Goal: Information Seeking & Learning: Learn about a topic

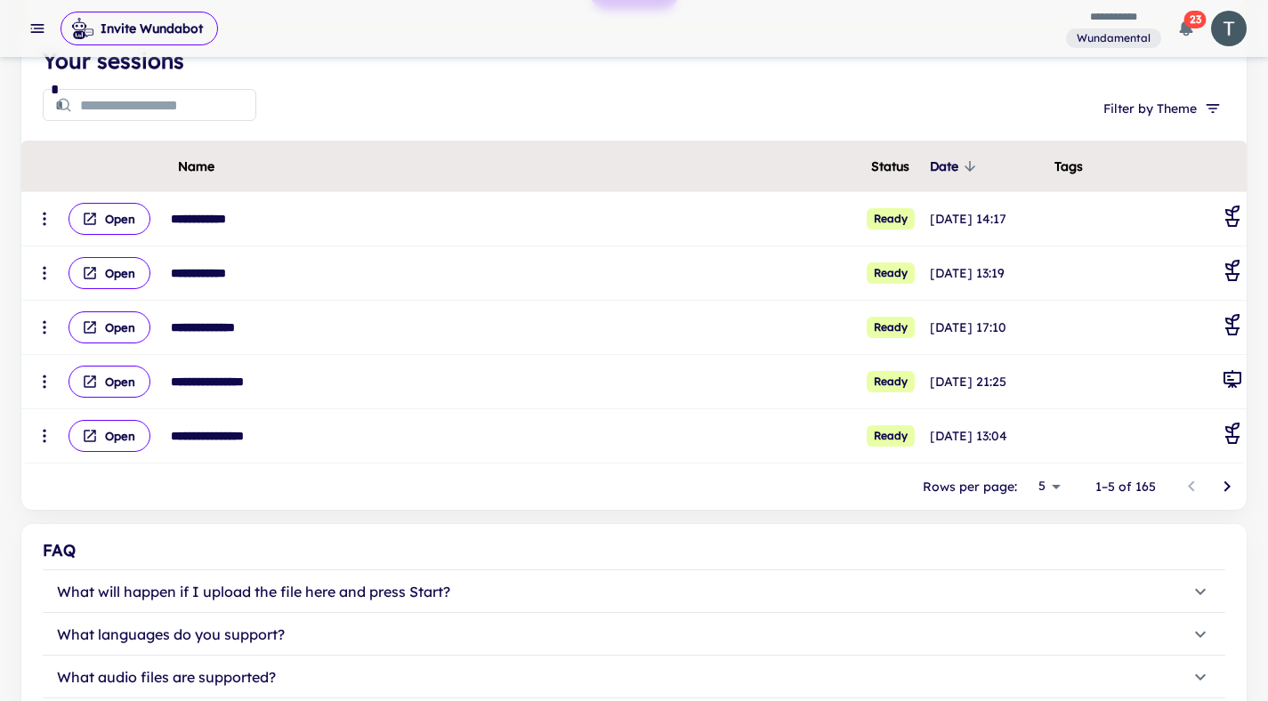
scroll to position [187, 0]
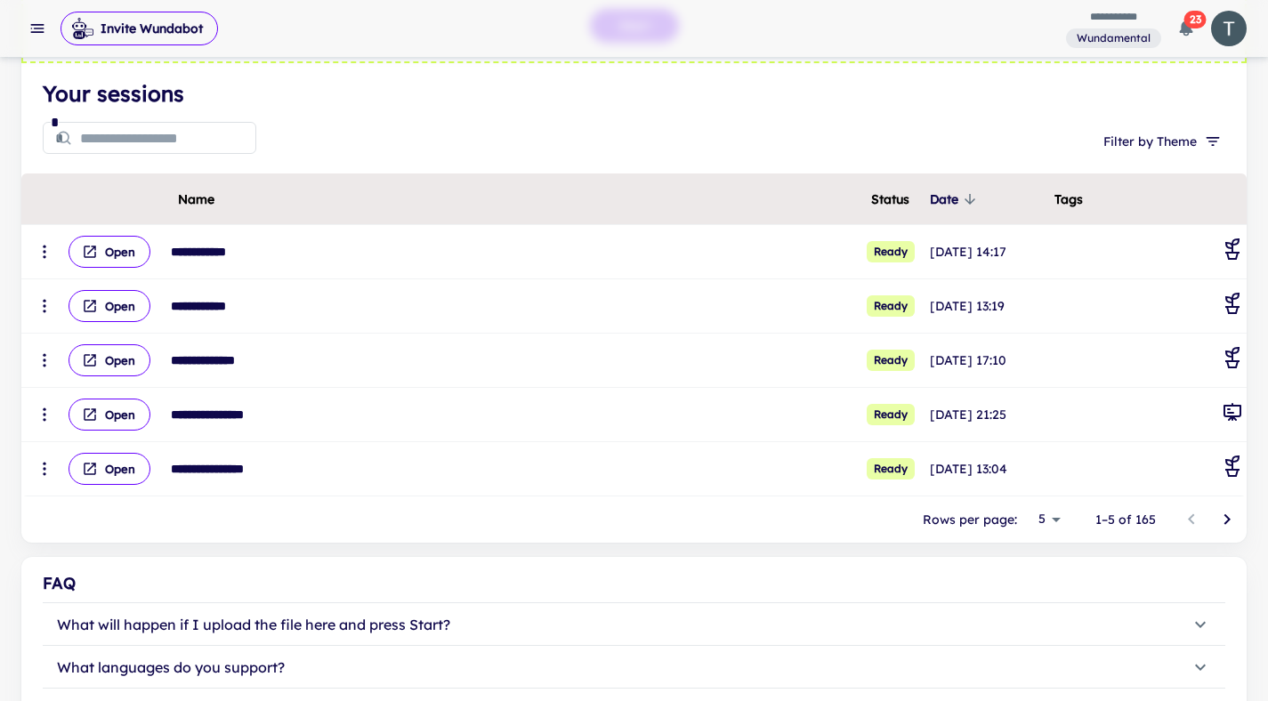
click at [1059, 514] on body "**********" at bounding box center [634, 163] width 1268 height 701
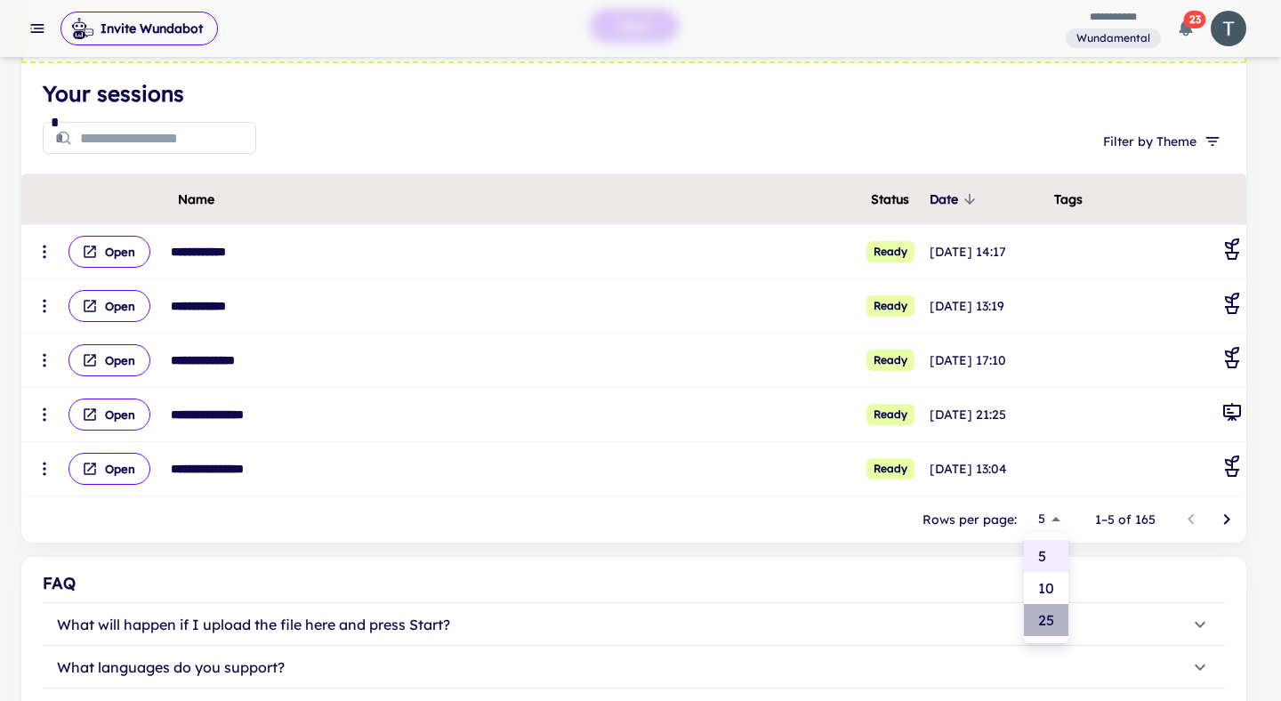
click at [1058, 619] on li "25" at bounding box center [1046, 620] width 44 height 32
type input "**"
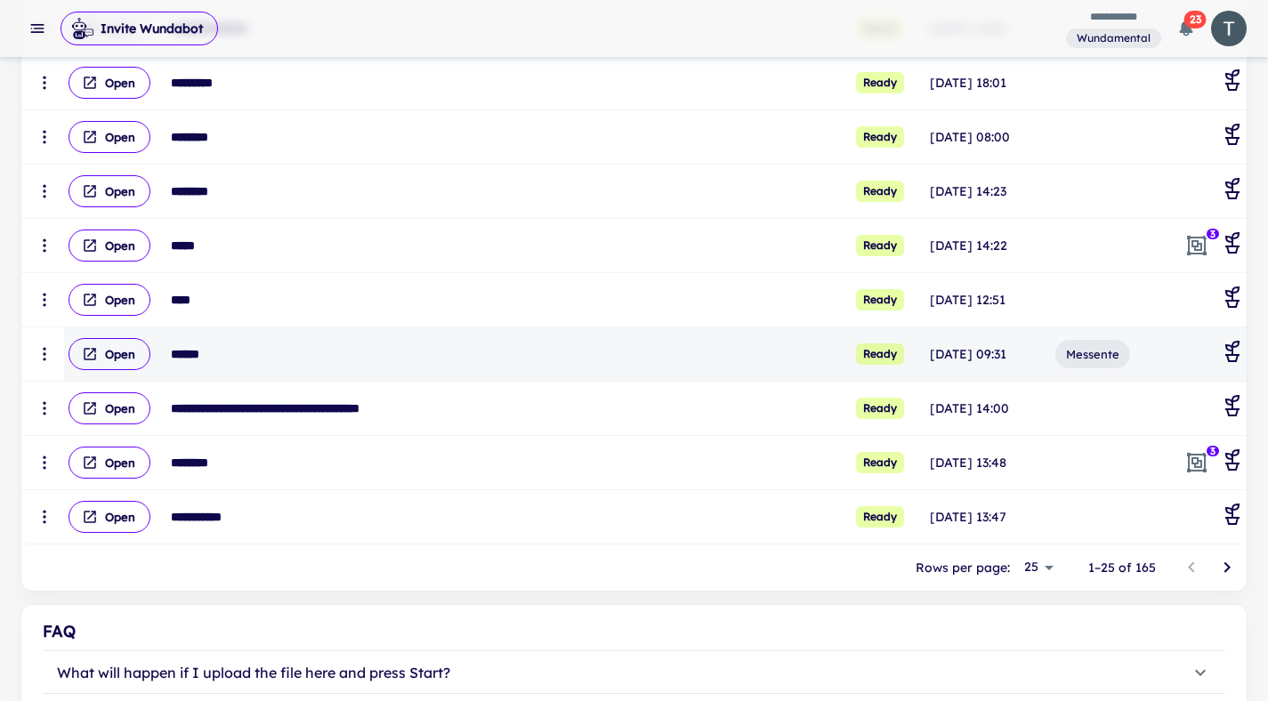
scroll to position [1220, 0]
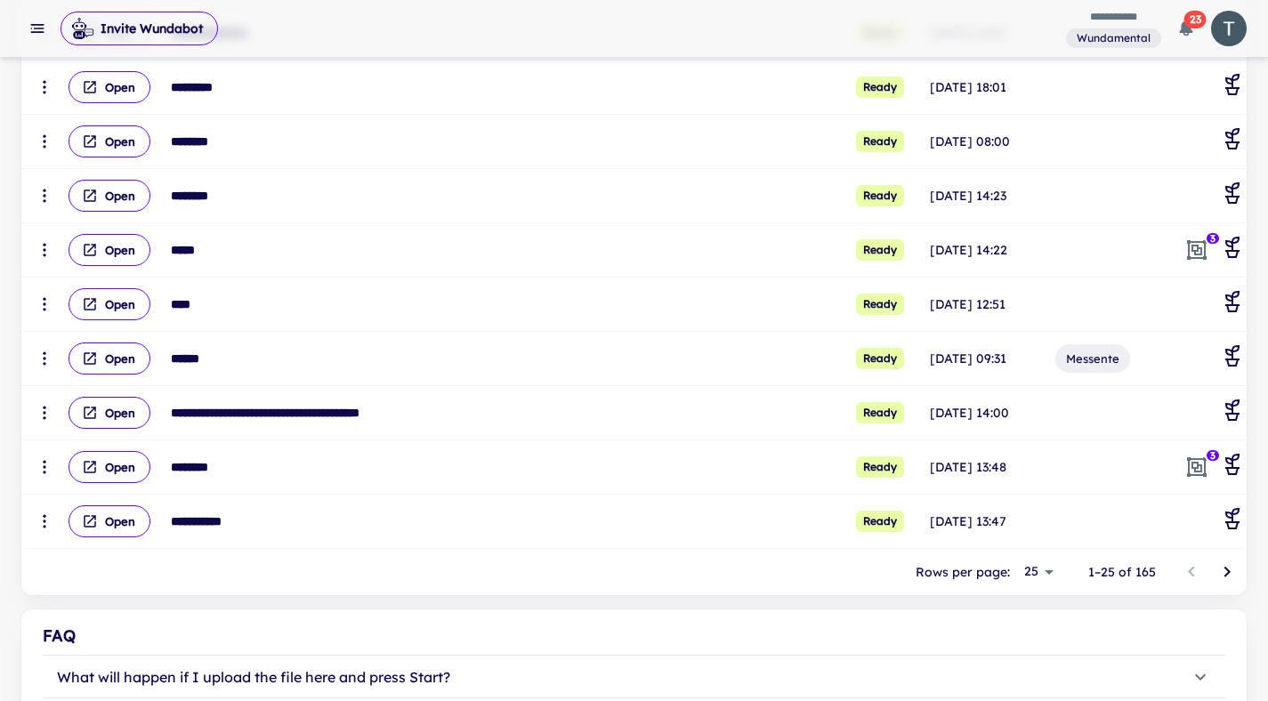
click at [1228, 574] on icon "Go to next page" at bounding box center [1226, 571] width 21 height 21
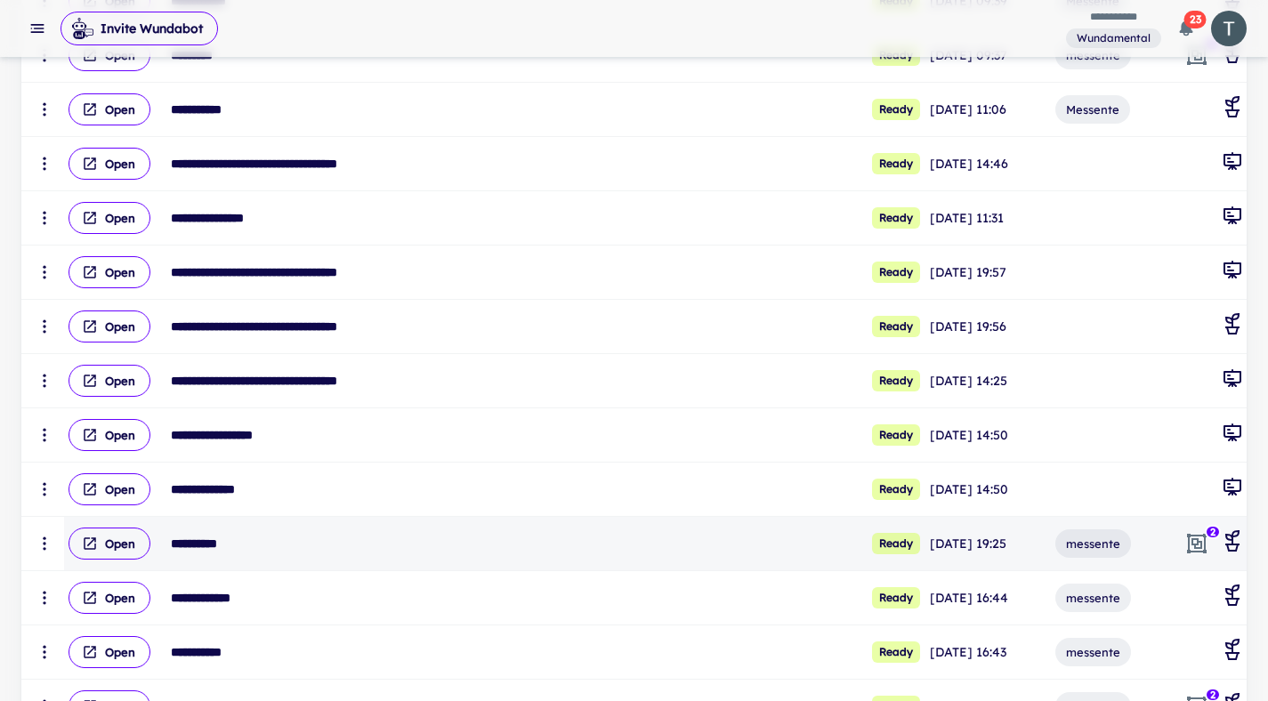
scroll to position [976, 0]
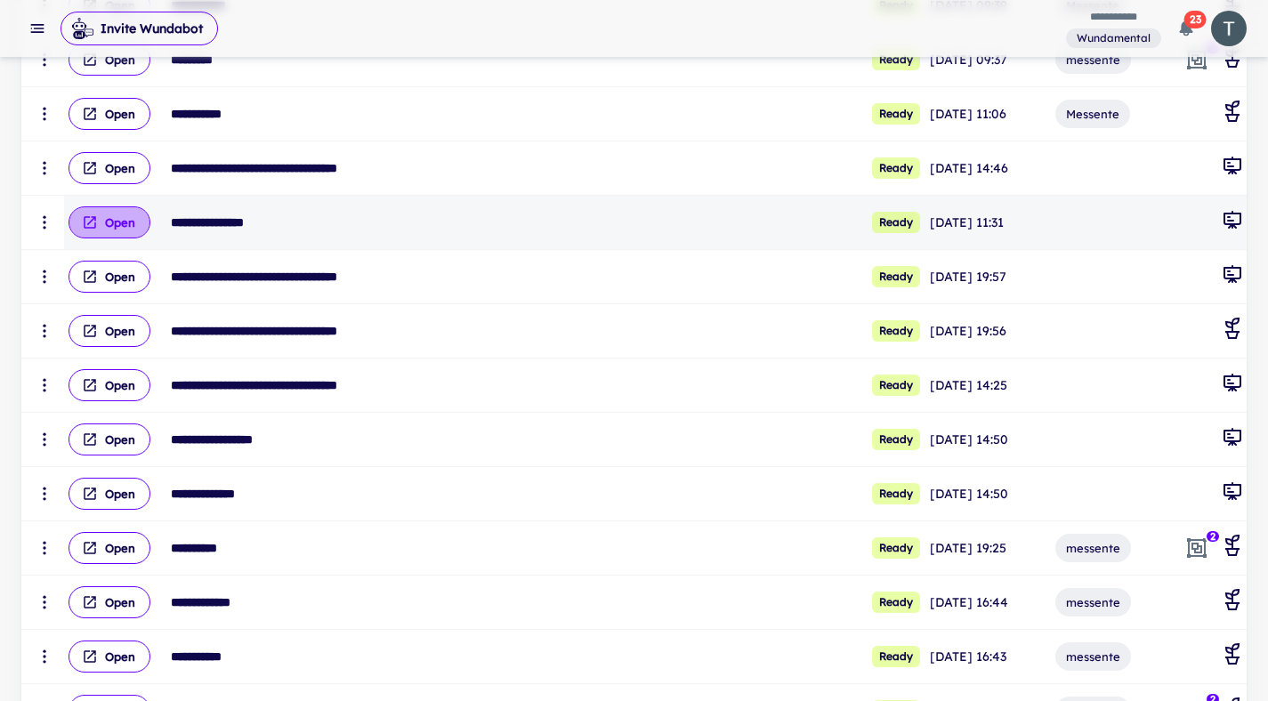
click at [110, 231] on button "Open" at bounding box center [109, 222] width 82 height 32
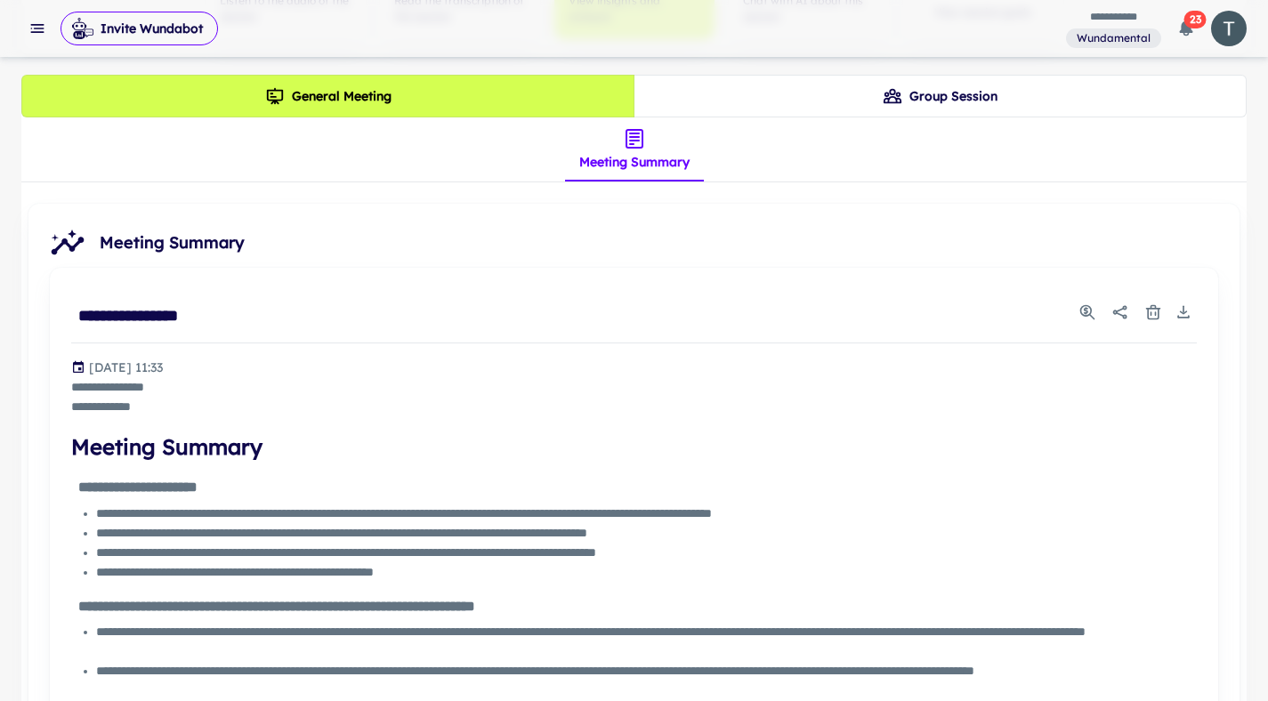
scroll to position [397, 0]
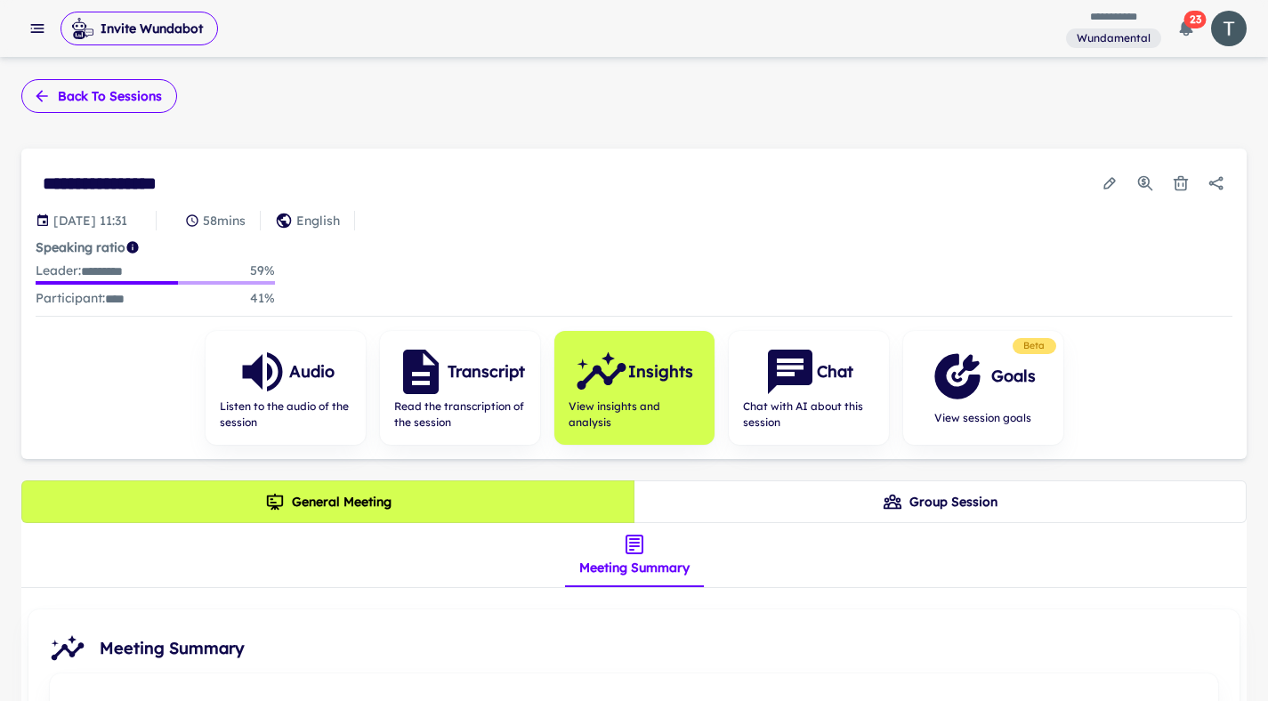
click at [72, 95] on button "Back to sessions" at bounding box center [99, 96] width 156 height 34
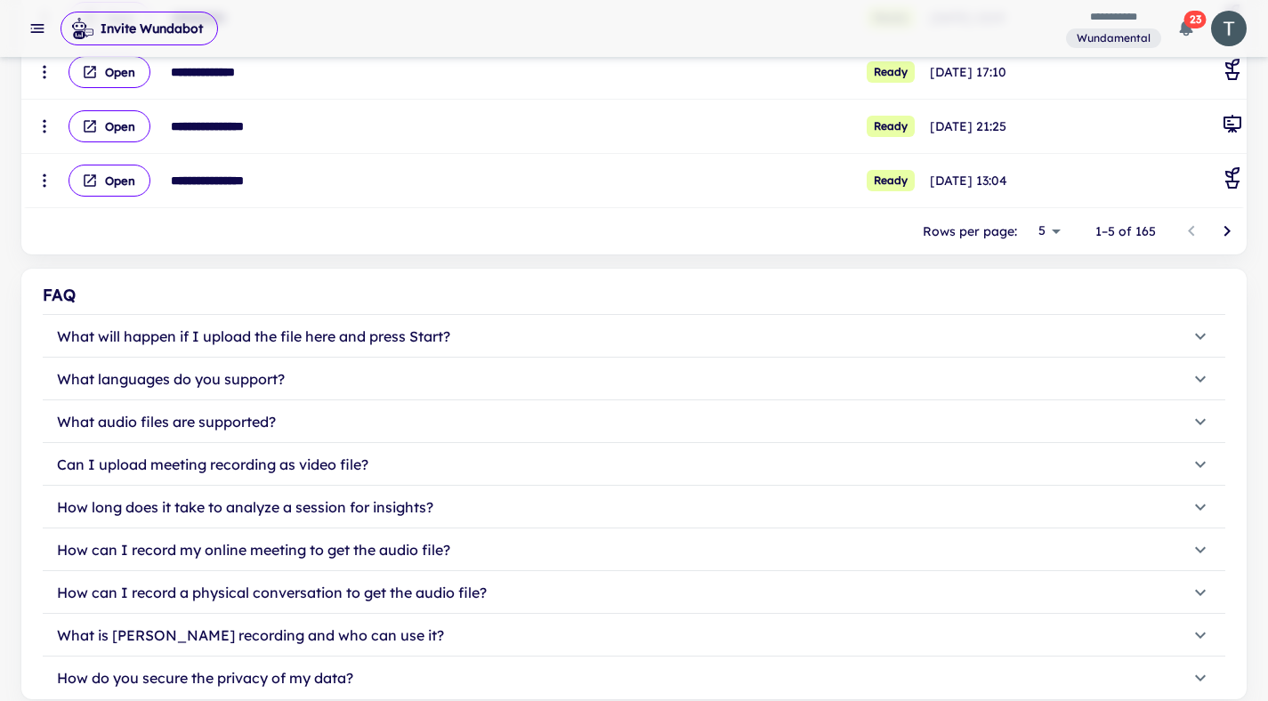
scroll to position [544, 0]
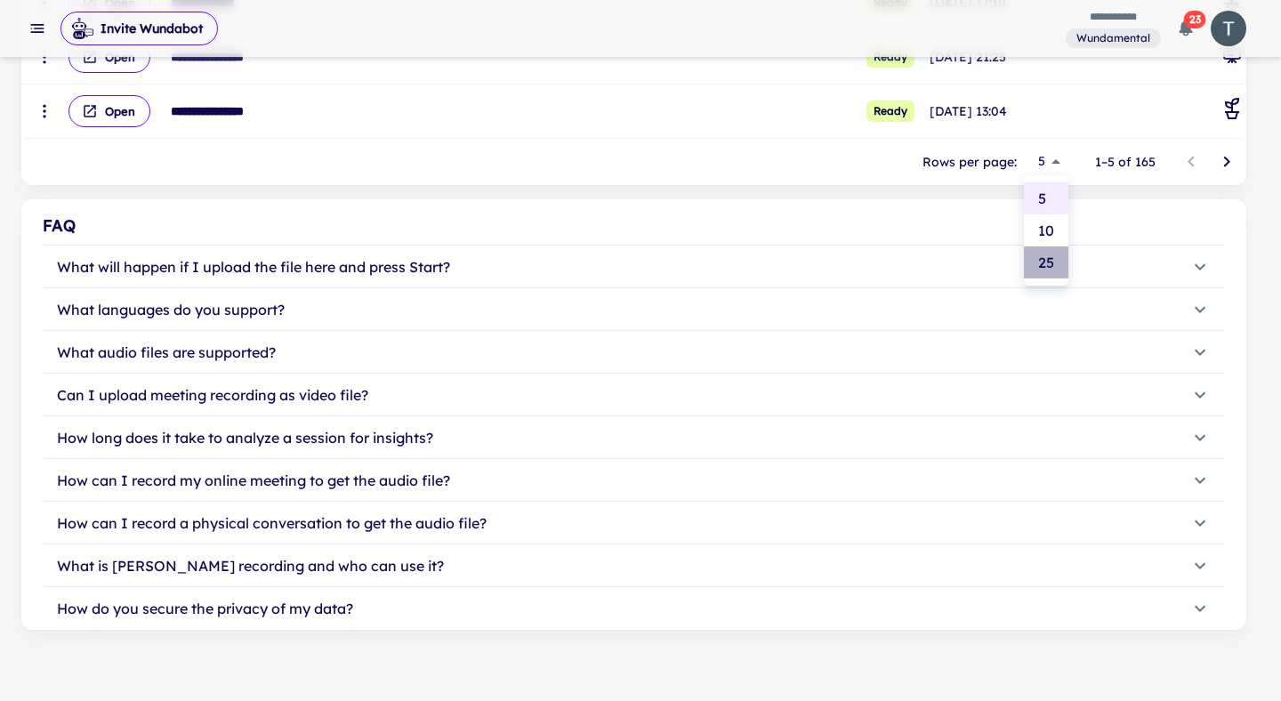
click at [1055, 264] on li "25" at bounding box center [1046, 262] width 44 height 32
type input "**"
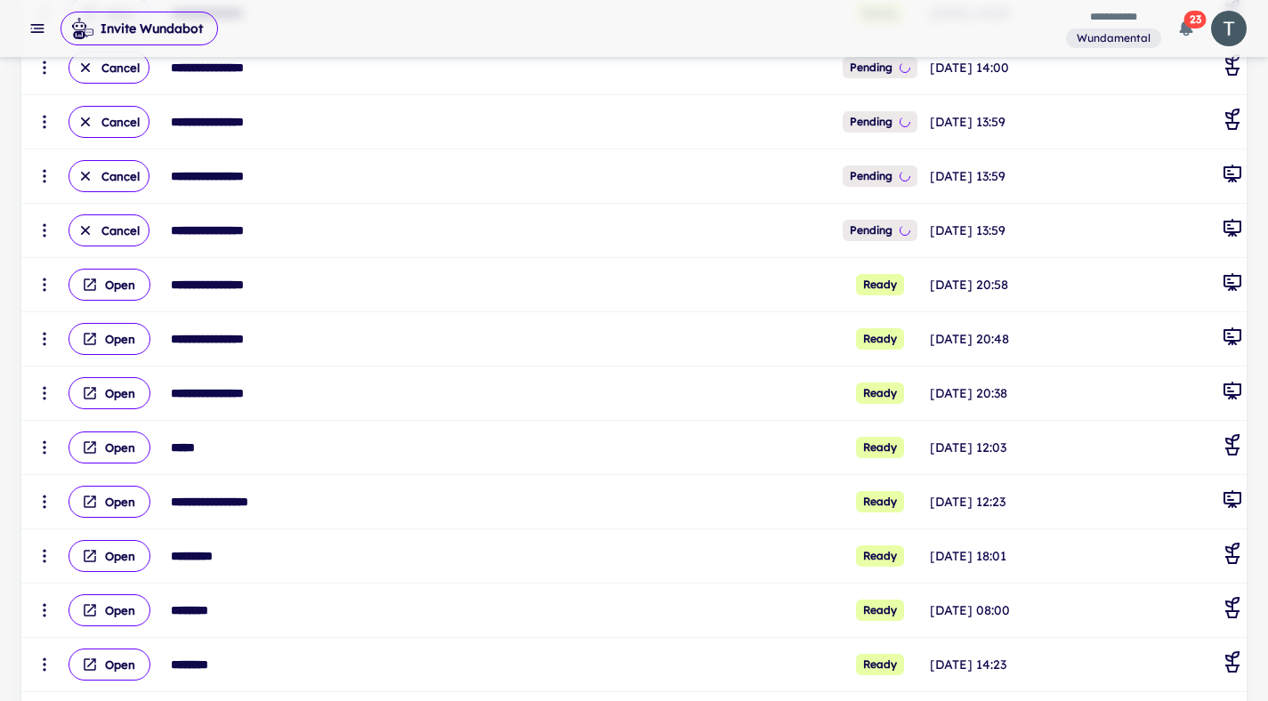
scroll to position [1381, 0]
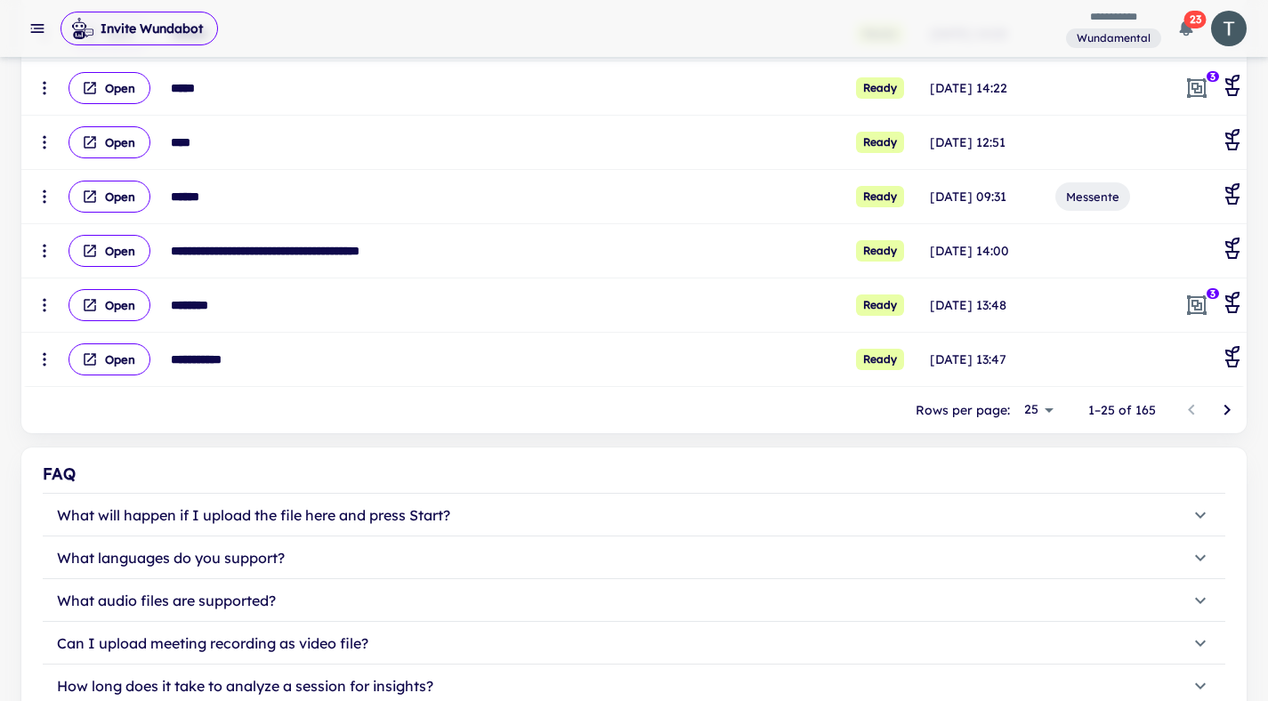
click at [1220, 411] on icon "Go to next page" at bounding box center [1226, 409] width 21 height 21
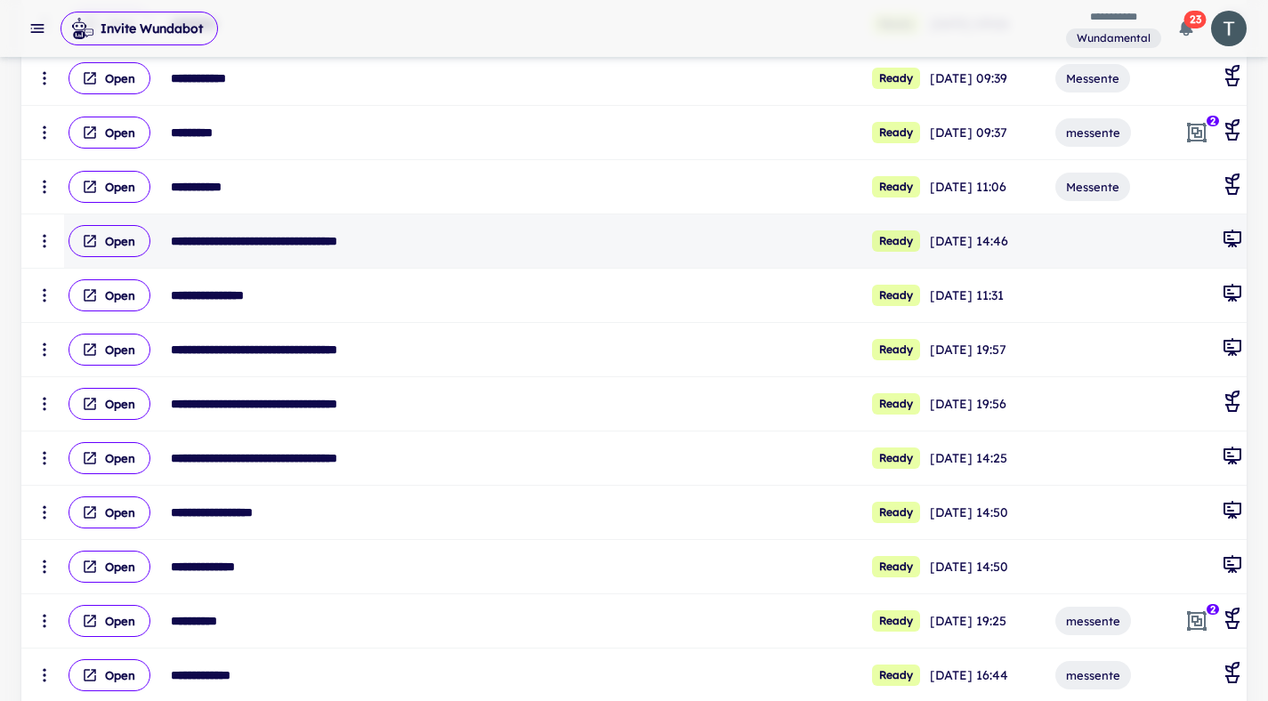
scroll to position [562, 0]
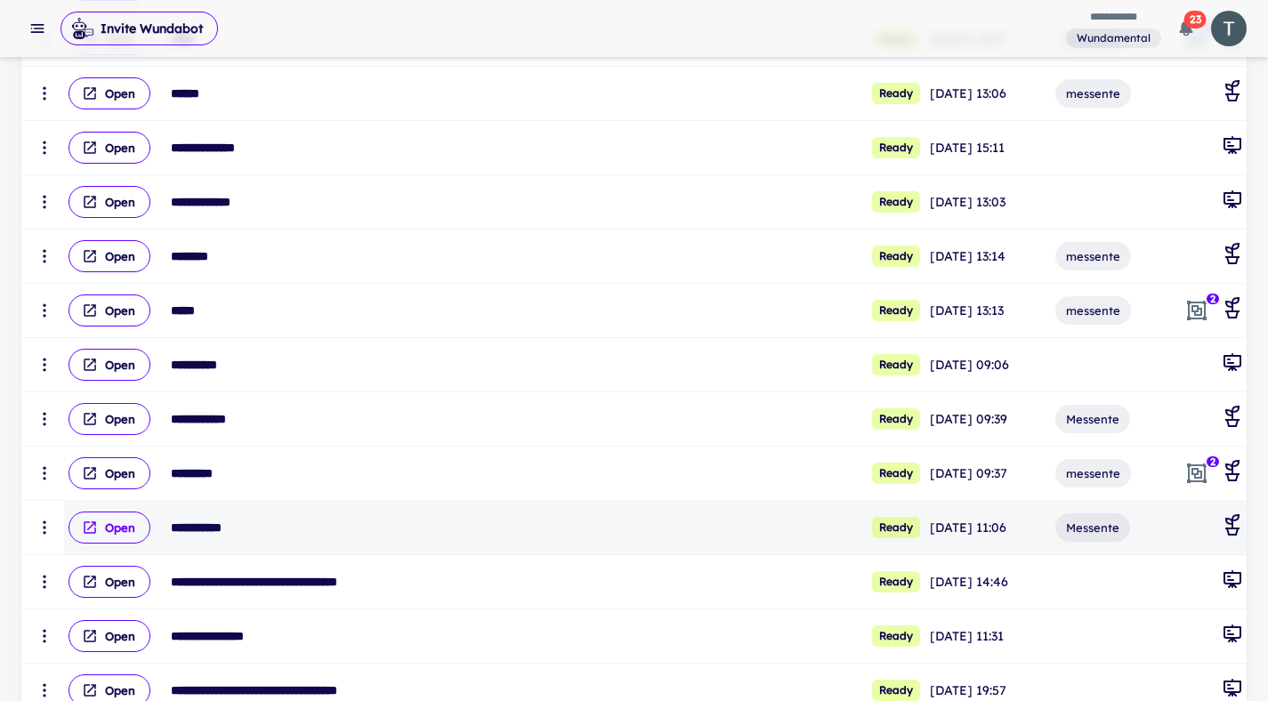
click at [128, 532] on button "Open" at bounding box center [109, 528] width 82 height 32
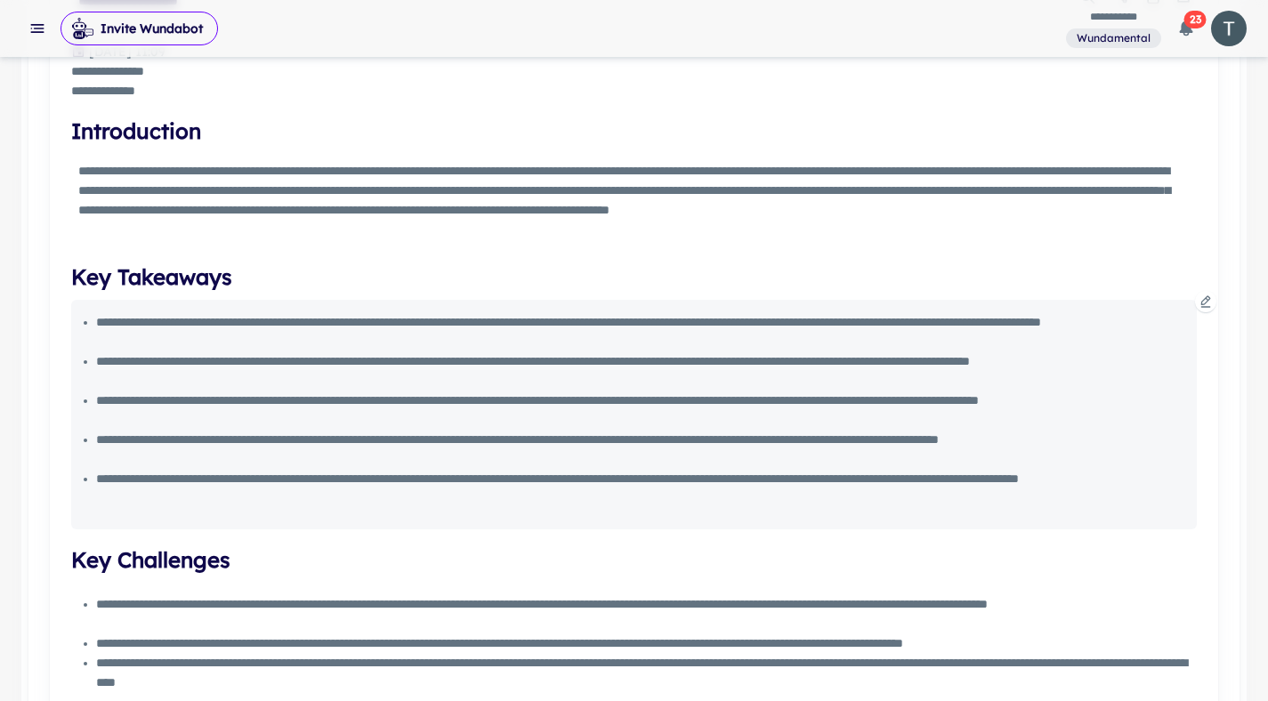
scroll to position [798, 0]
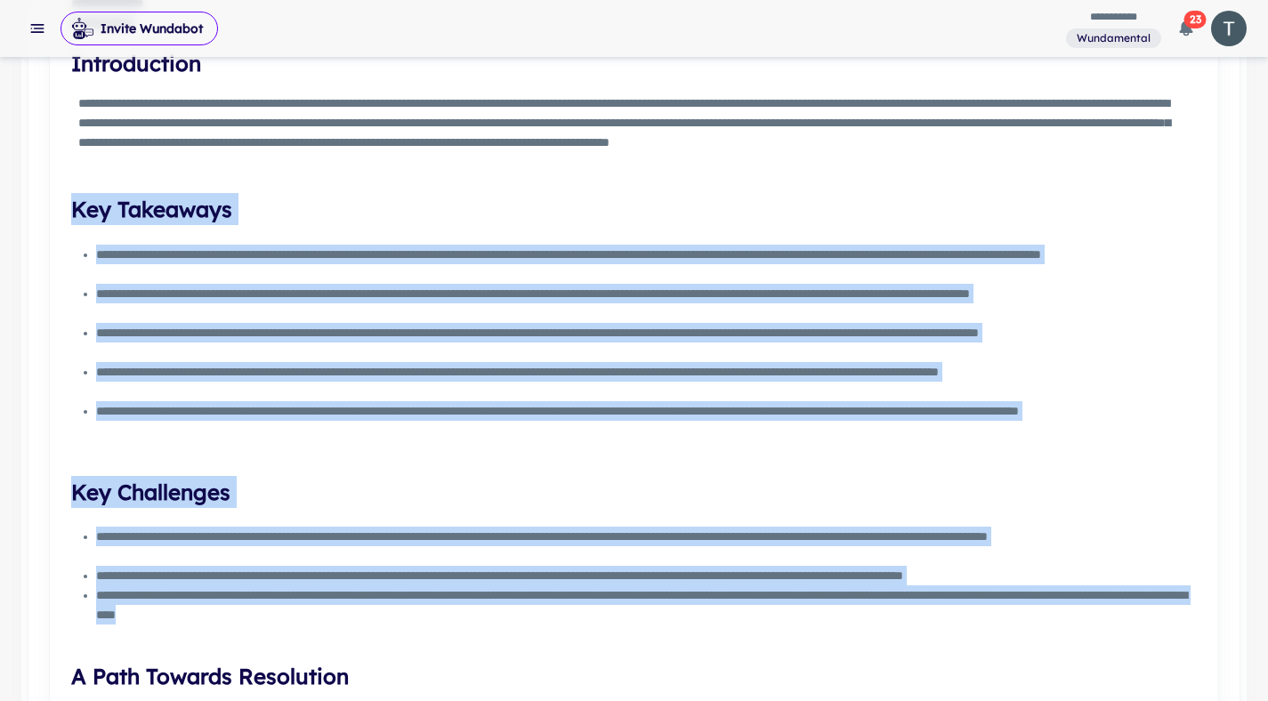
drag, startPoint x: 601, startPoint y: 610, endPoint x: 83, endPoint y: 213, distance: 653.0
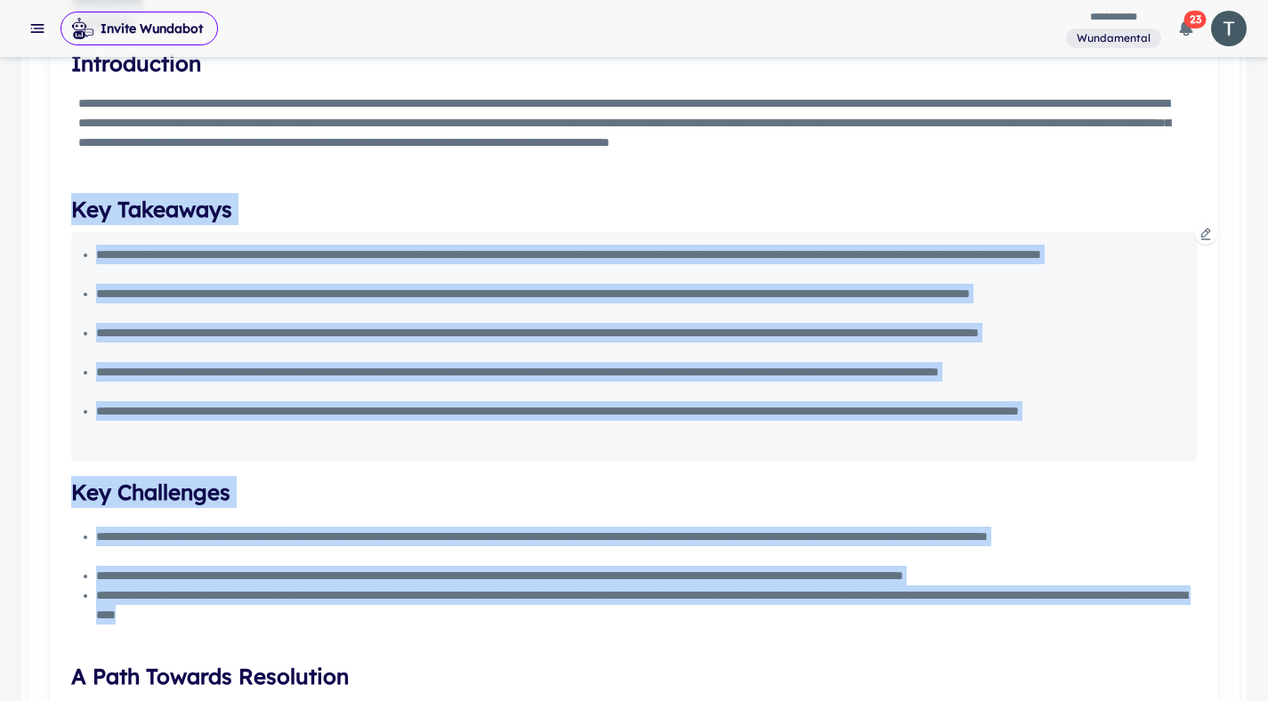
copy div "**********"
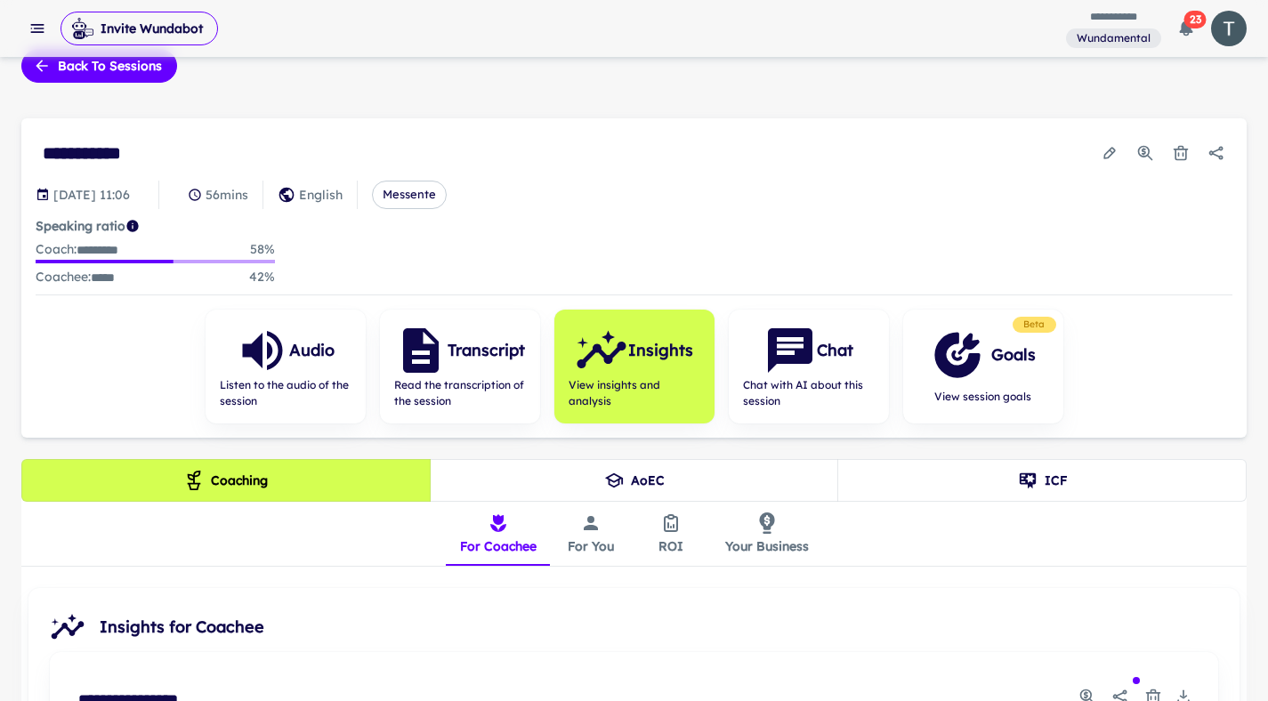
scroll to position [30, 0]
click at [121, 78] on button "Back to sessions" at bounding box center [99, 66] width 156 height 34
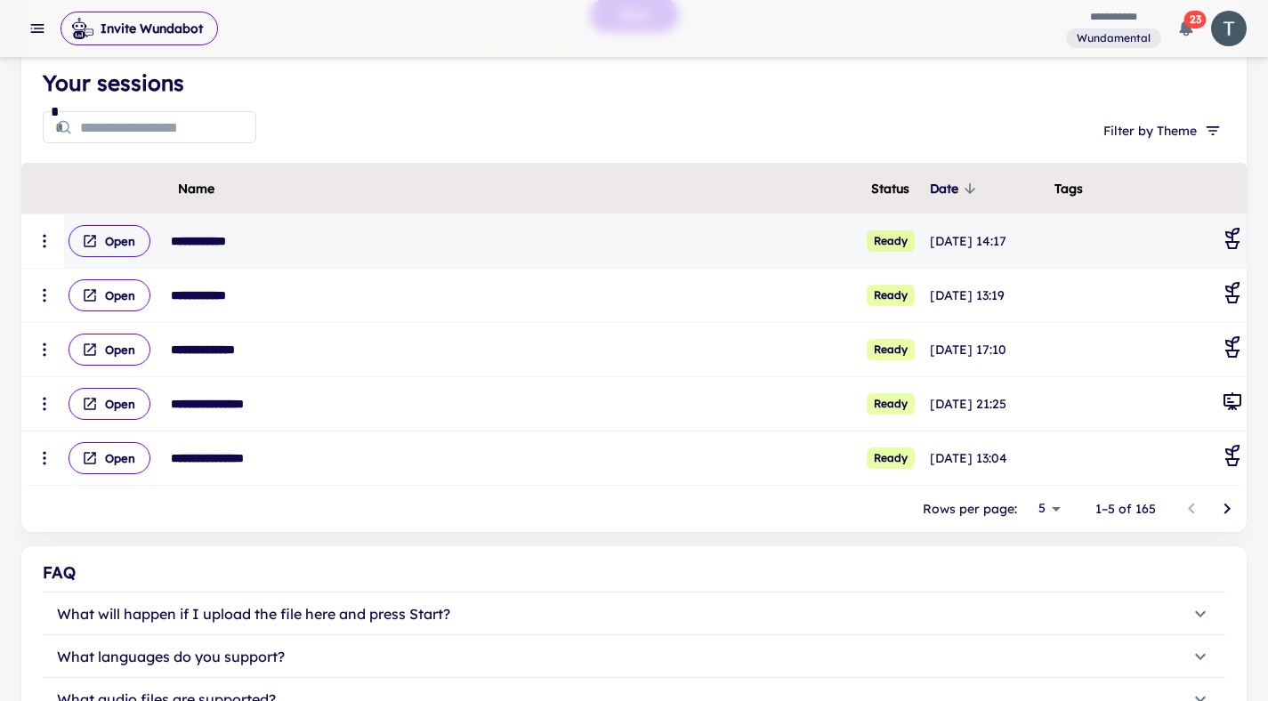
scroll to position [544, 0]
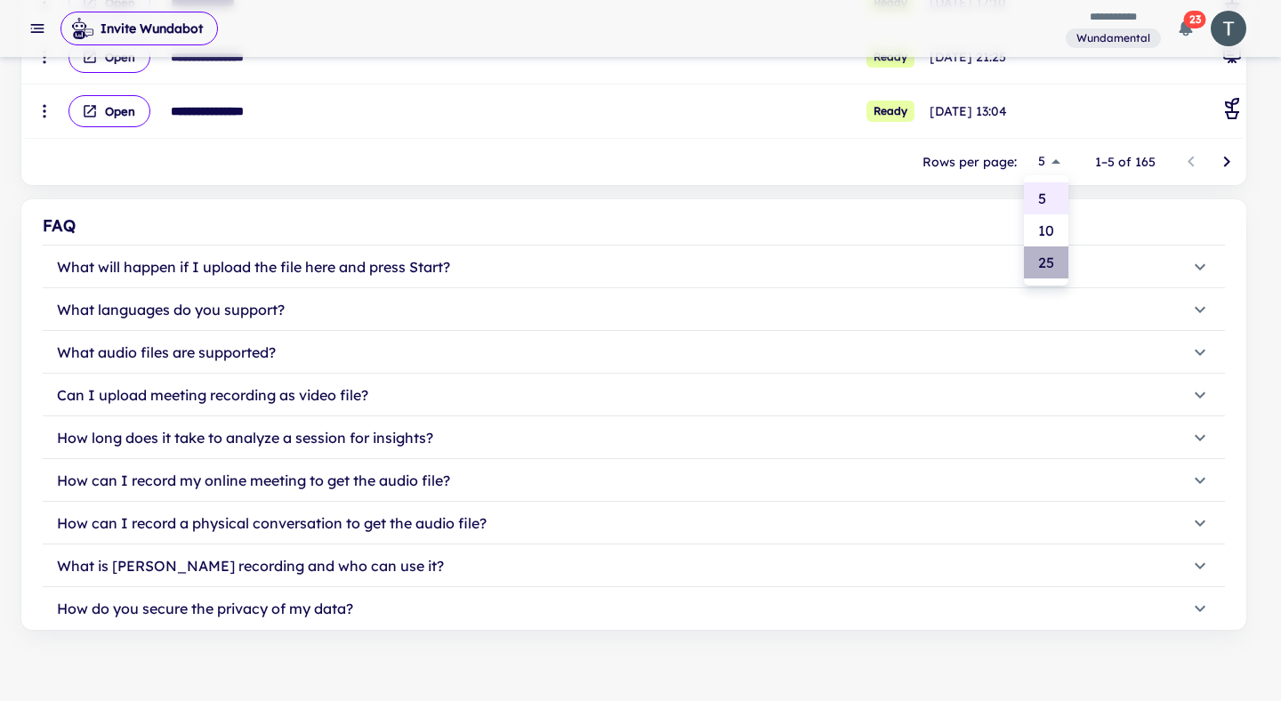
click at [1052, 260] on li "25" at bounding box center [1046, 262] width 44 height 32
type input "**"
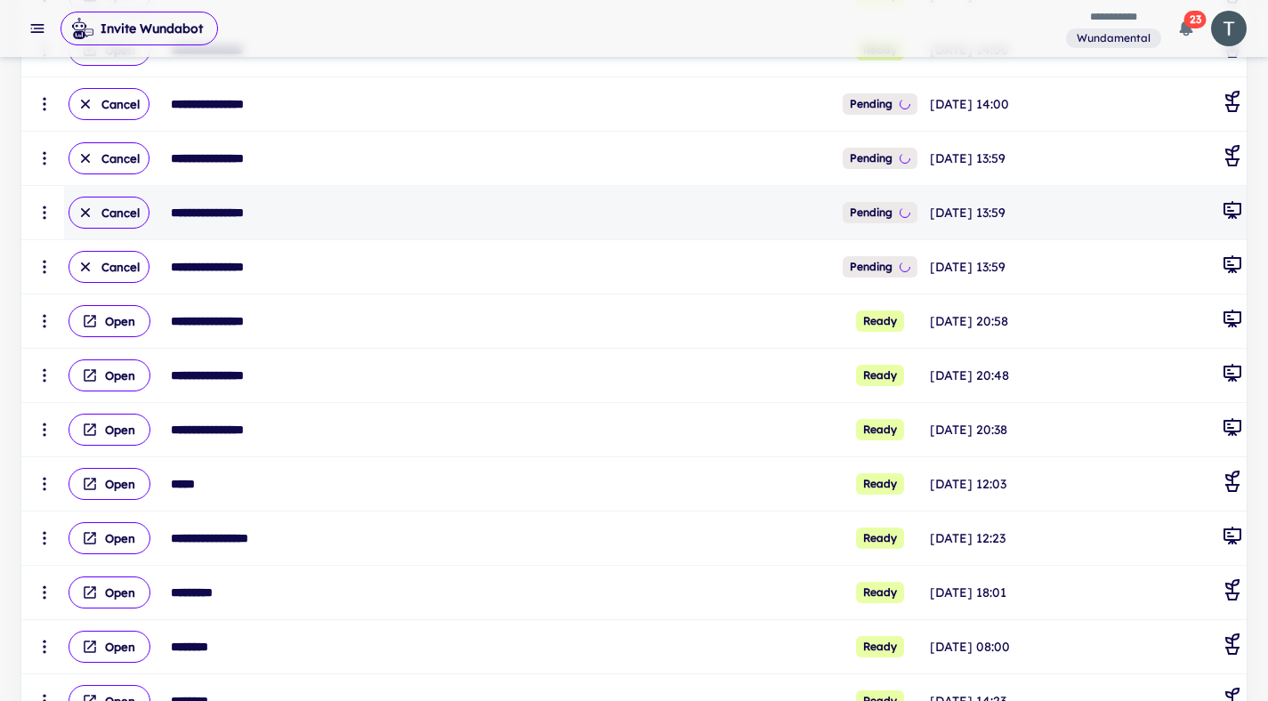
scroll to position [1451, 0]
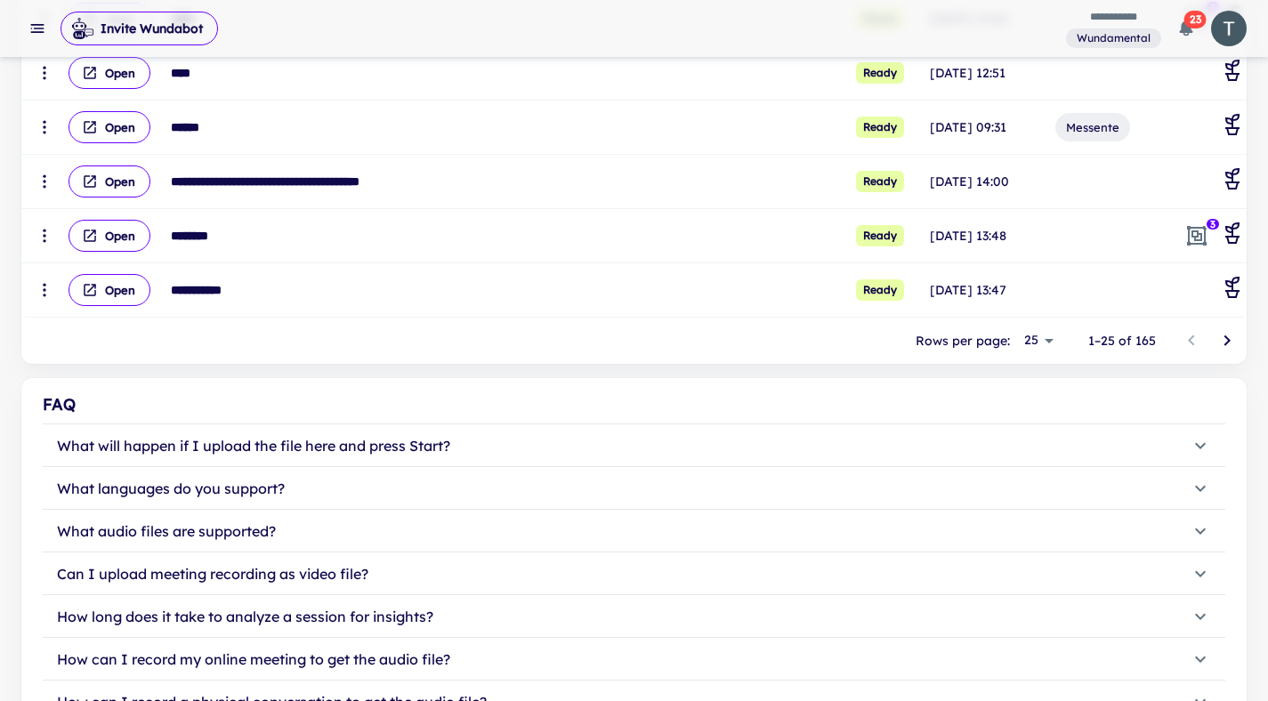
click at [1220, 342] on icon "Go to next page" at bounding box center [1226, 340] width 21 height 21
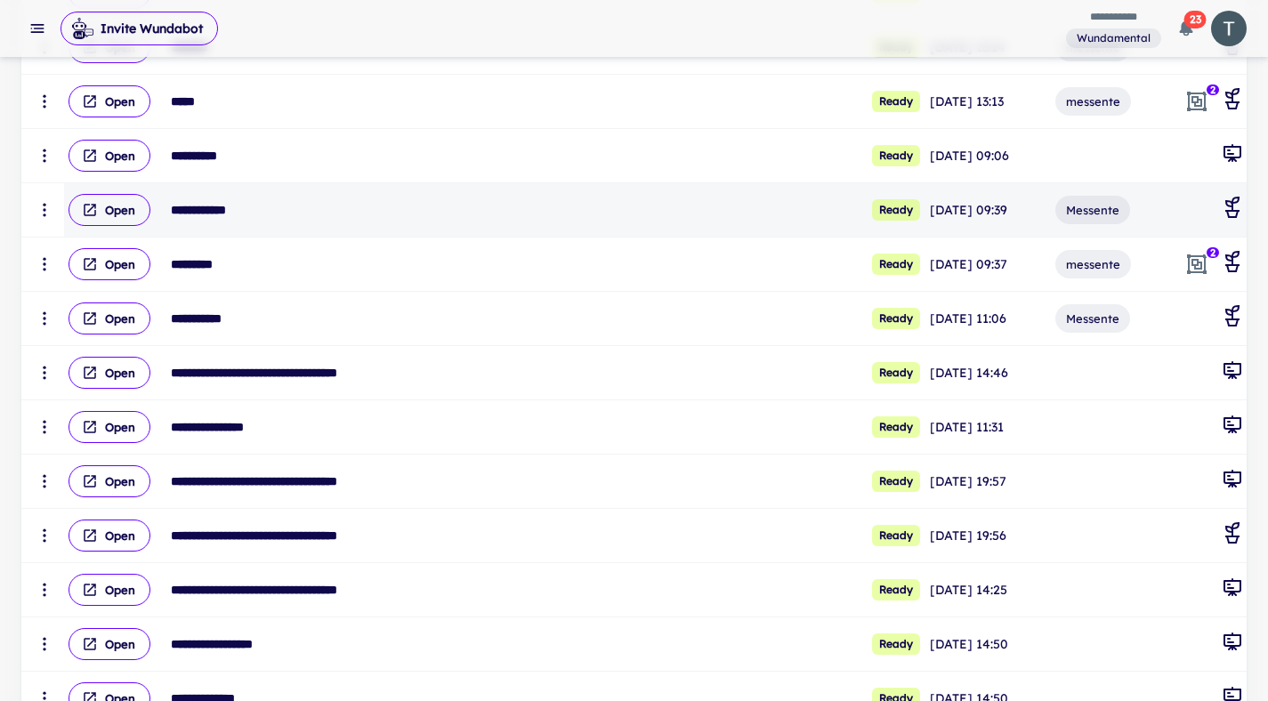
scroll to position [765, 0]
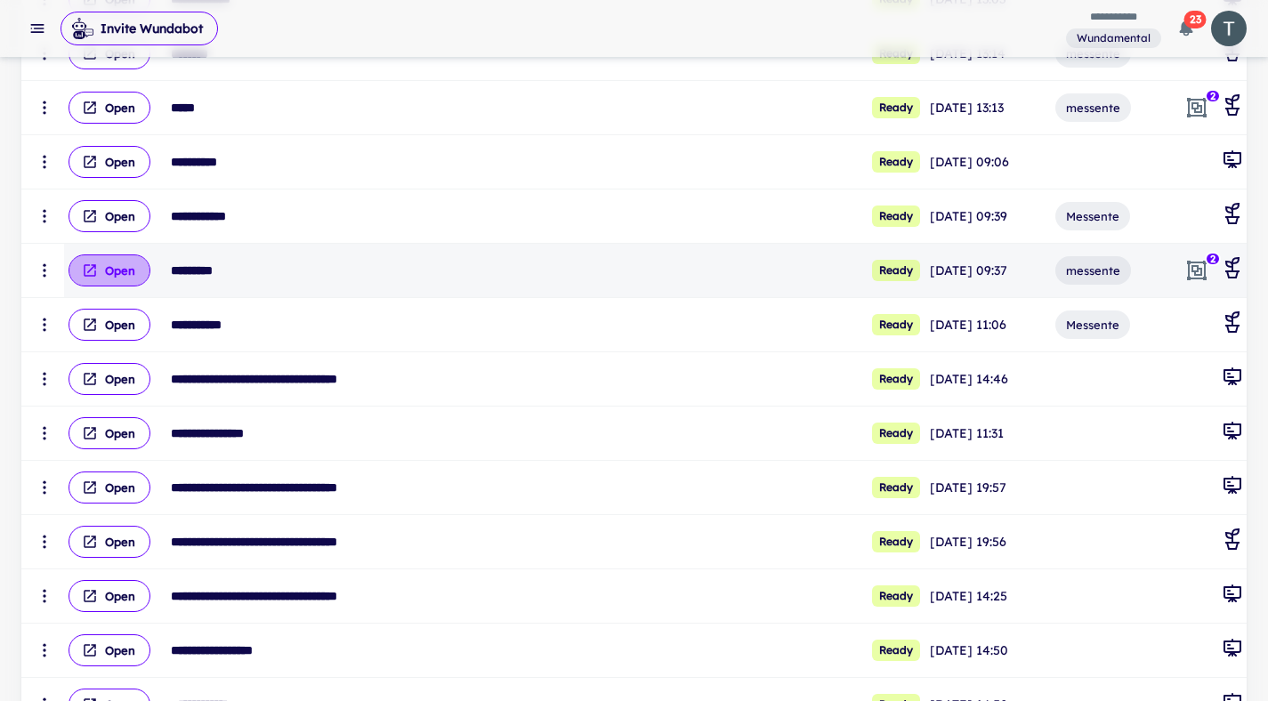
click at [125, 269] on button "Open" at bounding box center [109, 270] width 82 height 32
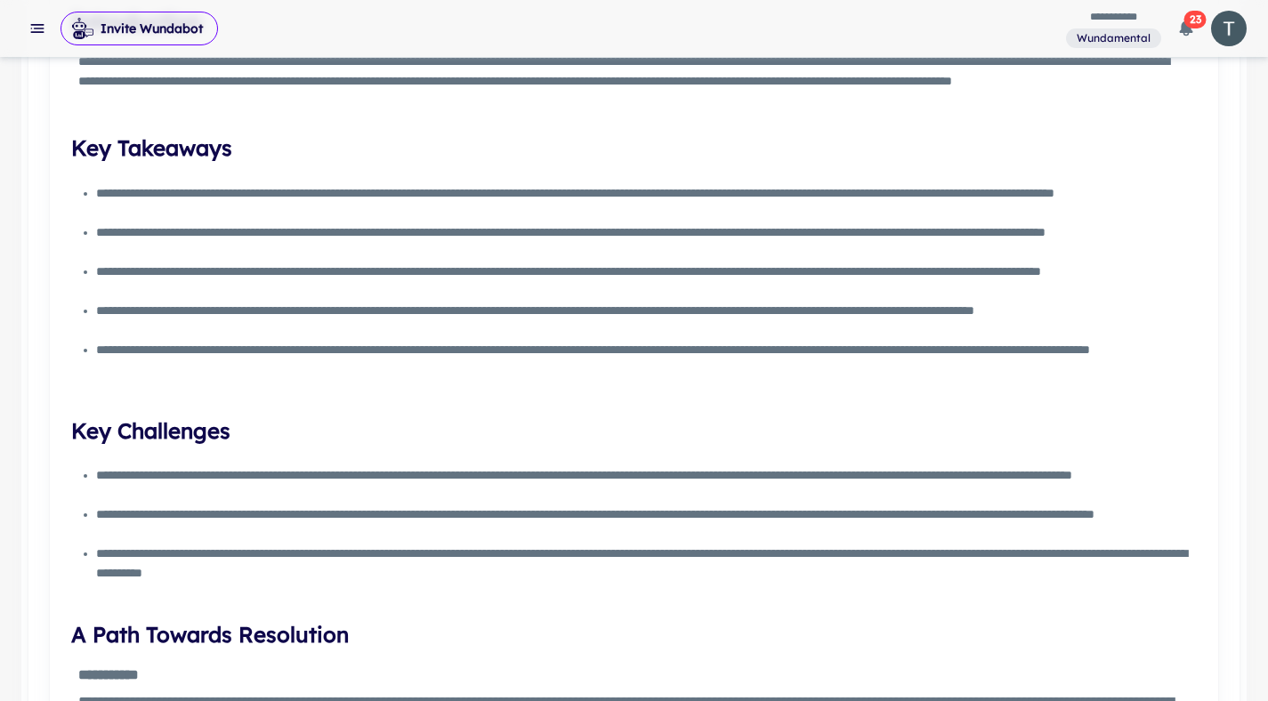
scroll to position [840, 0]
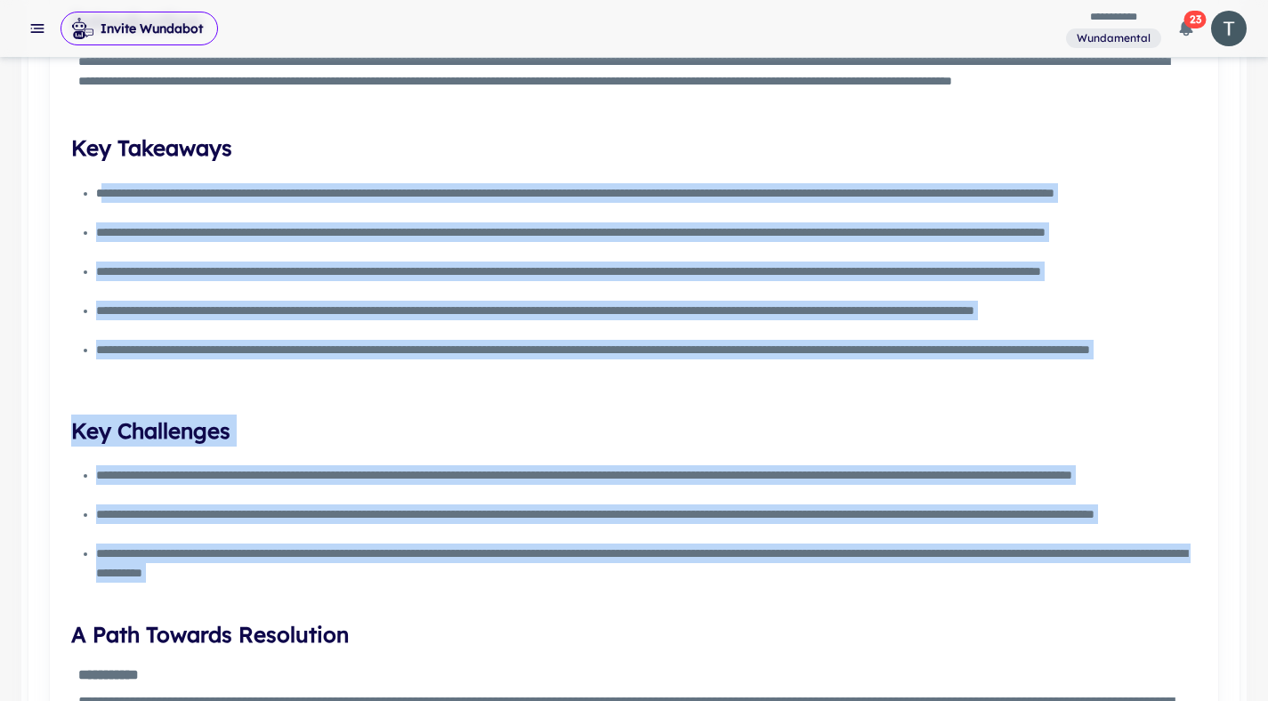
drag, startPoint x: 101, startPoint y: 194, endPoint x: 705, endPoint y: 609, distance: 733.1
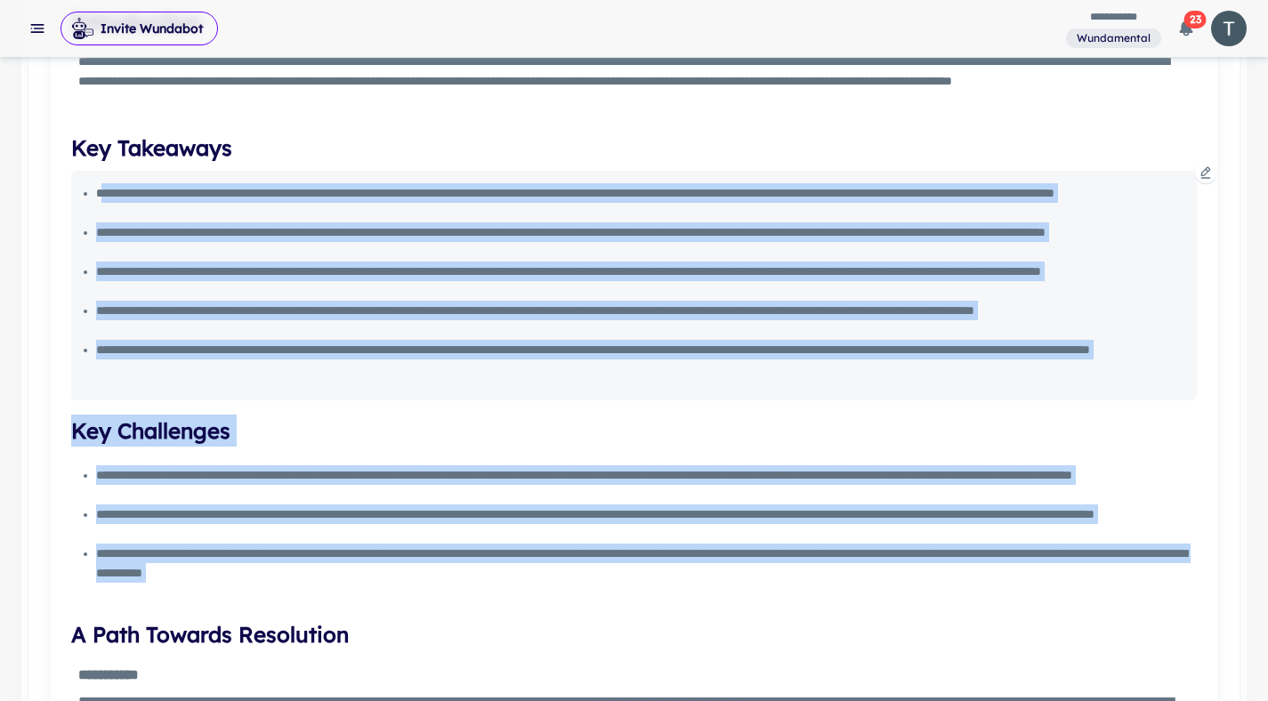
copy div "**********"
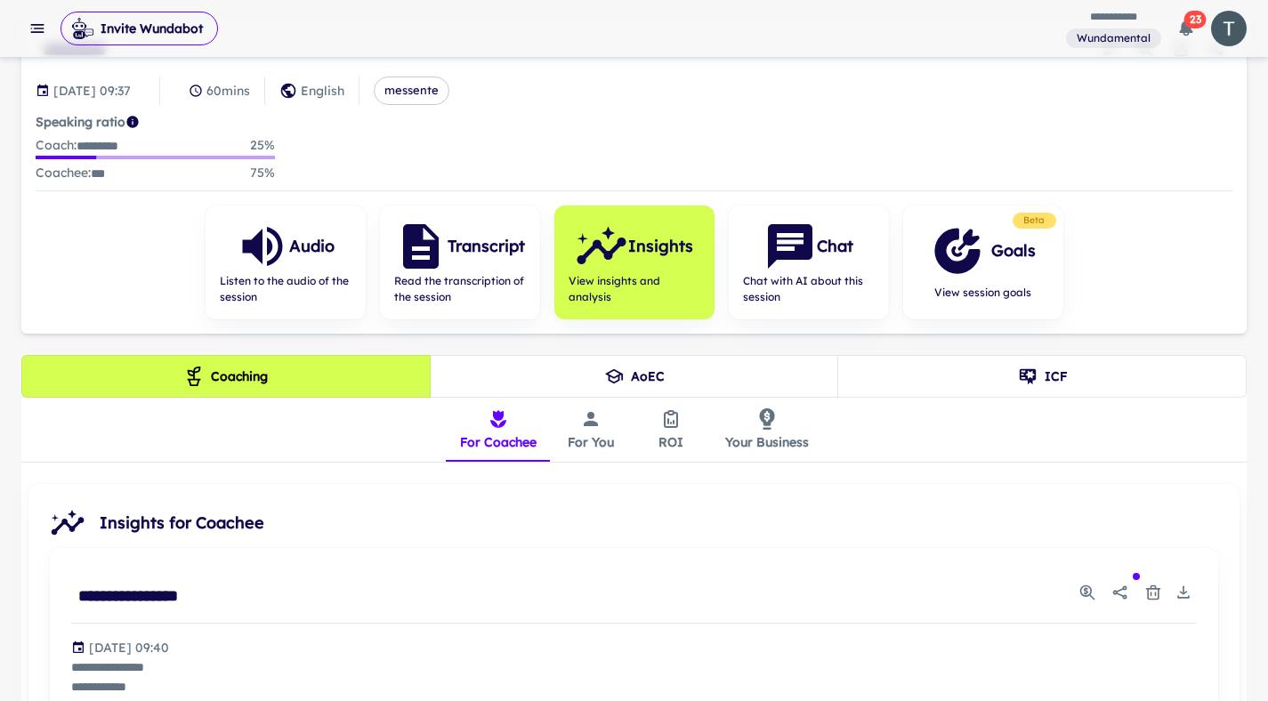
scroll to position [0, 0]
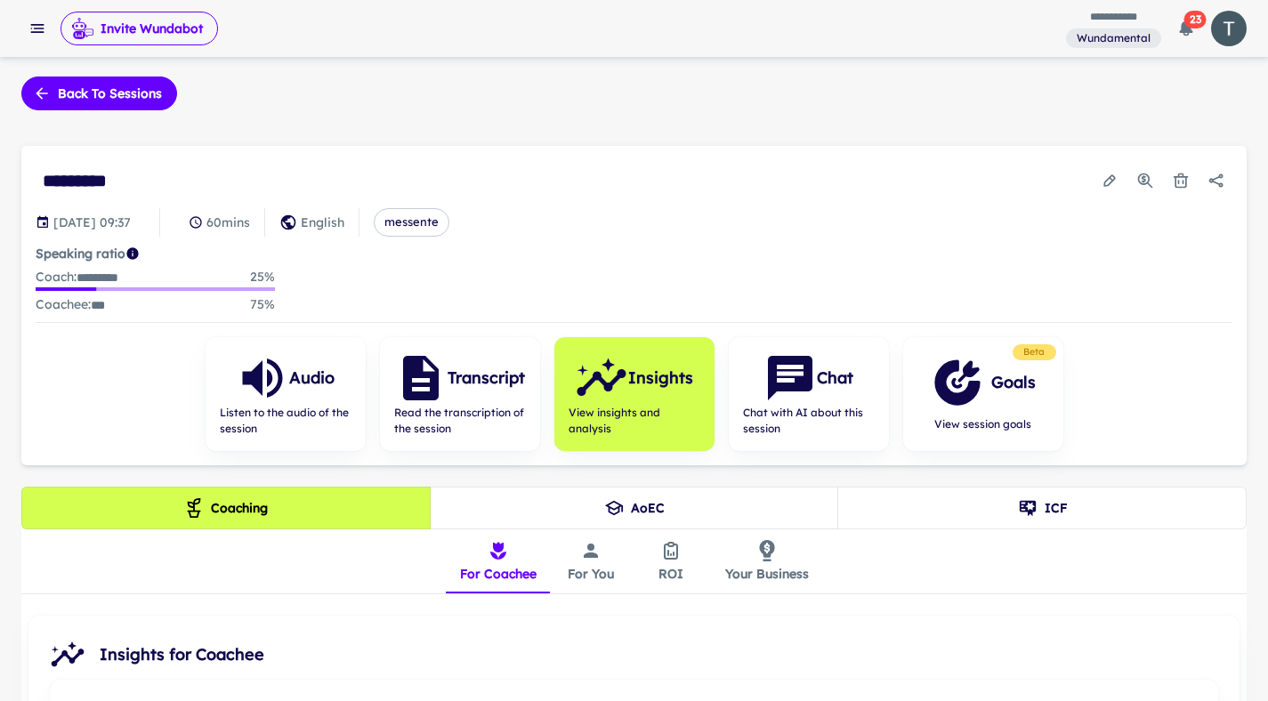
scroll to position [4, 0]
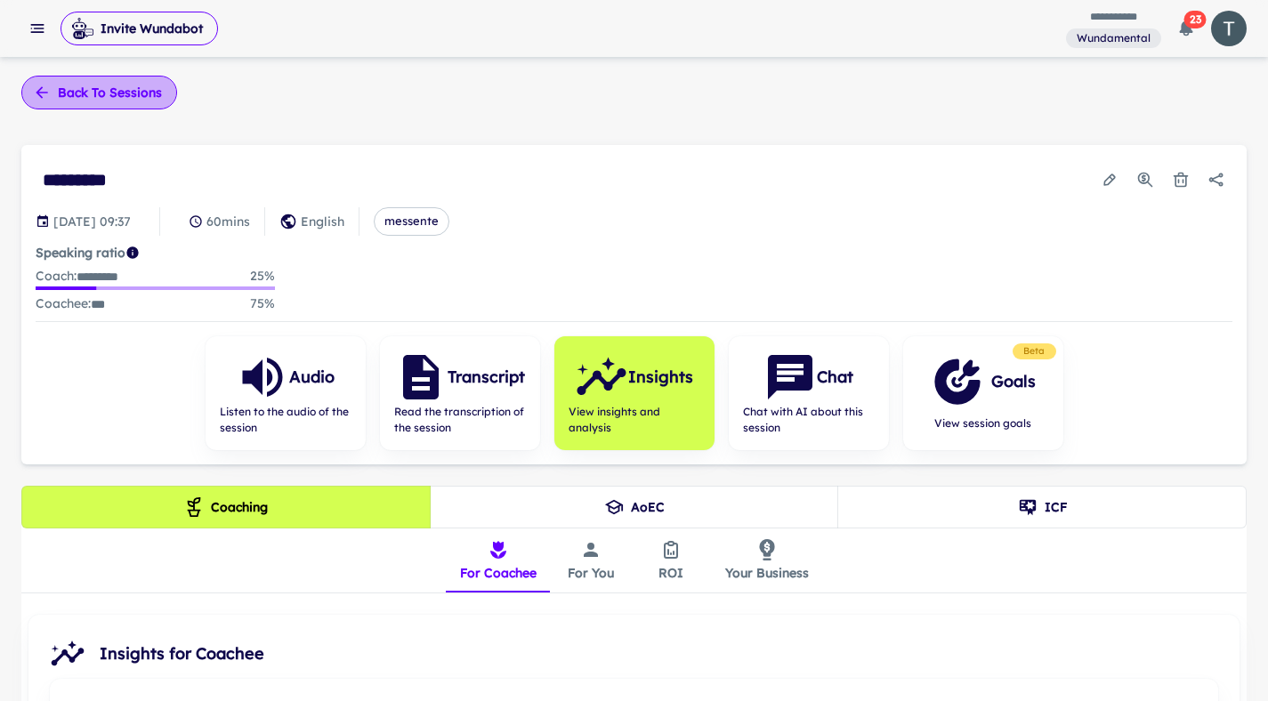
click at [84, 94] on button "Back to sessions" at bounding box center [99, 93] width 156 height 34
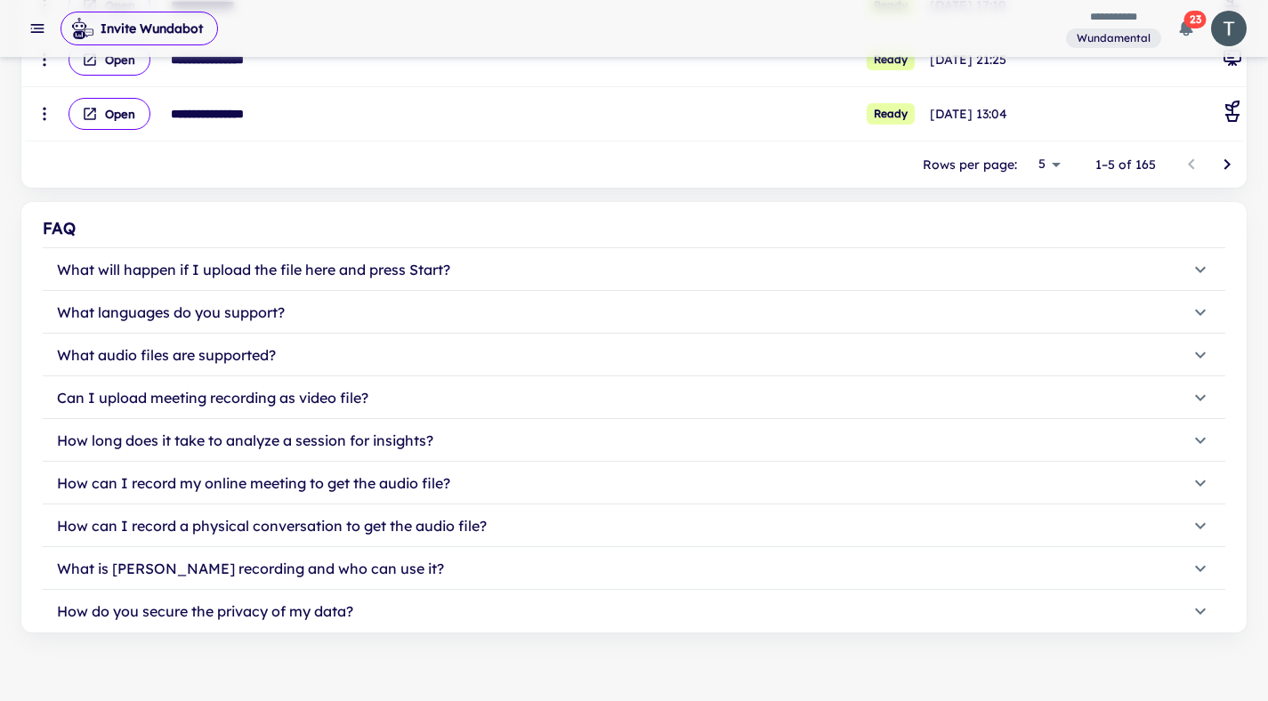
scroll to position [544, 0]
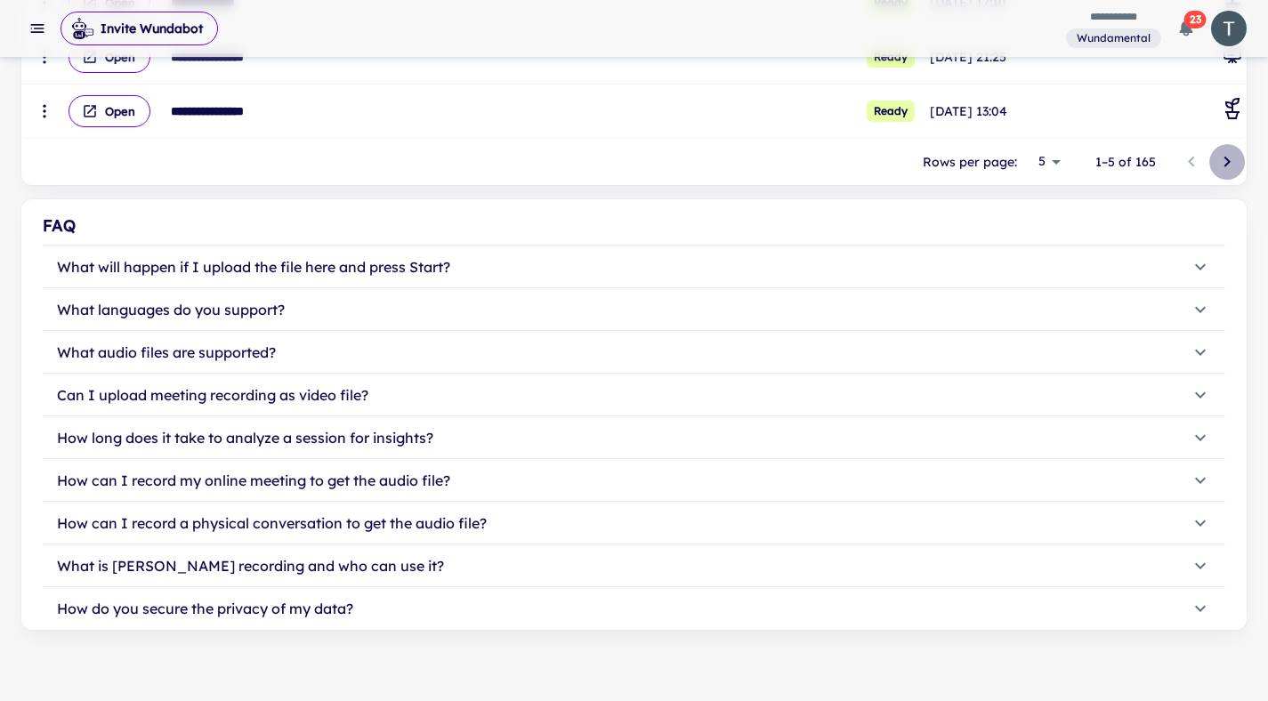
click at [1216, 165] on icon "Go to next page" at bounding box center [1226, 161] width 21 height 21
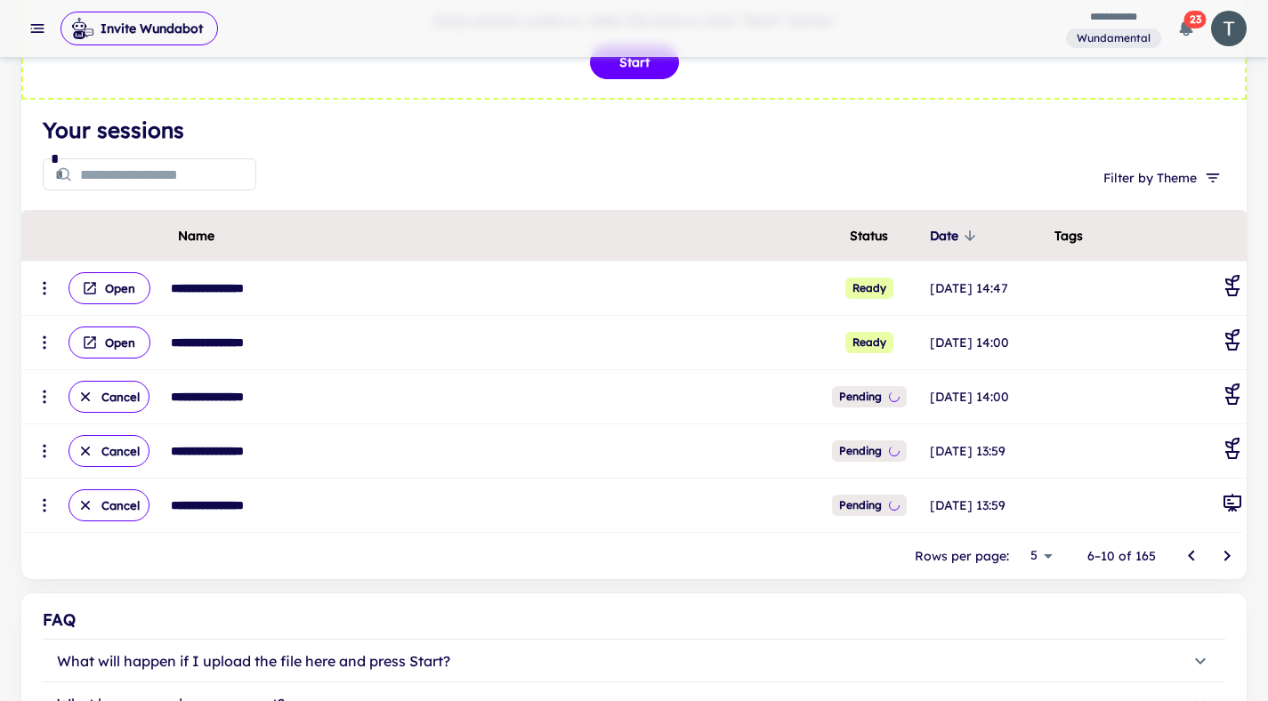
scroll to position [176, 0]
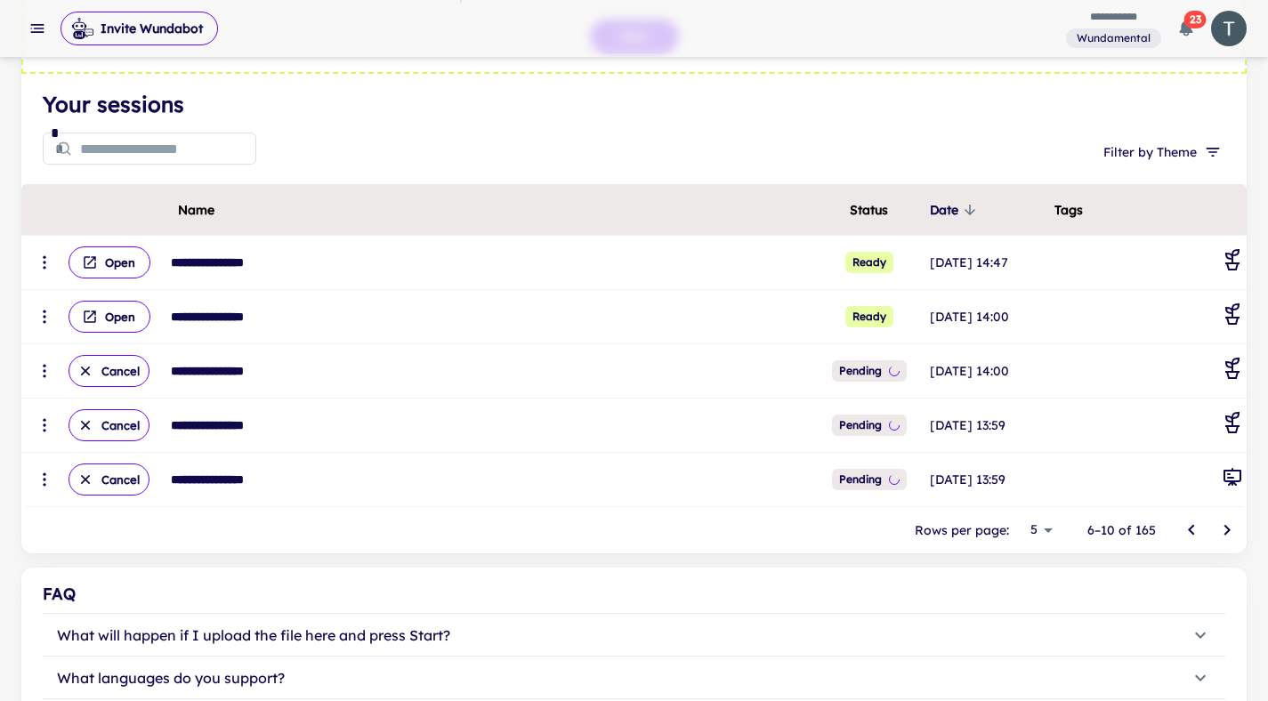
click at [1050, 525] on body "**********" at bounding box center [634, 174] width 1268 height 701
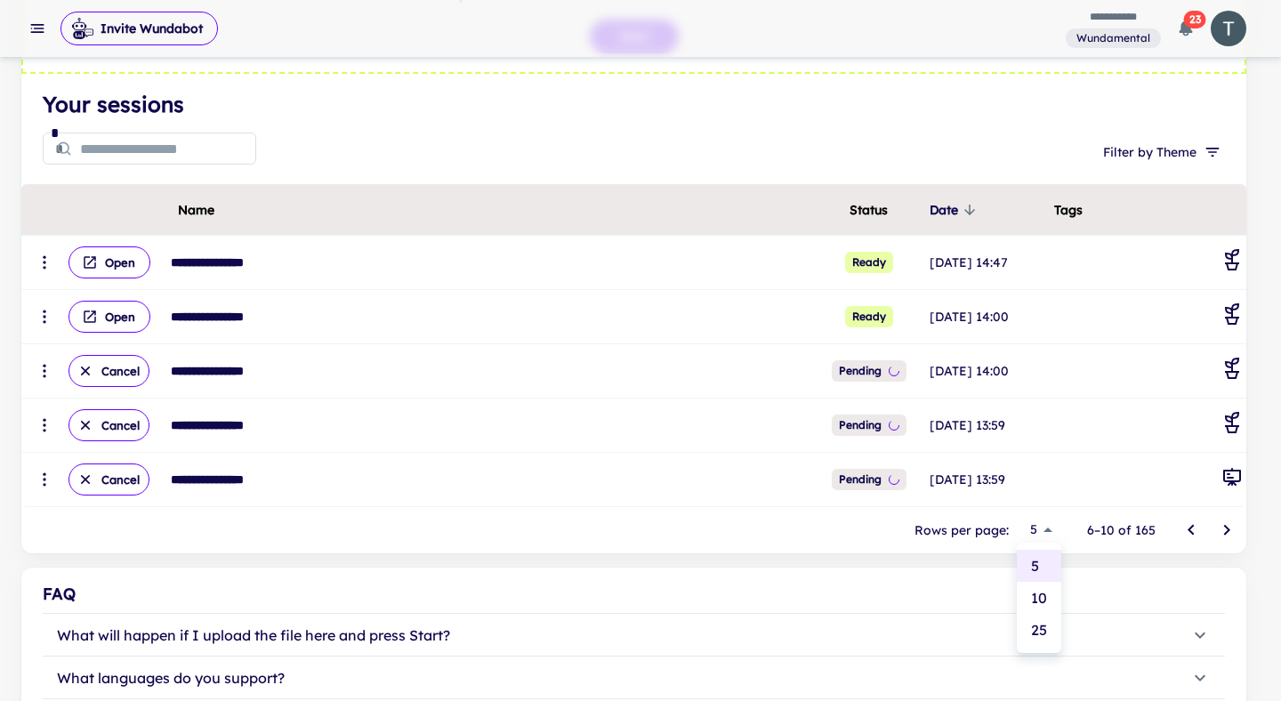
click at [1041, 632] on li "25" at bounding box center [1039, 630] width 44 height 32
type input "**"
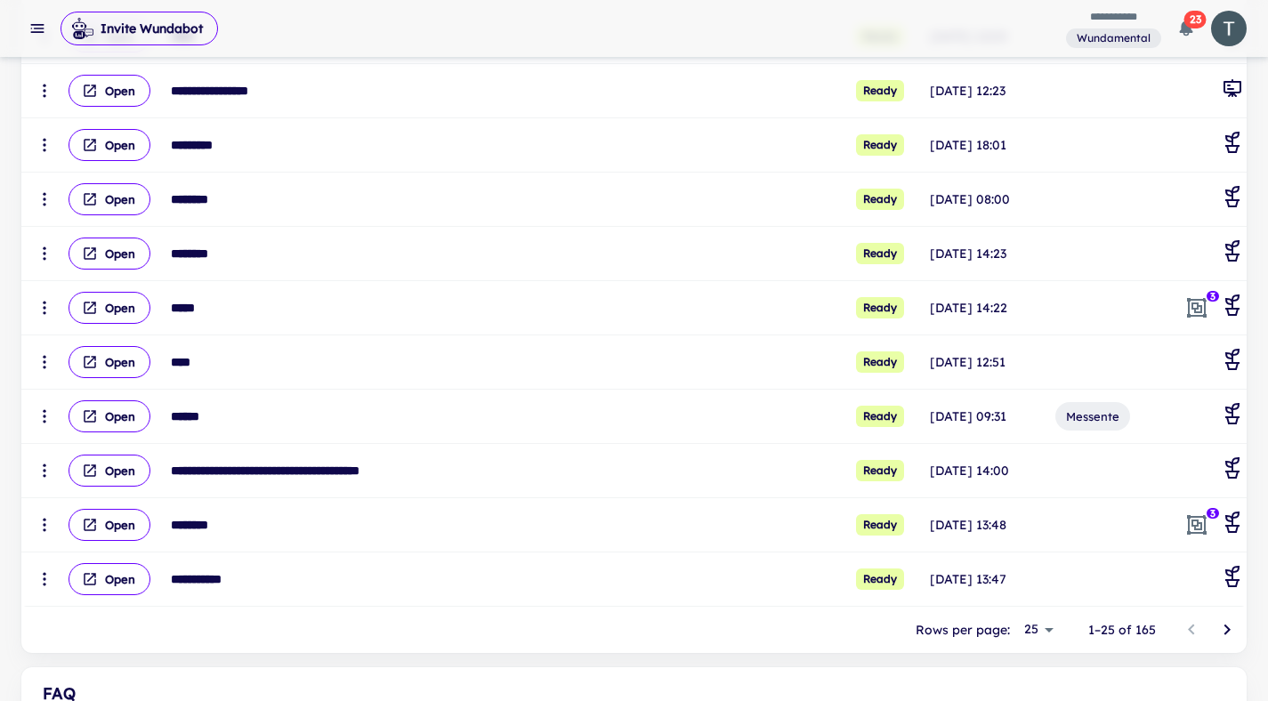
scroll to position [1559, 0]
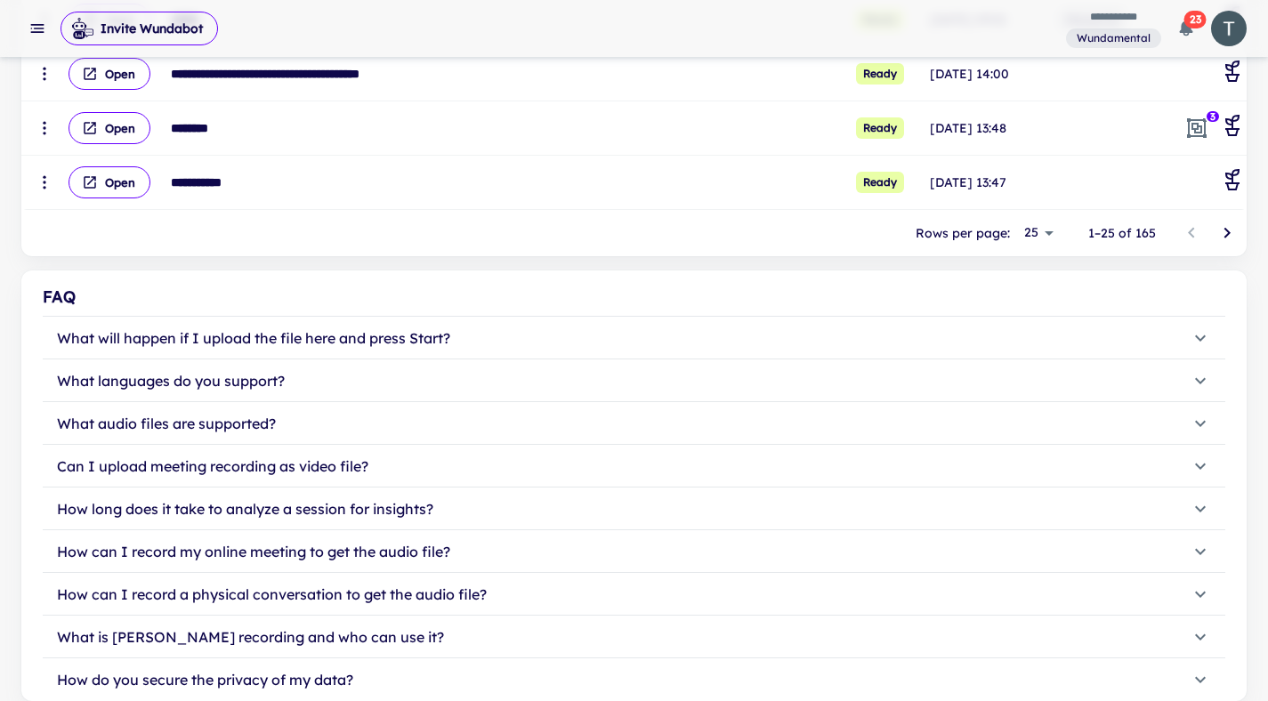
click at [1242, 231] on button "Go to next page" at bounding box center [1227, 233] width 36 height 36
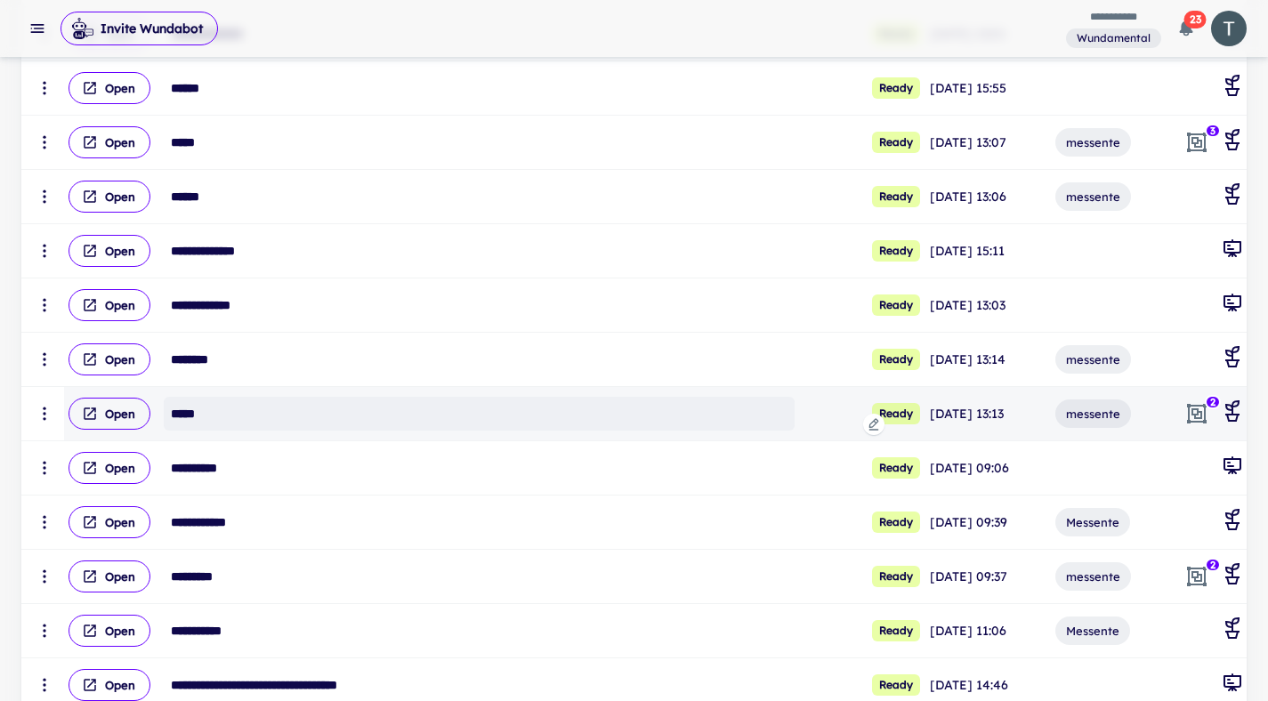
scroll to position [460, 0]
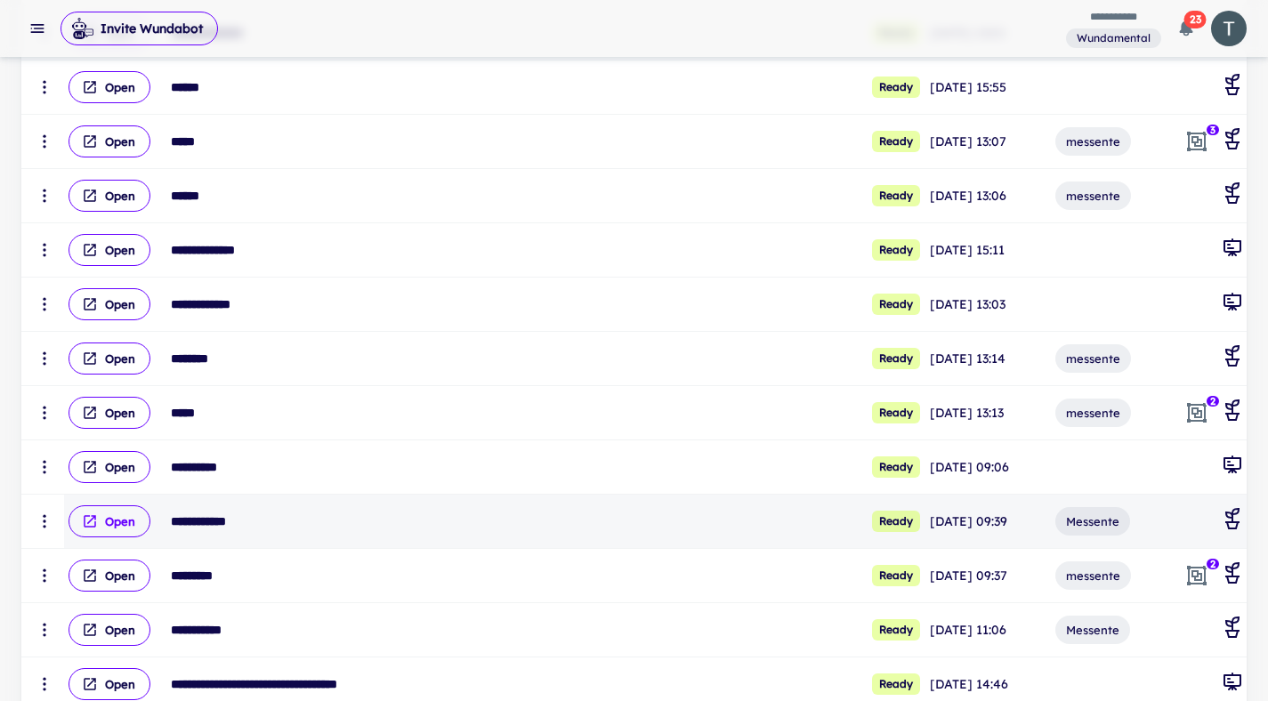
click at [108, 518] on button "Open" at bounding box center [109, 521] width 82 height 32
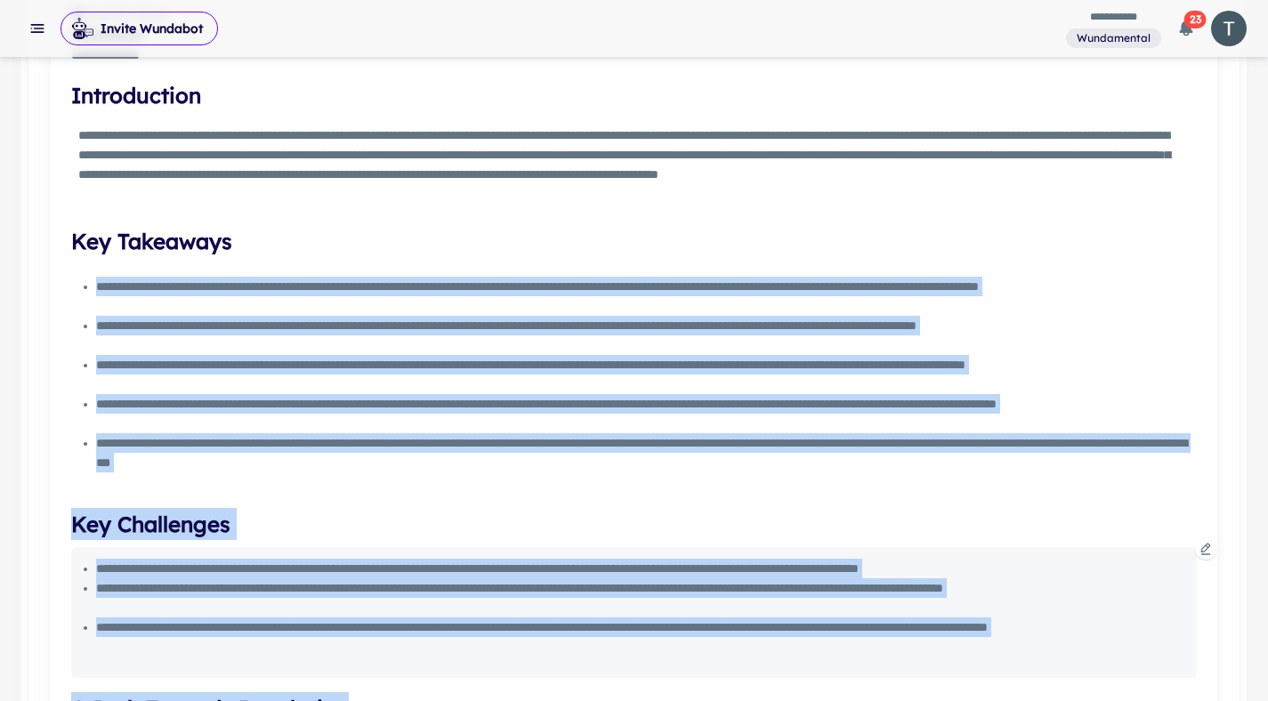
scroll to position [799, 0]
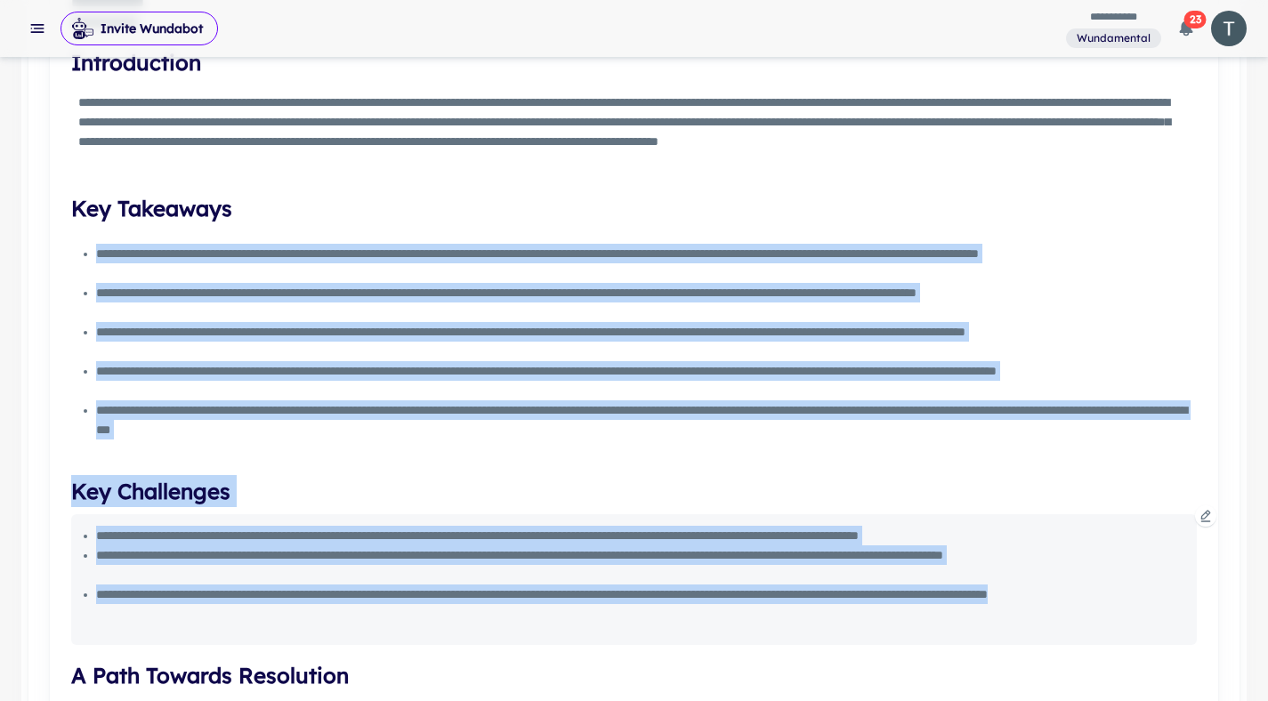
drag, startPoint x: 94, startPoint y: 502, endPoint x: 452, endPoint y: 544, distance: 360.0
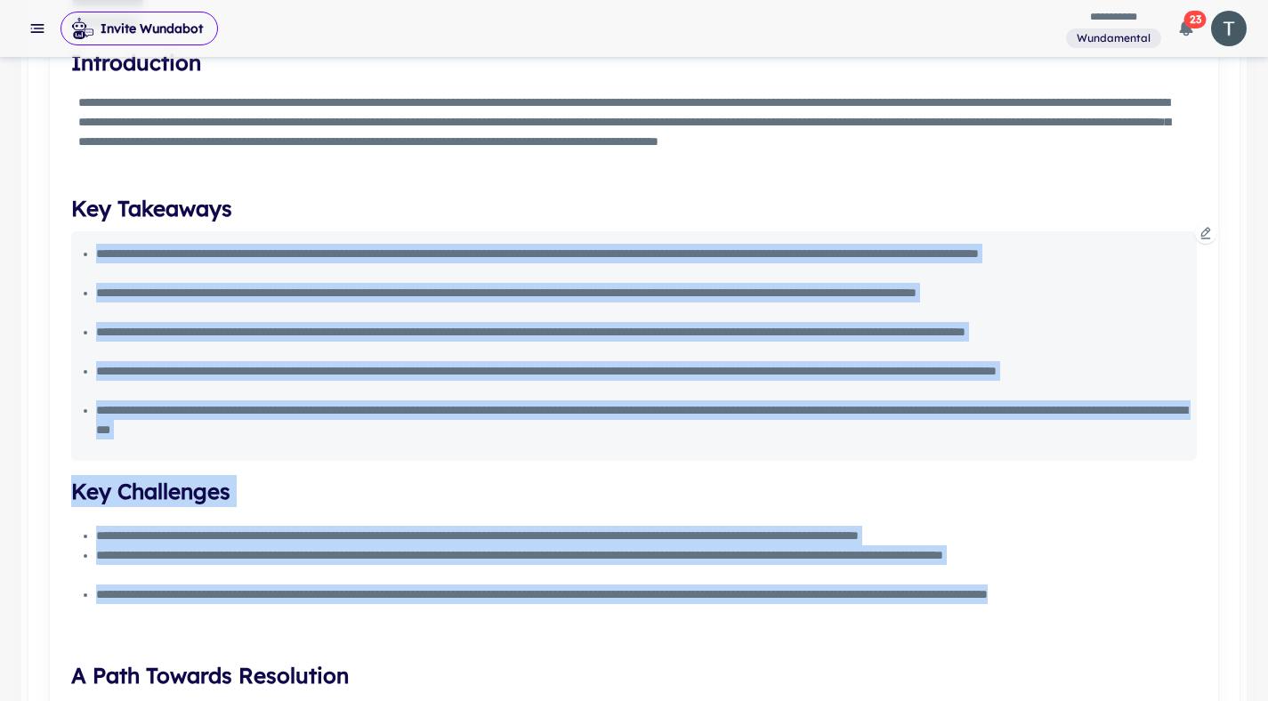
copy div "**********"
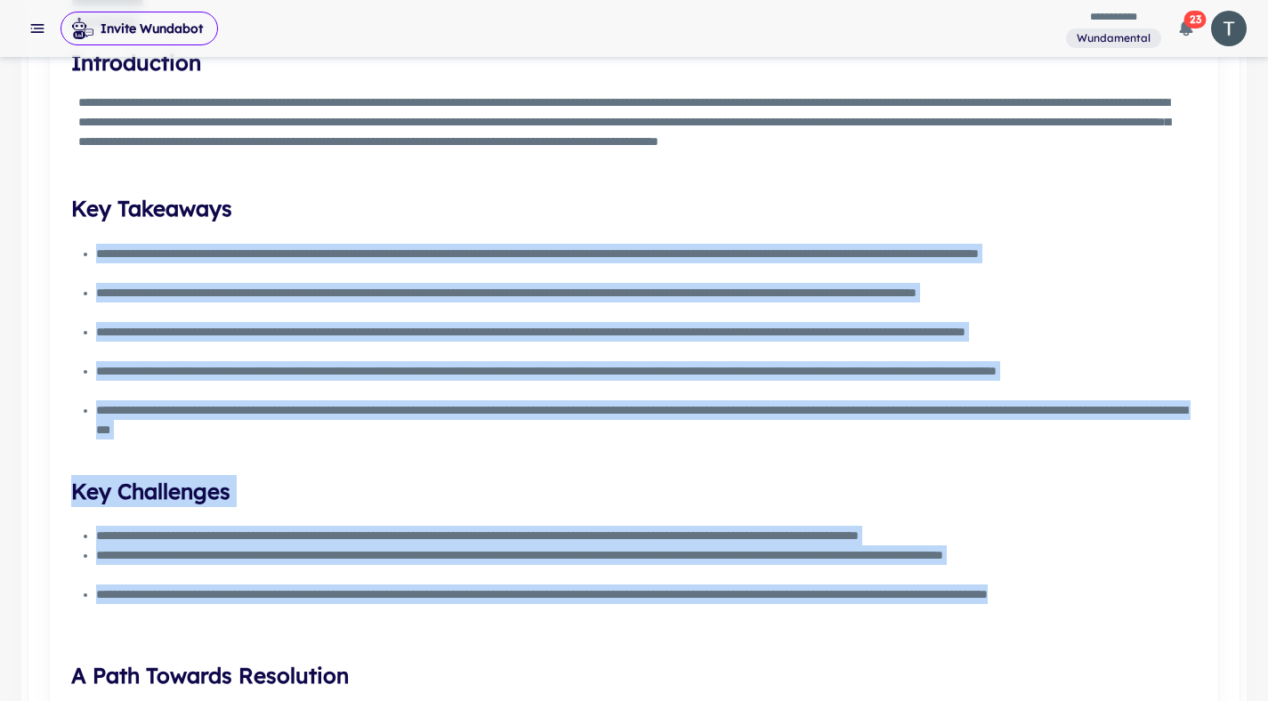
scroll to position [0, 0]
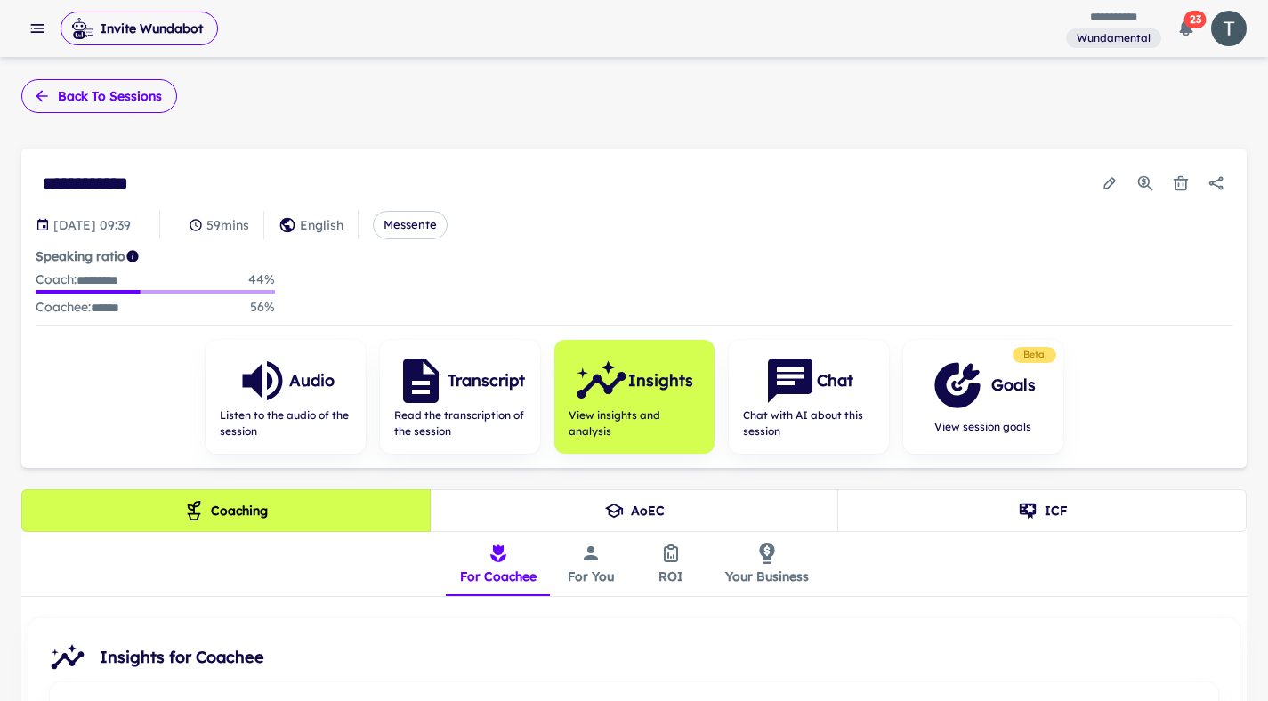
click at [106, 106] on button "Back to sessions" at bounding box center [99, 96] width 156 height 34
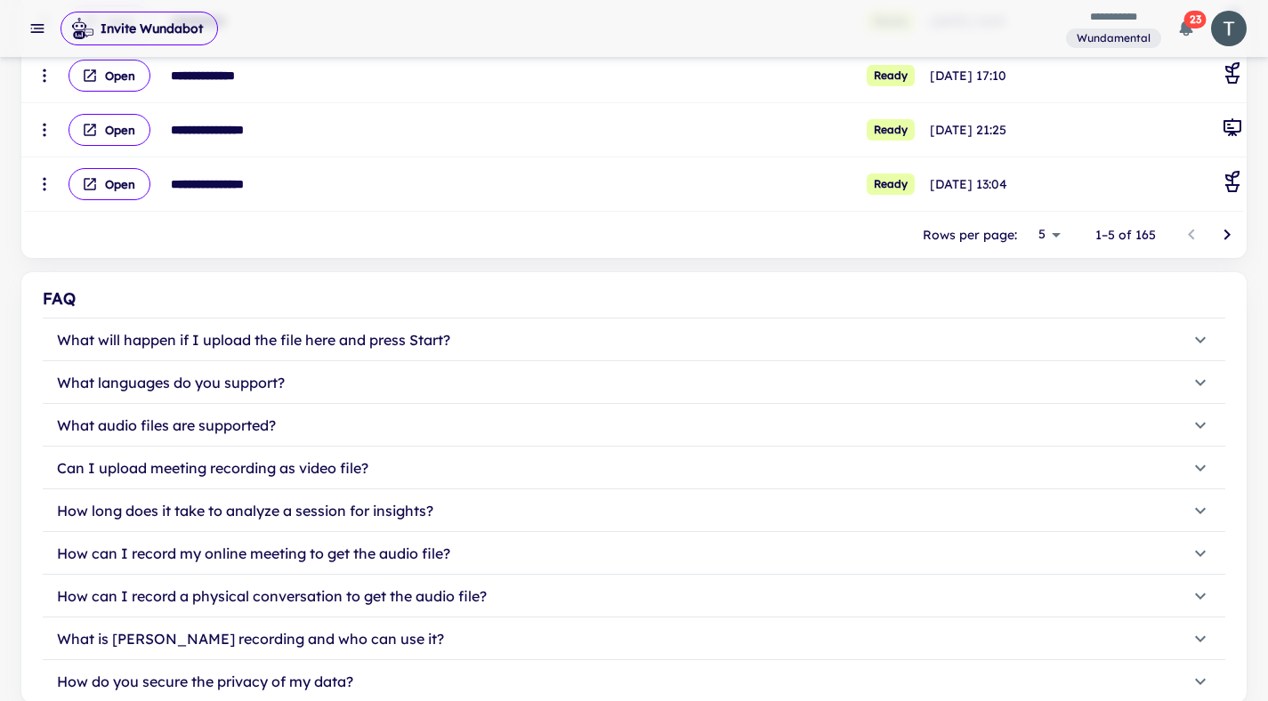
scroll to position [544, 0]
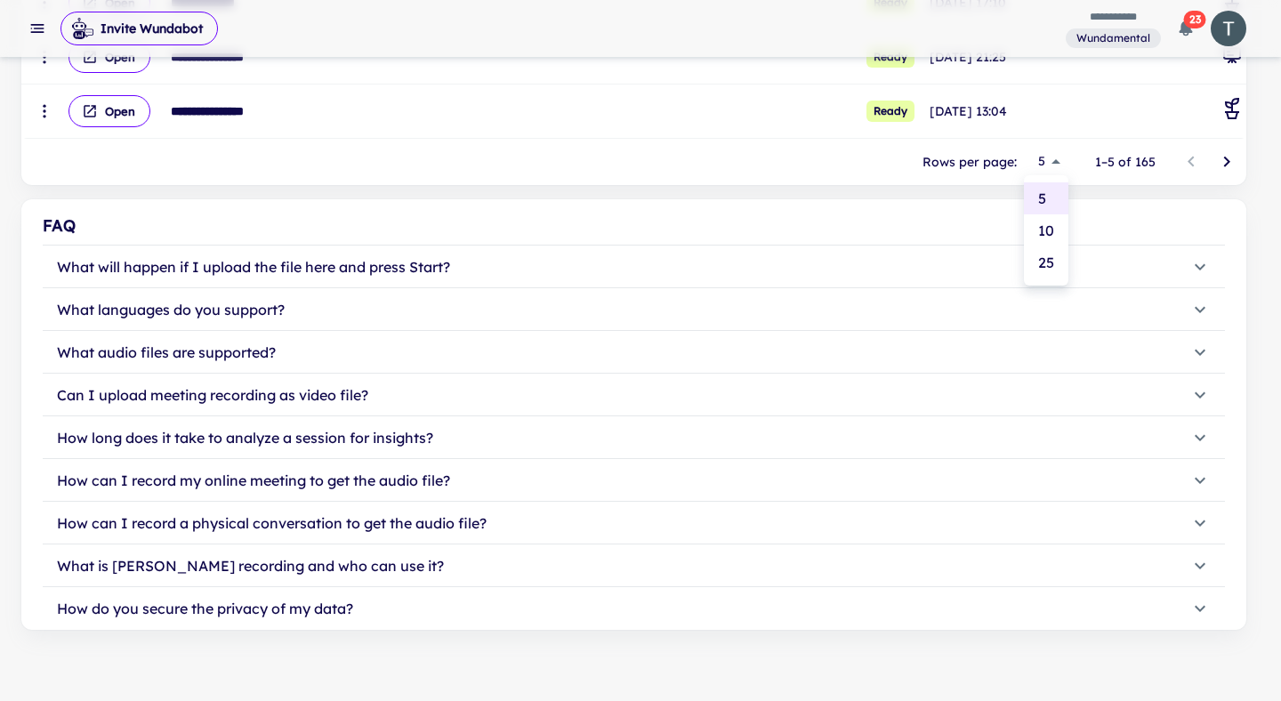
click at [1047, 259] on li "25" at bounding box center [1046, 262] width 44 height 32
type input "**"
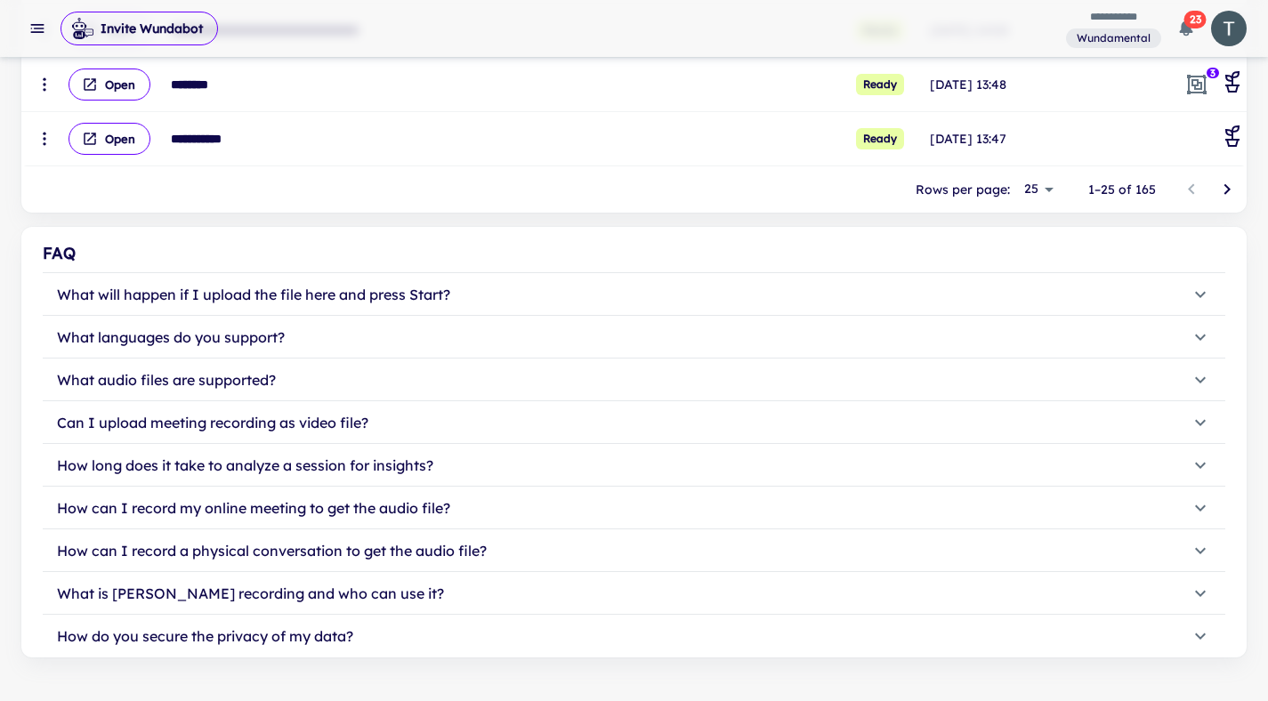
scroll to position [1569, 0]
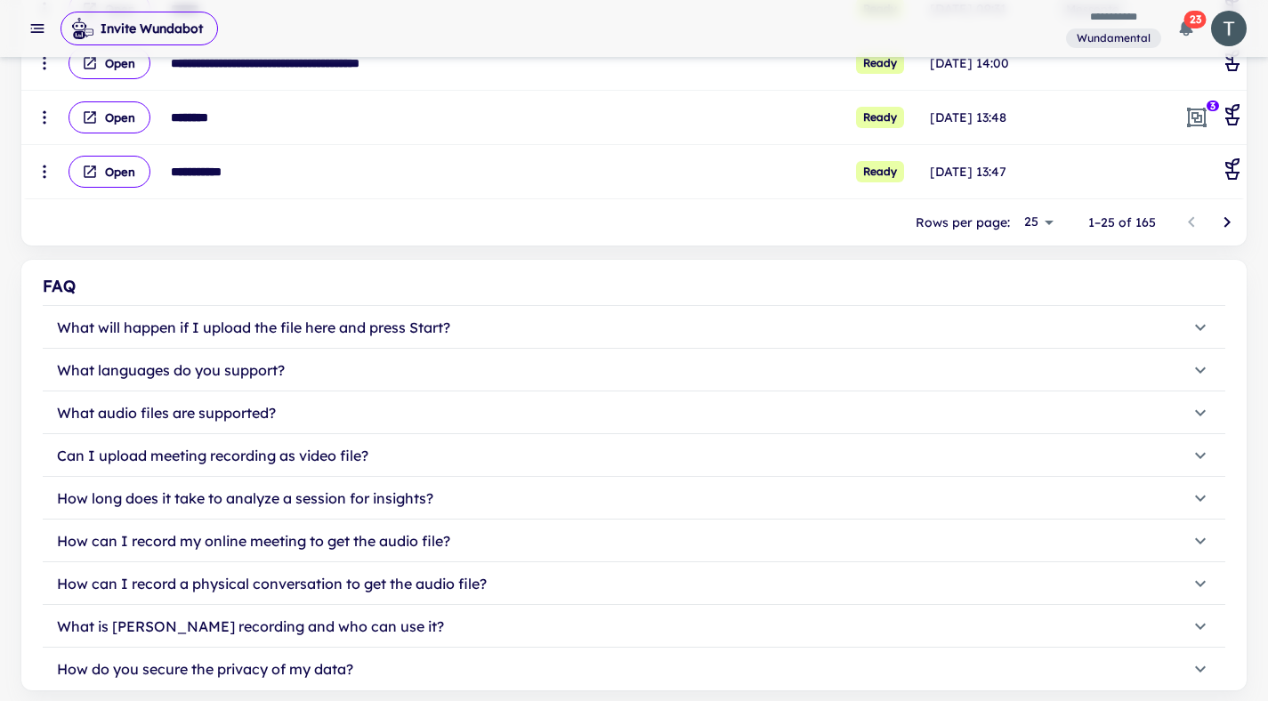
click at [1228, 218] on icon "Go to next page" at bounding box center [1226, 222] width 21 height 21
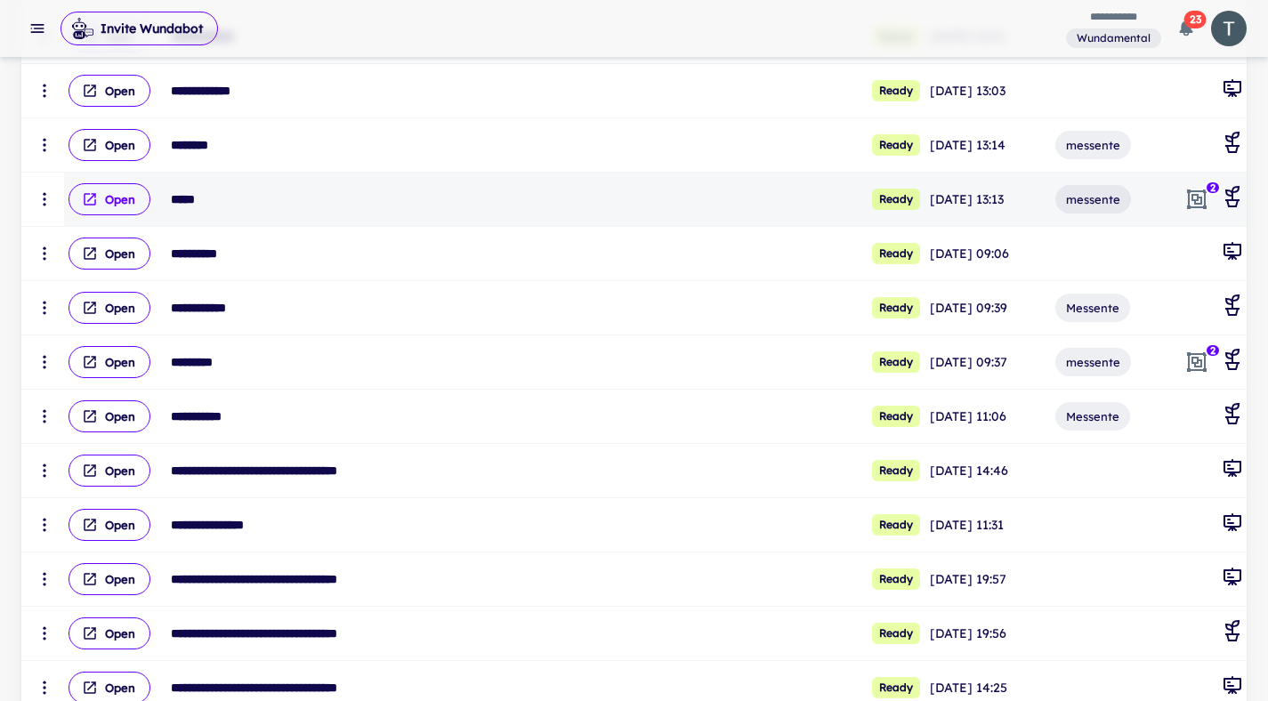
scroll to position [664, 0]
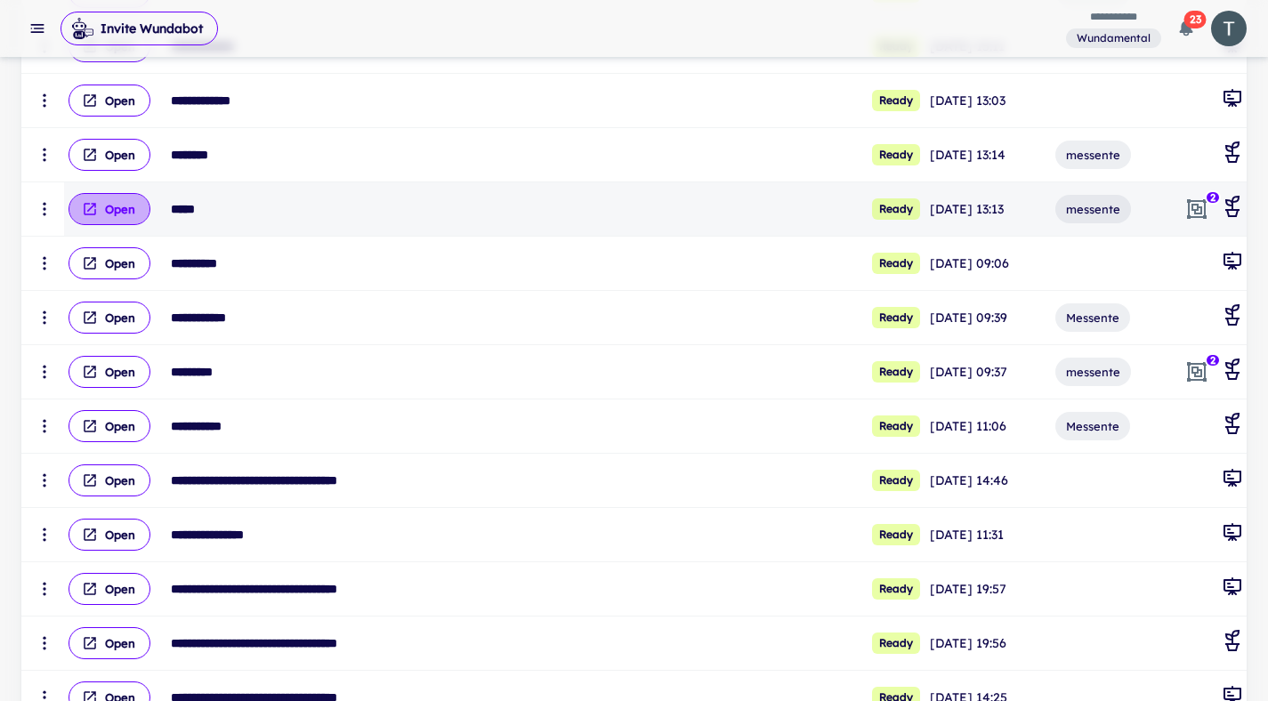
click at [119, 213] on button "Open" at bounding box center [109, 209] width 82 height 32
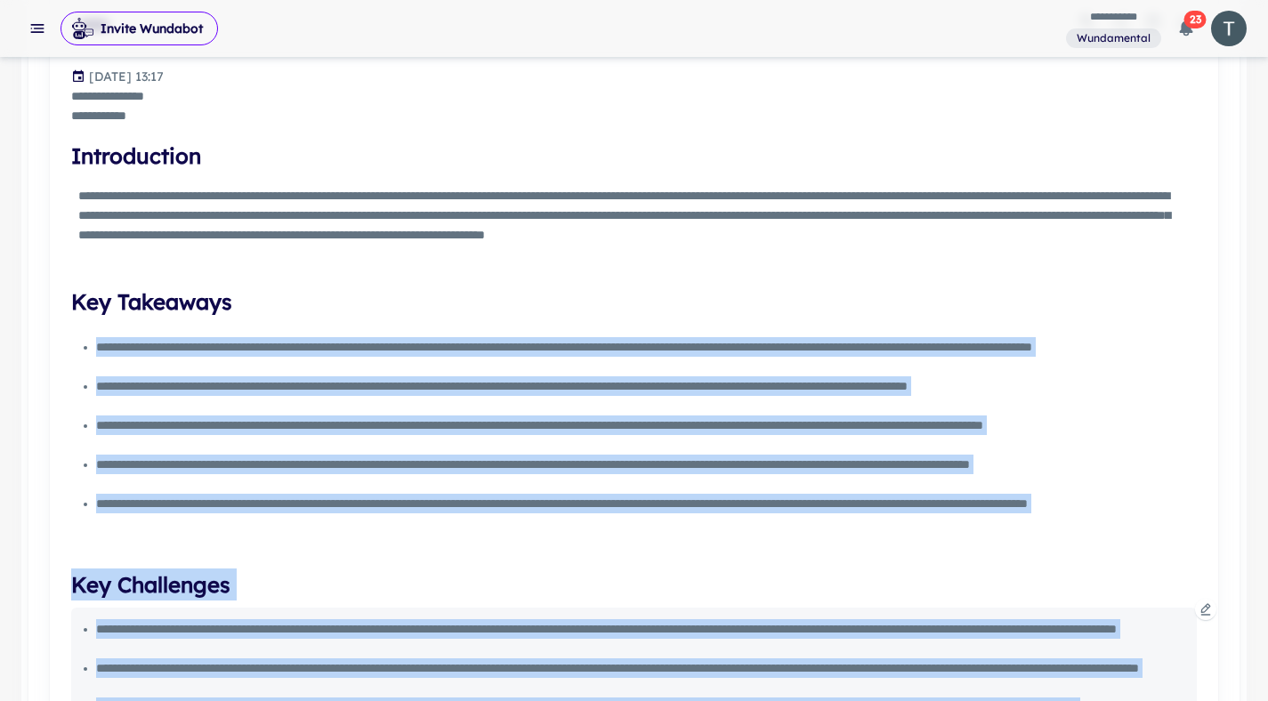
scroll to position [765, 0]
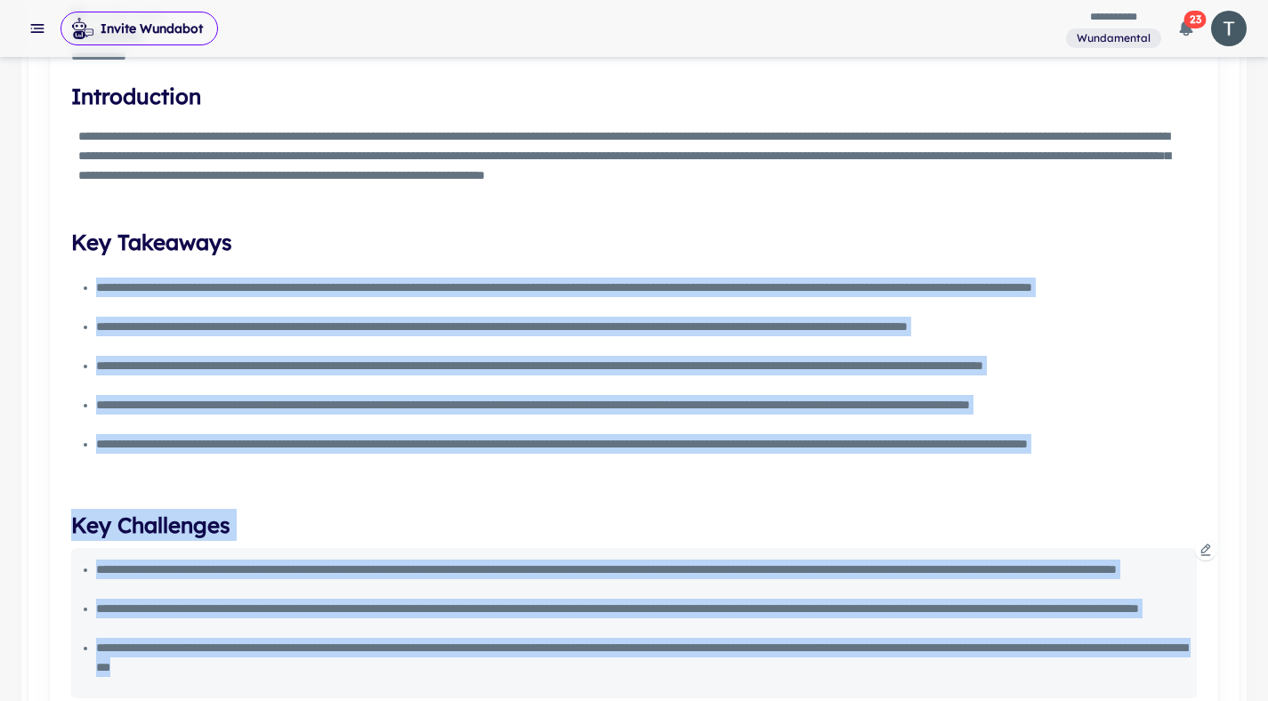
drag, startPoint x: 99, startPoint y: 346, endPoint x: 567, endPoint y: 663, distance: 565.0
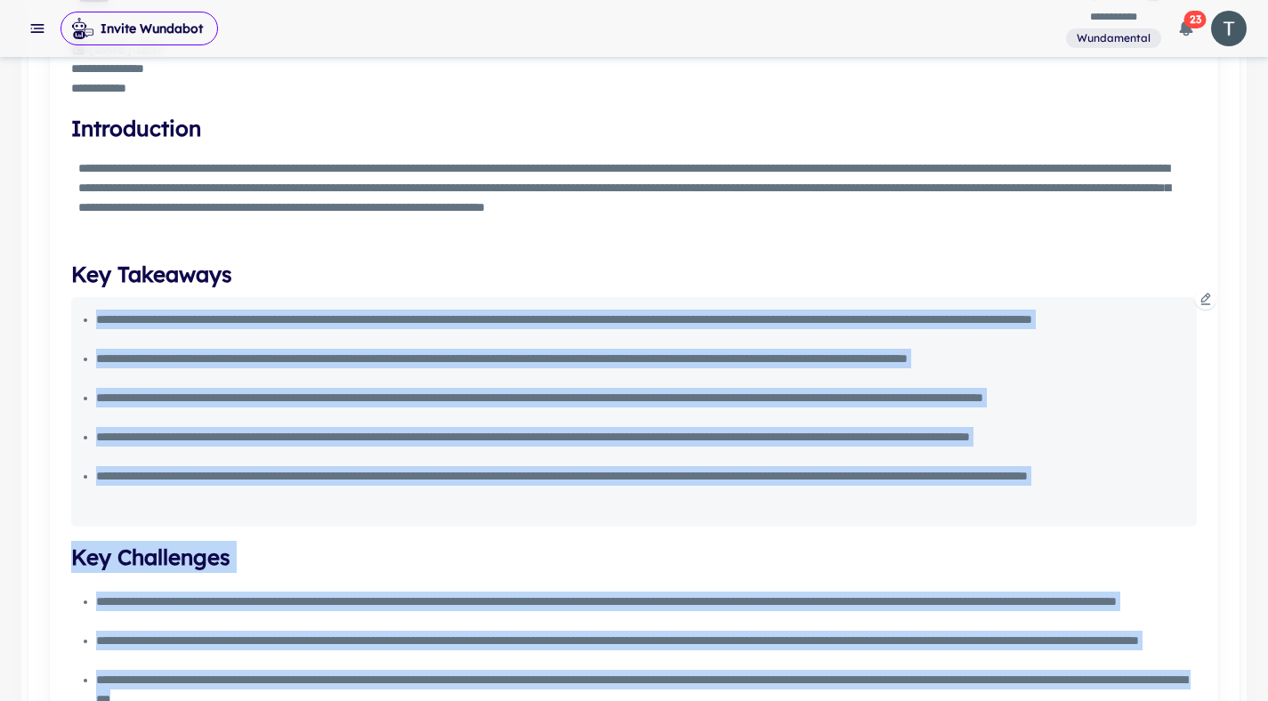
scroll to position [698, 0]
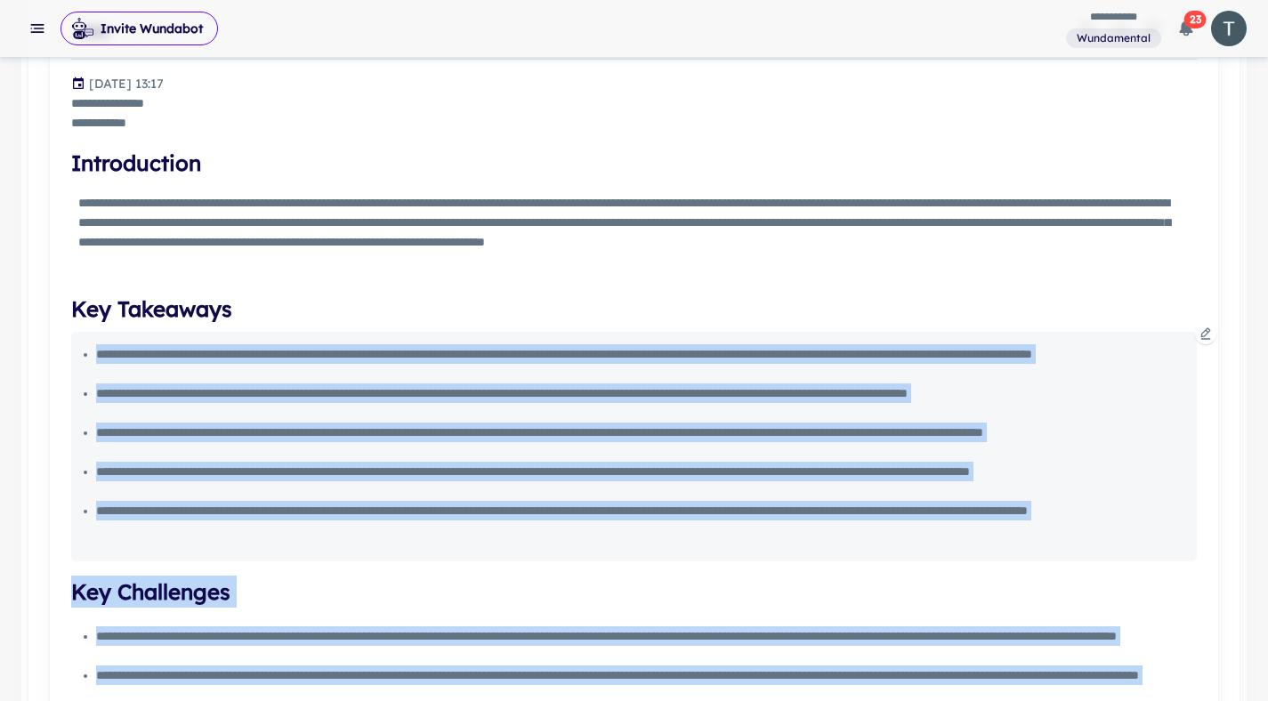
copy div "**********"
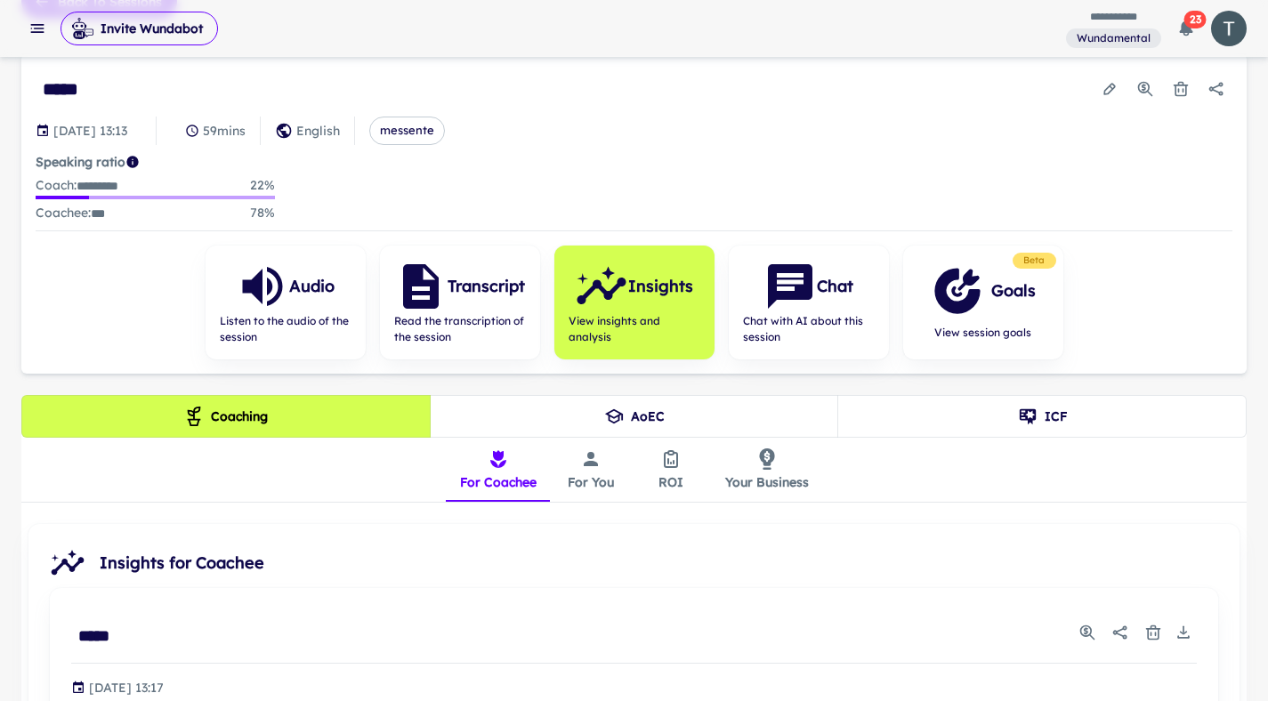
scroll to position [0, 0]
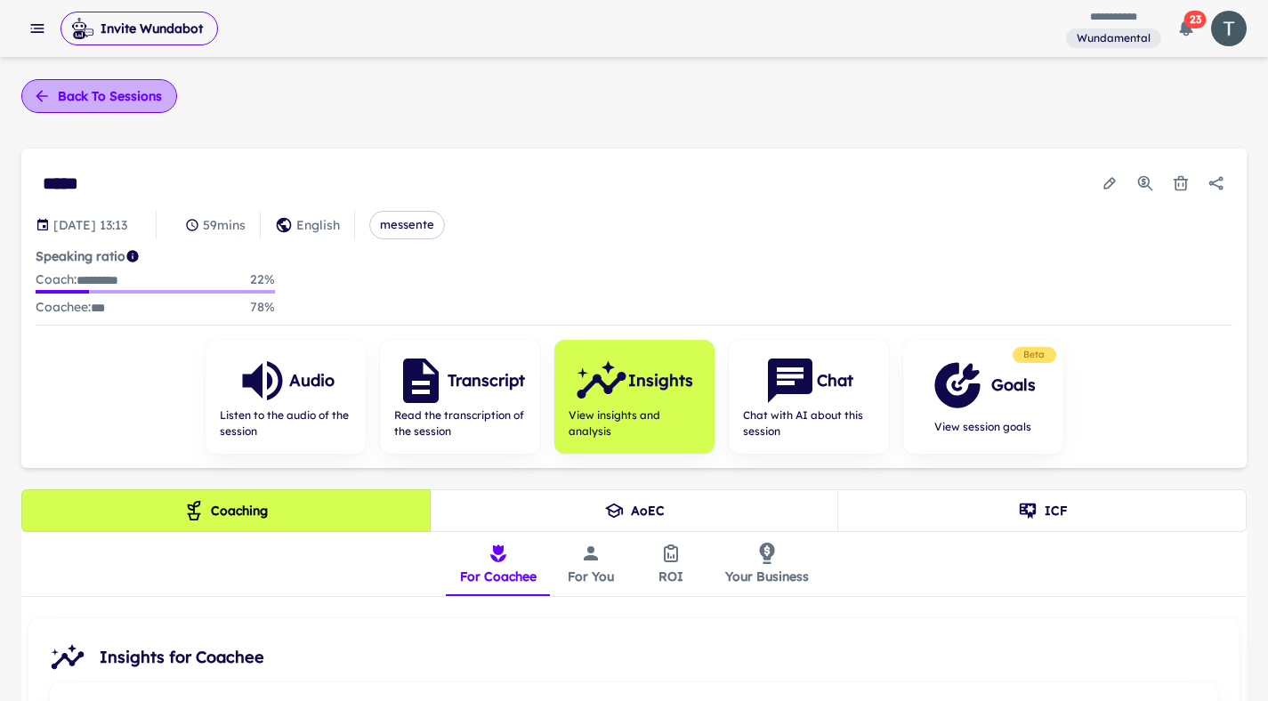
click at [120, 98] on button "Back to sessions" at bounding box center [99, 96] width 156 height 34
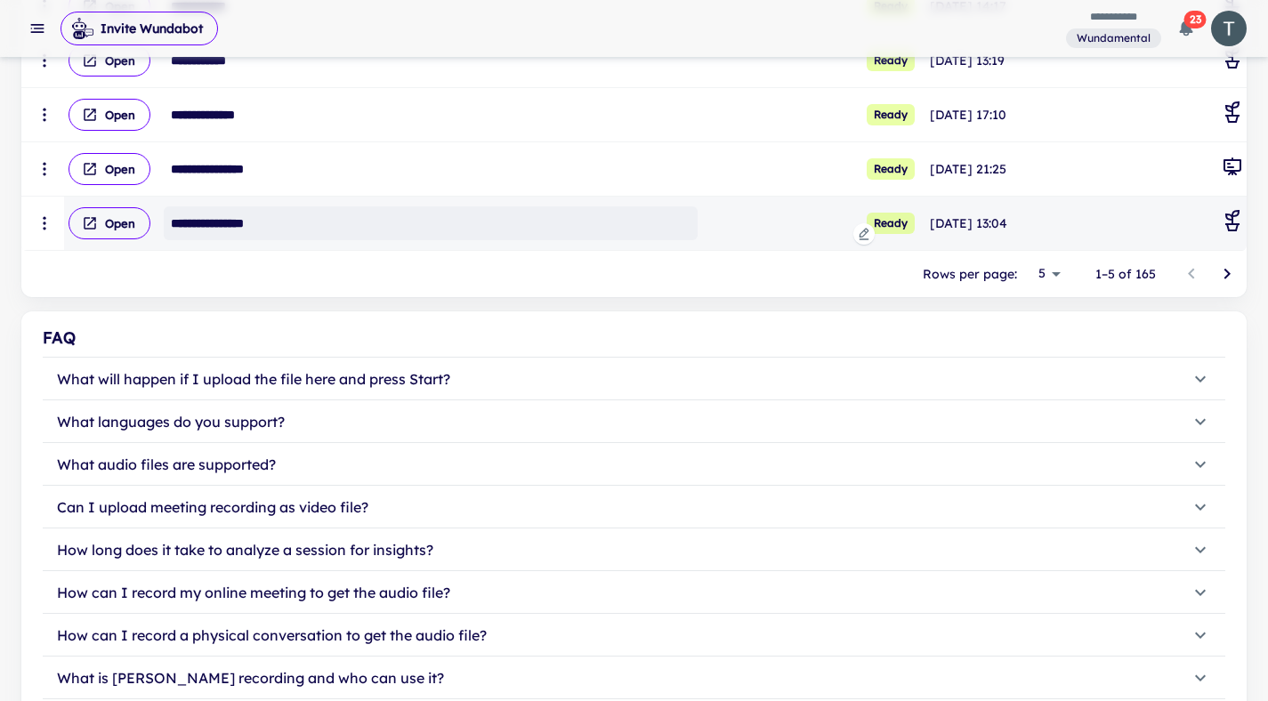
scroll to position [544, 0]
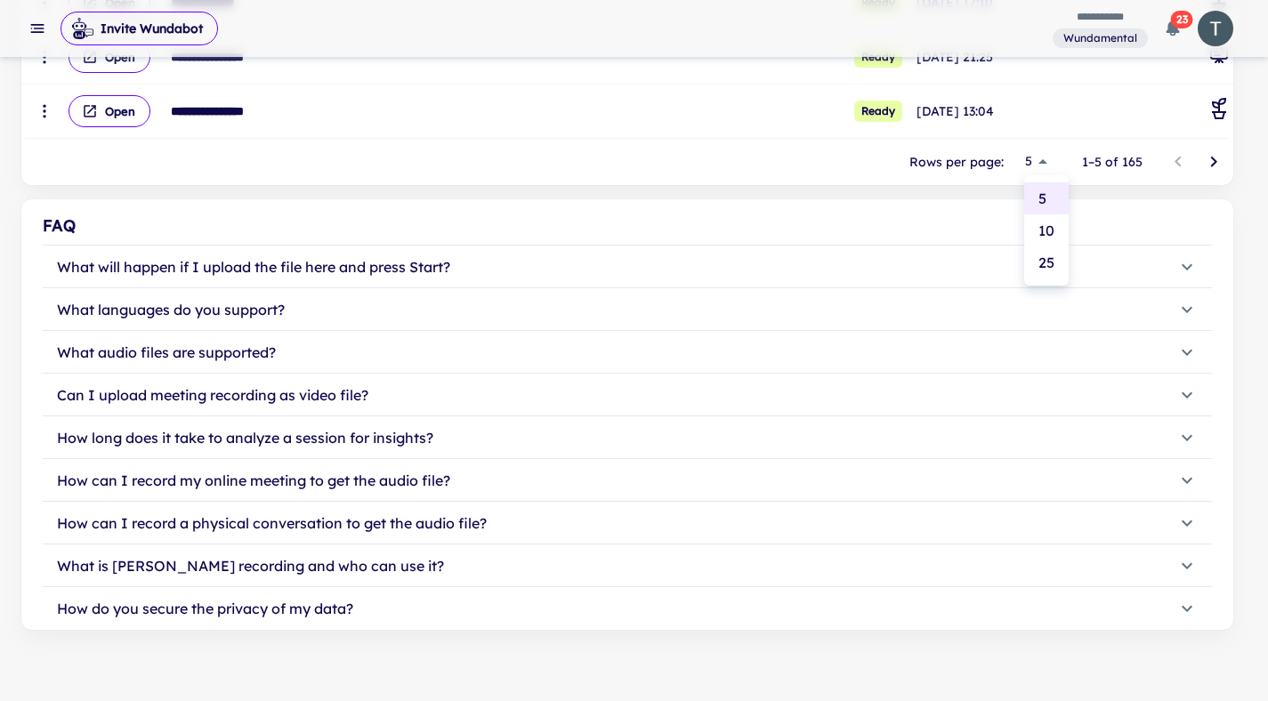
click at [1058, 255] on li "25" at bounding box center [1046, 262] width 44 height 32
type input "**"
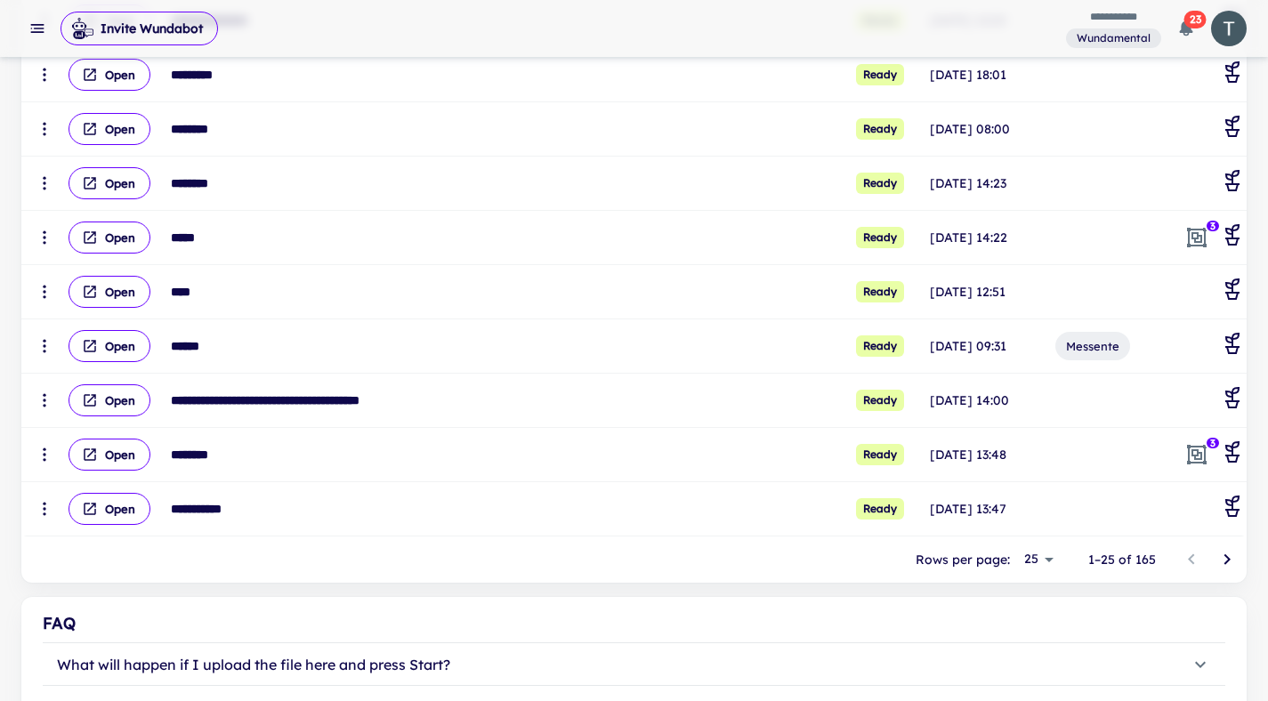
scroll to position [1243, 0]
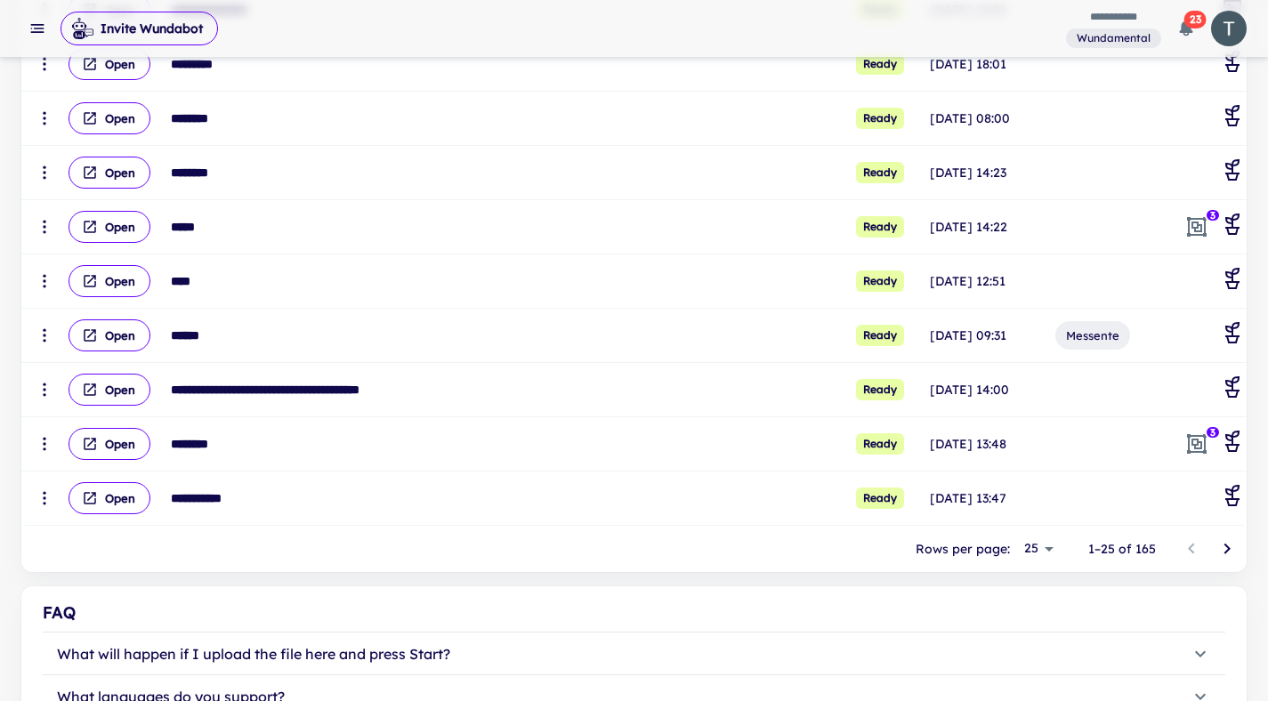
click at [1239, 541] on button "Go to next page" at bounding box center [1227, 549] width 36 height 36
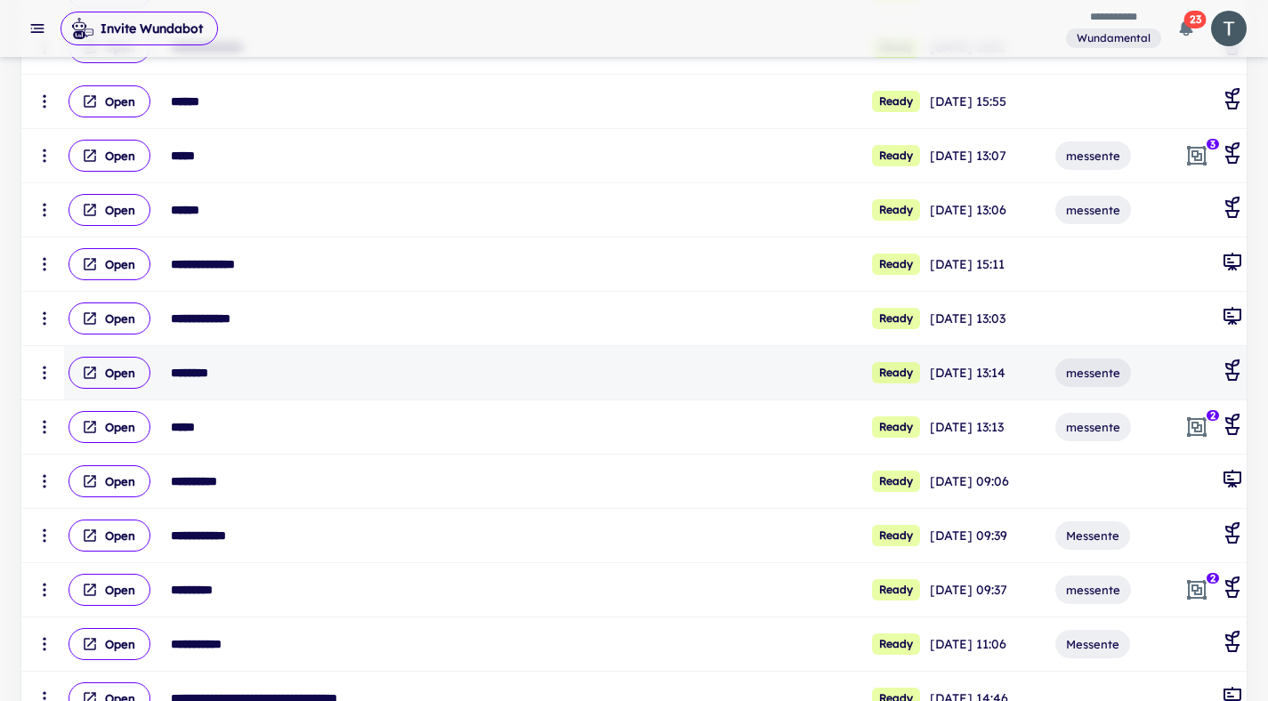
scroll to position [427, 0]
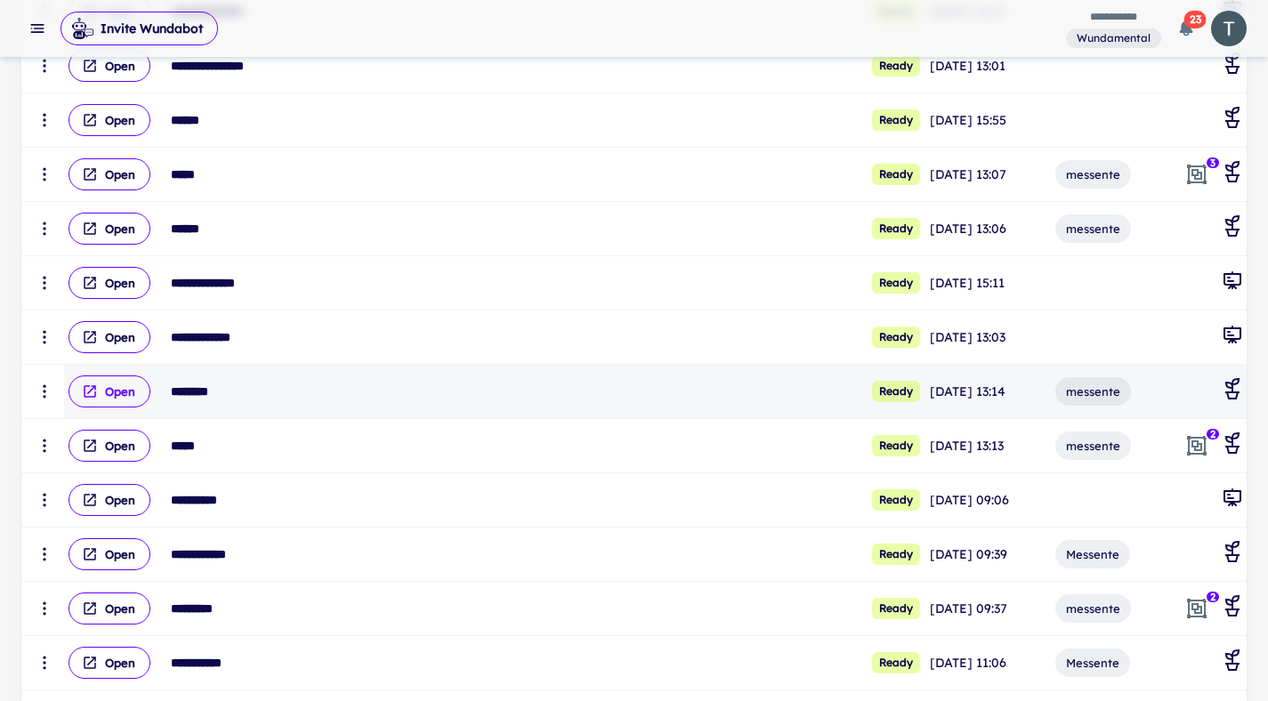
click at [111, 394] on button "Open" at bounding box center [109, 391] width 82 height 32
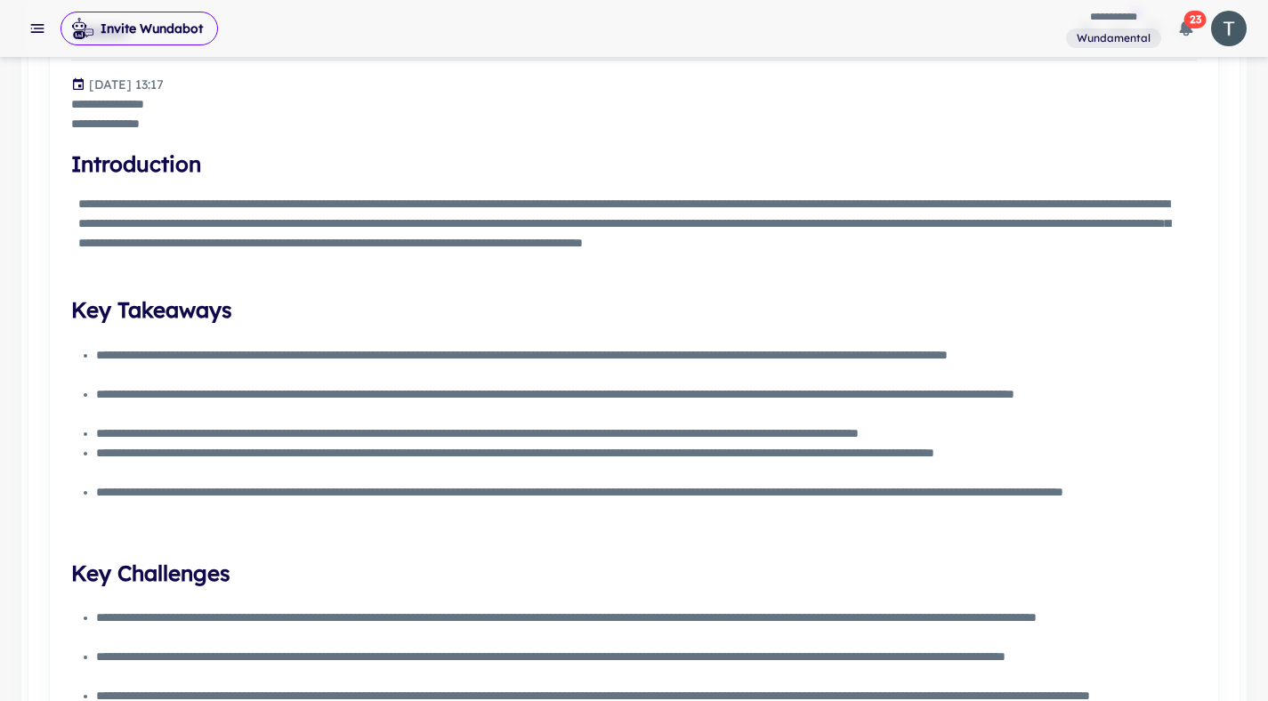
scroll to position [796, 0]
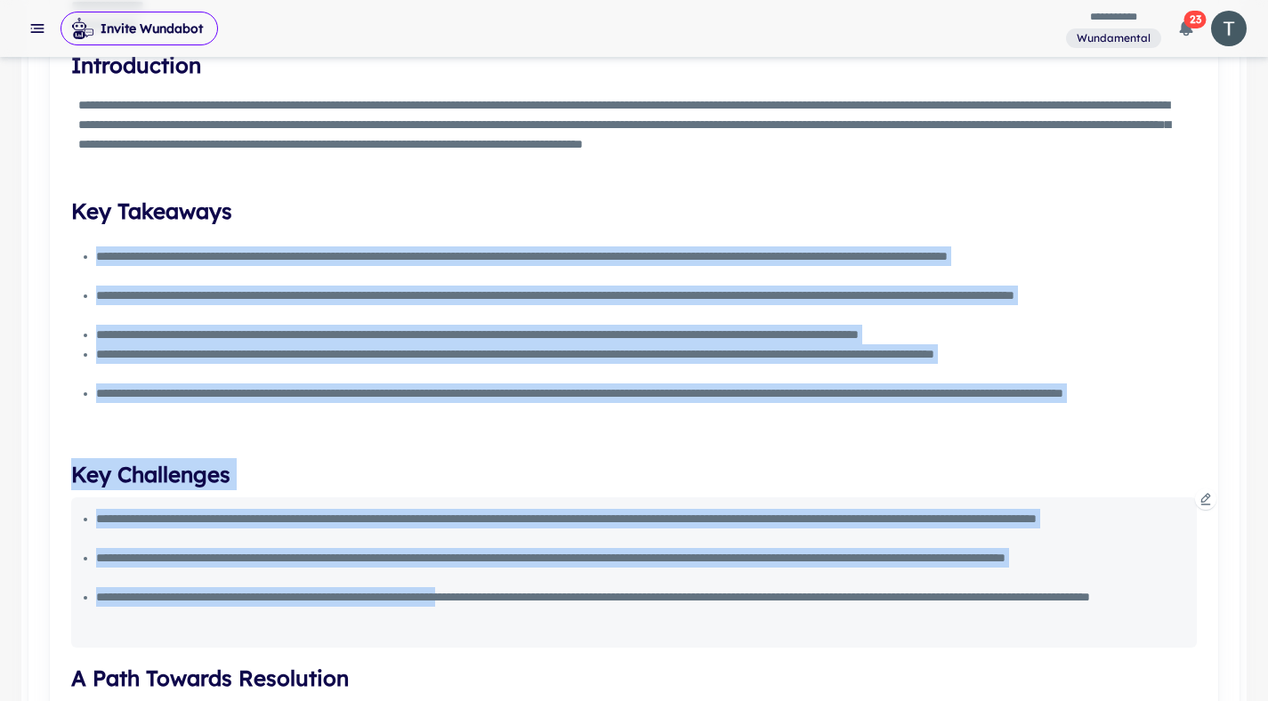
drag, startPoint x: 99, startPoint y: 255, endPoint x: 561, endPoint y: 604, distance: 579.3
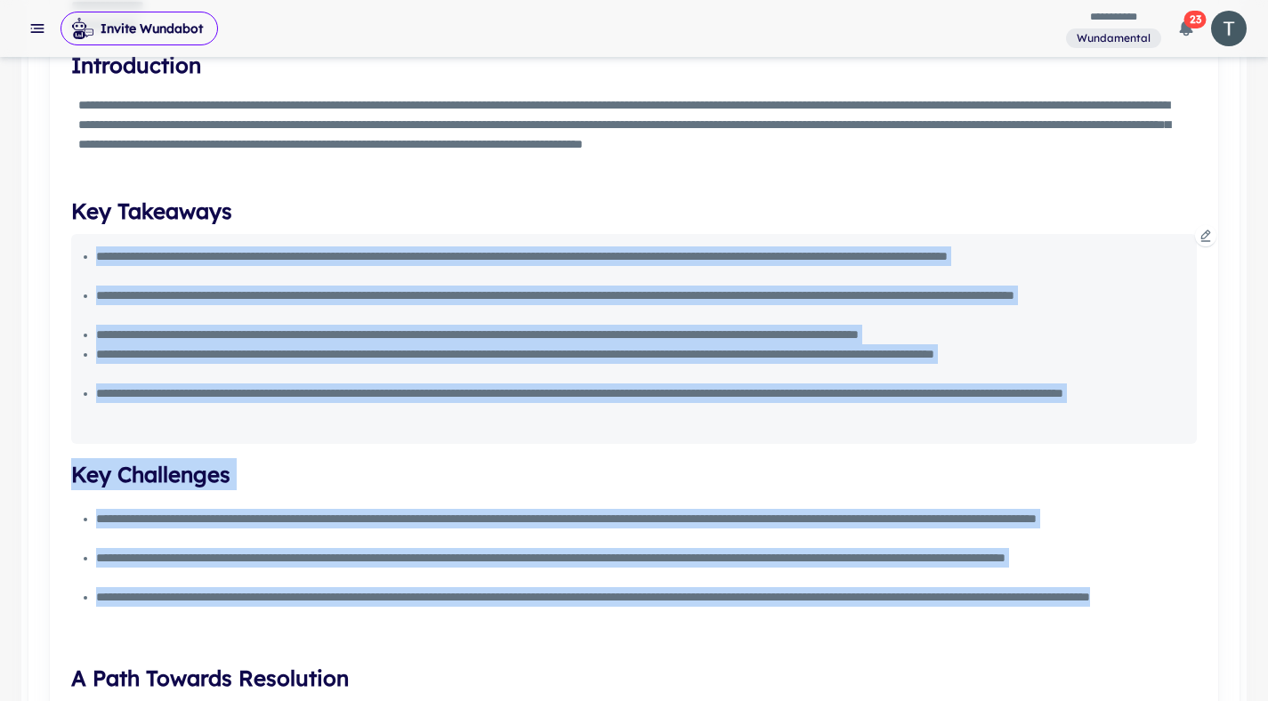
copy div "**********"
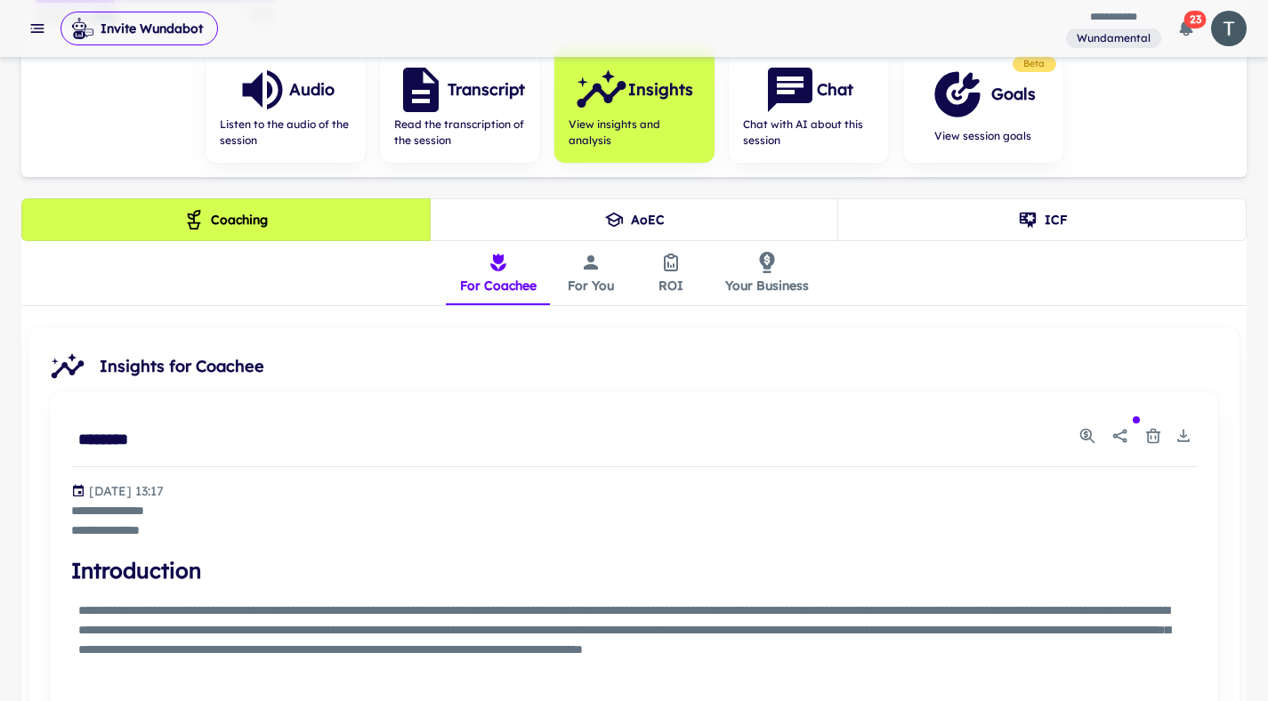
scroll to position [0, 0]
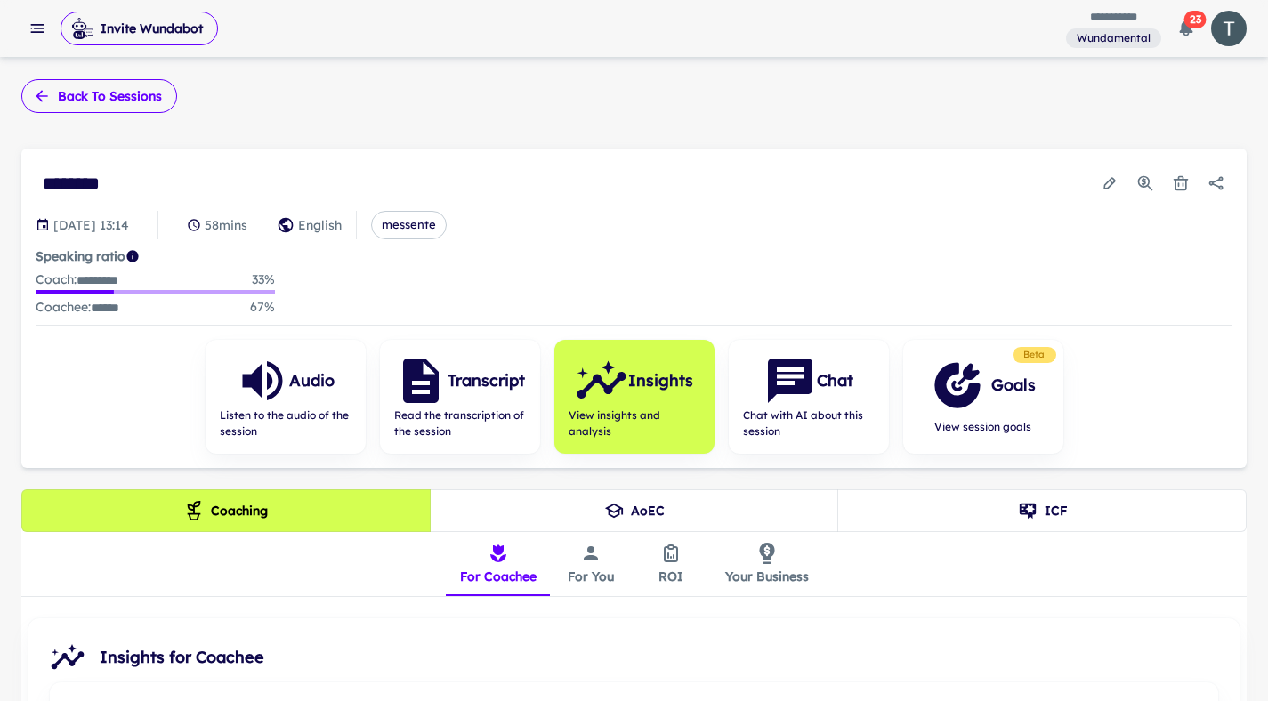
click at [99, 104] on button "Back to sessions" at bounding box center [99, 96] width 156 height 34
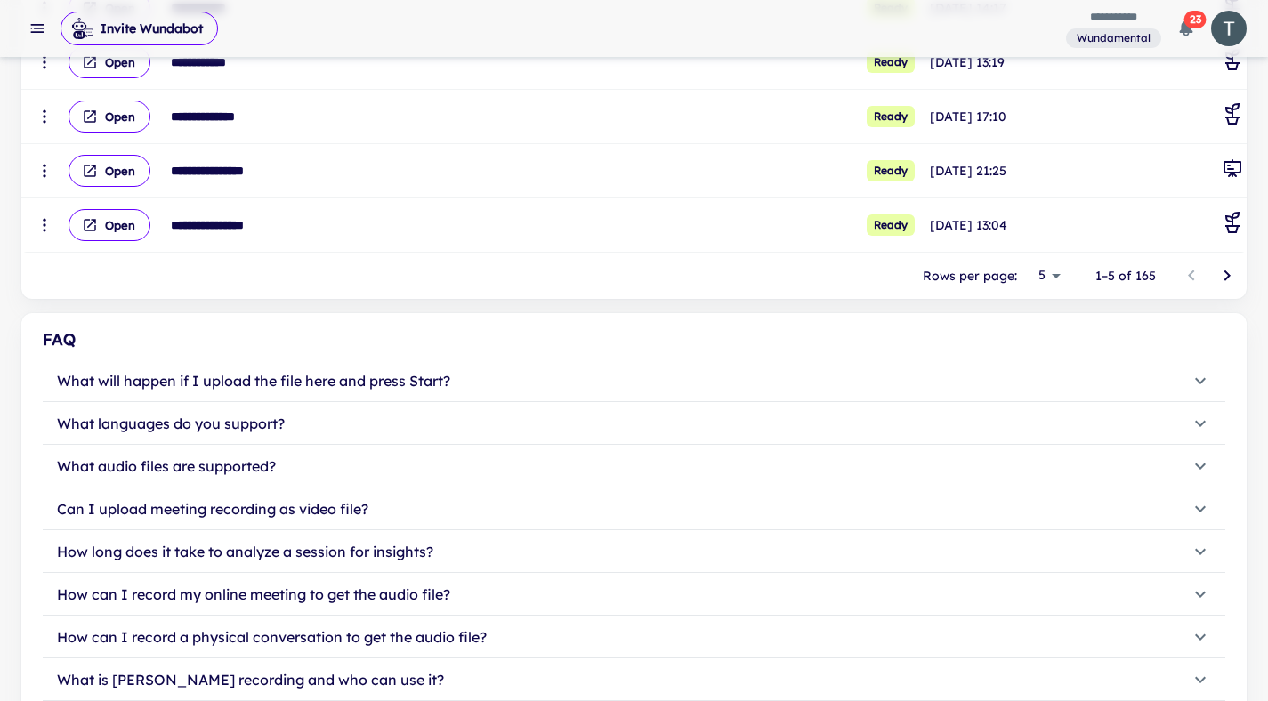
scroll to position [544, 0]
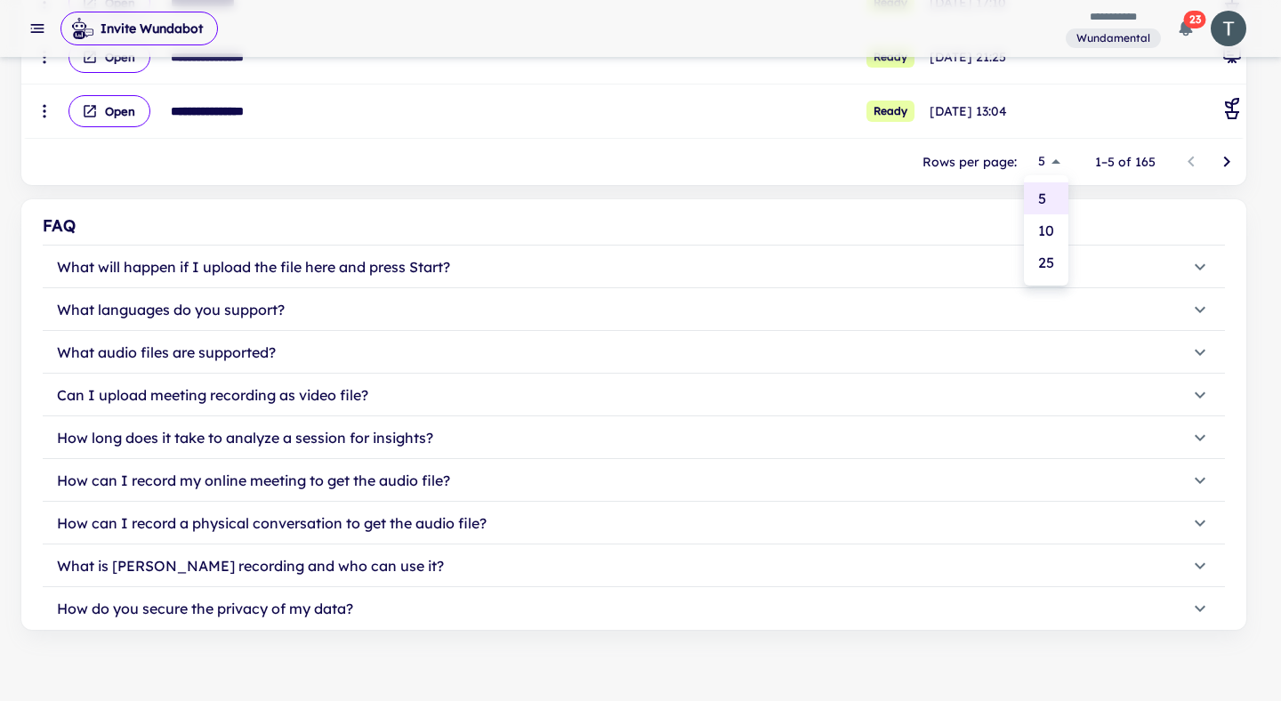
click at [1055, 259] on li "25" at bounding box center [1046, 262] width 44 height 32
type input "**"
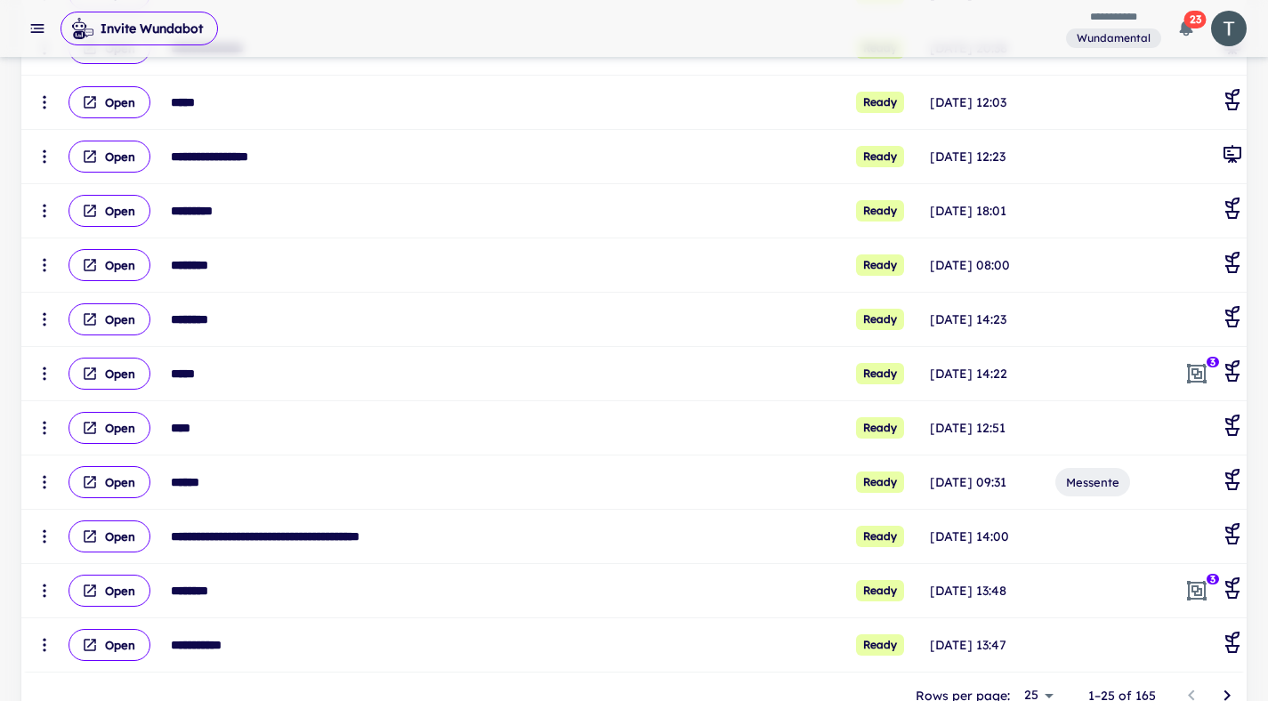
scroll to position [1473, 0]
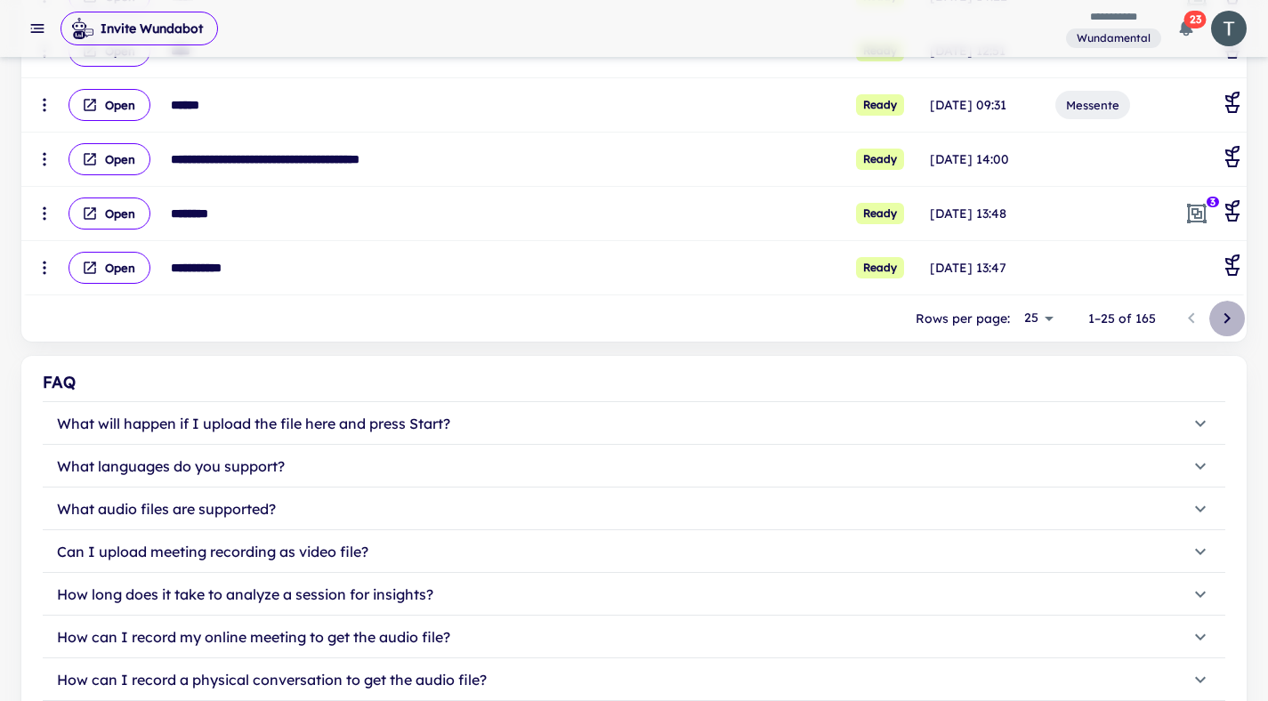
click at [1236, 322] on icon "Go to next page" at bounding box center [1226, 318] width 21 height 21
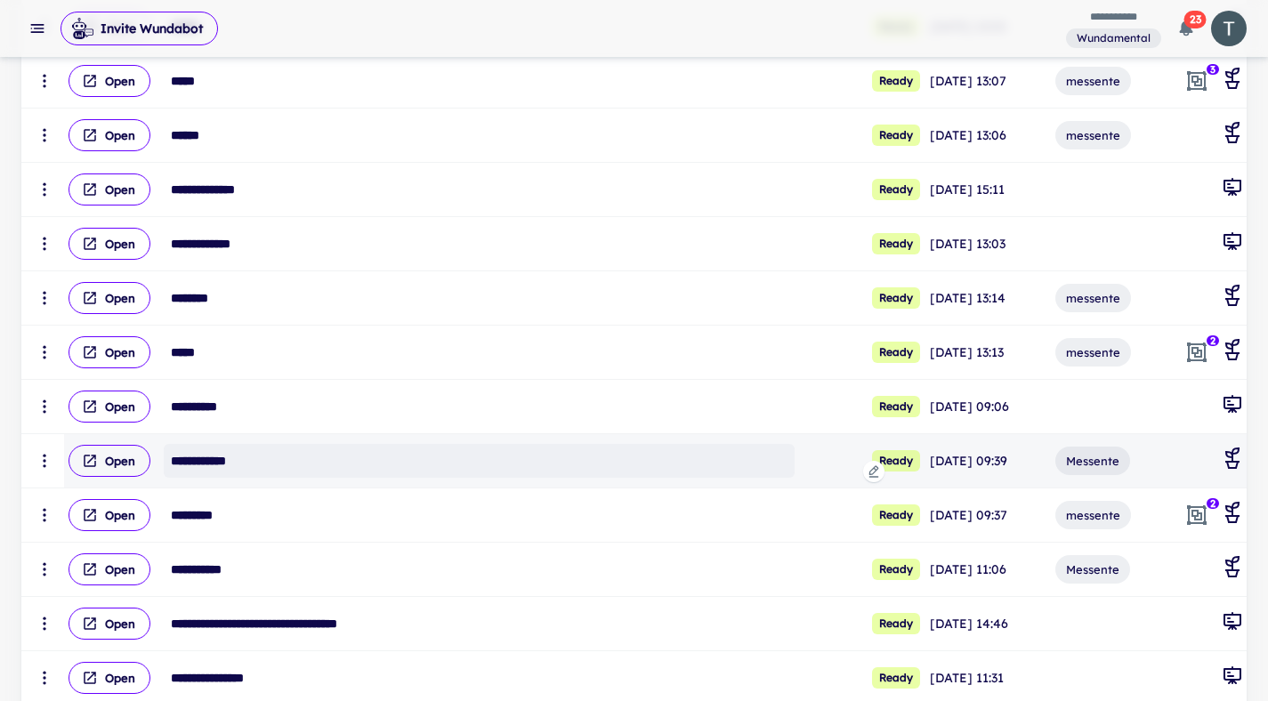
scroll to position [490, 0]
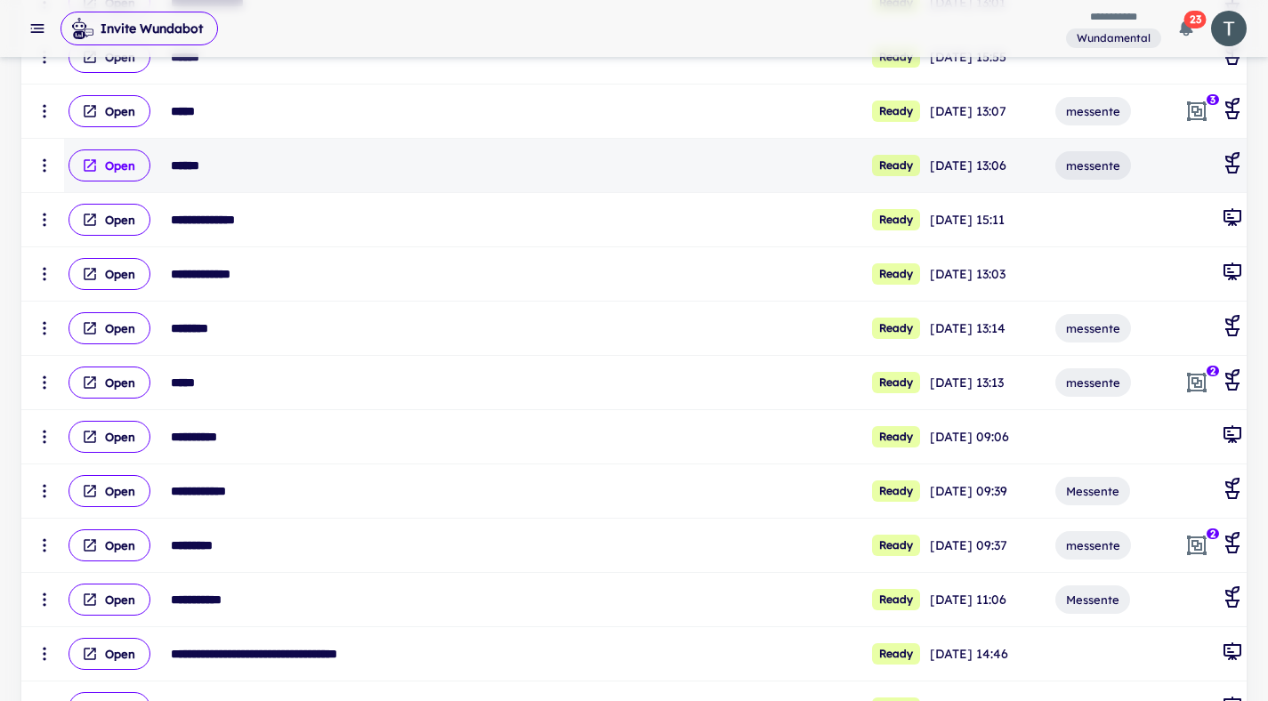
click at [114, 161] on button "Open" at bounding box center [109, 165] width 82 height 32
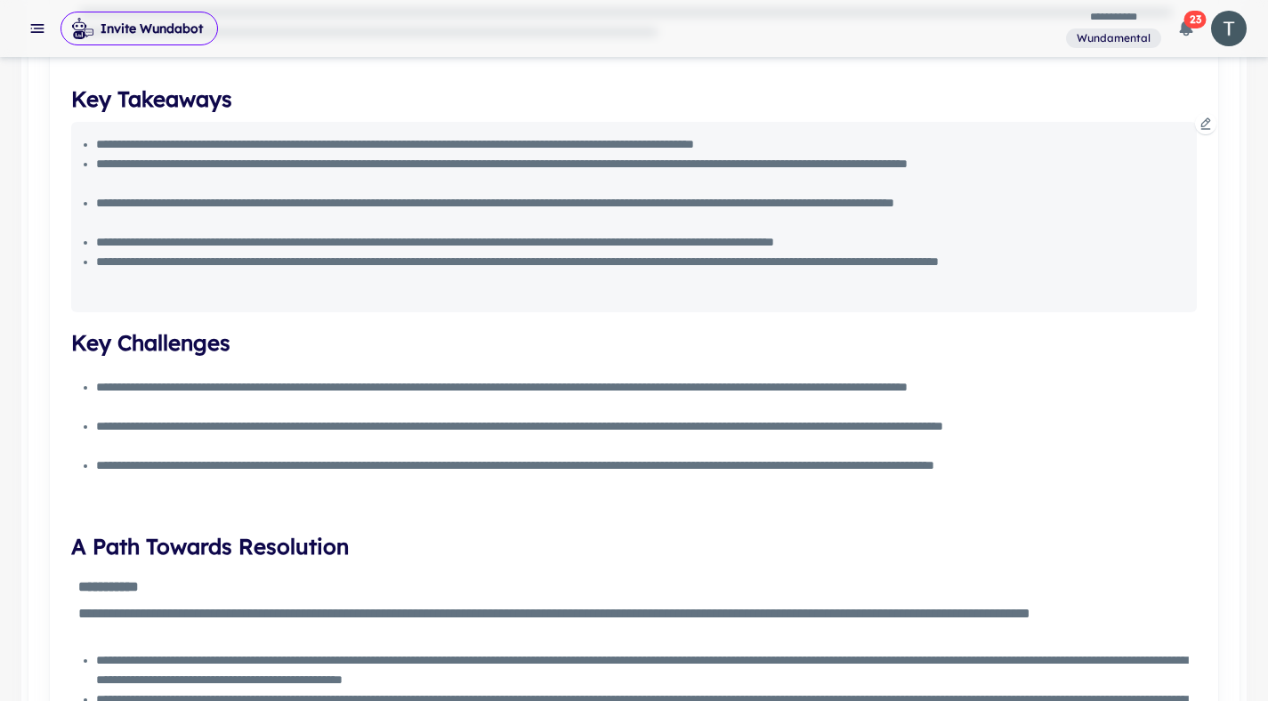
scroll to position [889, 0]
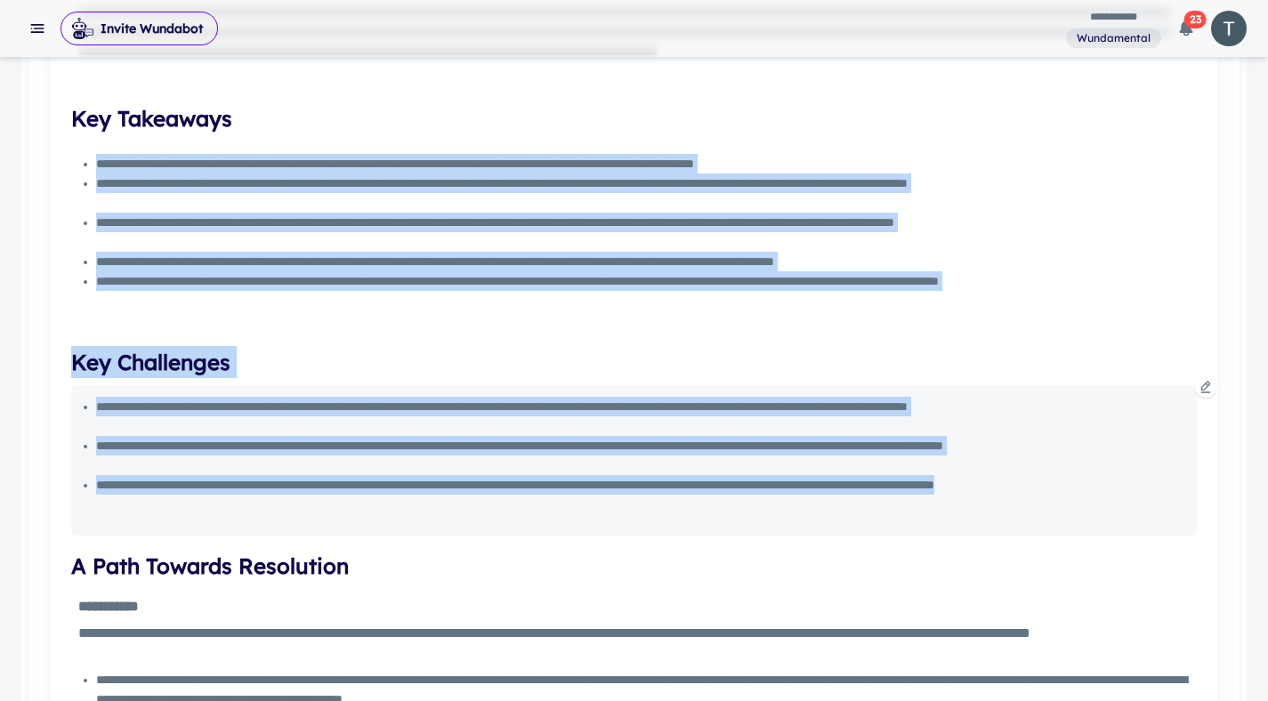
drag, startPoint x: 115, startPoint y: 223, endPoint x: 231, endPoint y: 512, distance: 311.7
click at [231, 512] on div "**********" at bounding box center [633, 626] width 1125 height 1637
copy div "**********"
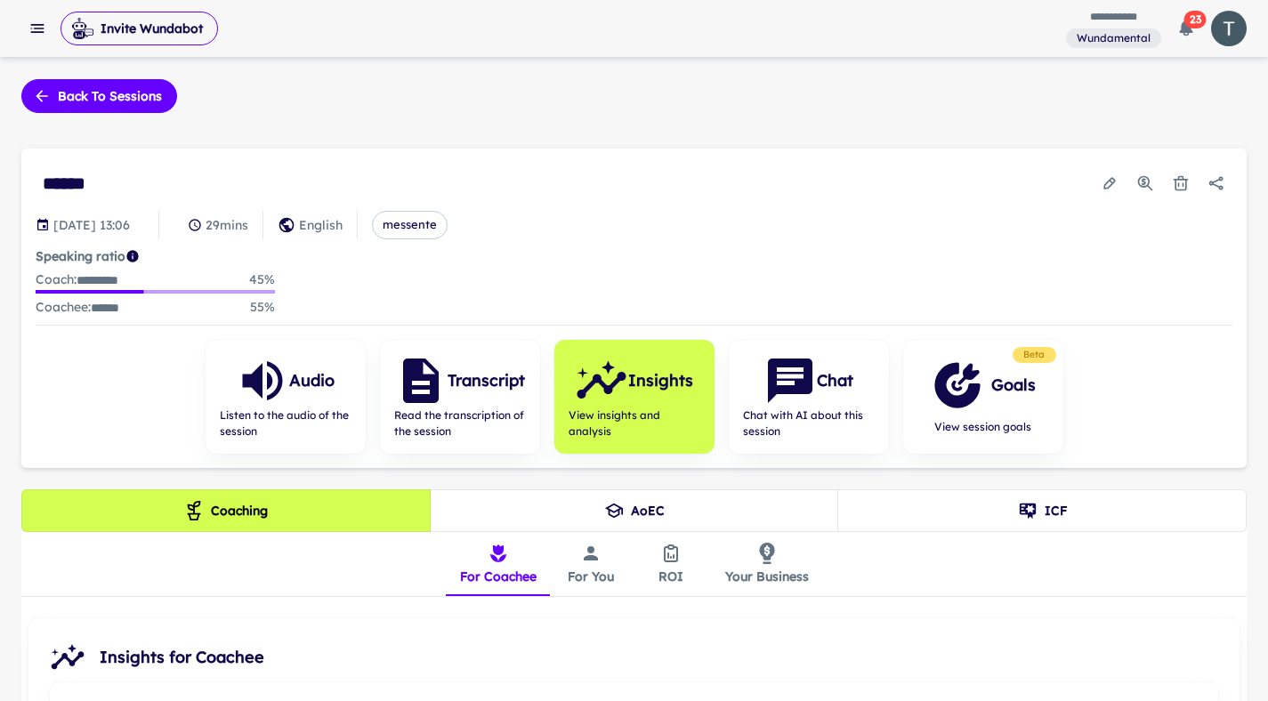
click at [75, 88] on button "Back to sessions" at bounding box center [99, 96] width 156 height 34
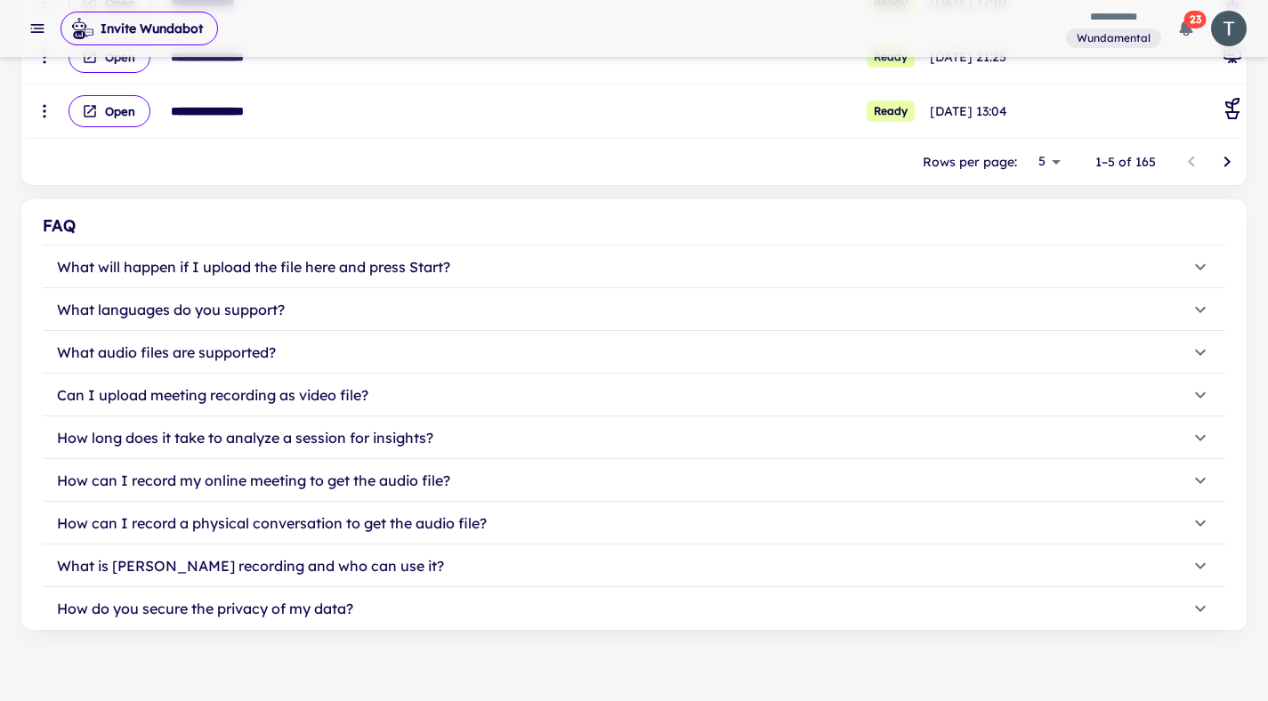
scroll to position [156, 0]
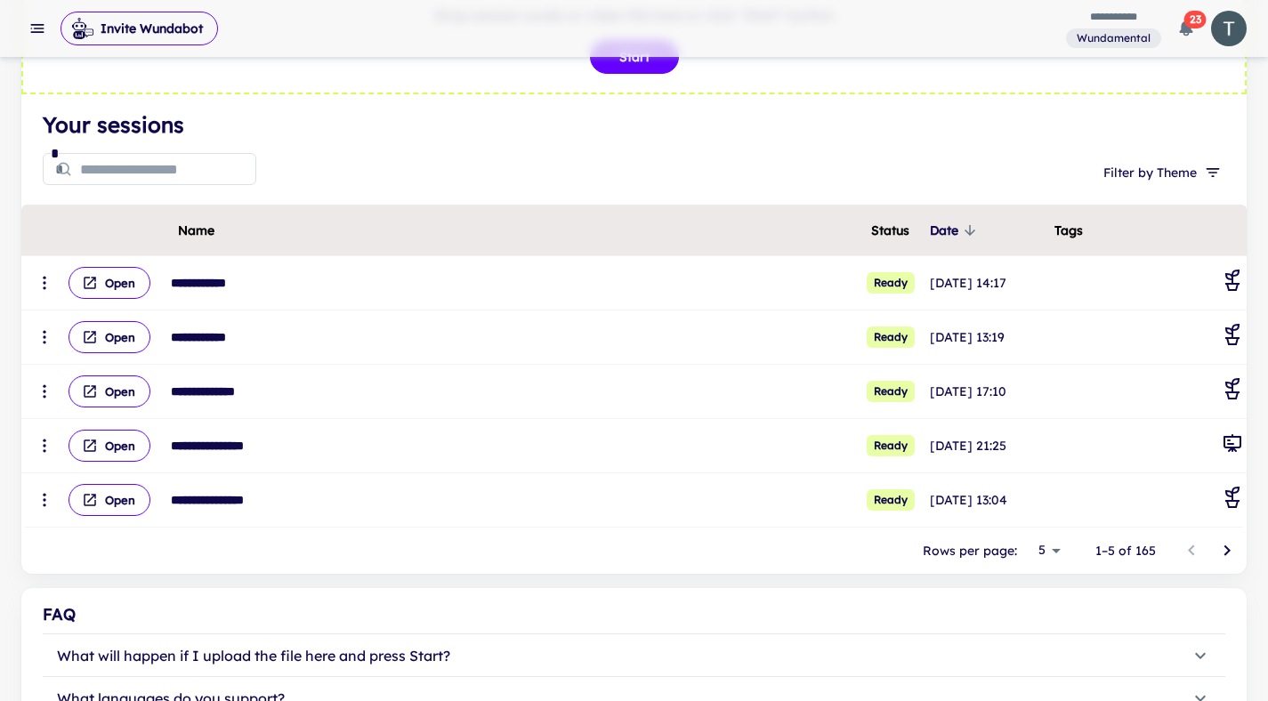
click at [1054, 545] on body "**********" at bounding box center [634, 194] width 1268 height 701
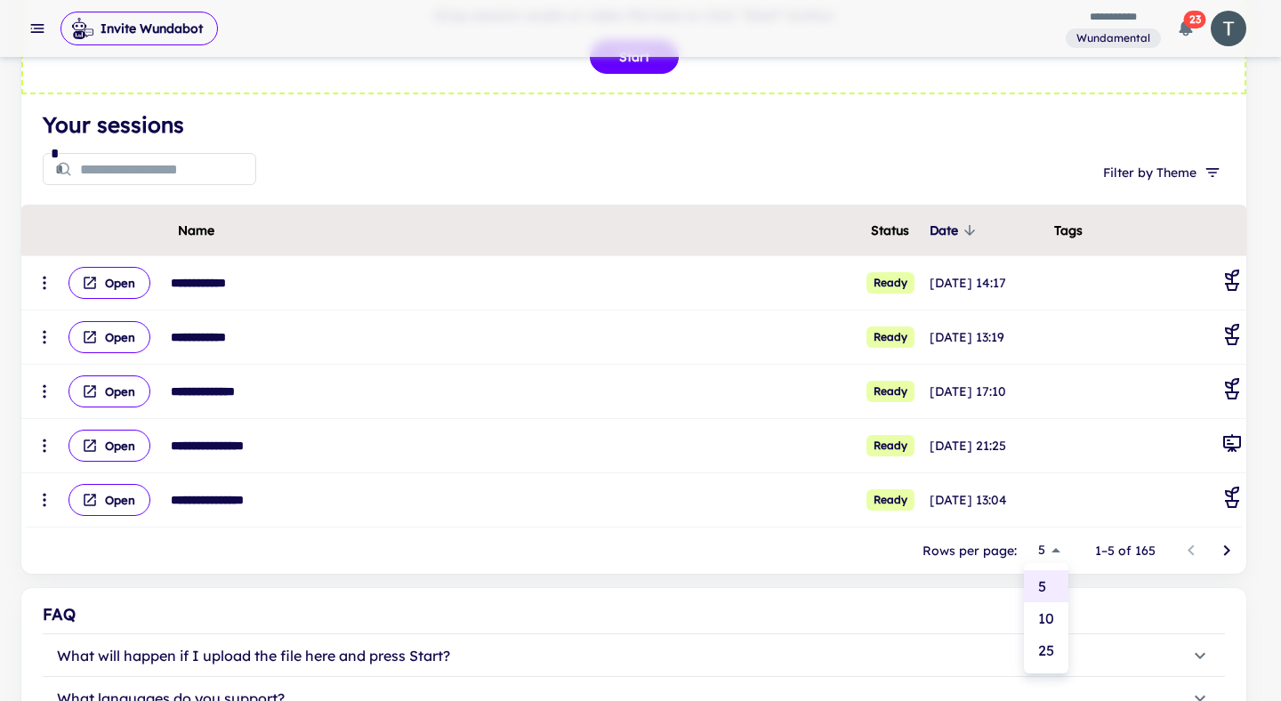
click at [1048, 643] on li "25" at bounding box center [1046, 650] width 44 height 32
type input "**"
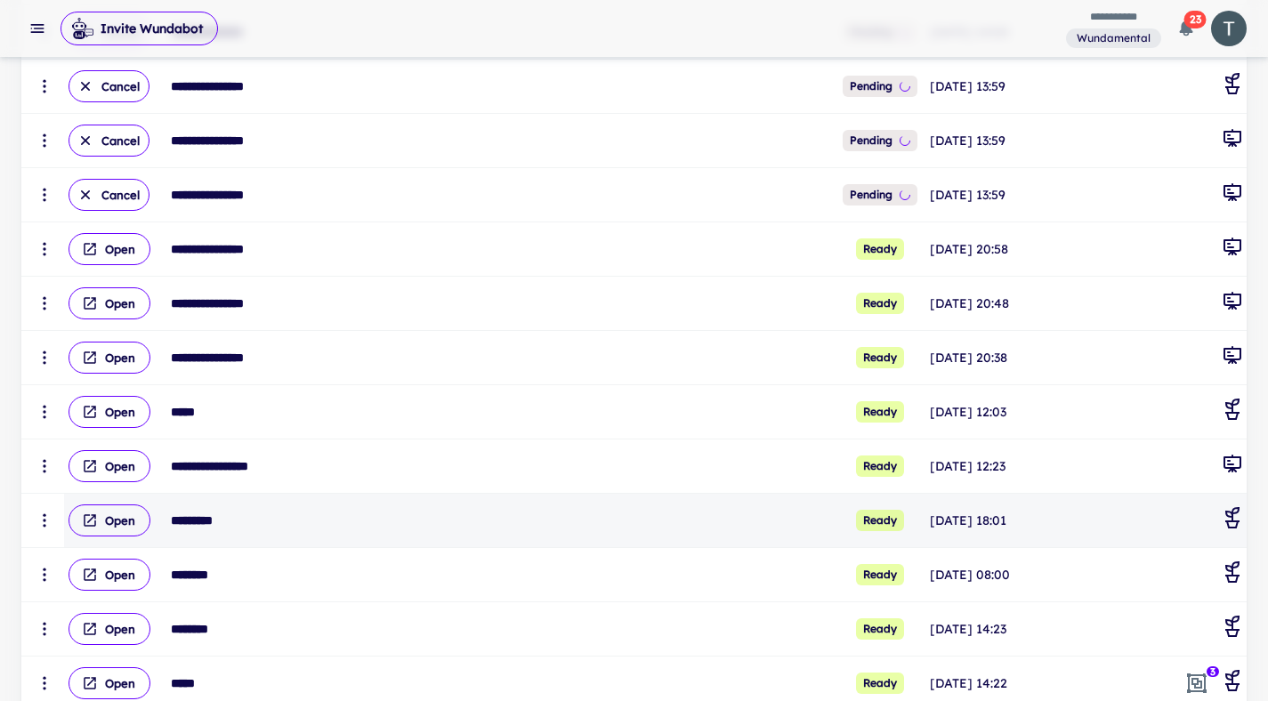
scroll to position [1171, 0]
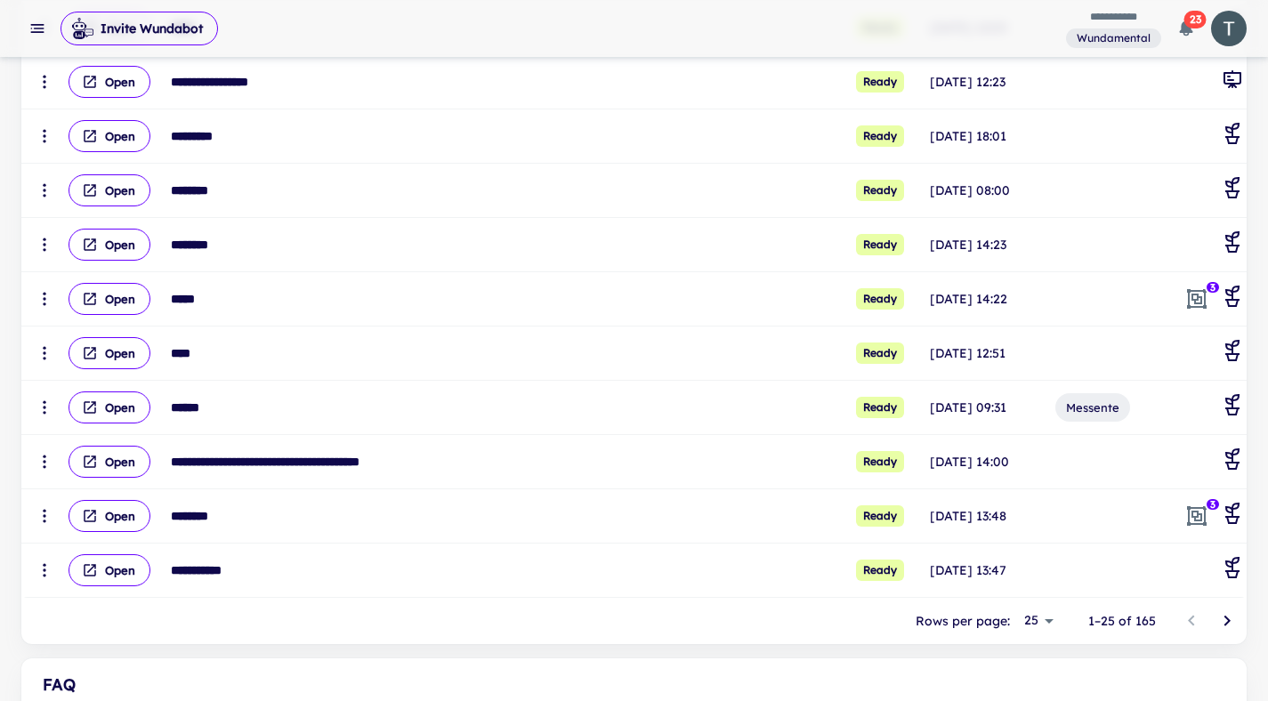
click at [1220, 616] on icon "Go to next page" at bounding box center [1226, 620] width 21 height 21
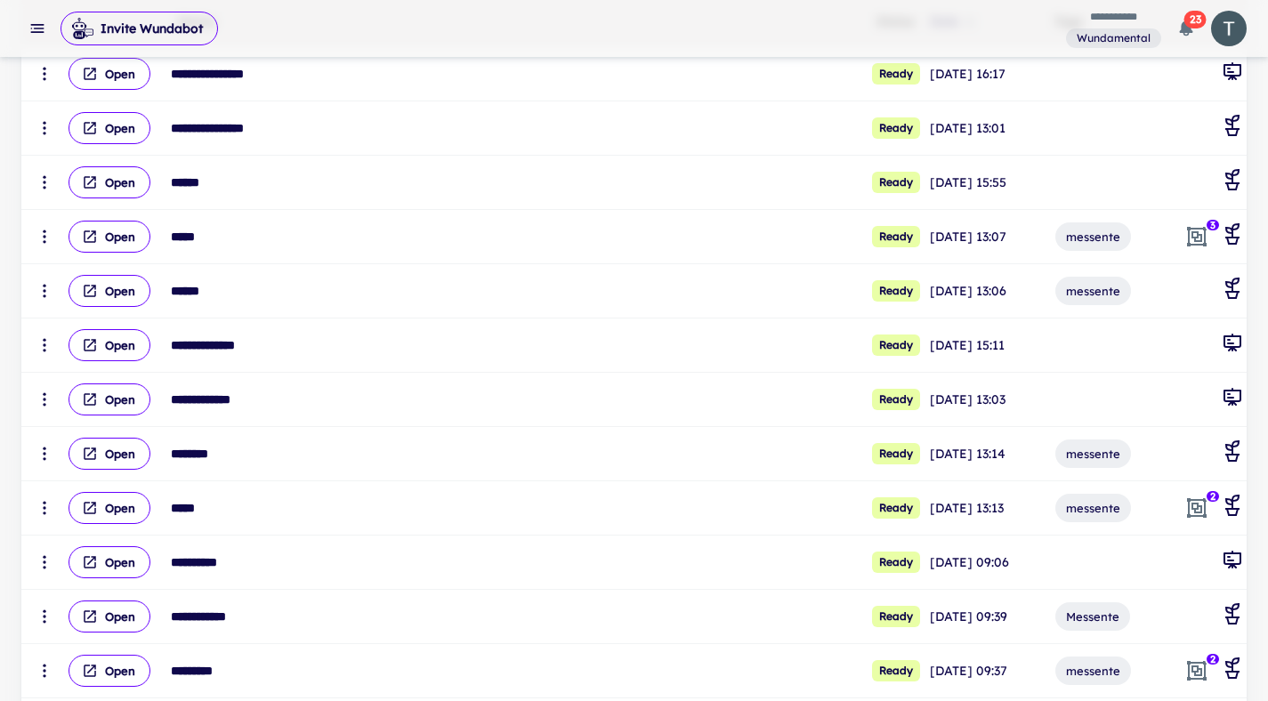
scroll to position [365, 0]
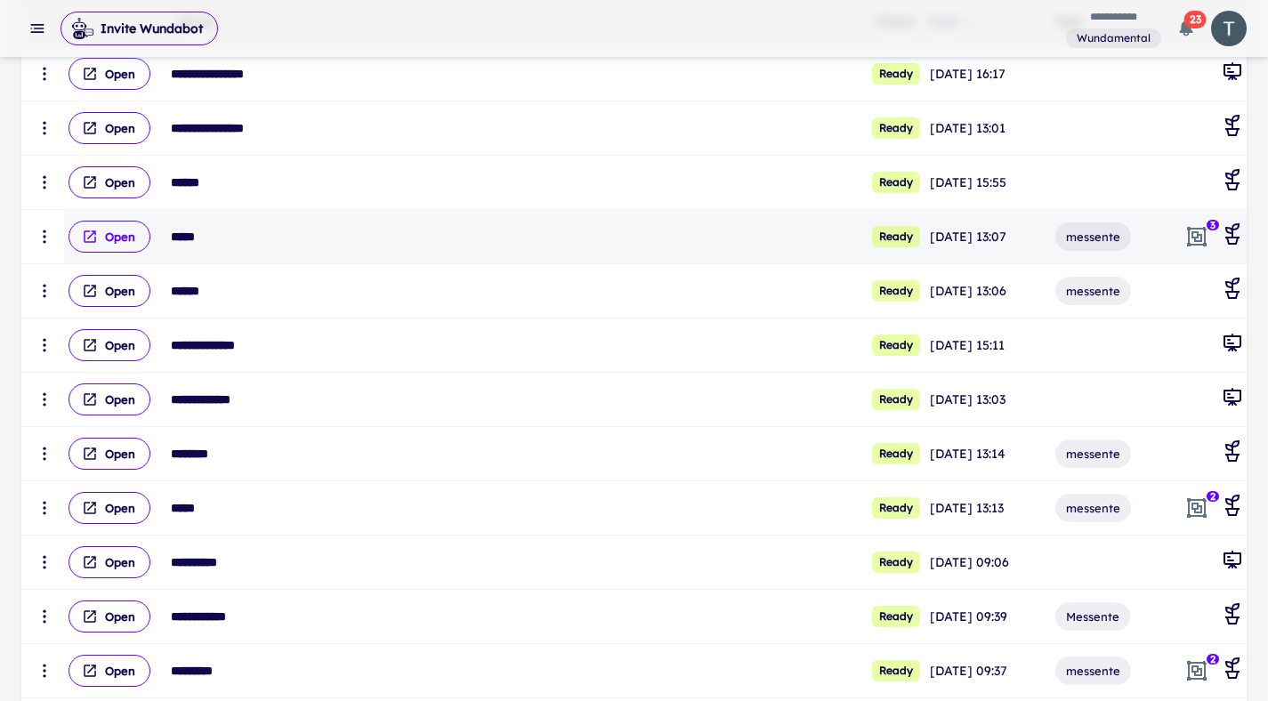
click at [116, 238] on button "Open" at bounding box center [109, 237] width 82 height 32
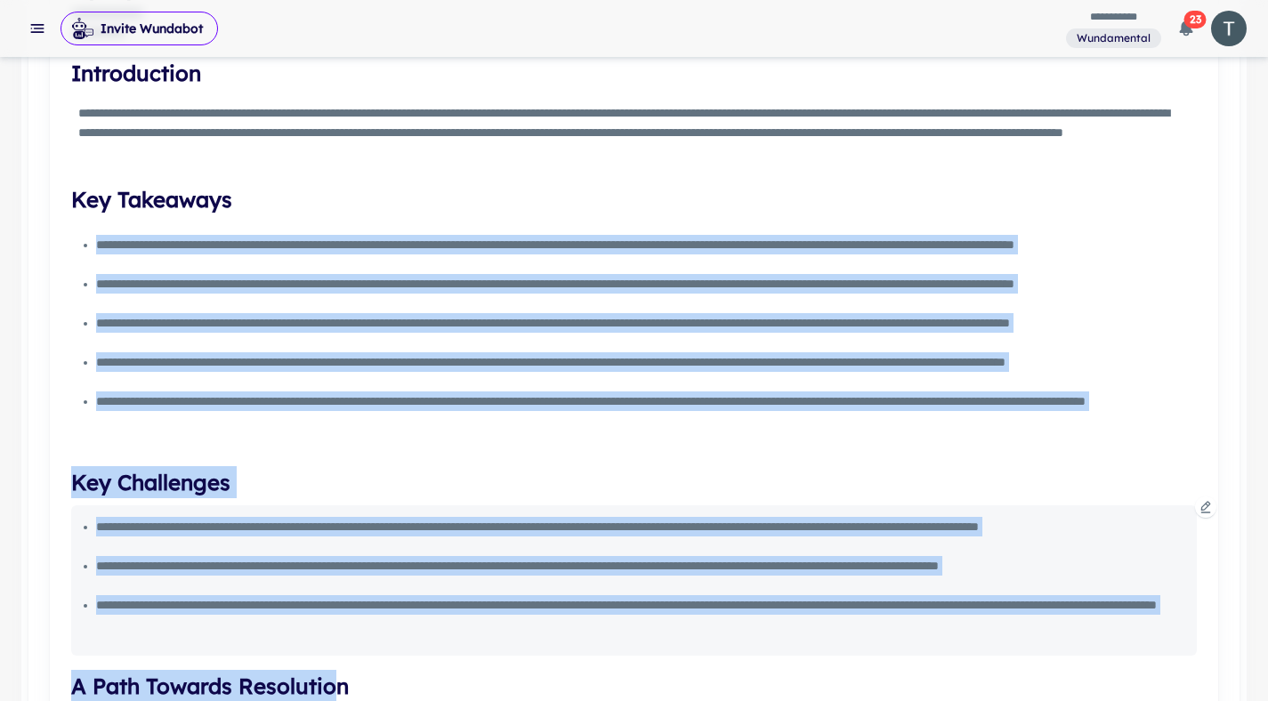
scroll to position [789, 0]
drag, startPoint x: 93, startPoint y: 320, endPoint x: 495, endPoint y: 624, distance: 504.9
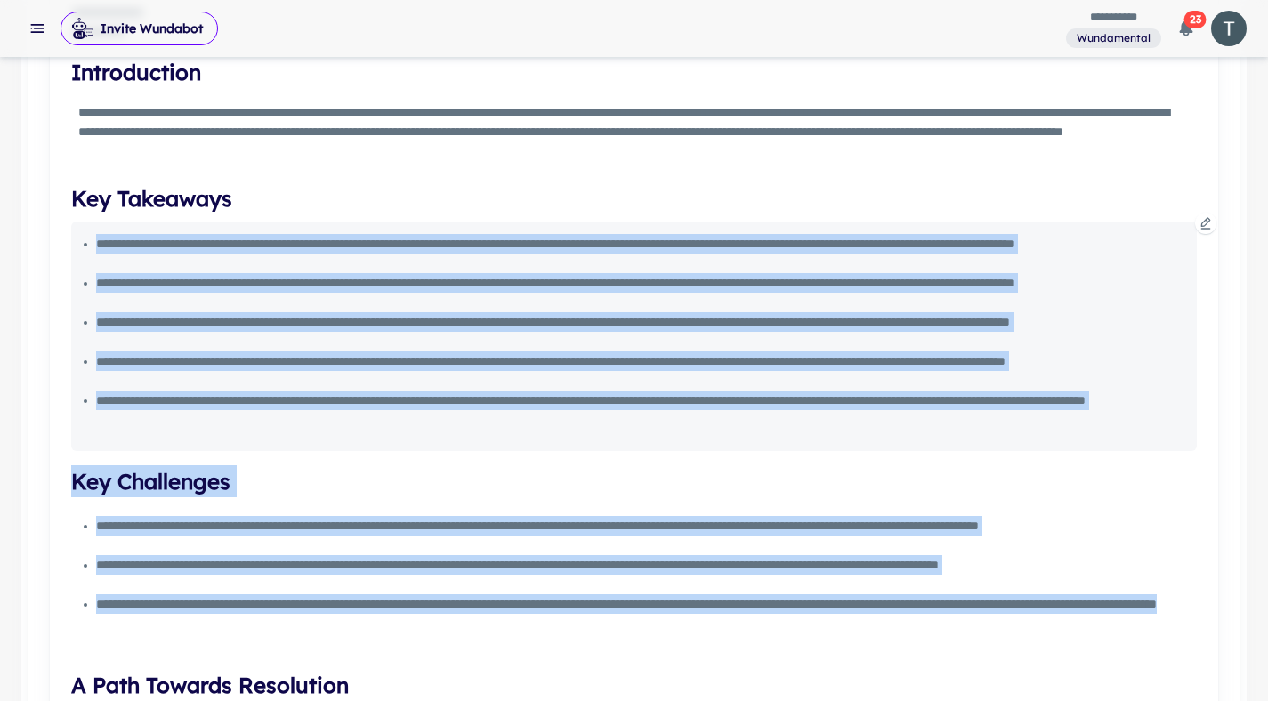
copy div "**********"
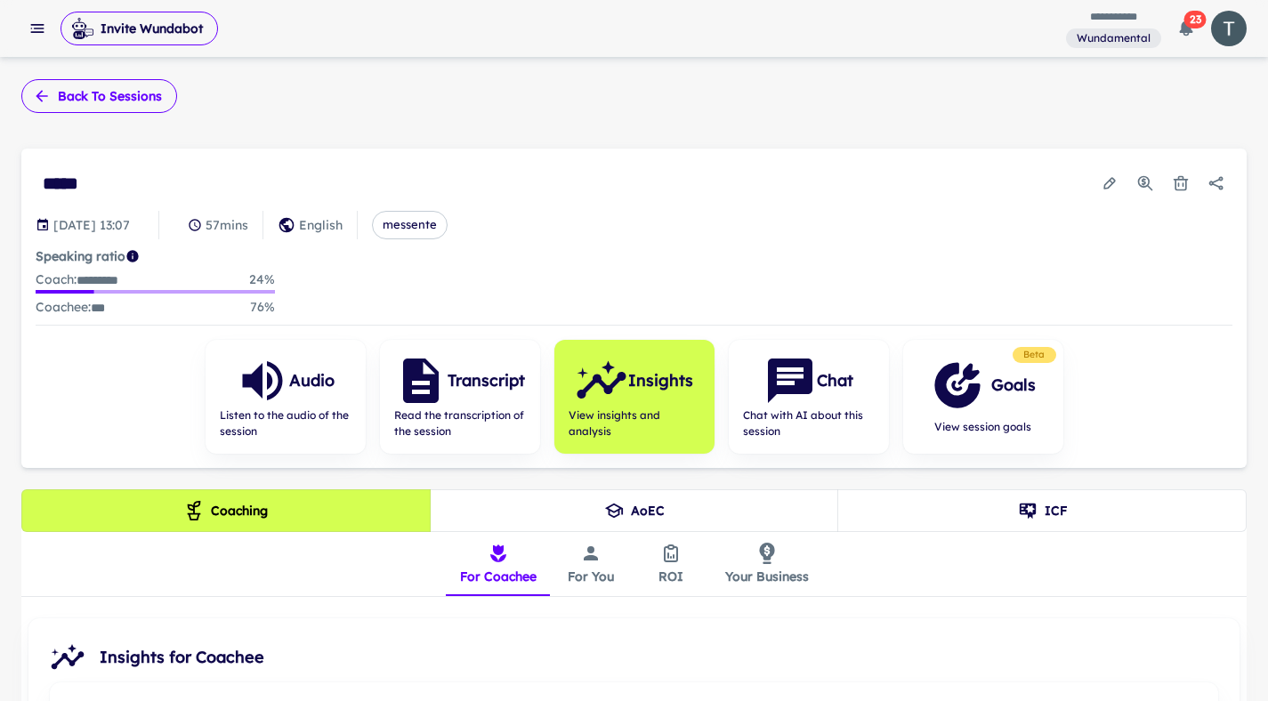
click at [72, 96] on button "Back to sessions" at bounding box center [99, 96] width 156 height 34
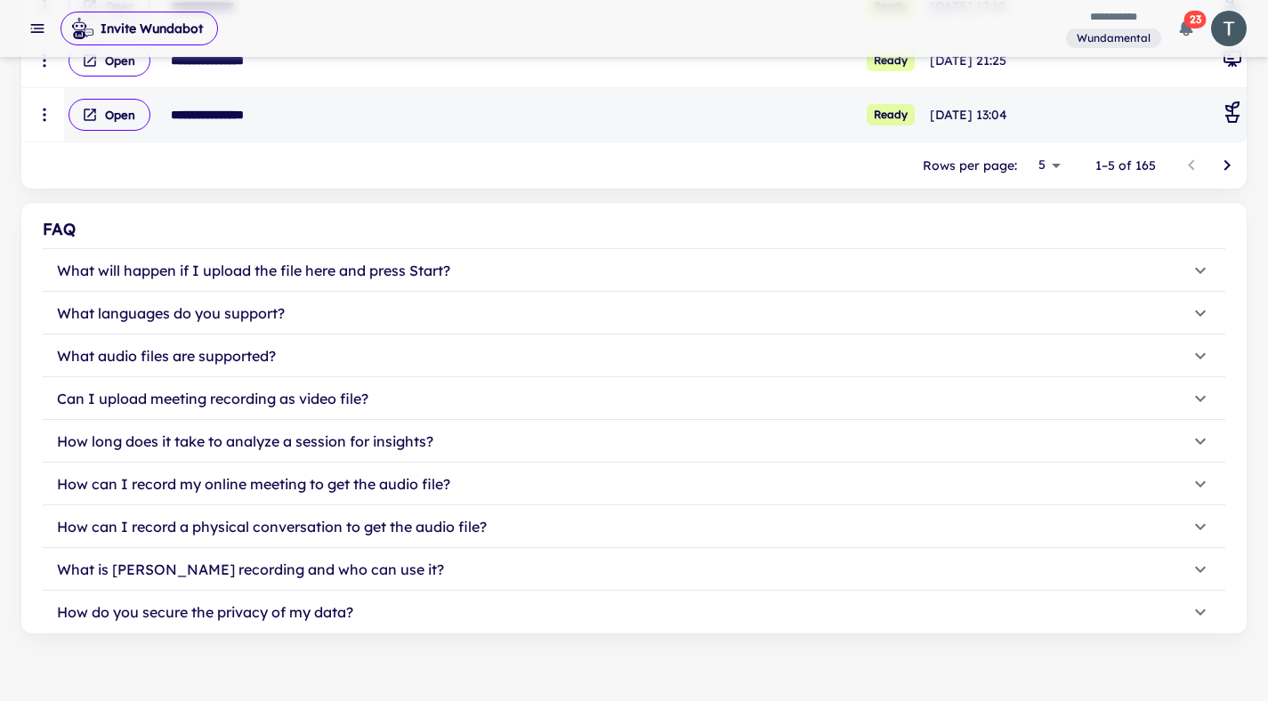
scroll to position [541, 0]
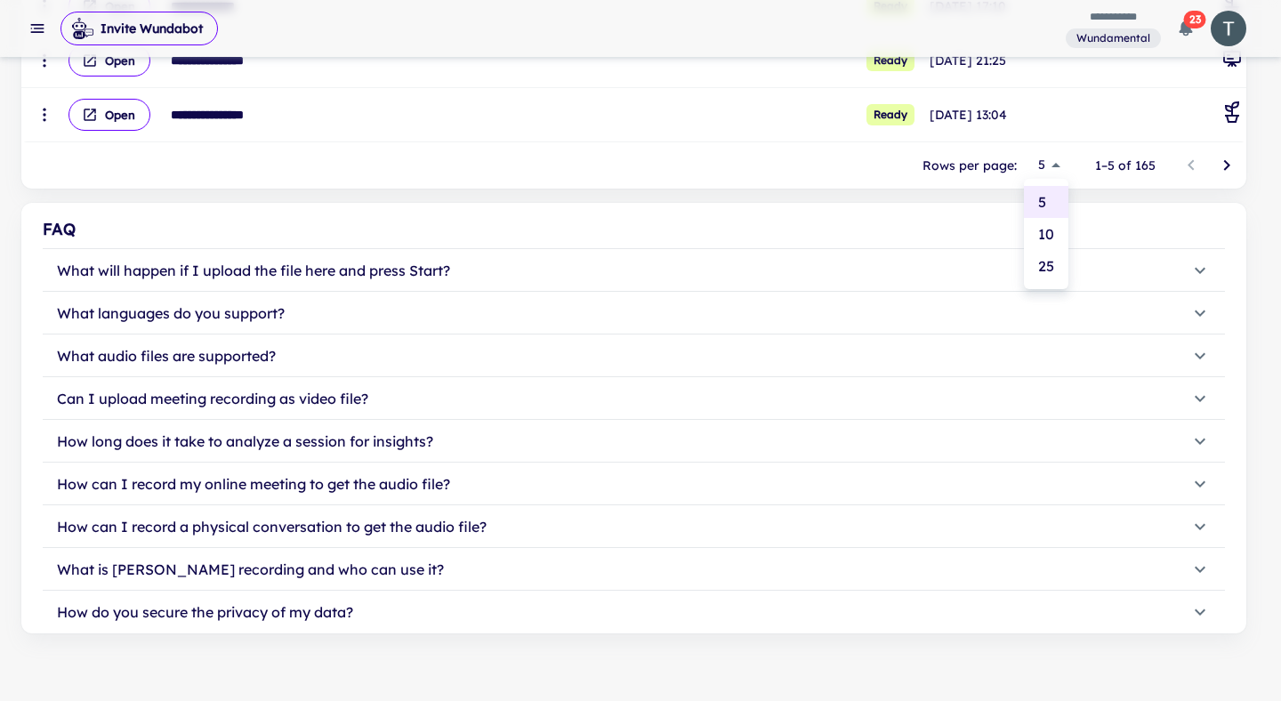
click at [1039, 274] on li "25" at bounding box center [1046, 266] width 44 height 32
type input "**"
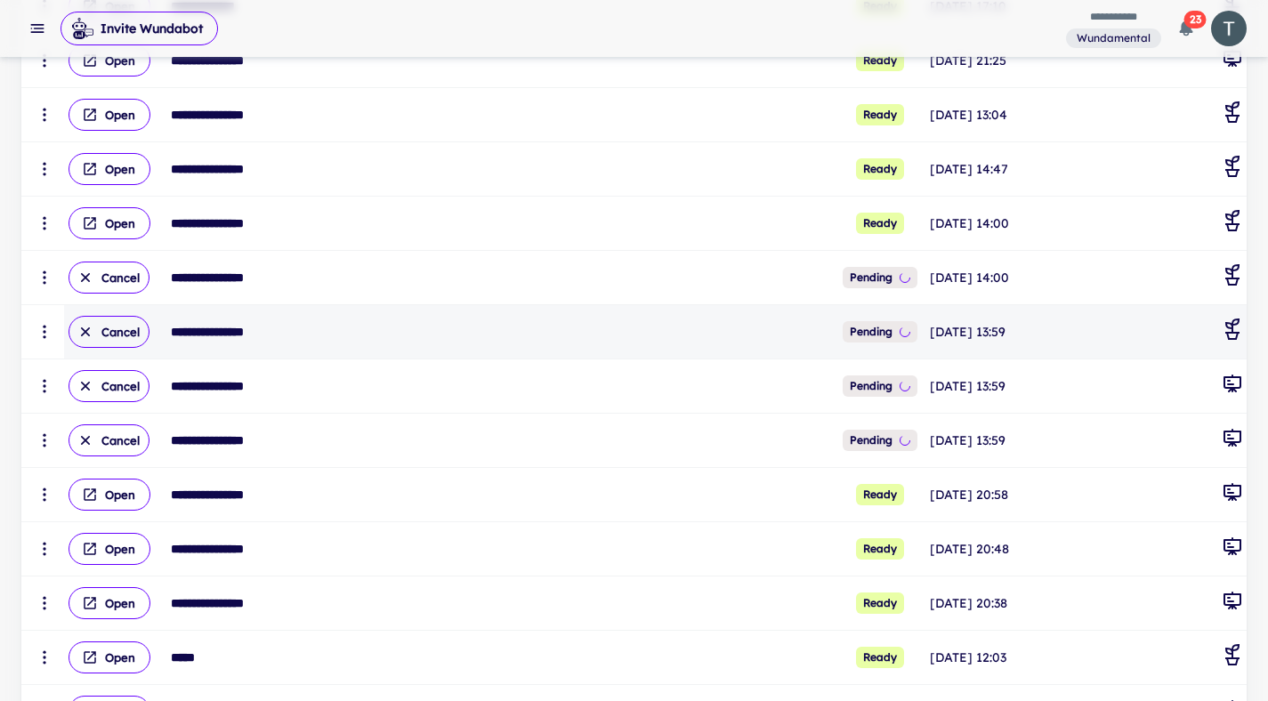
scroll to position [1243, 0]
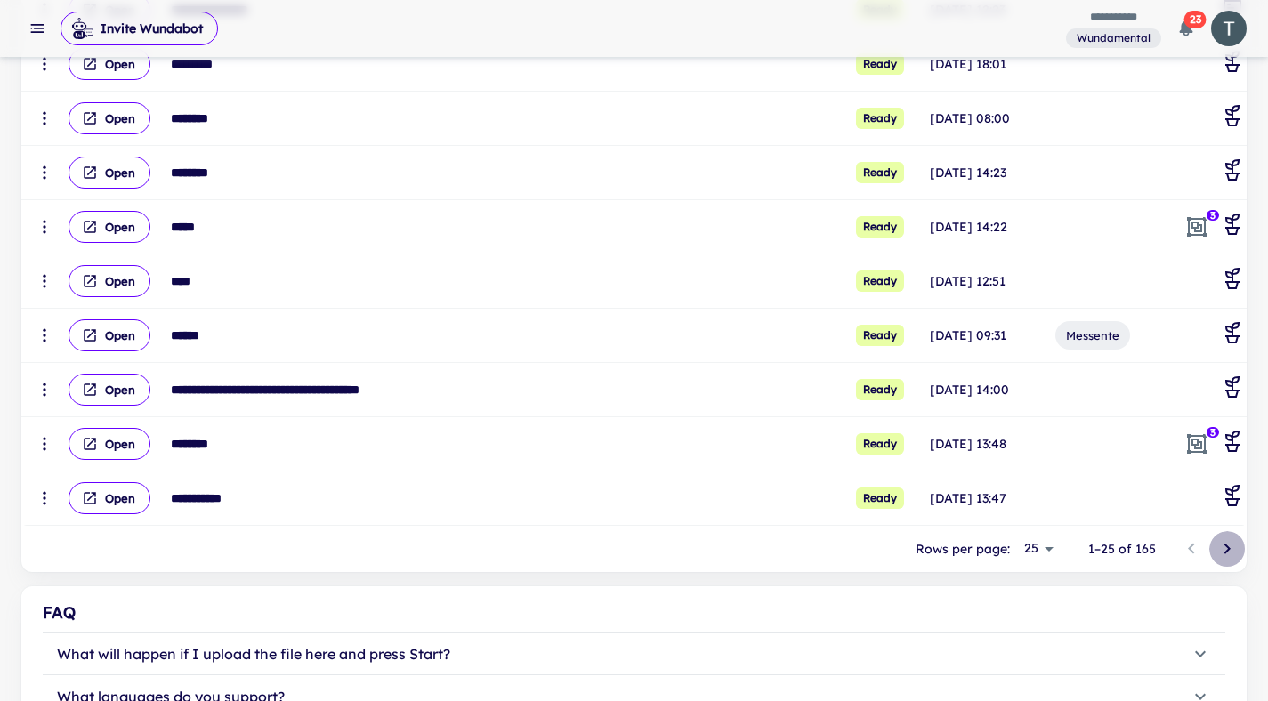
click at [1225, 552] on icon "Go to next page" at bounding box center [1226, 548] width 21 height 21
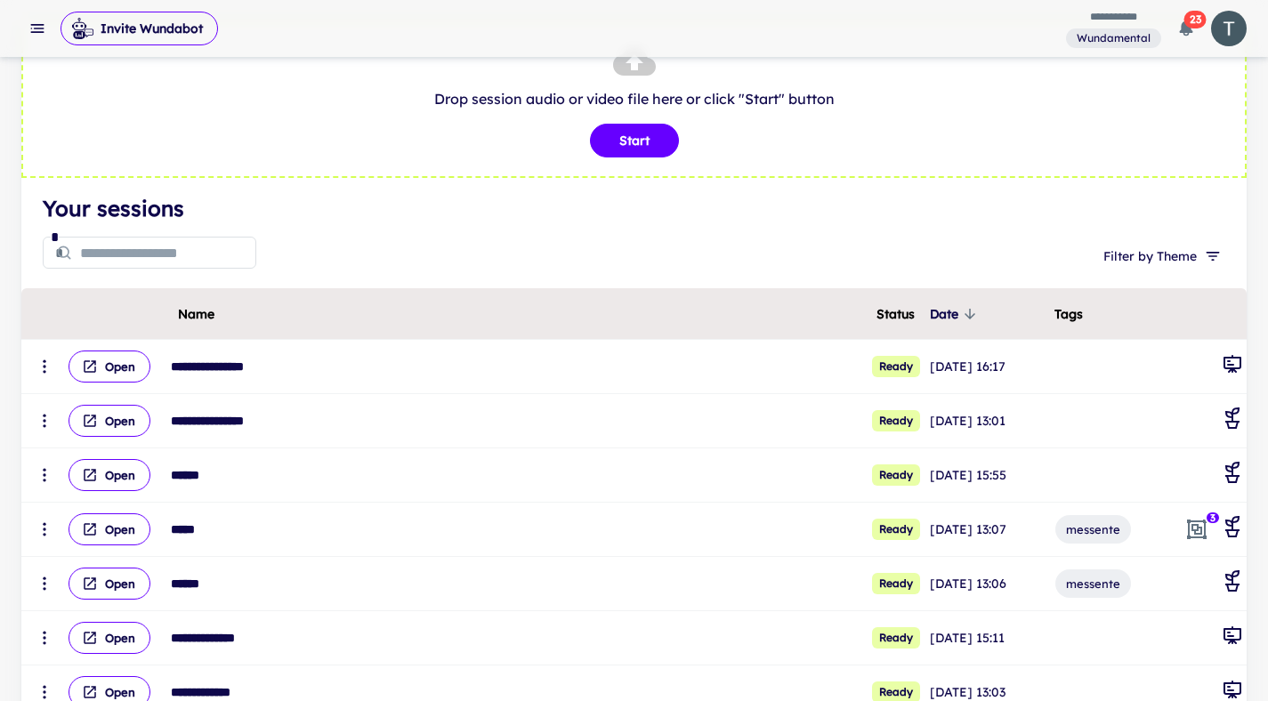
scroll to position [103, 0]
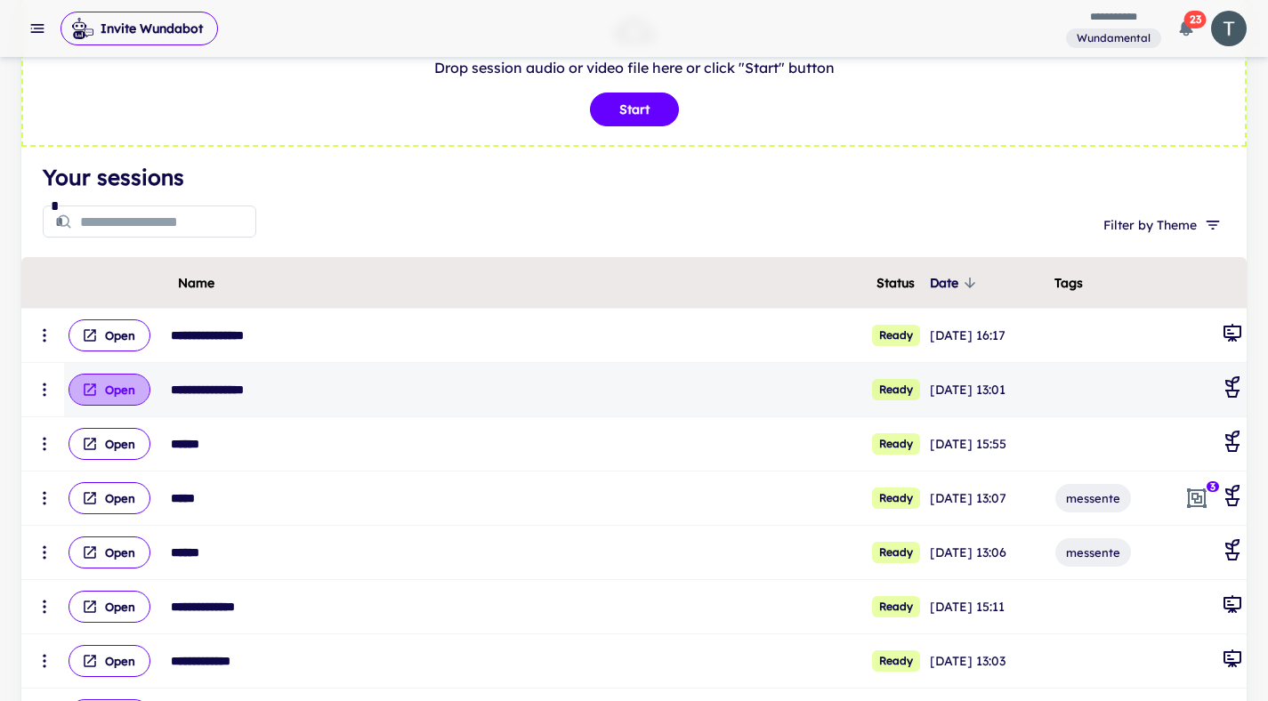
click at [125, 395] on button "Open" at bounding box center [109, 390] width 82 height 32
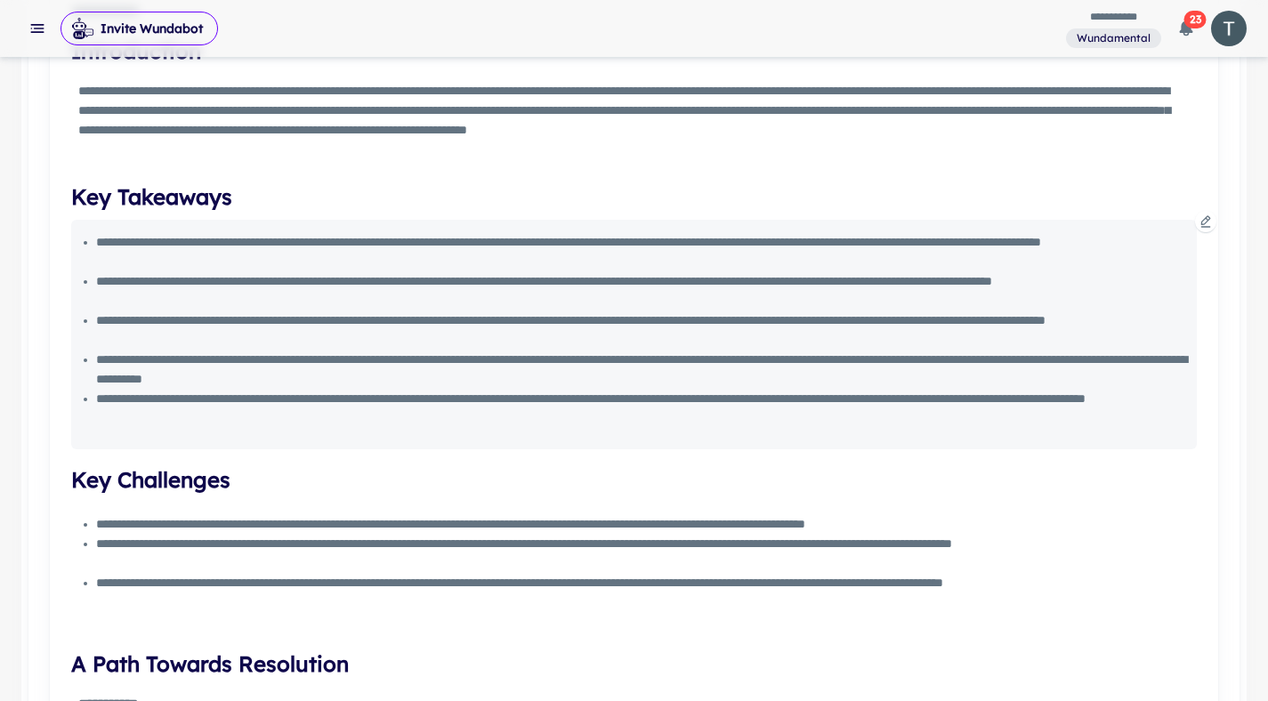
scroll to position [801, 0]
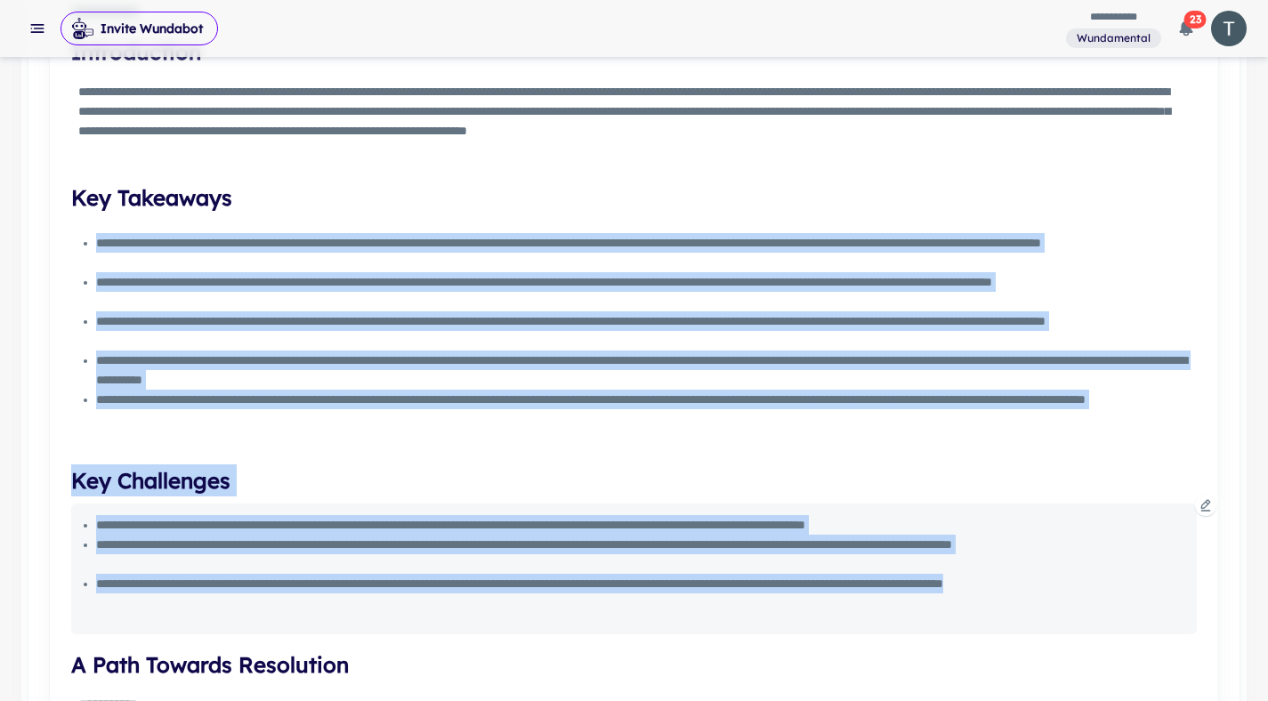
drag, startPoint x: 92, startPoint y: 239, endPoint x: 402, endPoint y: 626, distance: 496.1
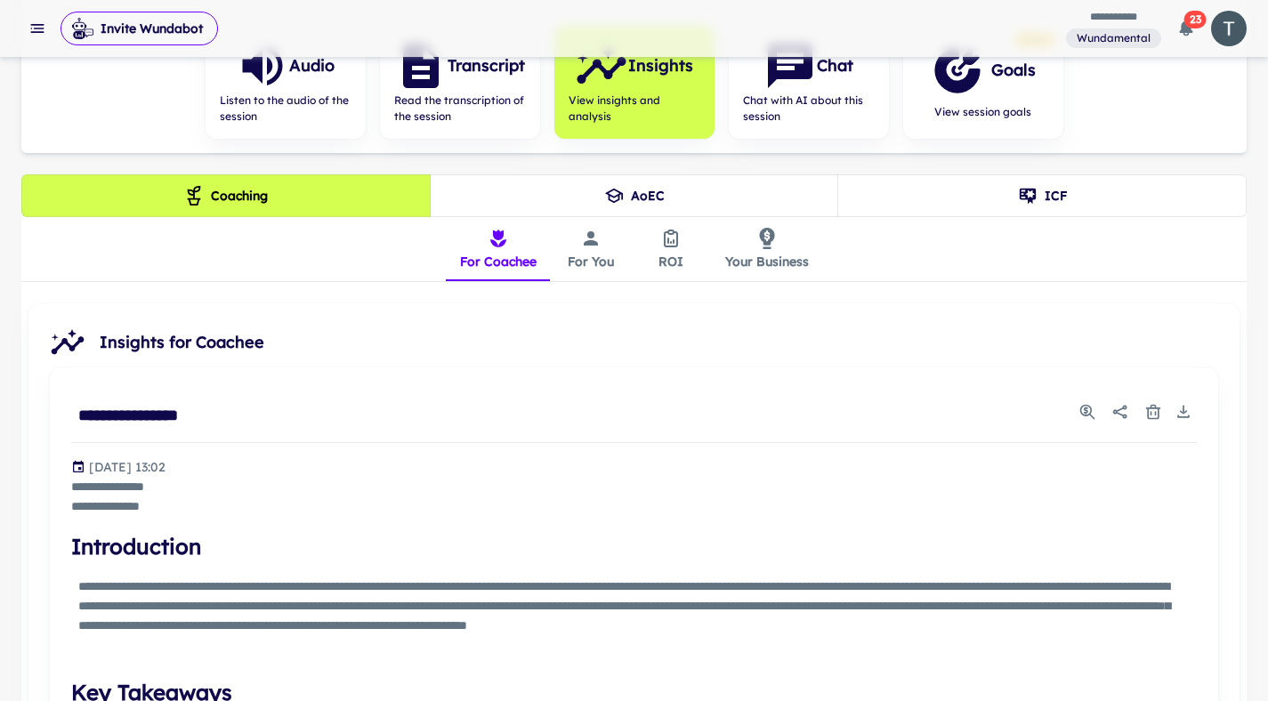
scroll to position [0, 0]
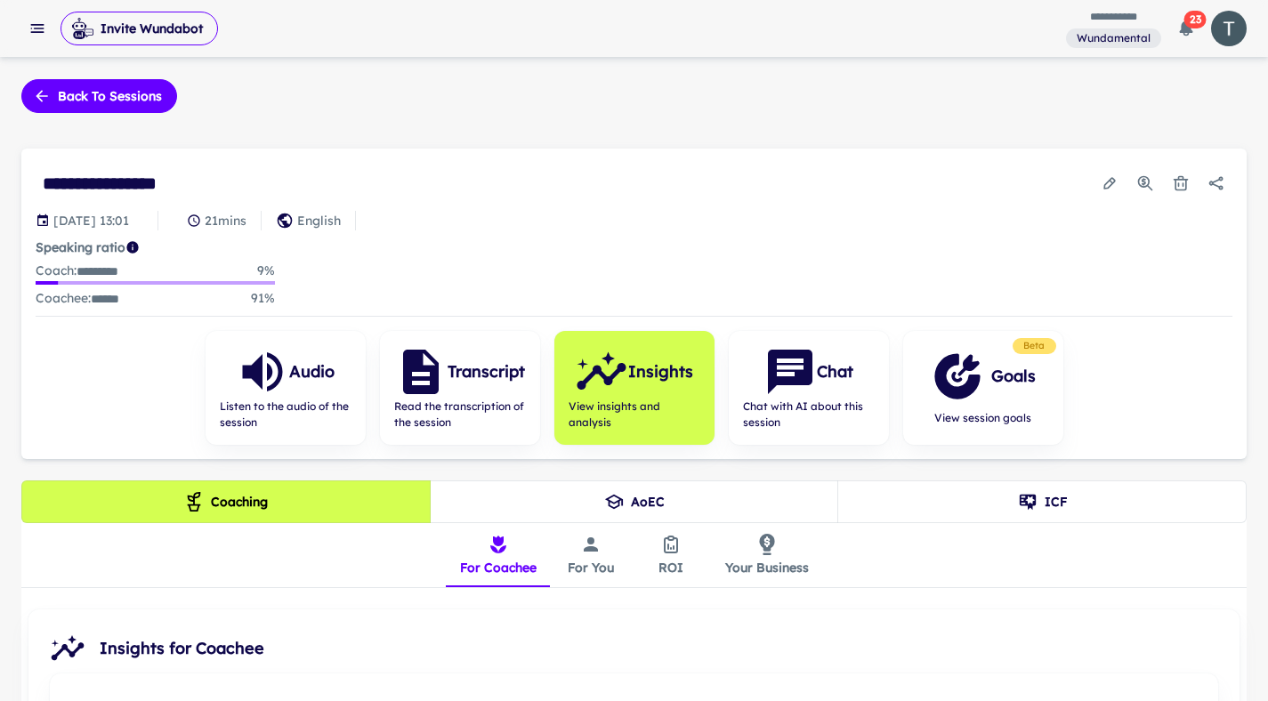
click at [65, 104] on button "Back to sessions" at bounding box center [99, 96] width 156 height 34
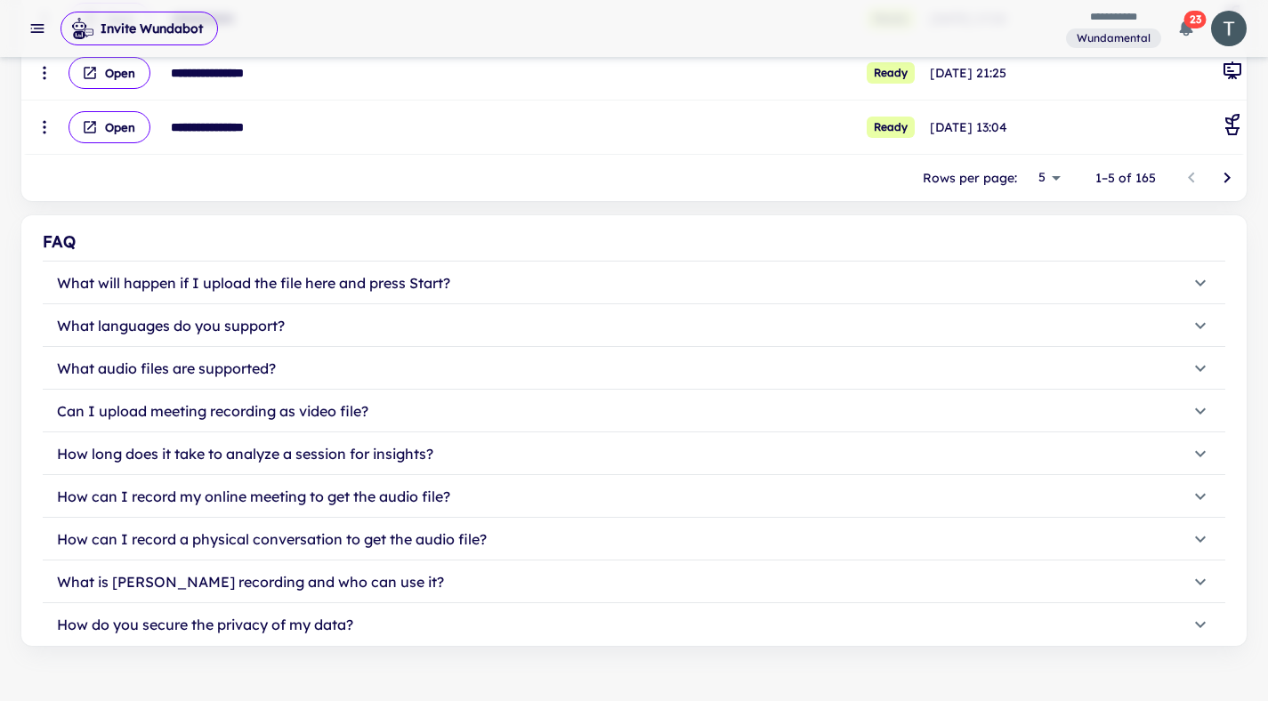
scroll to position [544, 0]
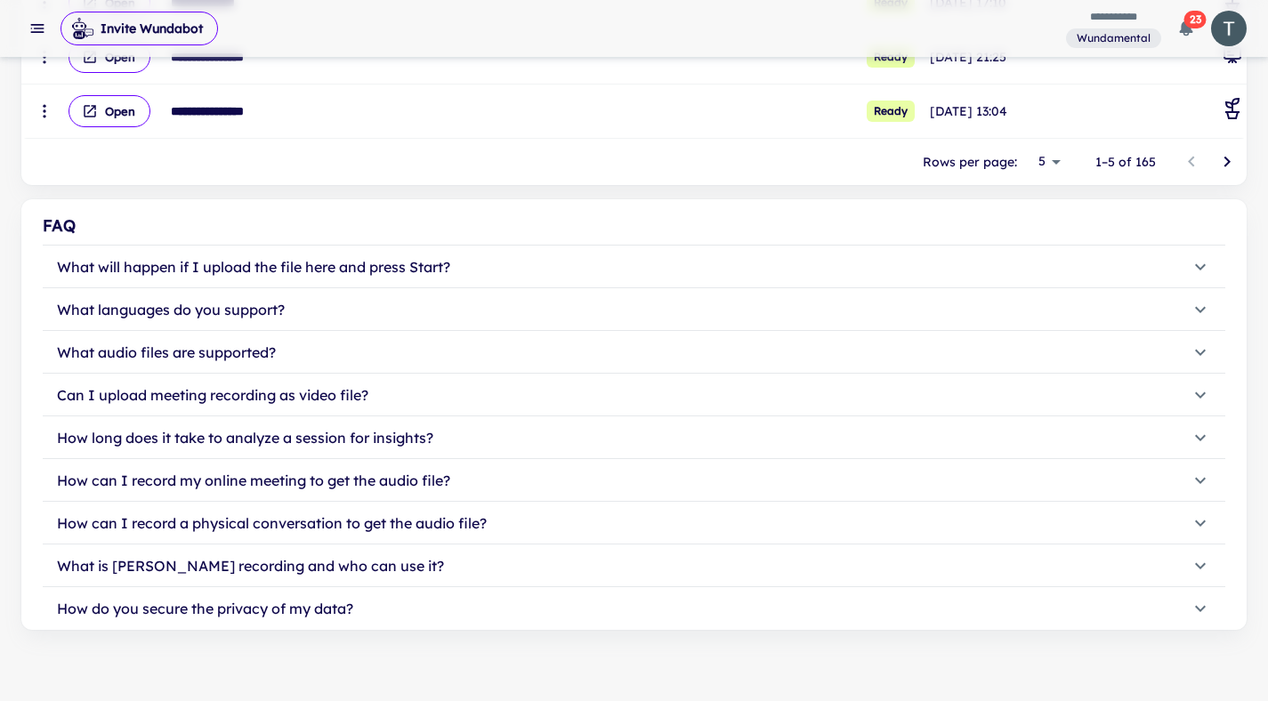
click at [1067, 160] on div "Rows per page: 5 * 1–5 of 165" at bounding box center [633, 162] width 1225 height 46
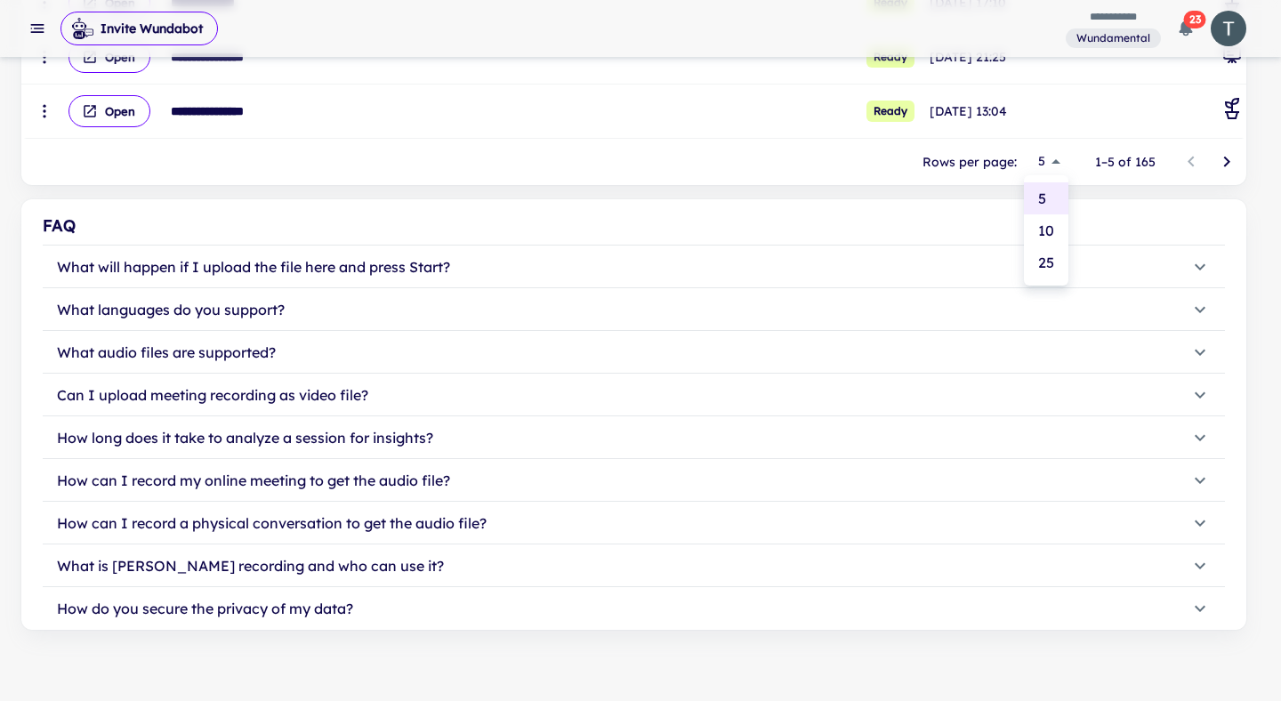
click at [1052, 261] on li "25" at bounding box center [1046, 262] width 44 height 32
type input "**"
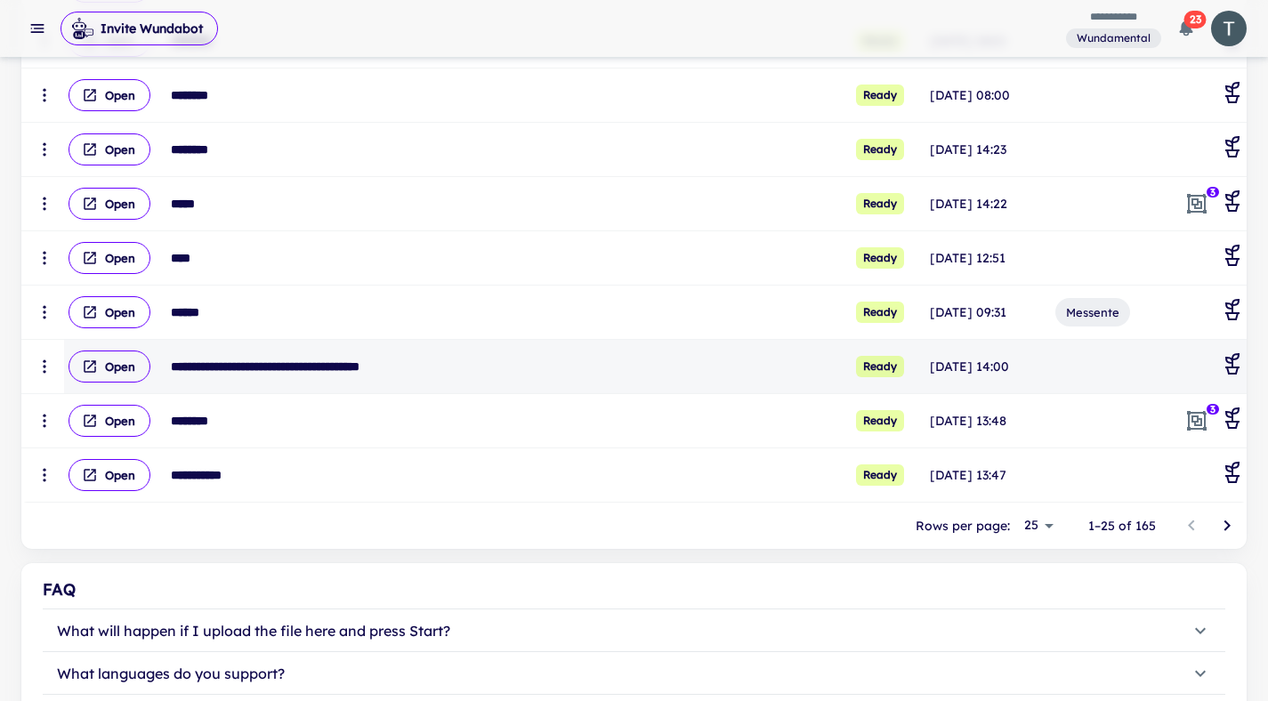
scroll to position [1277, 0]
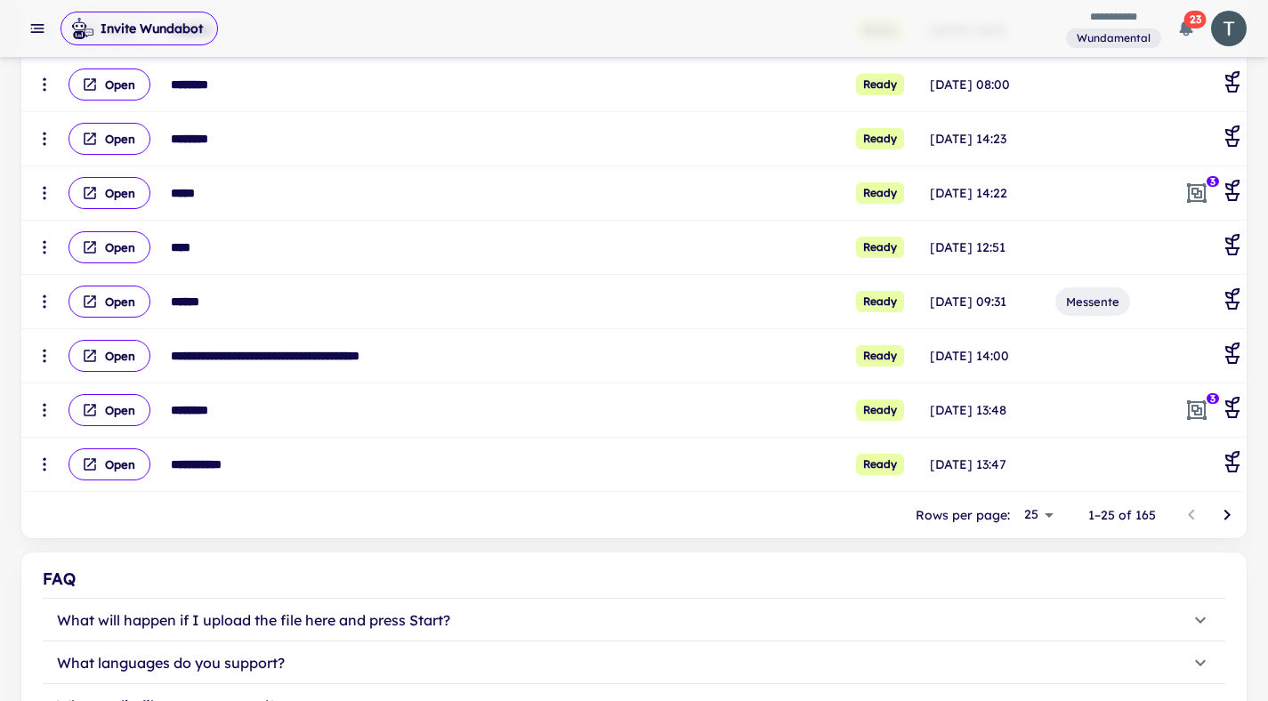
click at [1232, 516] on icon "Go to next page" at bounding box center [1226, 514] width 21 height 21
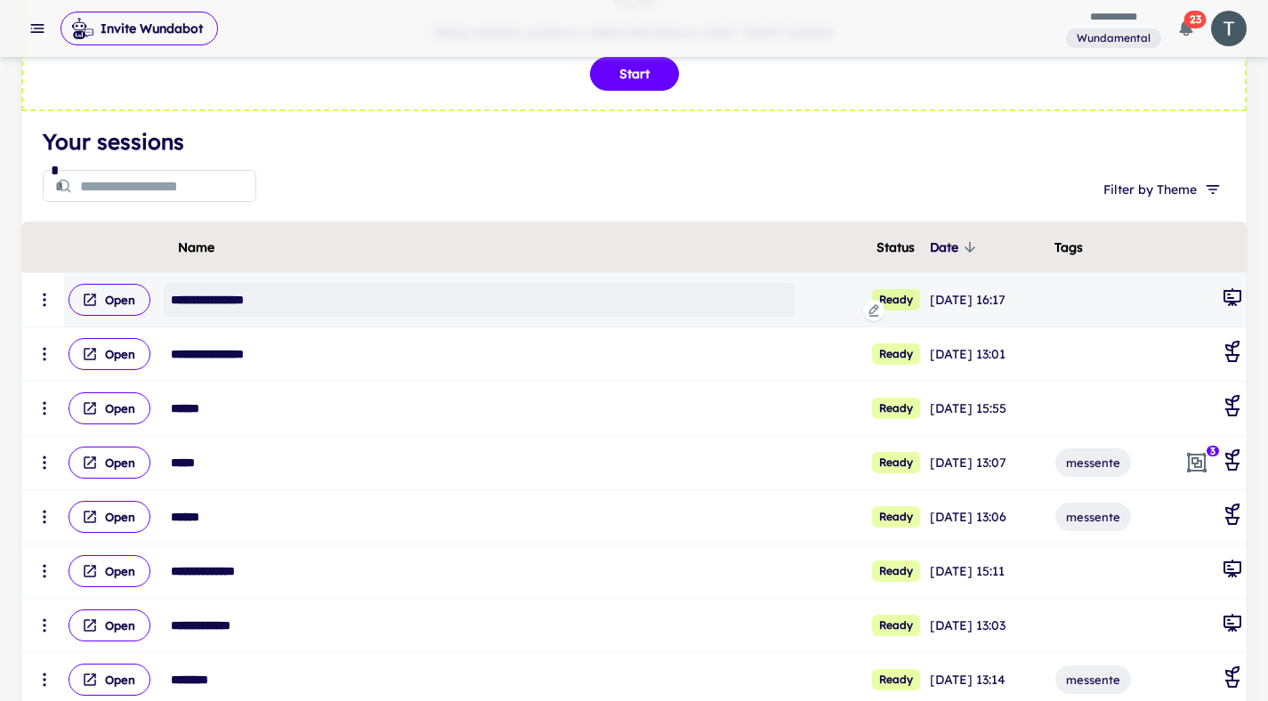
scroll to position [171, 0]
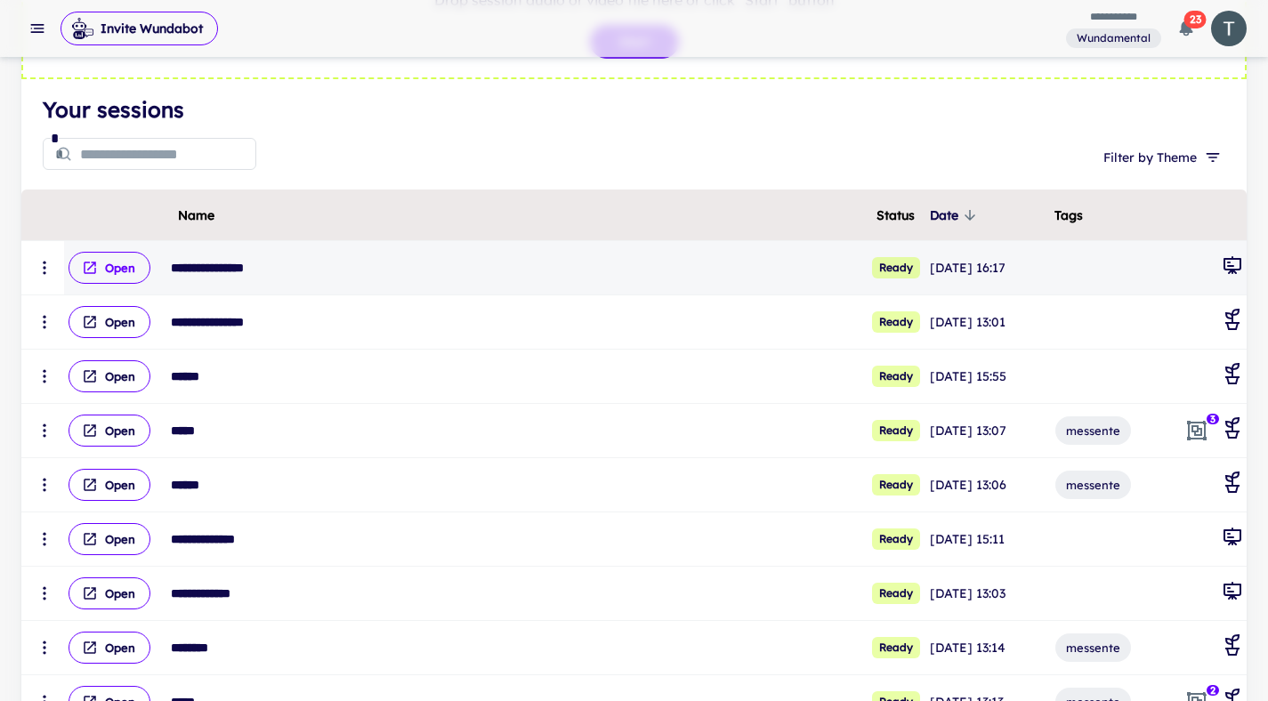
click at [108, 271] on button "Open" at bounding box center [109, 268] width 82 height 32
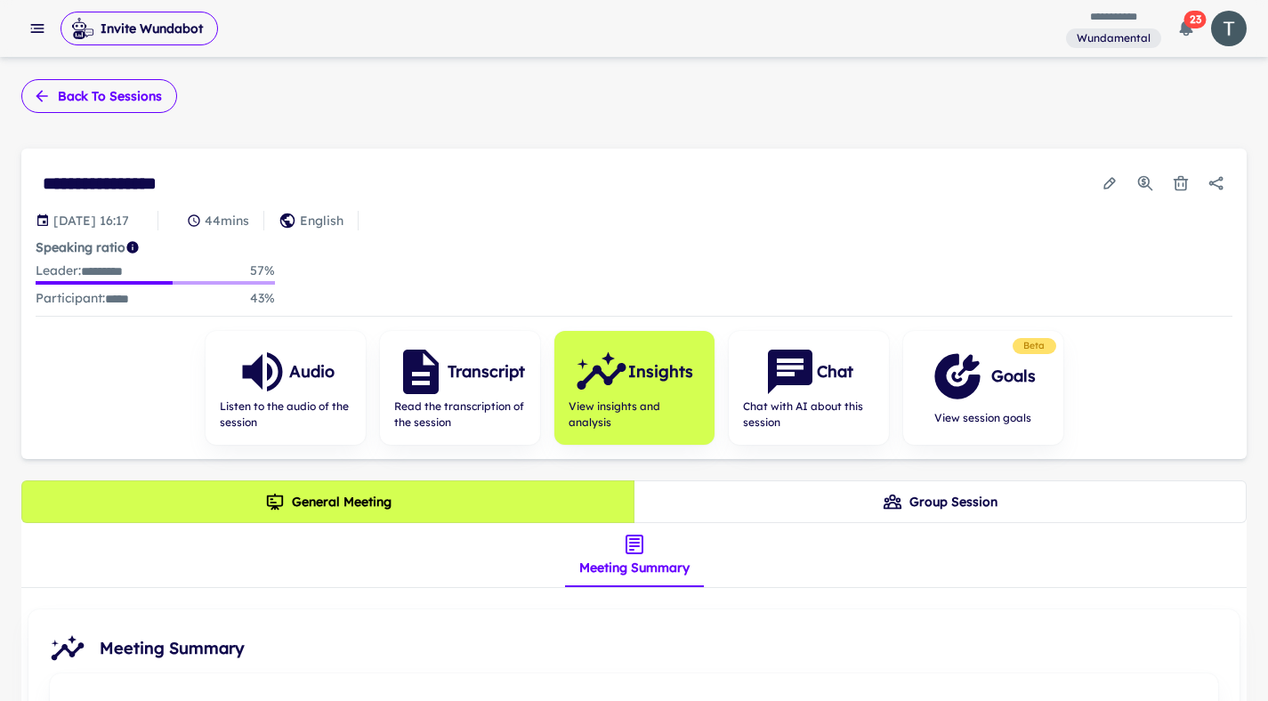
click at [51, 101] on button "Back to sessions" at bounding box center [99, 96] width 156 height 34
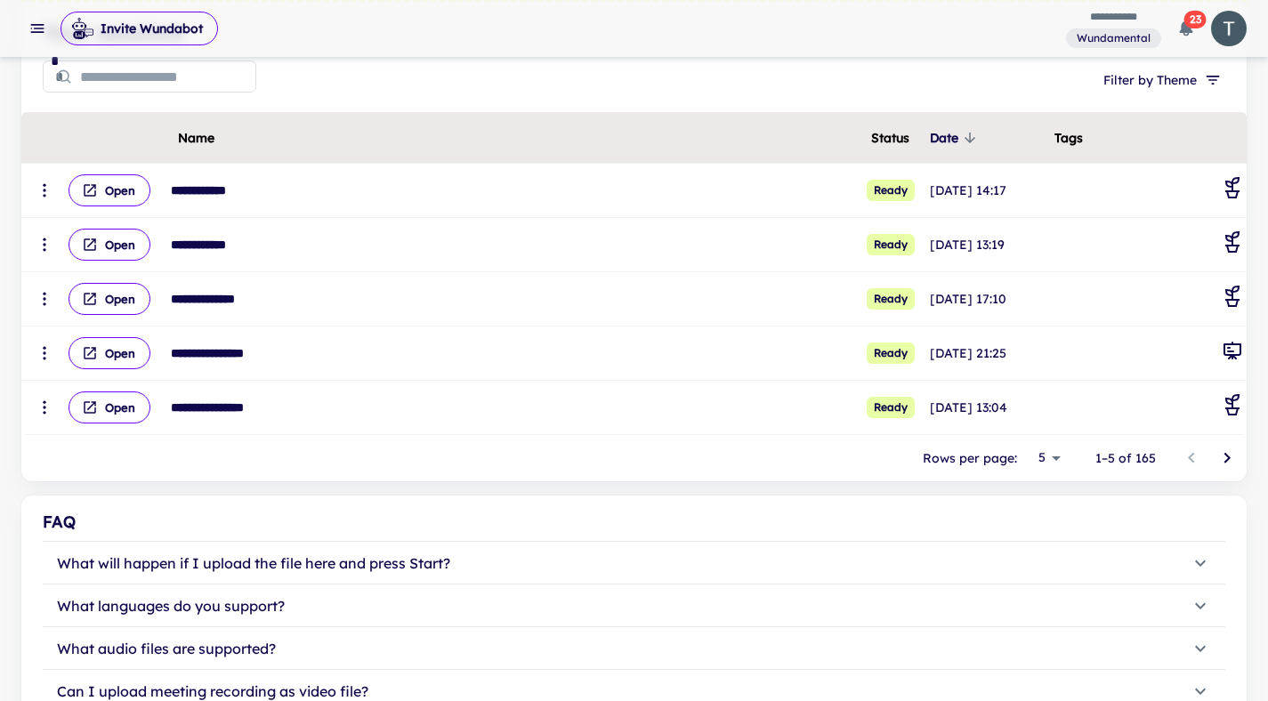
scroll to position [256, 0]
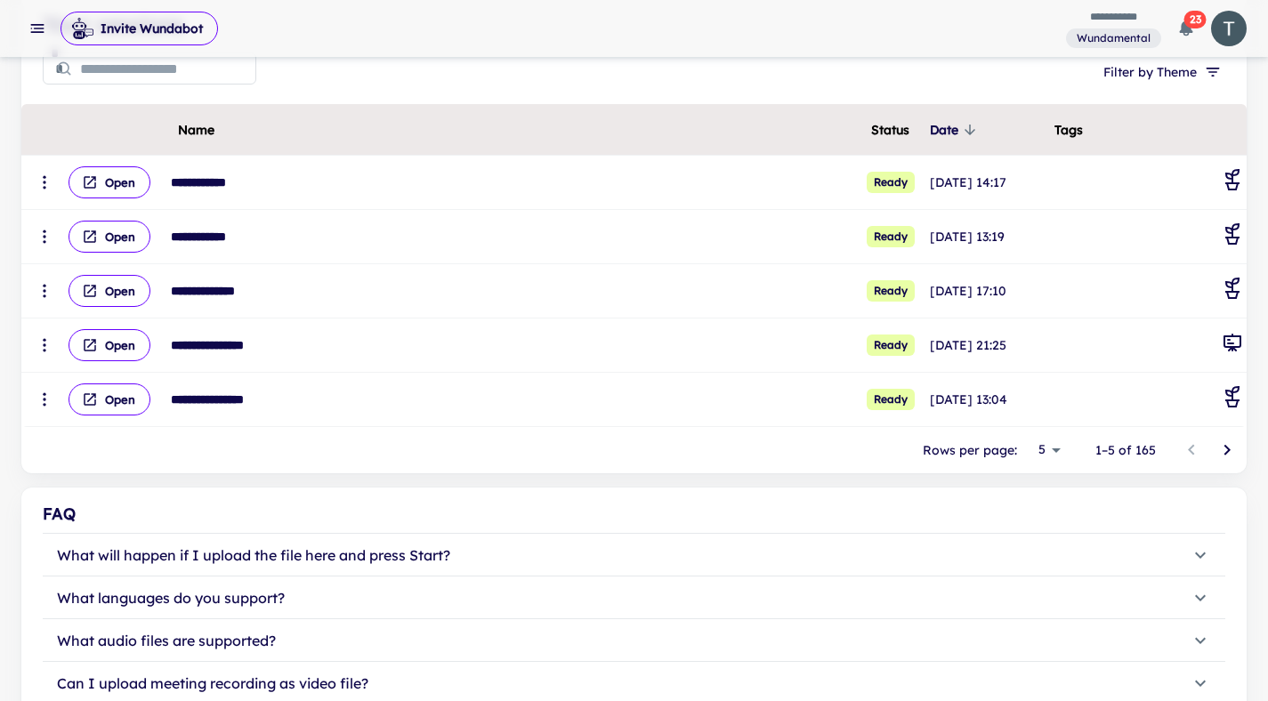
click at [1052, 445] on body "**********" at bounding box center [634, 94] width 1268 height 701
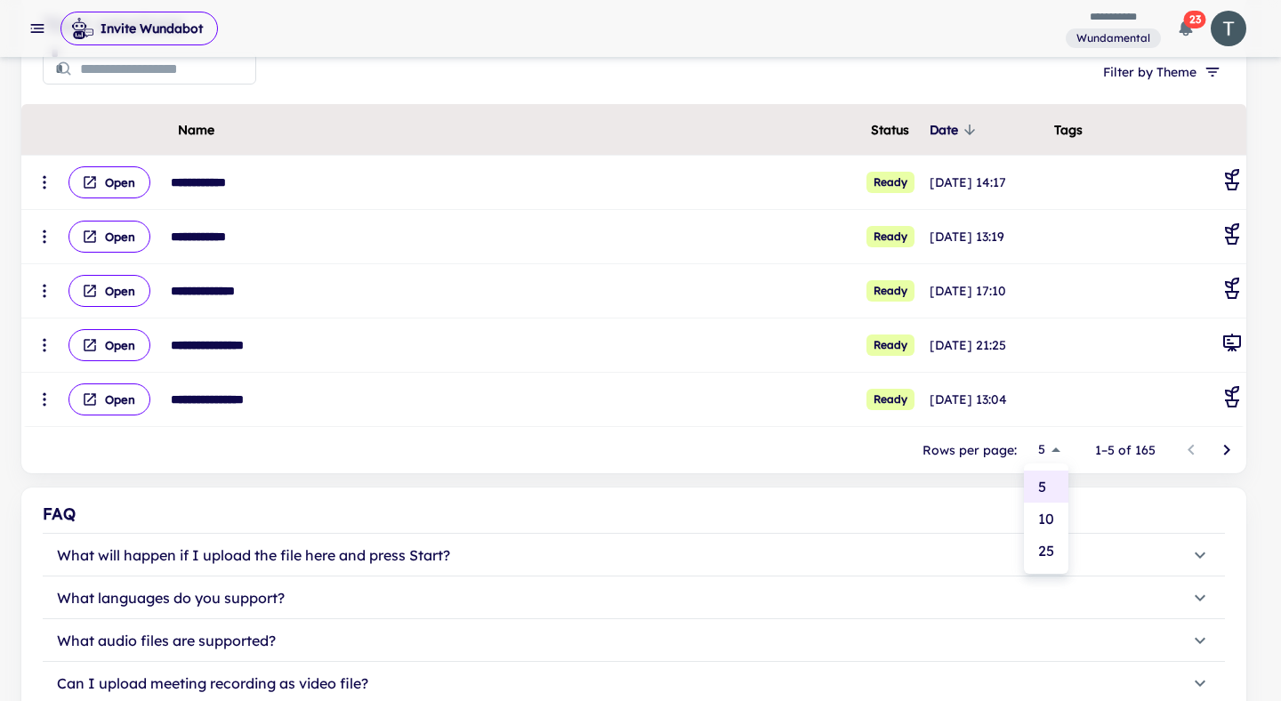
click at [1052, 549] on li "25" at bounding box center [1046, 551] width 44 height 32
type input "**"
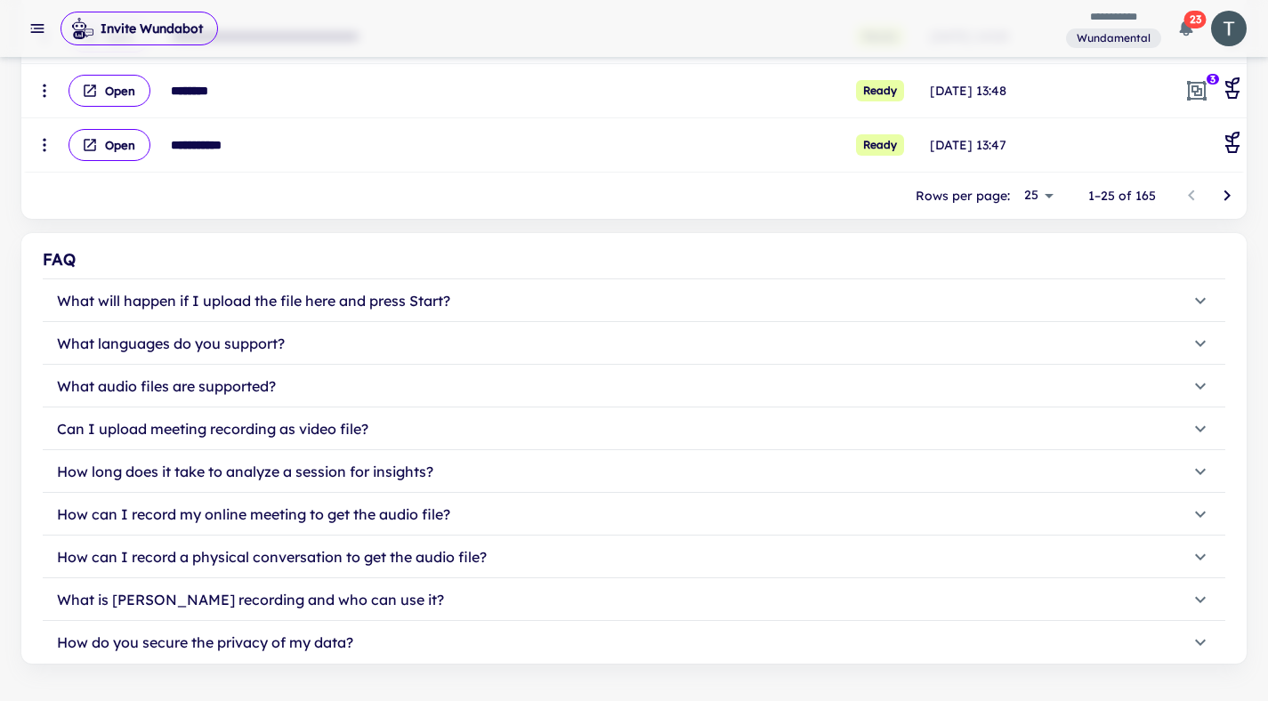
scroll to position [1559, 0]
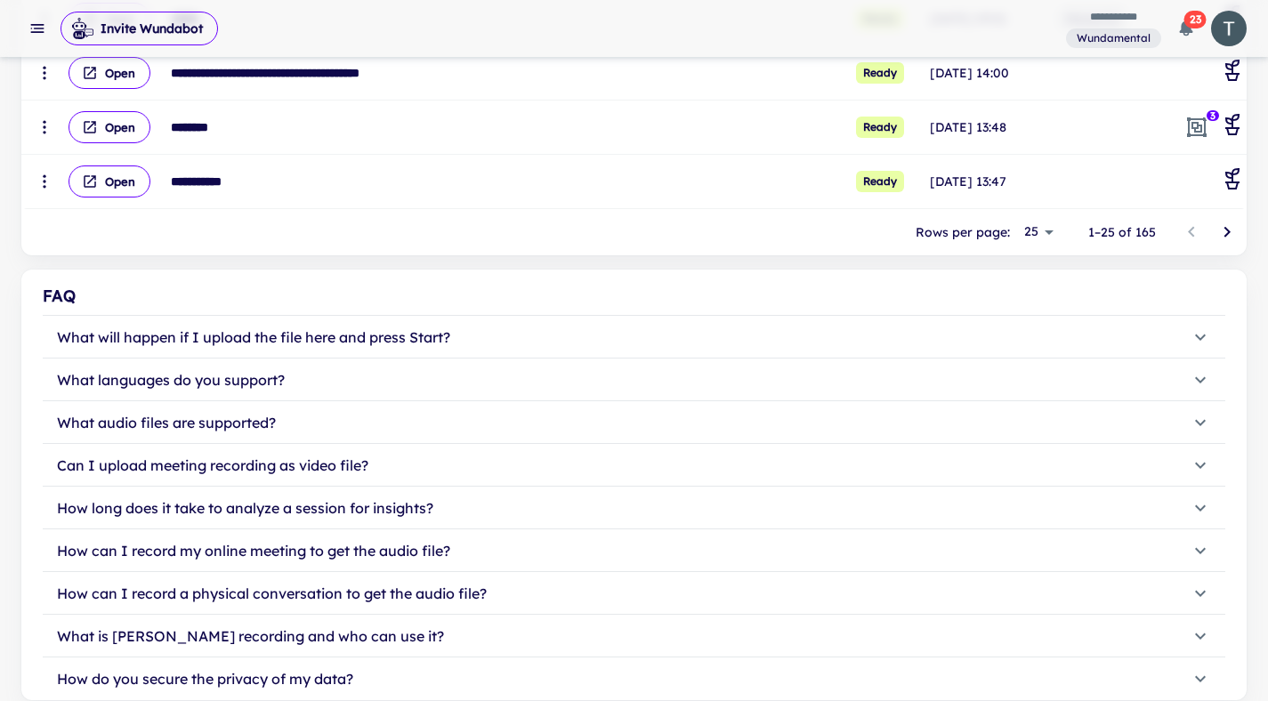
click at [1225, 233] on icon "Go to next page" at bounding box center [1226, 232] width 21 height 21
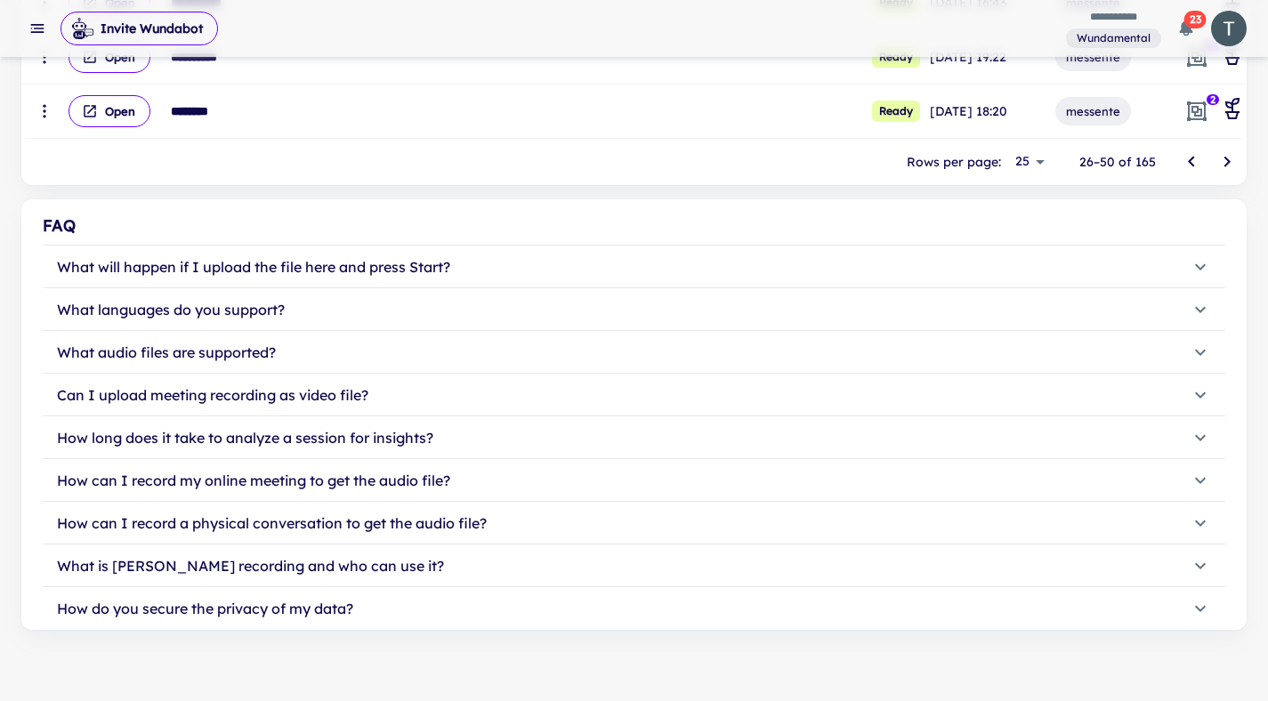
scroll to position [1267, 0]
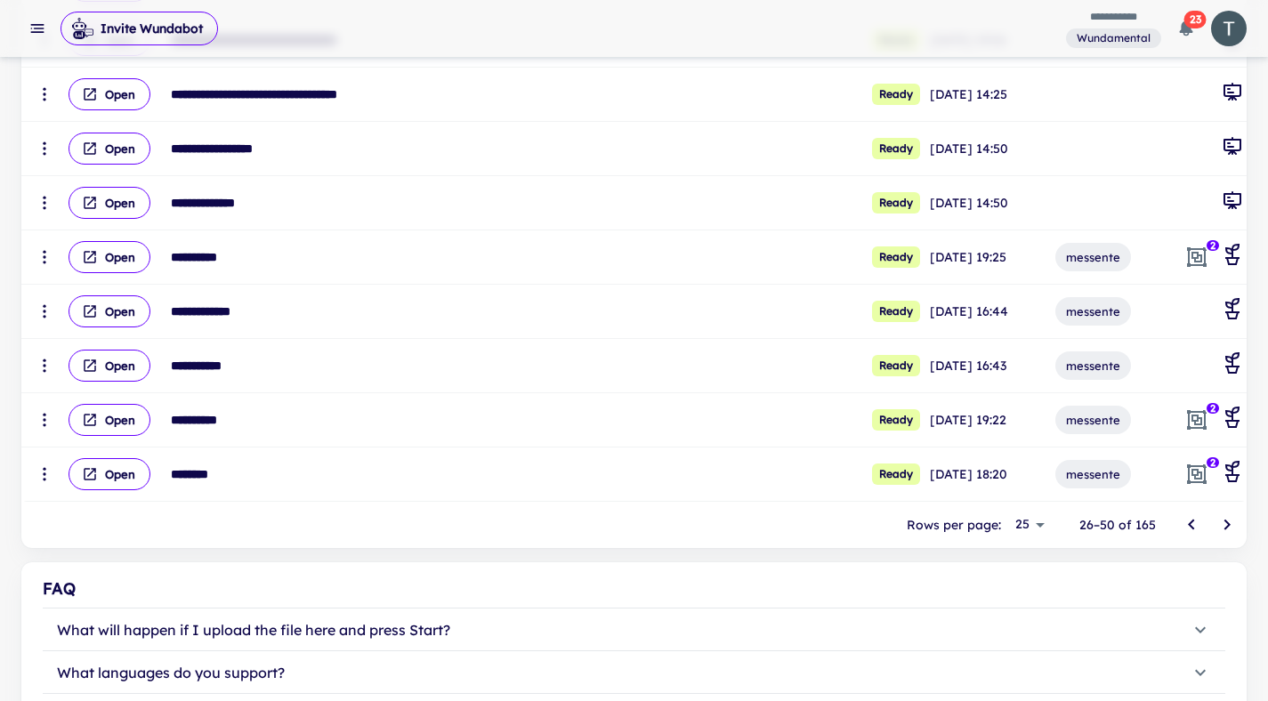
click at [1192, 528] on icon "Go to previous page" at bounding box center [1191, 525] width 6 height 11
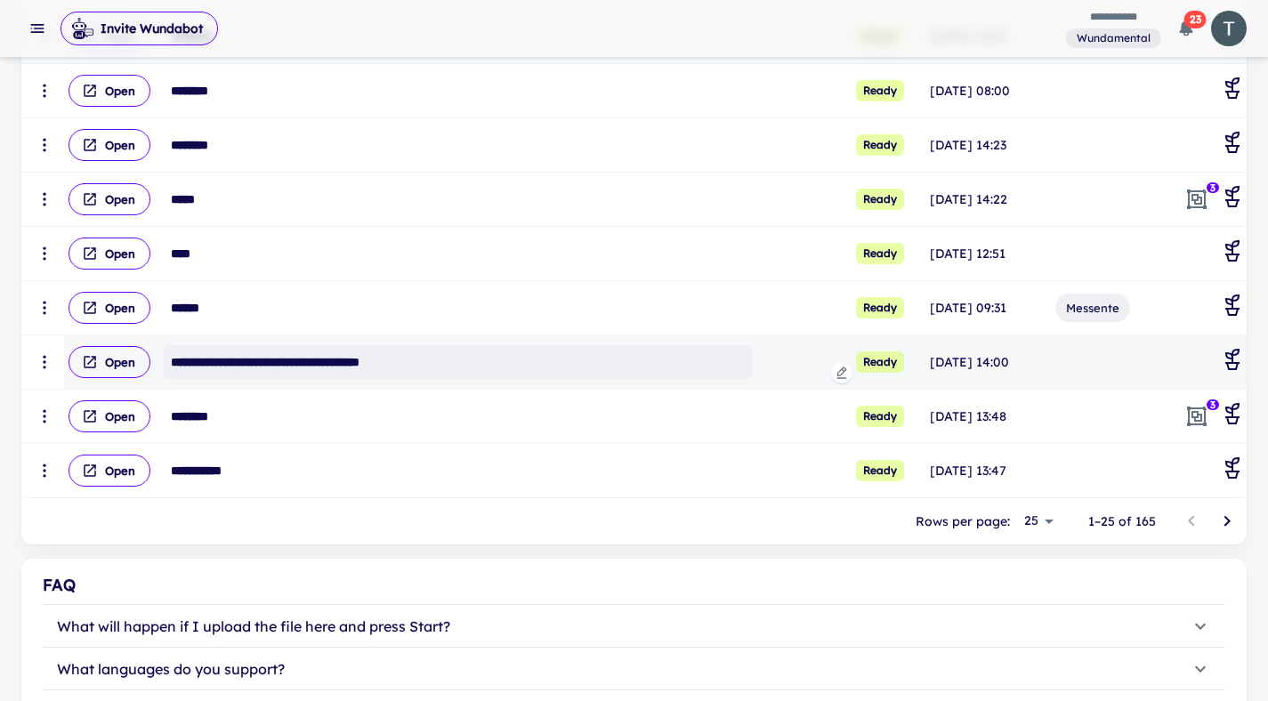
scroll to position [1270, 0]
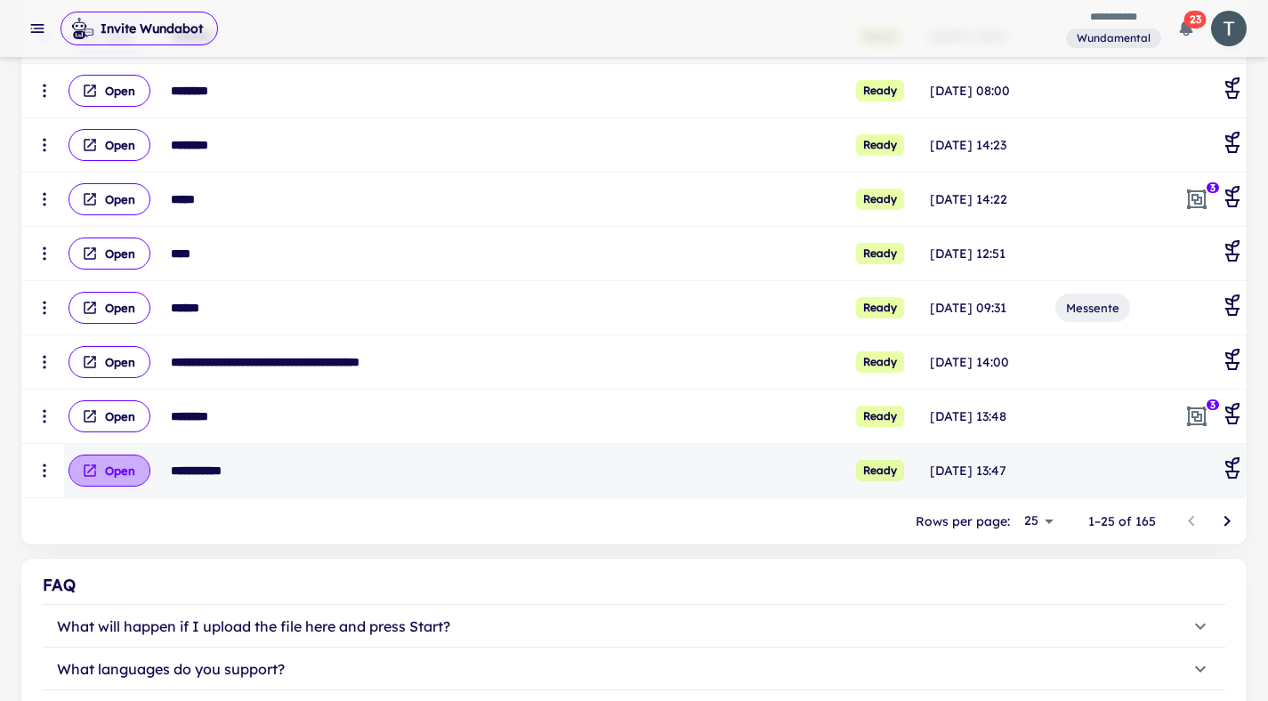
click at [121, 475] on button "Open" at bounding box center [109, 471] width 82 height 32
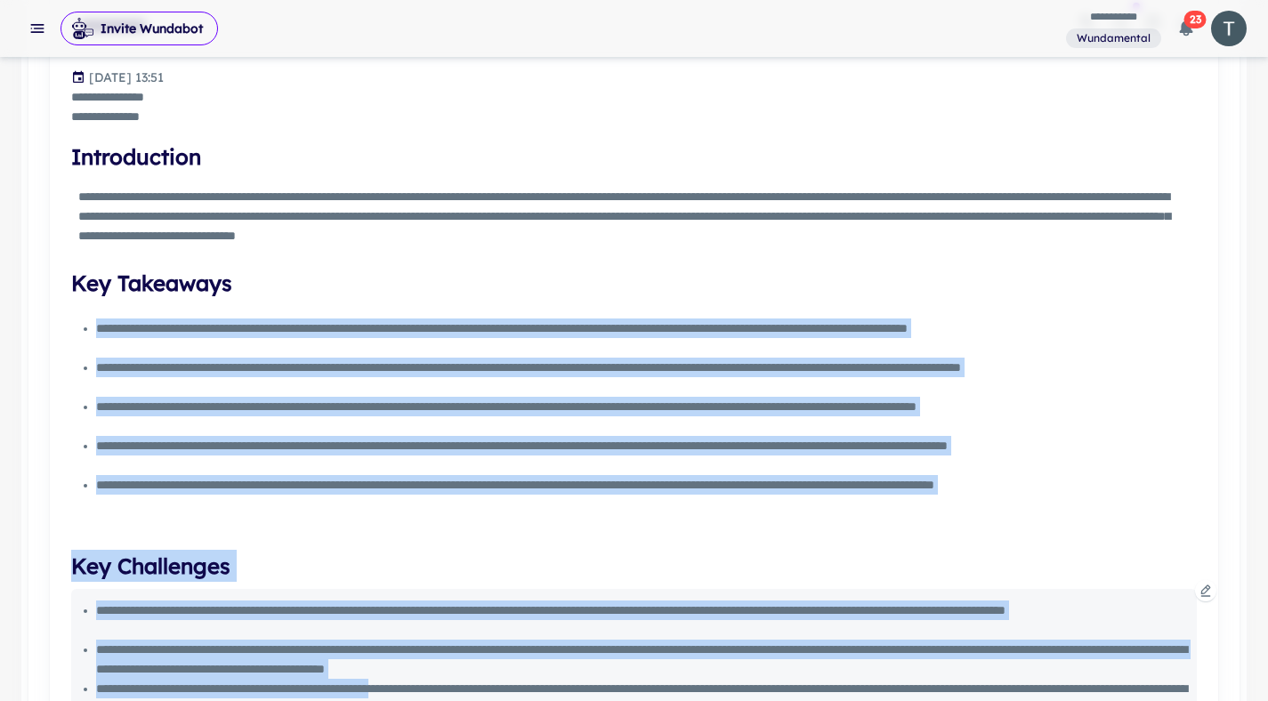
scroll to position [746, 0]
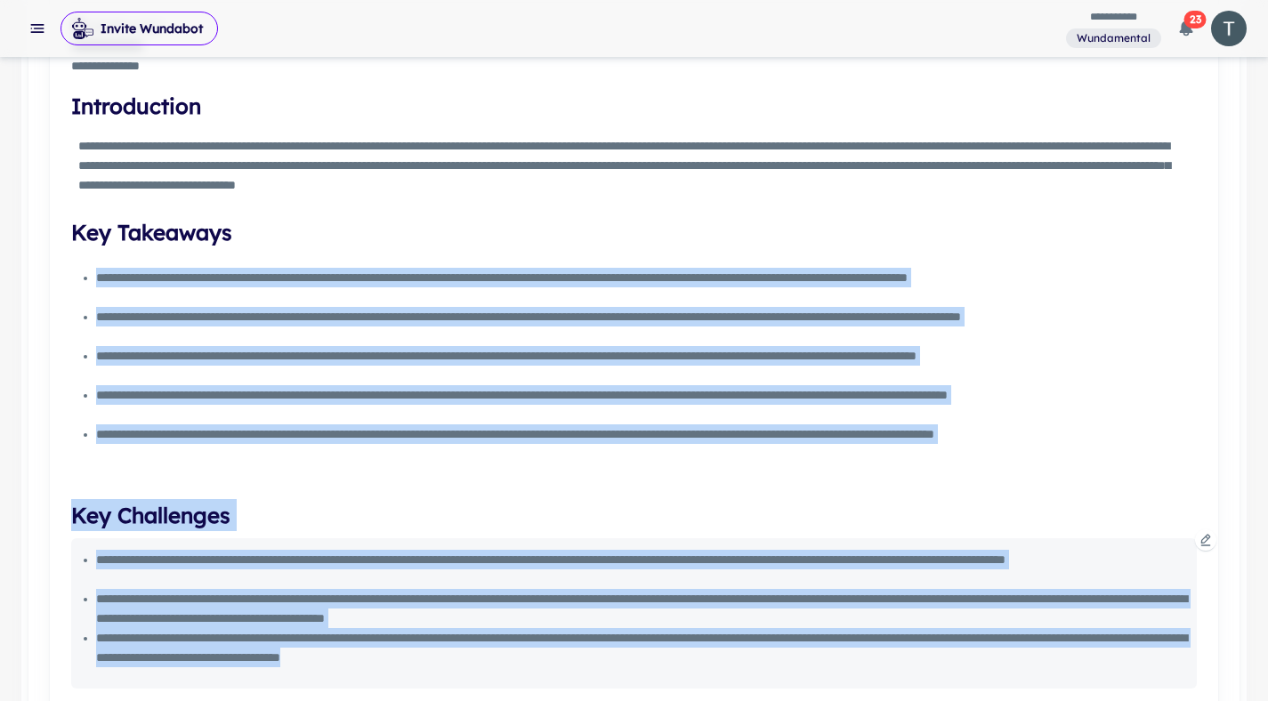
drag, startPoint x: 94, startPoint y: 391, endPoint x: 914, endPoint y: 663, distance: 864.2
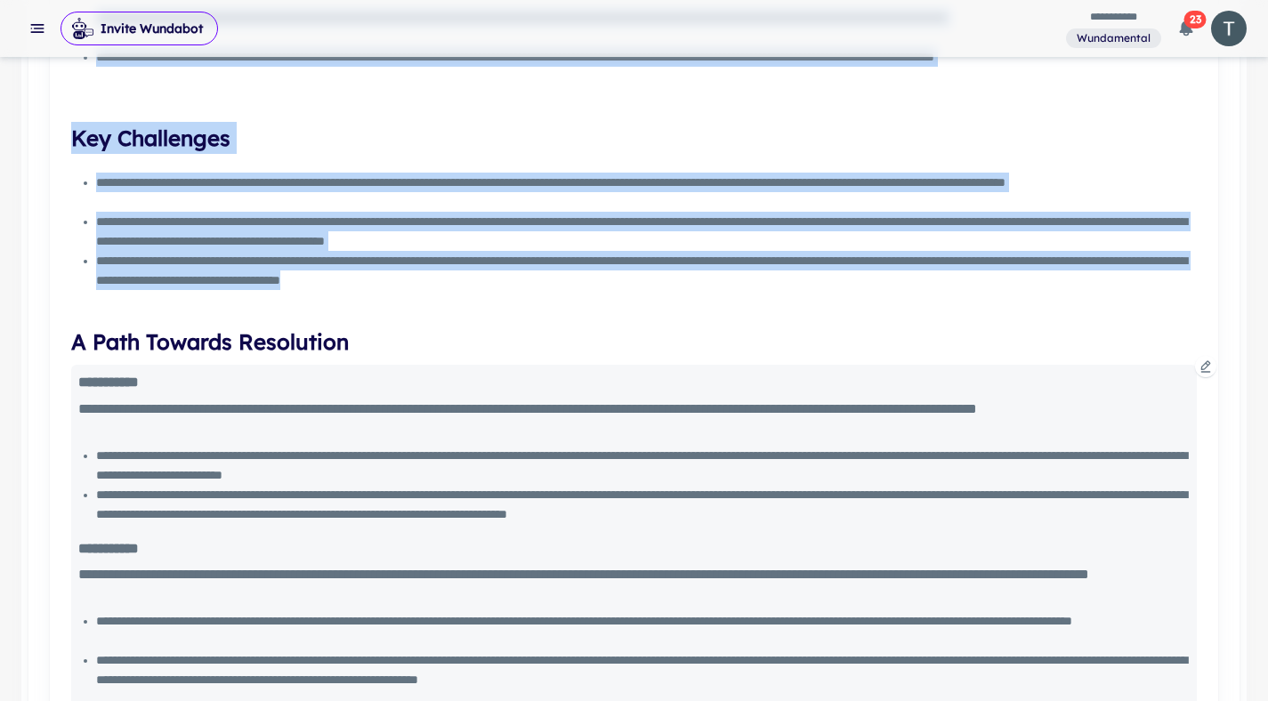
scroll to position [1137, 0]
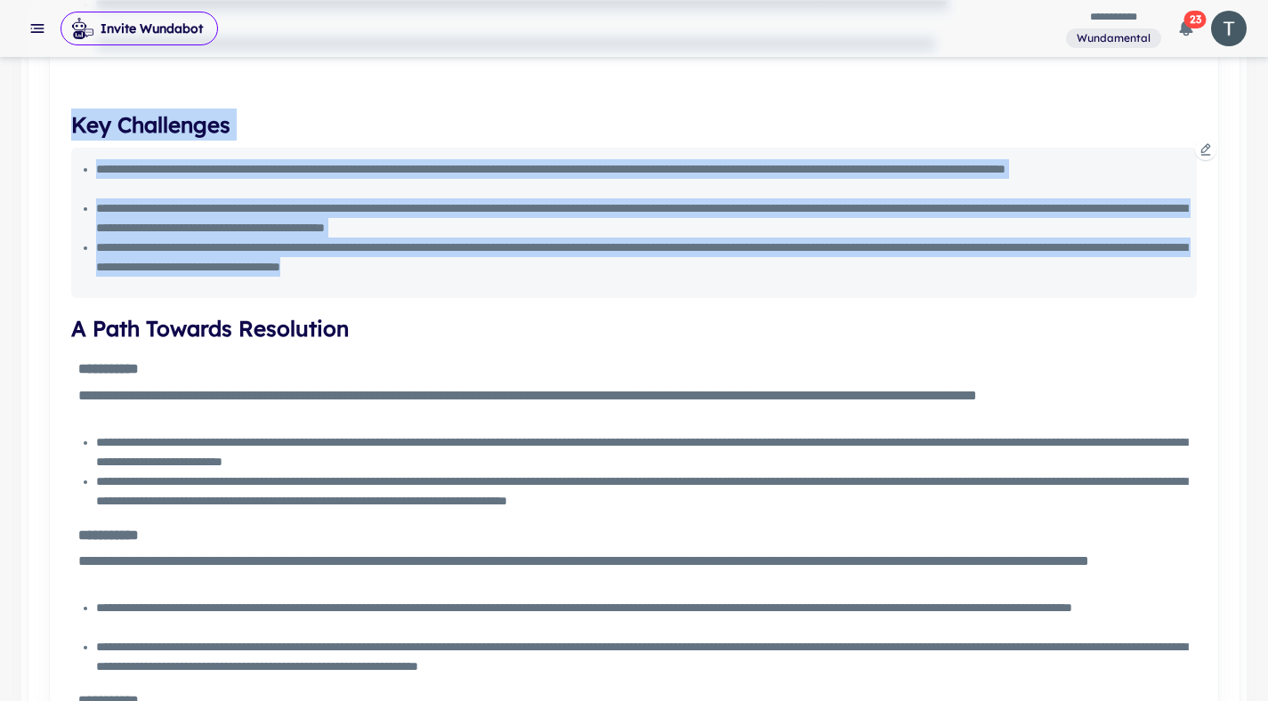
copy div "**********"
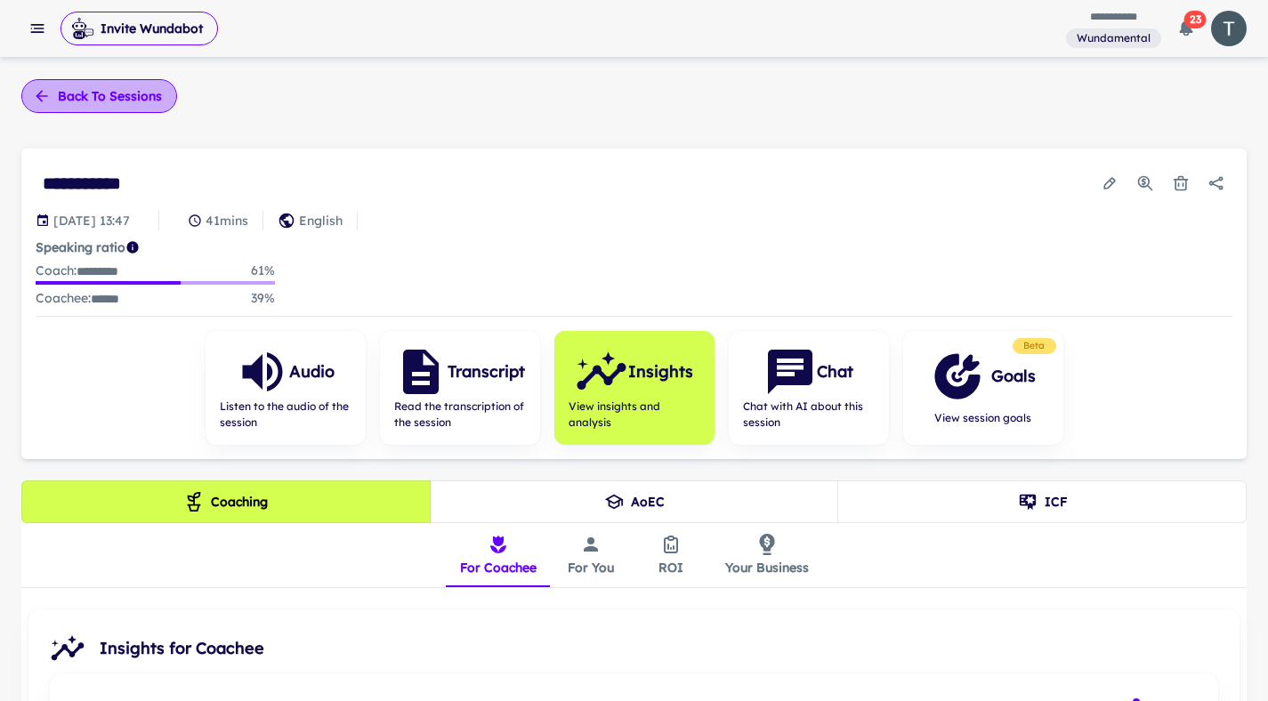
click at [76, 101] on button "Back to sessions" at bounding box center [99, 96] width 156 height 34
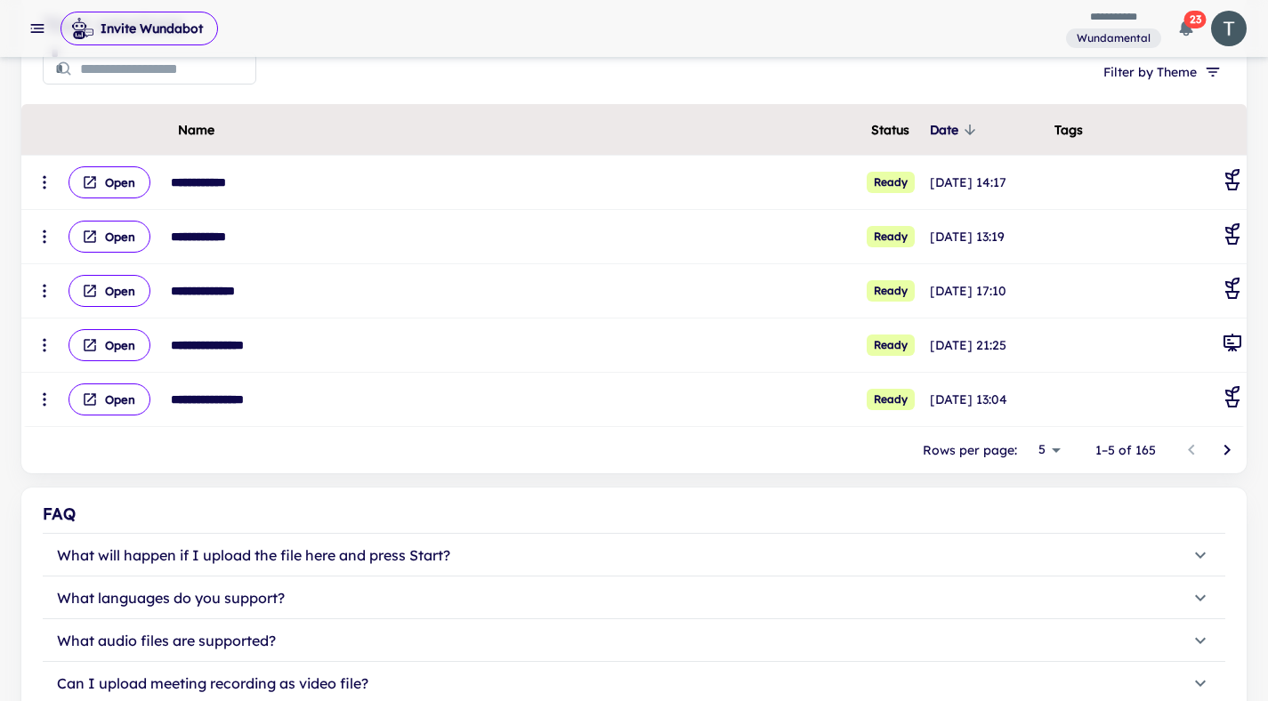
scroll to position [257, 0]
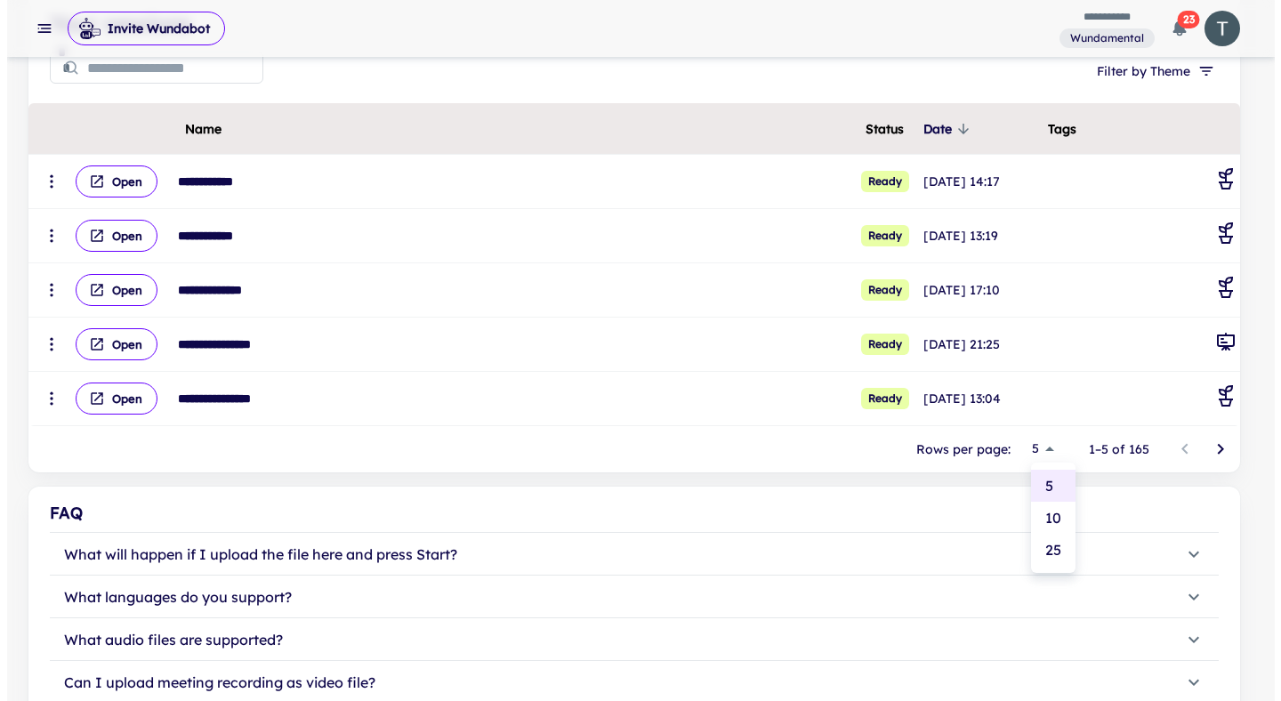
click at [1067, 444] on body "**********" at bounding box center [634, 93] width 1268 height 701
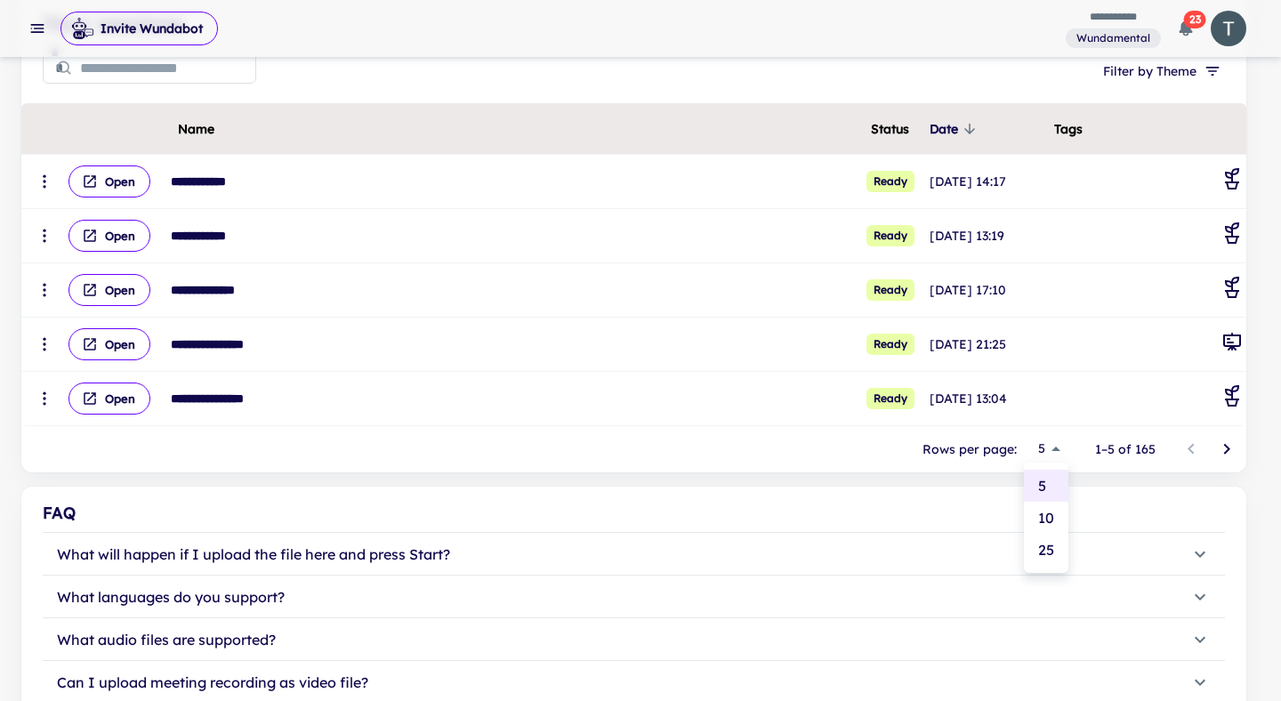
click at [1057, 556] on li "25" at bounding box center [1046, 550] width 44 height 32
type input "**"
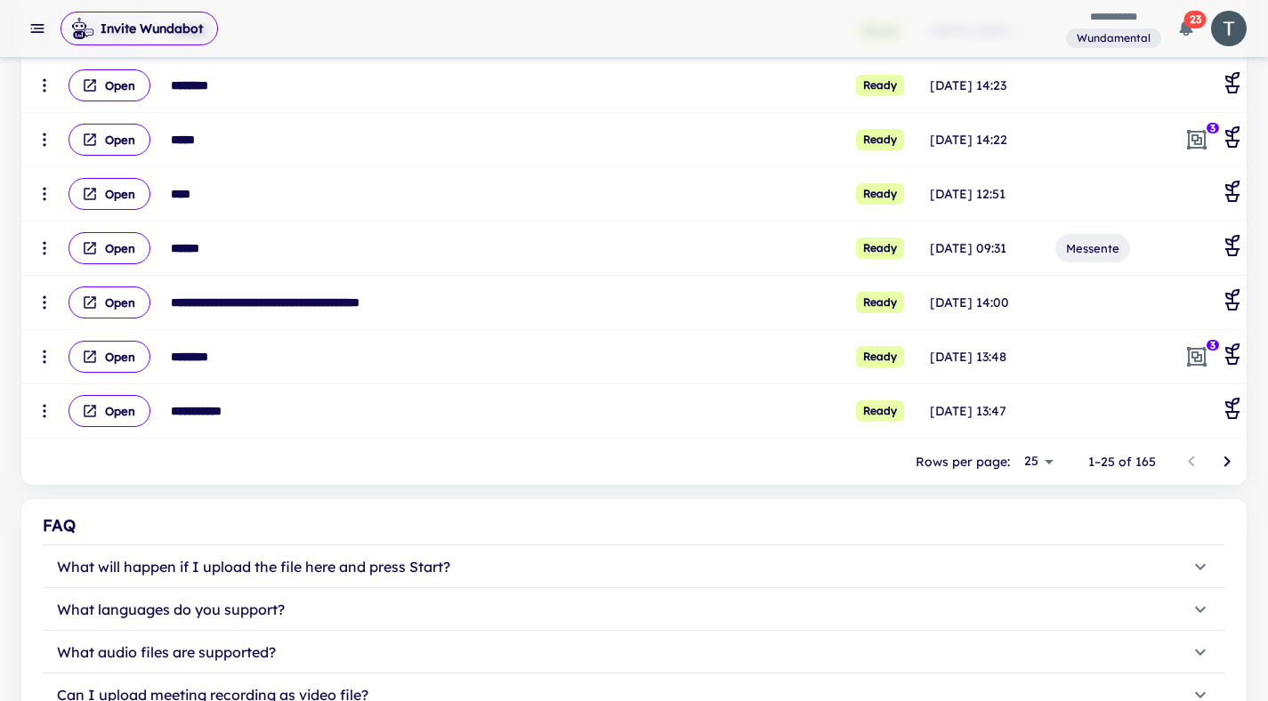
scroll to position [1259, 0]
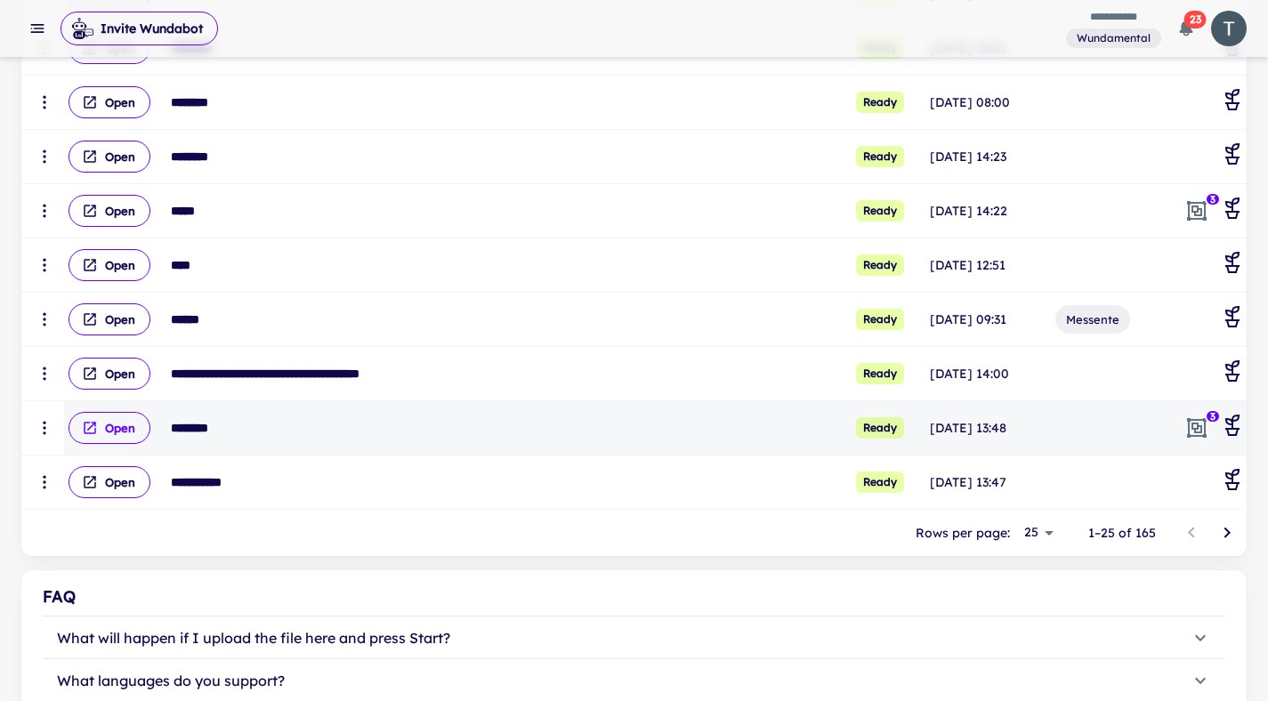
click at [101, 431] on button "Open" at bounding box center [109, 428] width 82 height 32
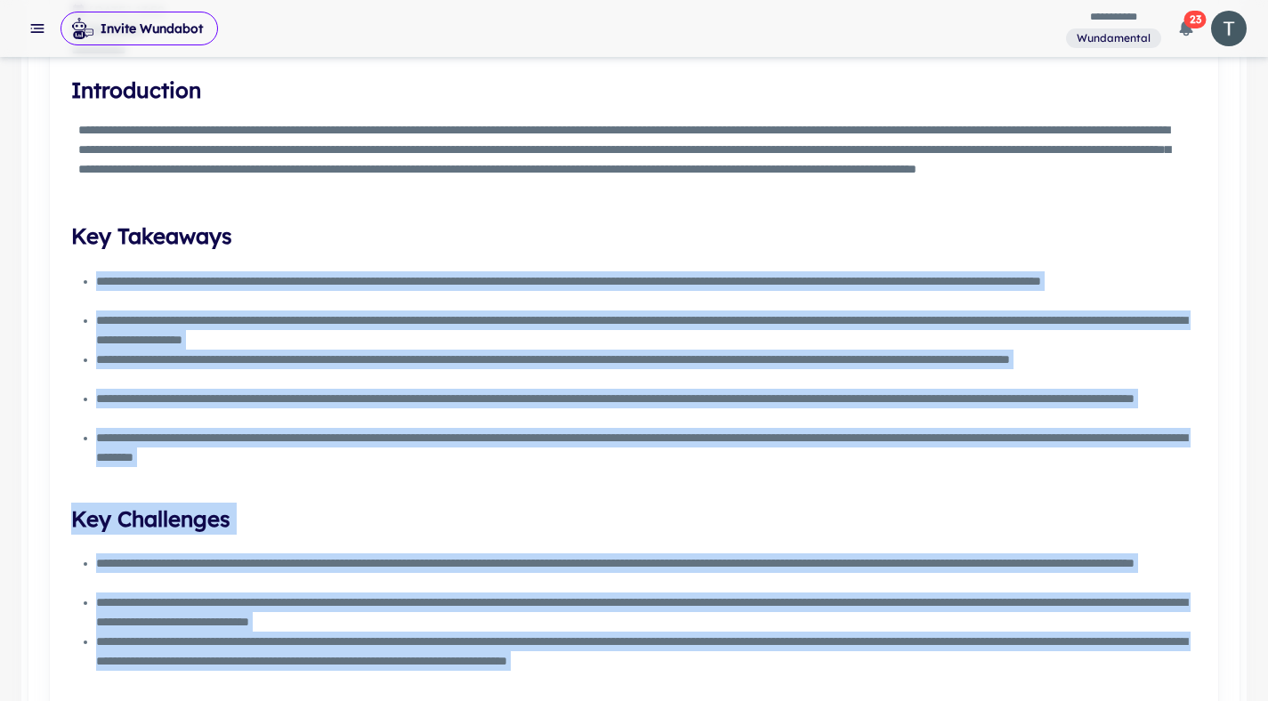
scroll to position [783, 0]
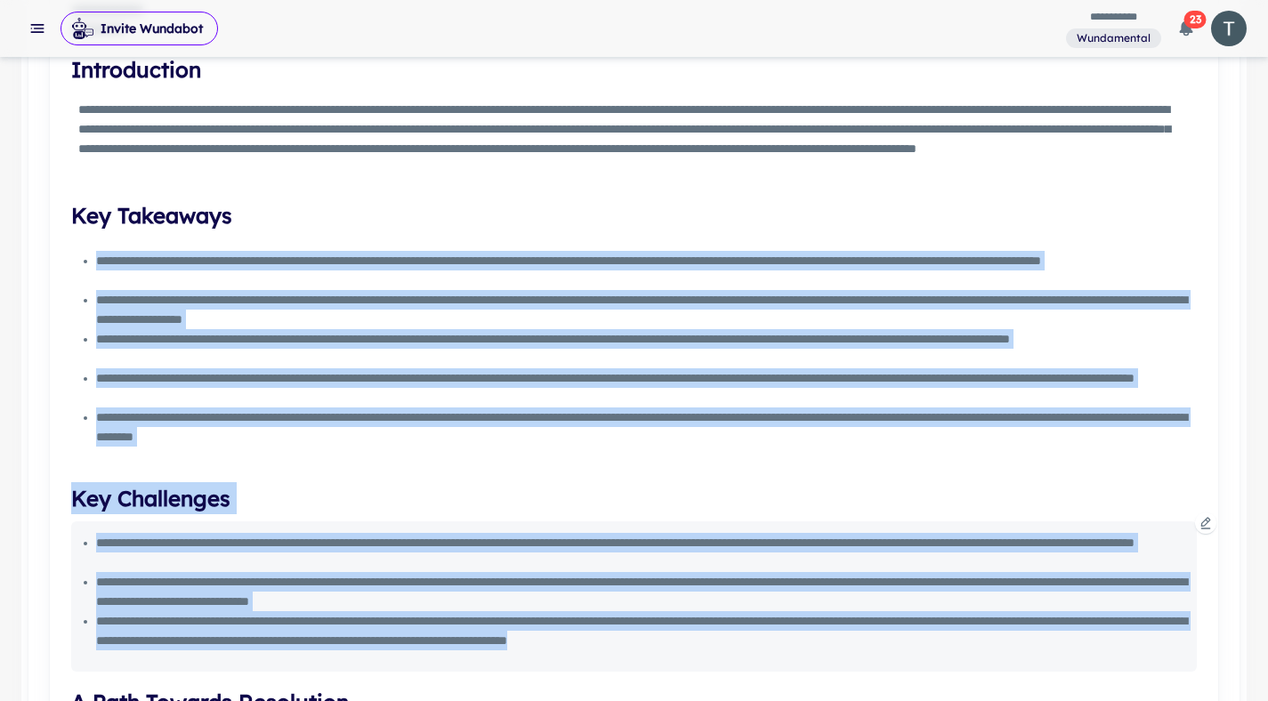
drag, startPoint x: 99, startPoint y: 530, endPoint x: 1117, endPoint y: 654, distance: 1026.0
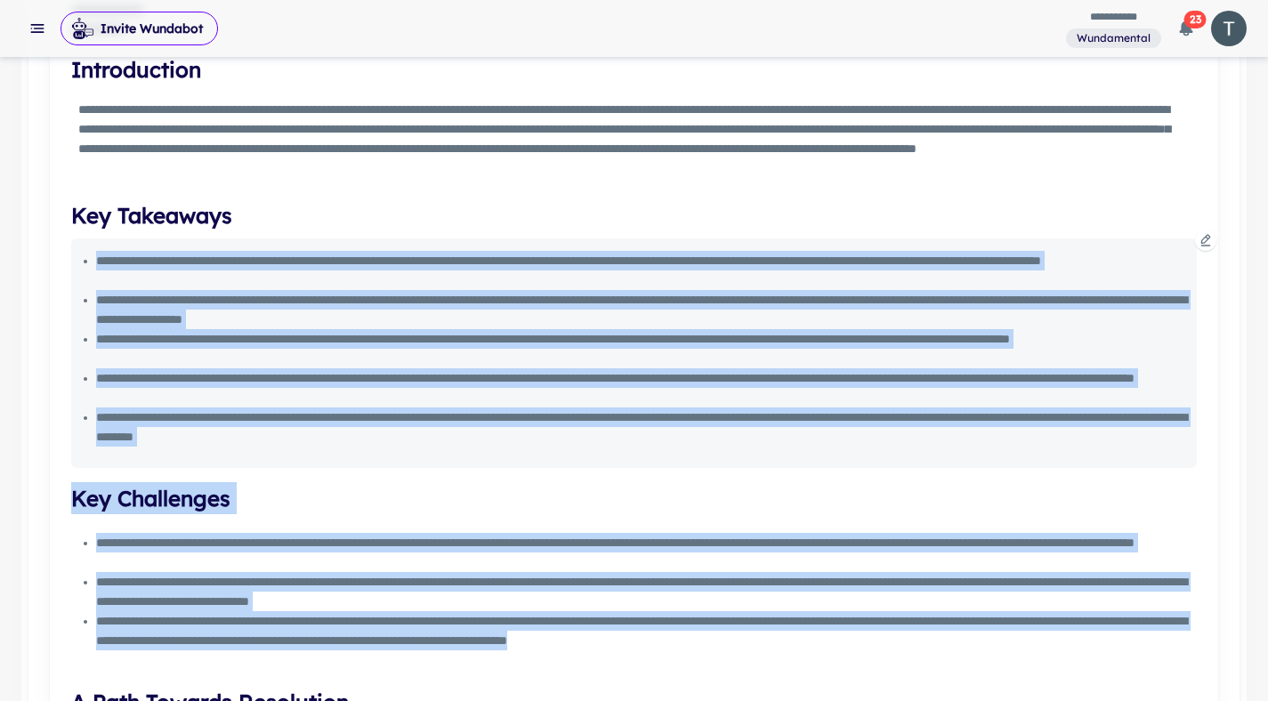
copy div "**********"
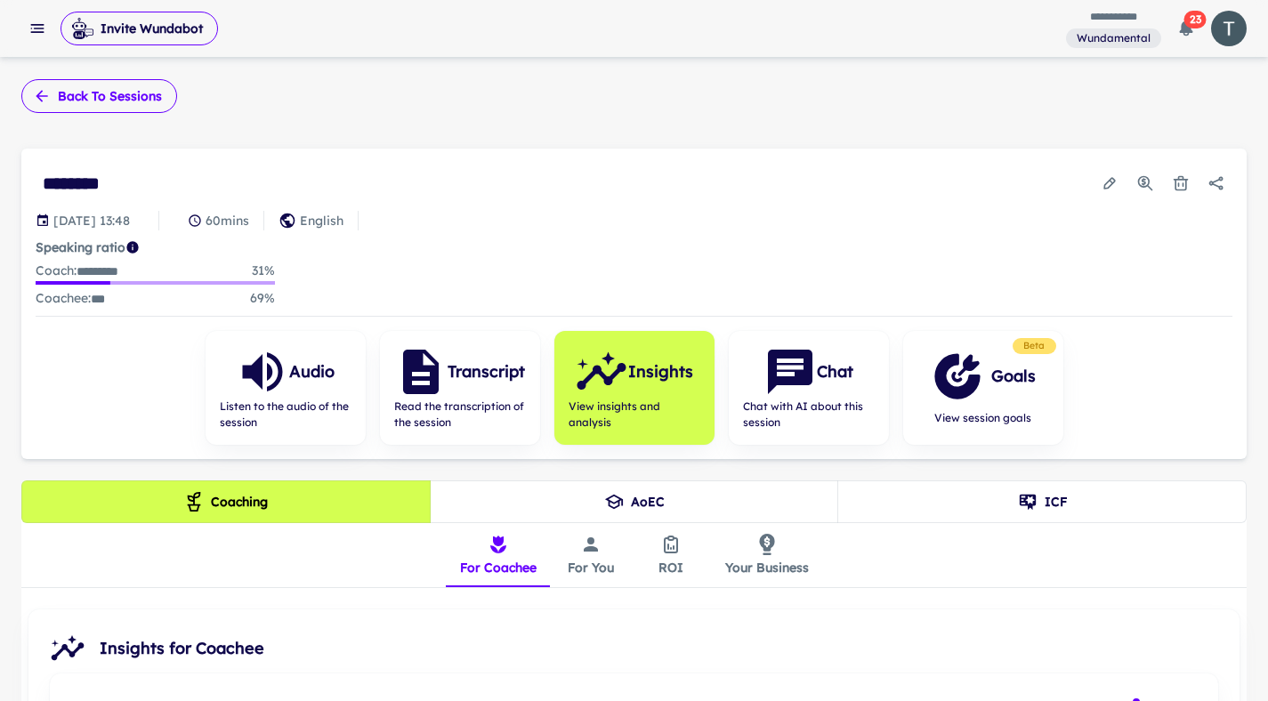
click at [120, 89] on button "Back to sessions" at bounding box center [99, 96] width 156 height 34
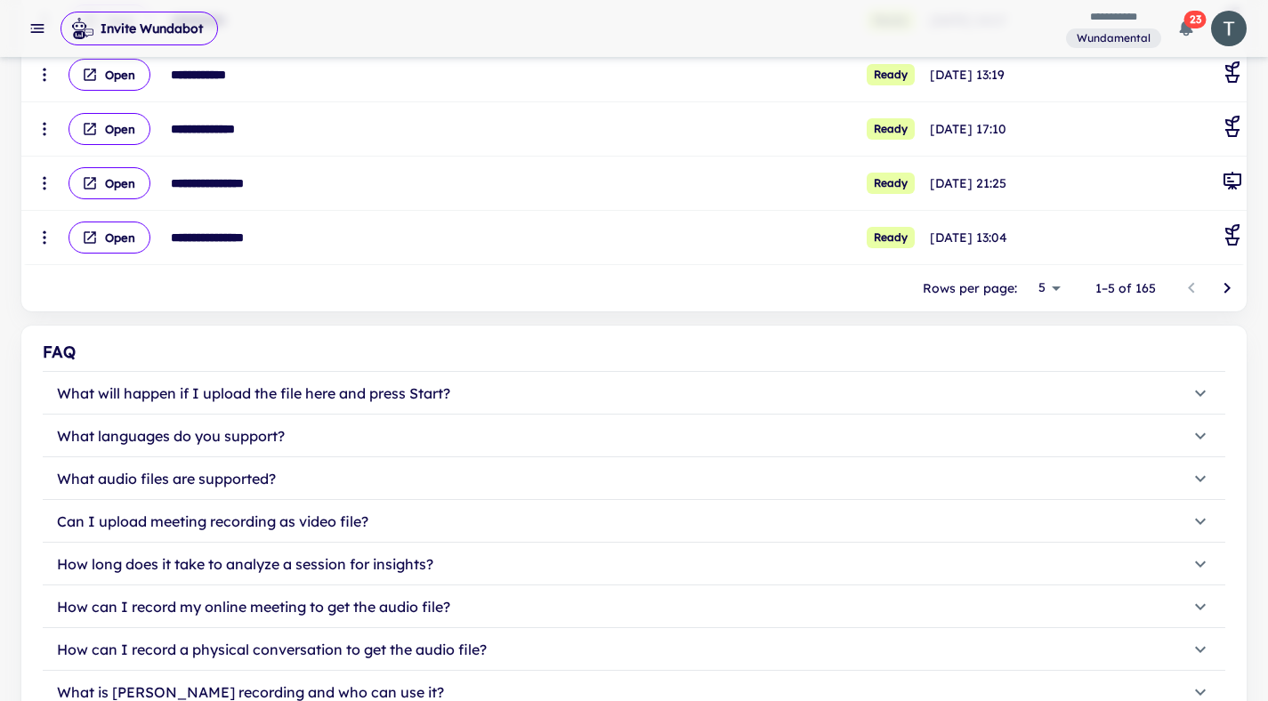
scroll to position [487, 0]
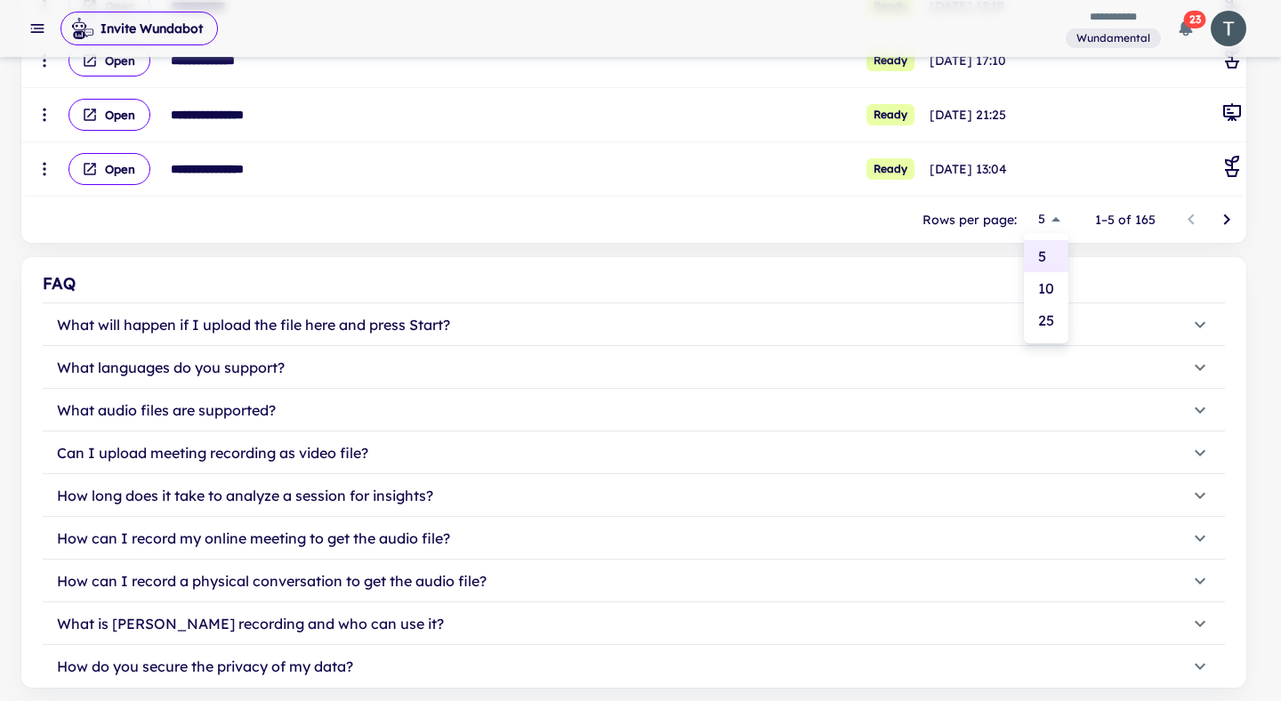
click at [1045, 313] on li "25" at bounding box center [1046, 320] width 44 height 32
type input "**"
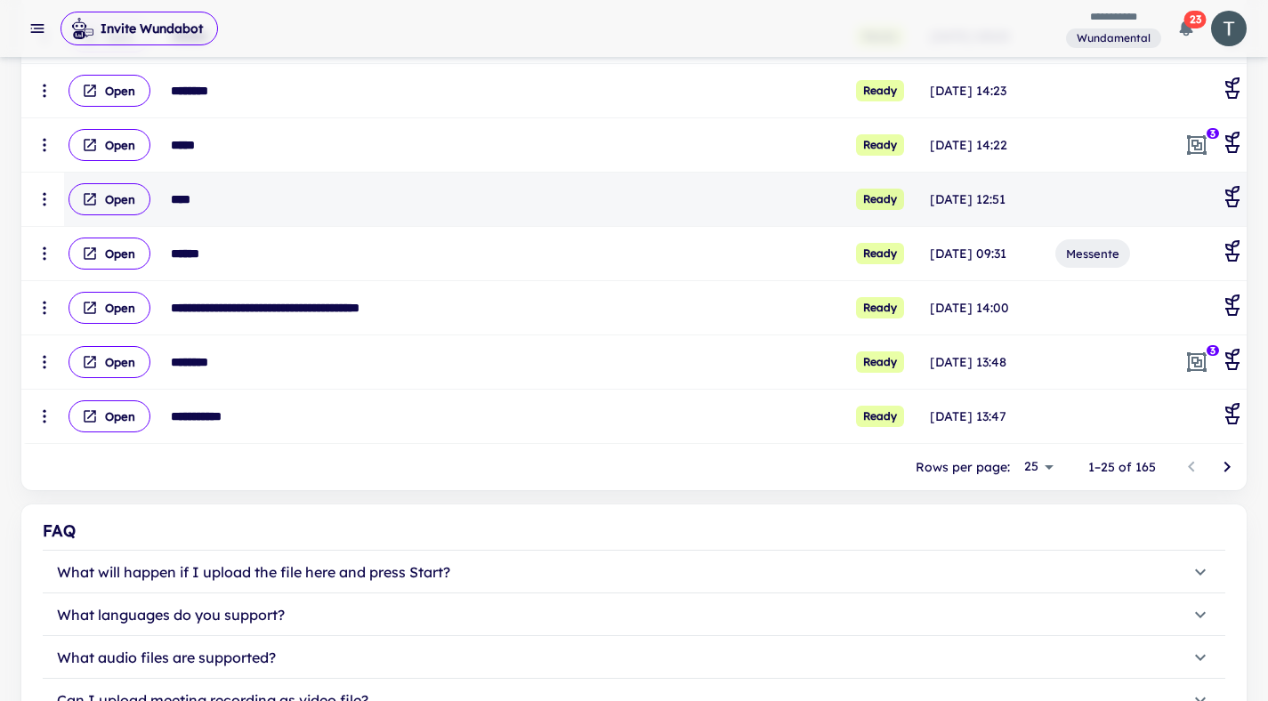
scroll to position [1324, 0]
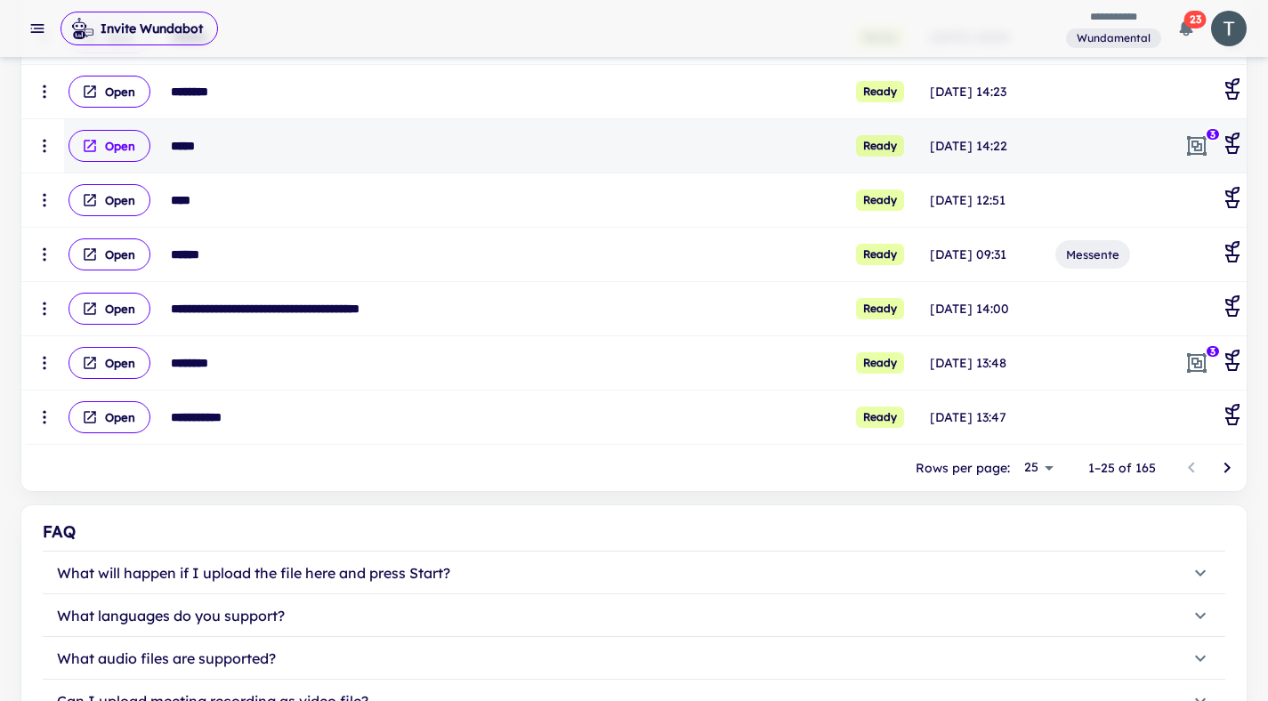
click at [121, 145] on button "Open" at bounding box center [109, 146] width 82 height 32
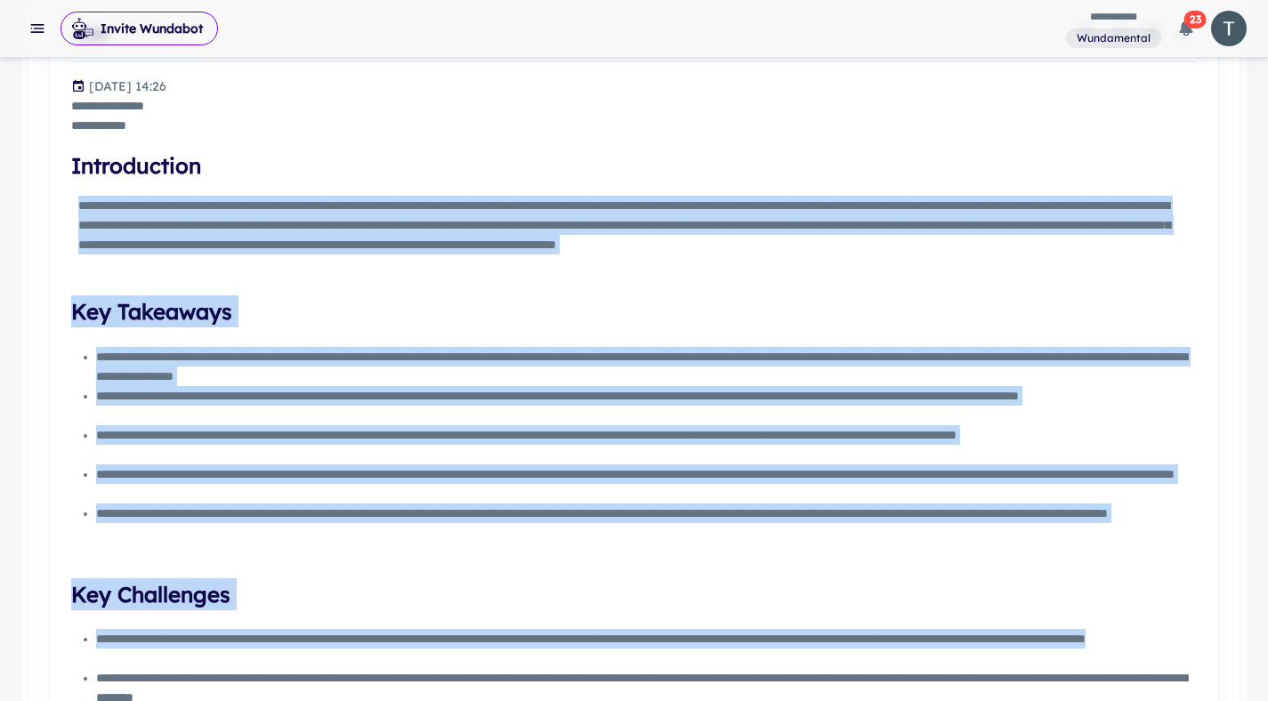
scroll to position [692, 0]
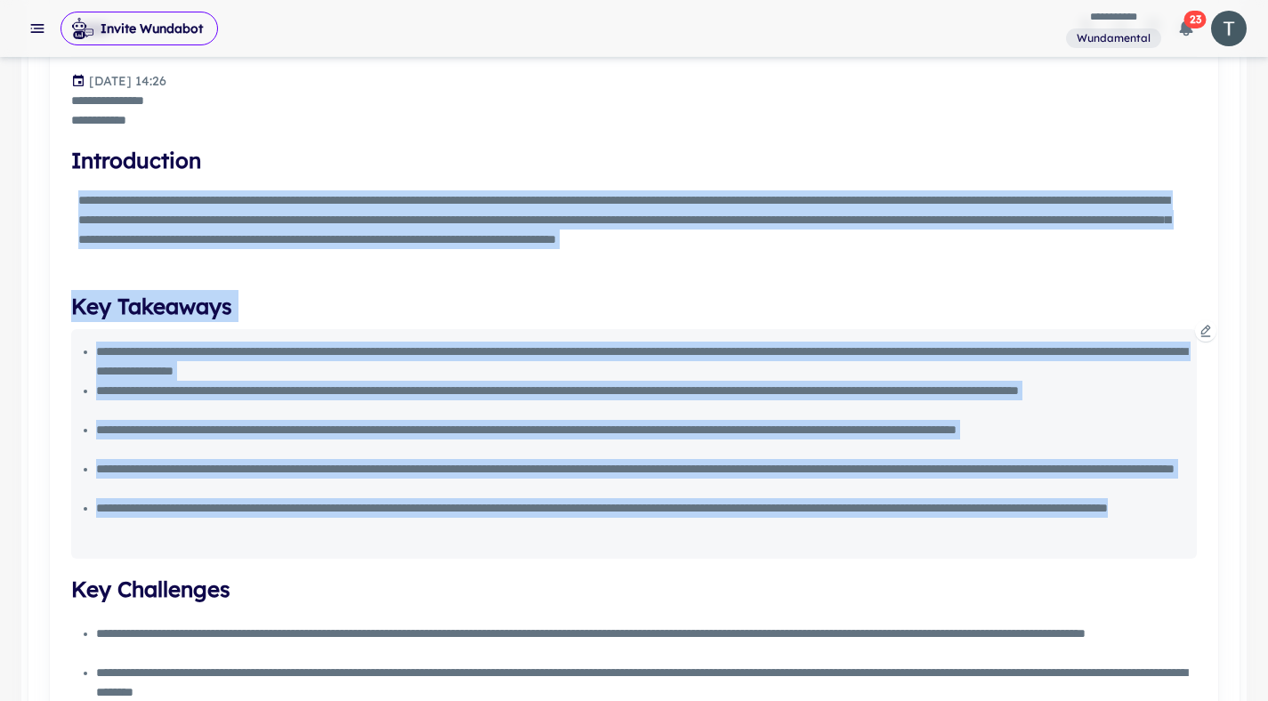
drag, startPoint x: 79, startPoint y: 330, endPoint x: 566, endPoint y: 535, distance: 527.9
copy div "**********"
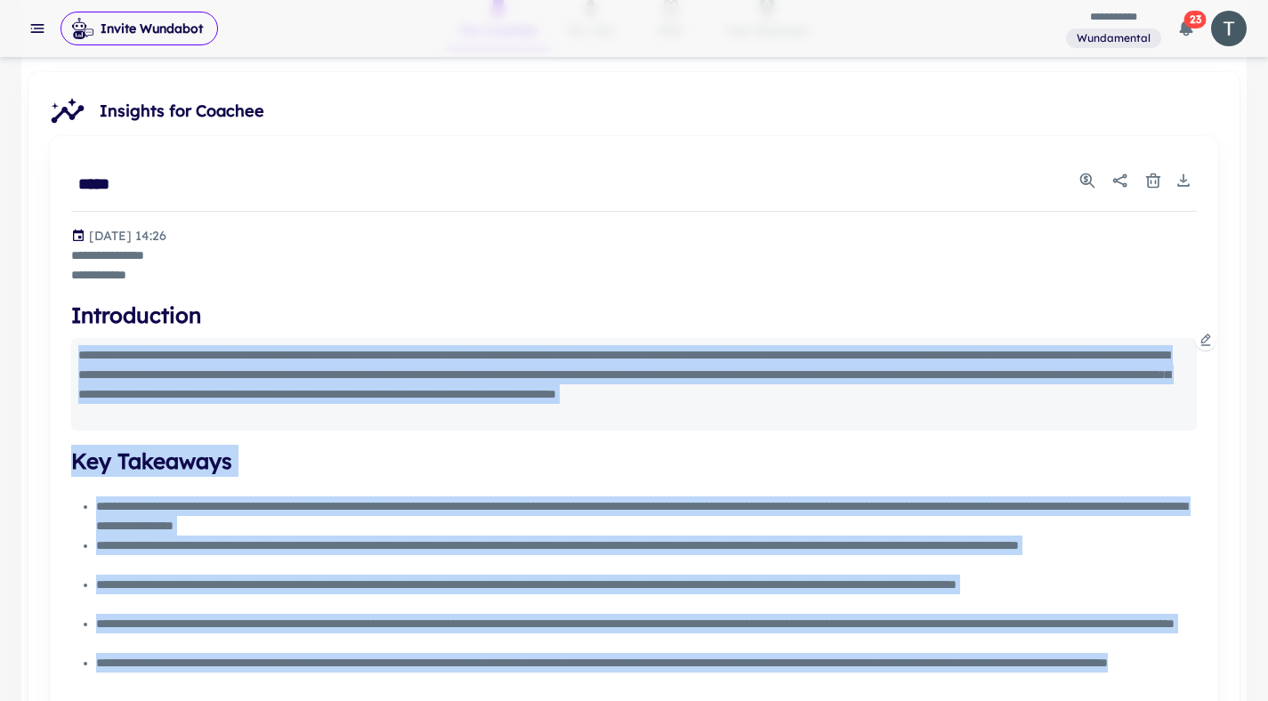
scroll to position [514, 0]
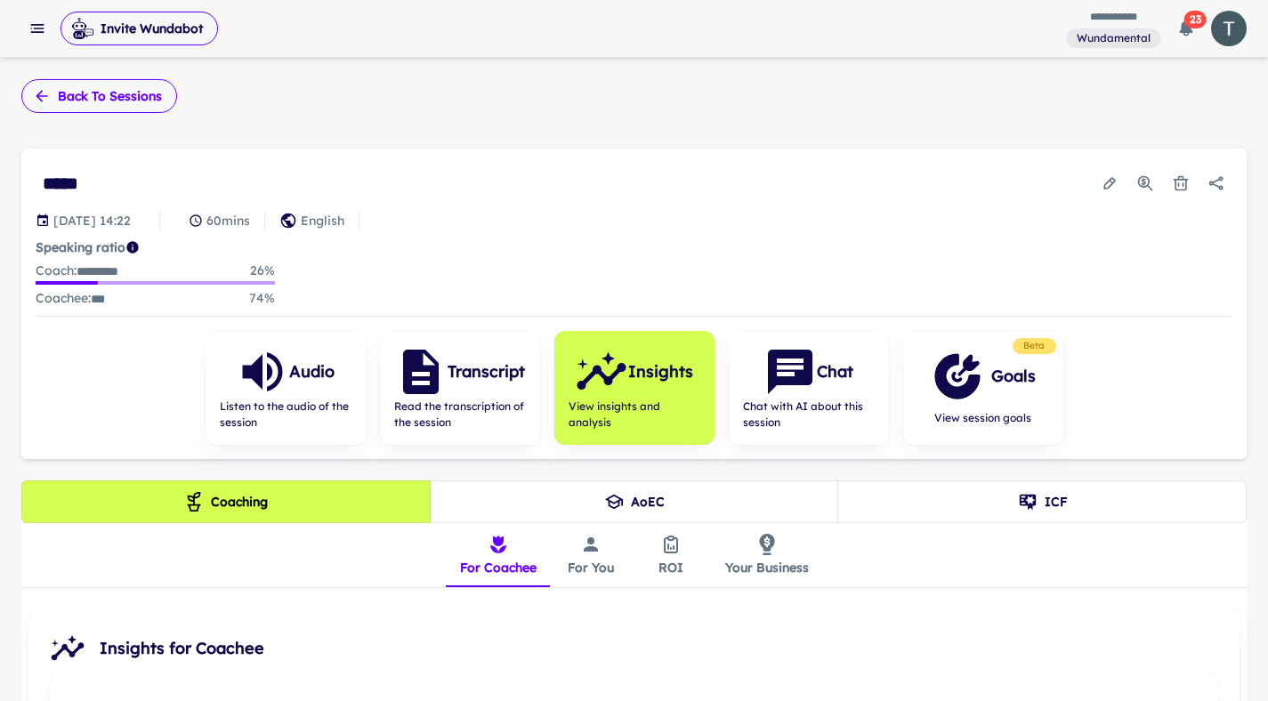
click at [96, 93] on button "Back to sessions" at bounding box center [99, 96] width 156 height 34
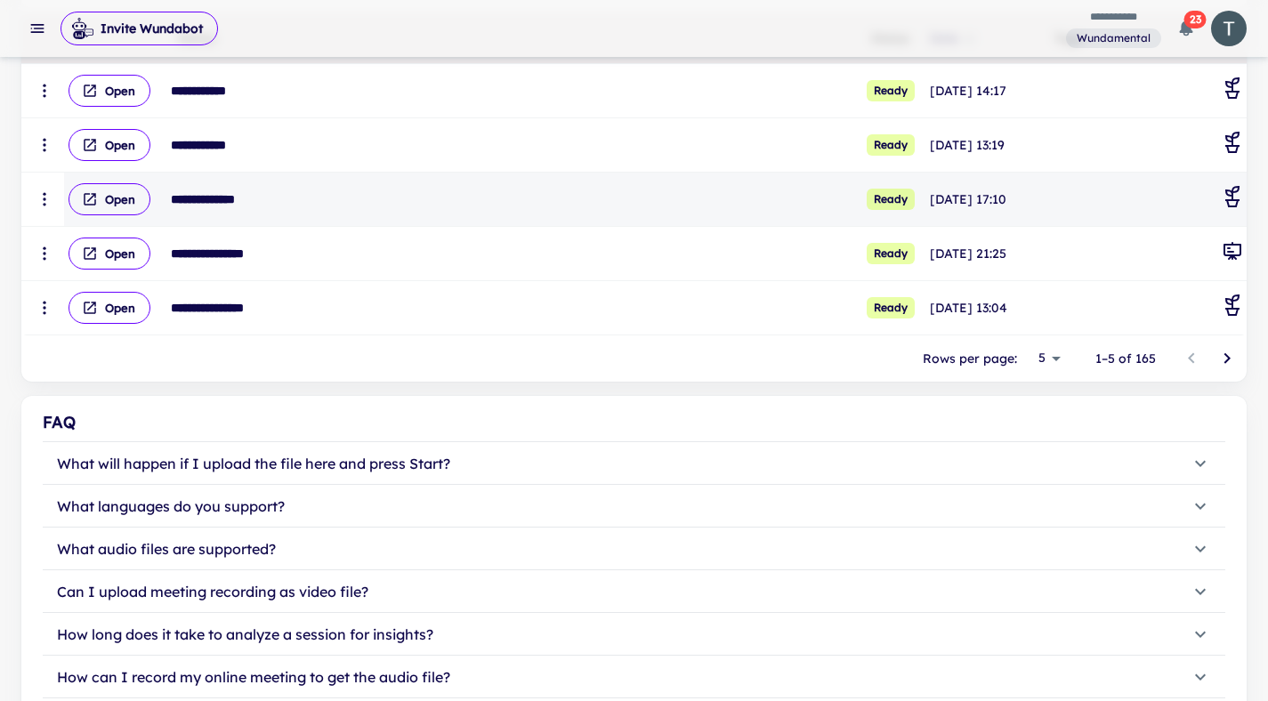
scroll to position [544, 0]
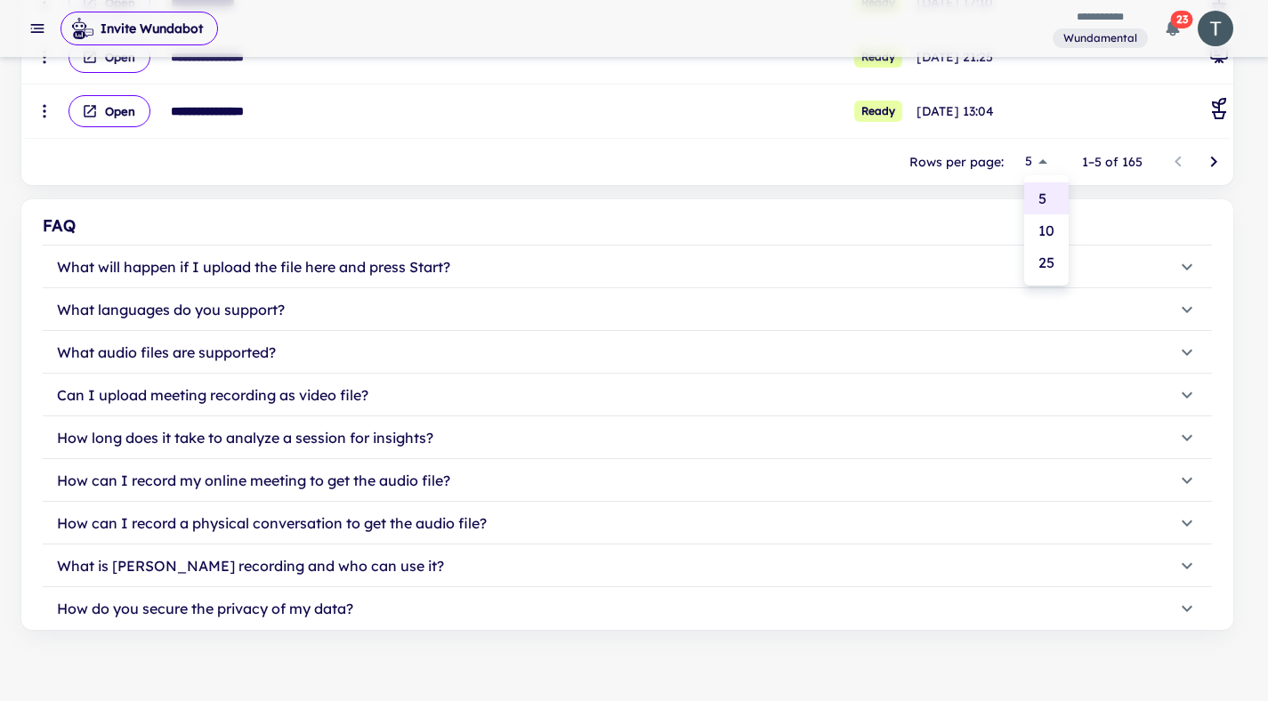
click at [1050, 256] on li "25" at bounding box center [1046, 262] width 44 height 32
type input "**"
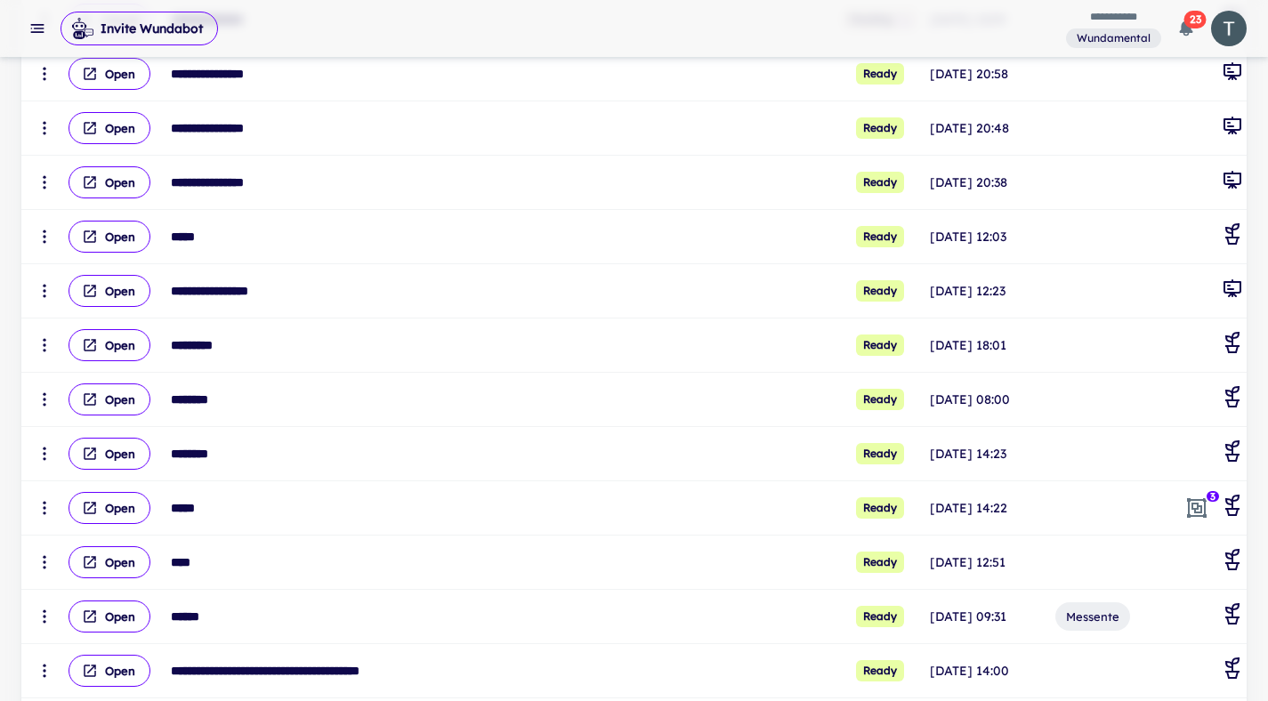
scroll to position [973, 0]
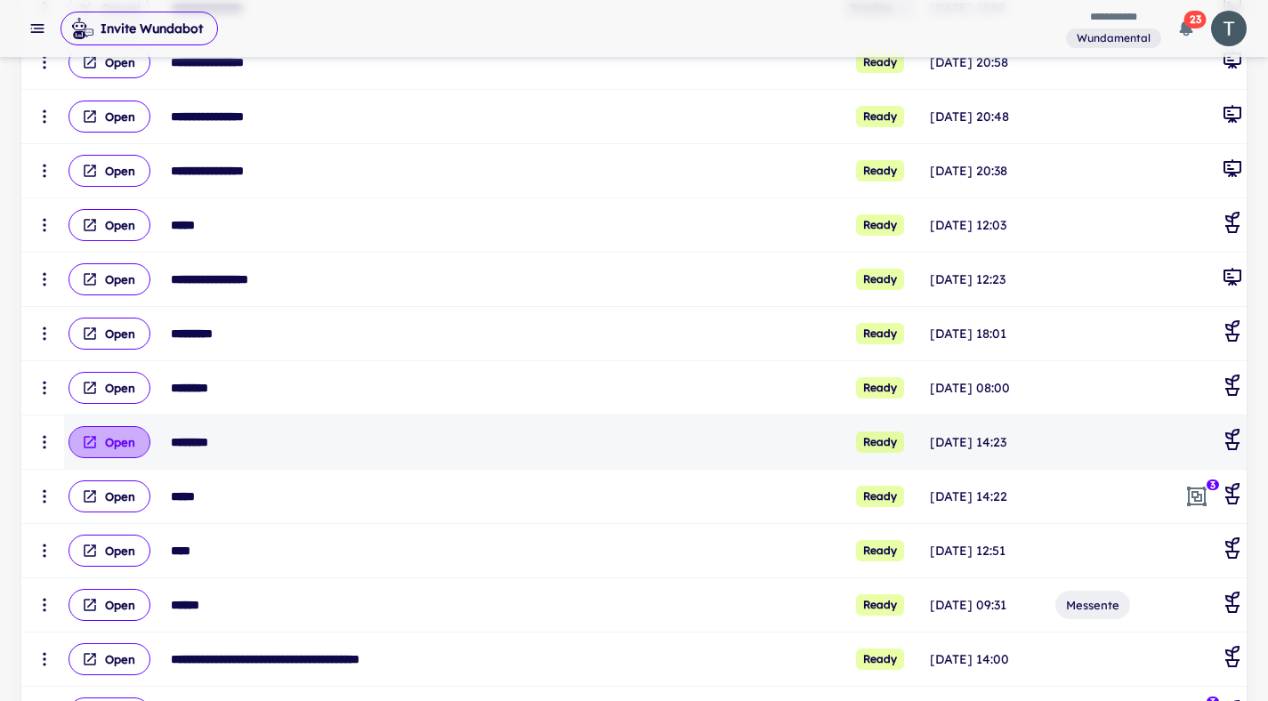
click at [123, 448] on button "Open" at bounding box center [109, 442] width 82 height 32
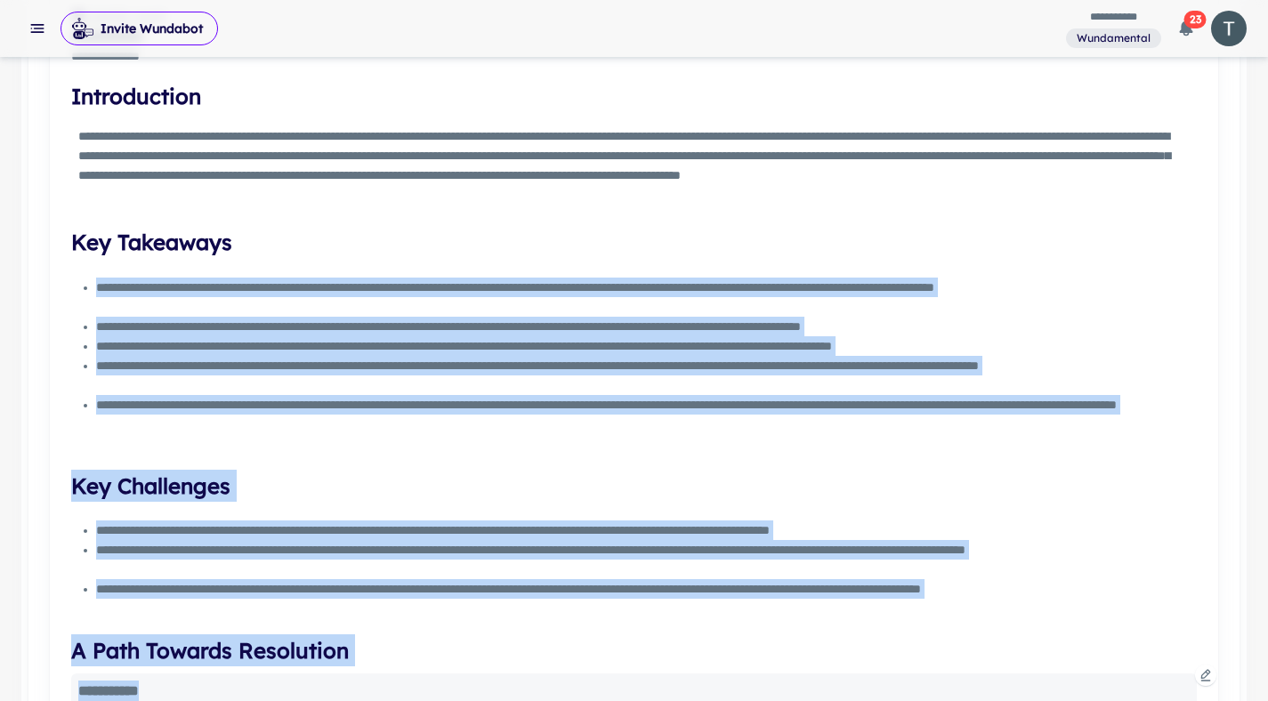
scroll to position [760, 0]
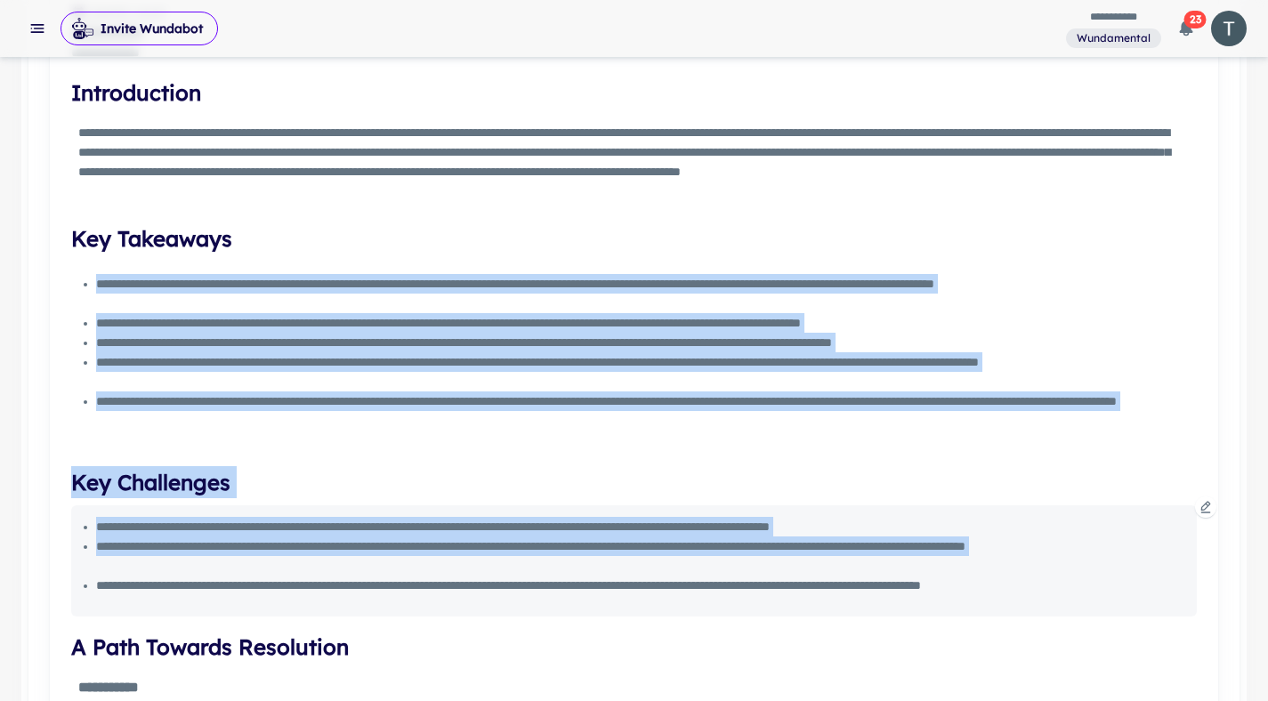
drag, startPoint x: 97, startPoint y: 349, endPoint x: 1186, endPoint y: 590, distance: 1115.2
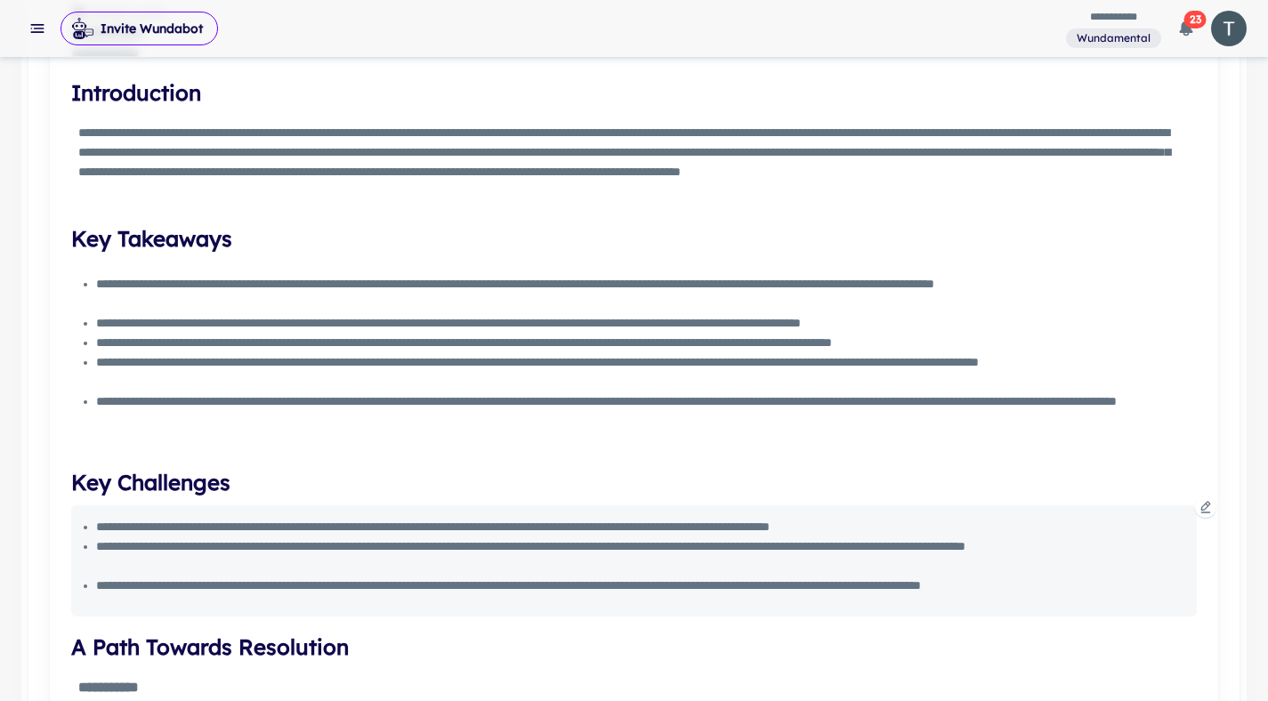
drag, startPoint x: 1156, startPoint y: 579, endPoint x: 1169, endPoint y: 582, distance: 13.6
click at [1155, 579] on div "**********" at bounding box center [639, 586] width 1086 height 20
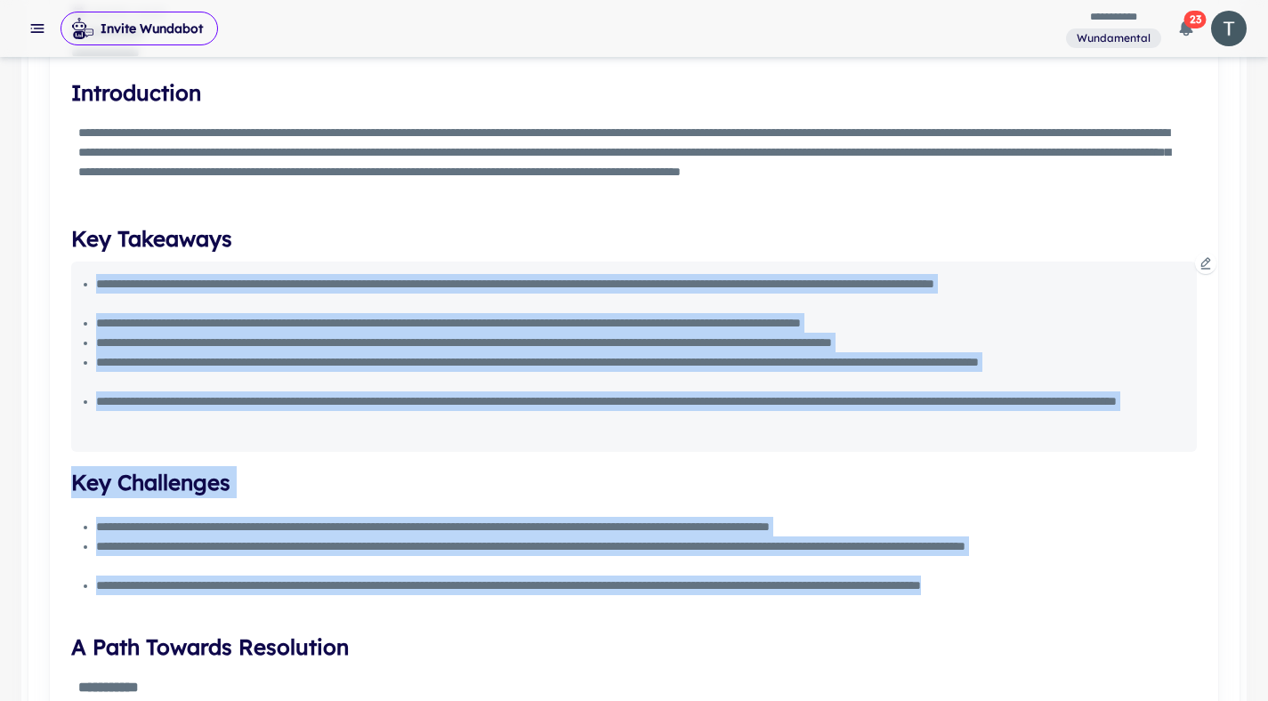
drag, startPoint x: 1177, startPoint y: 584, endPoint x: 81, endPoint y: 262, distance: 1142.3
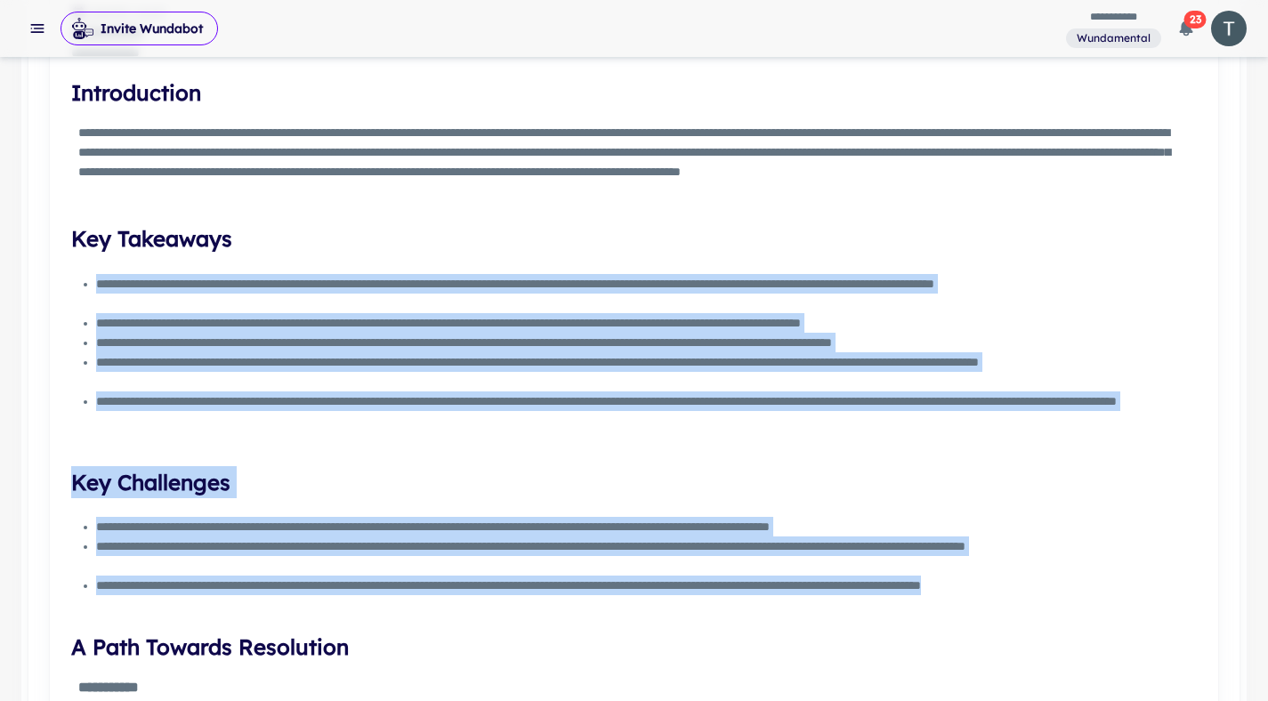
scroll to position [85, 0]
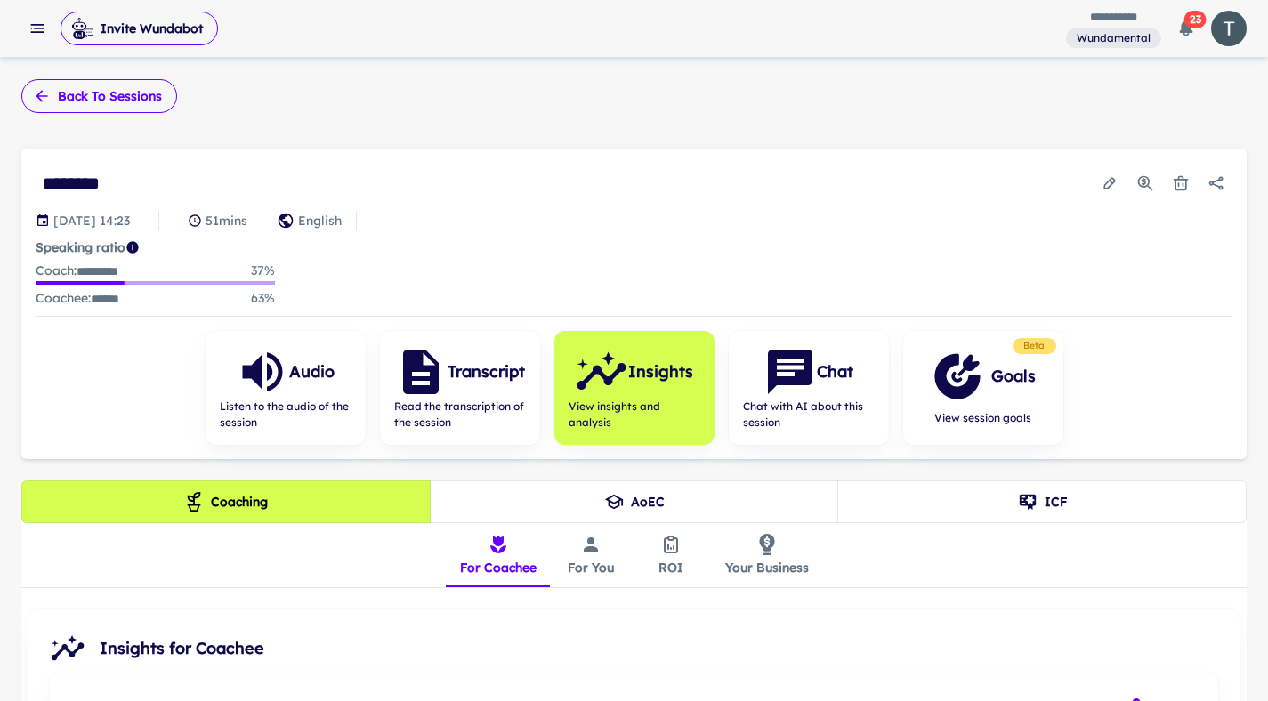
click at [118, 101] on button "Back to sessions" at bounding box center [99, 96] width 156 height 34
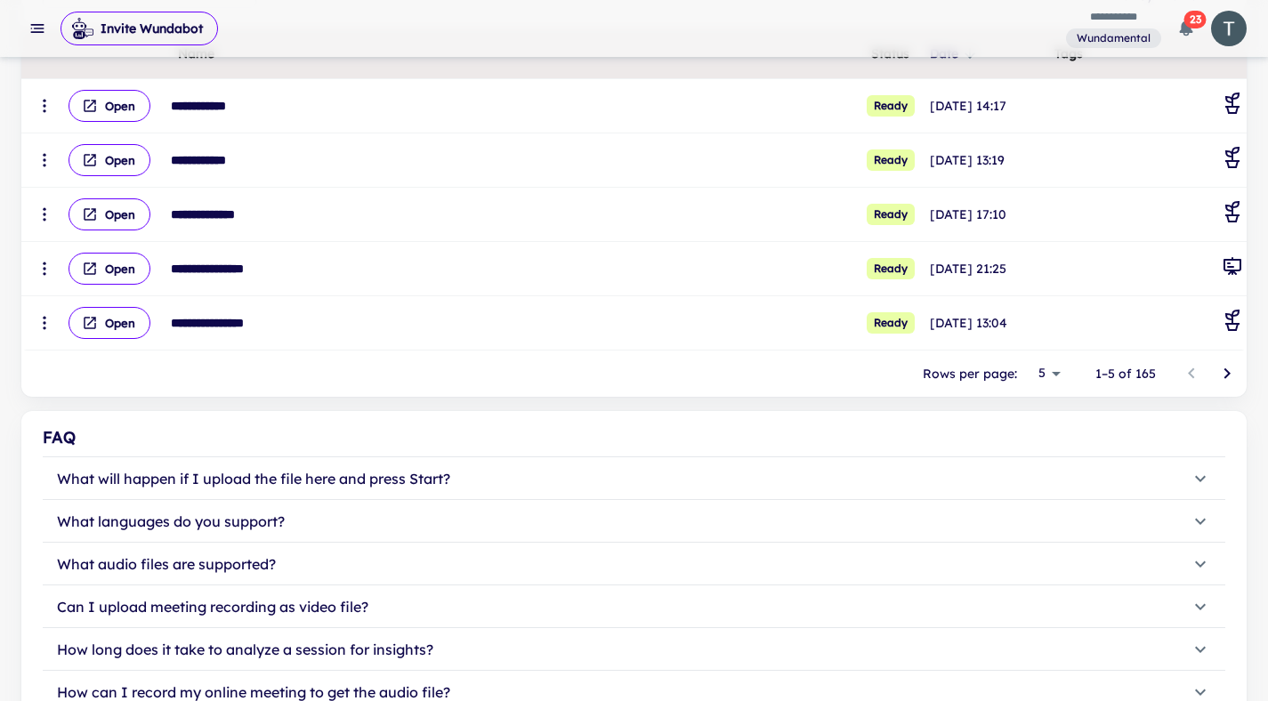
scroll to position [417, 0]
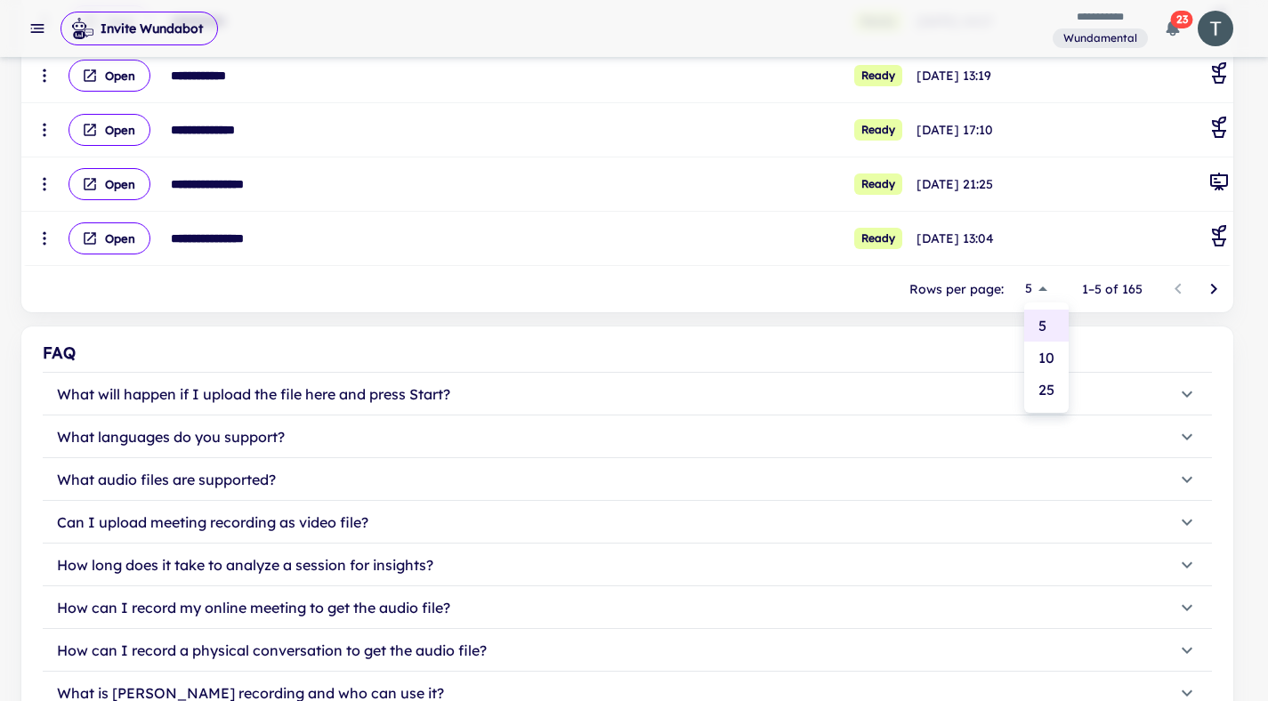
click at [1047, 387] on li "25" at bounding box center [1046, 390] width 44 height 32
type input "**"
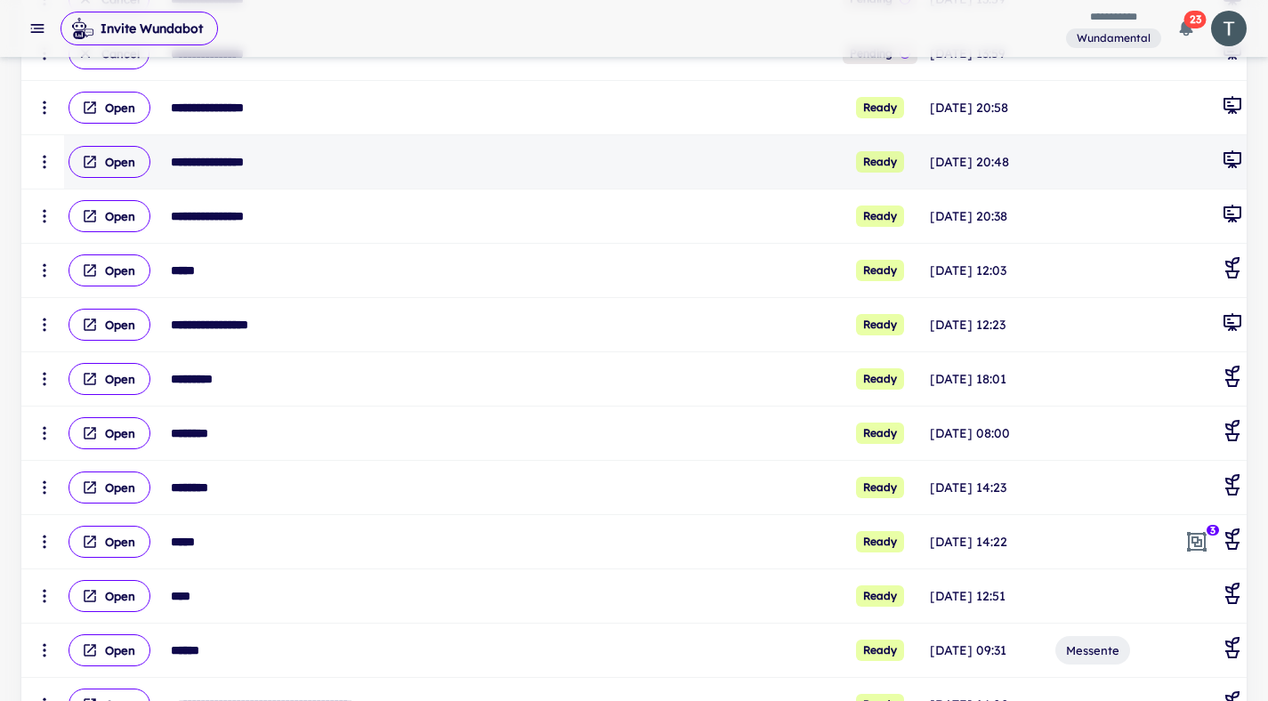
scroll to position [955, 0]
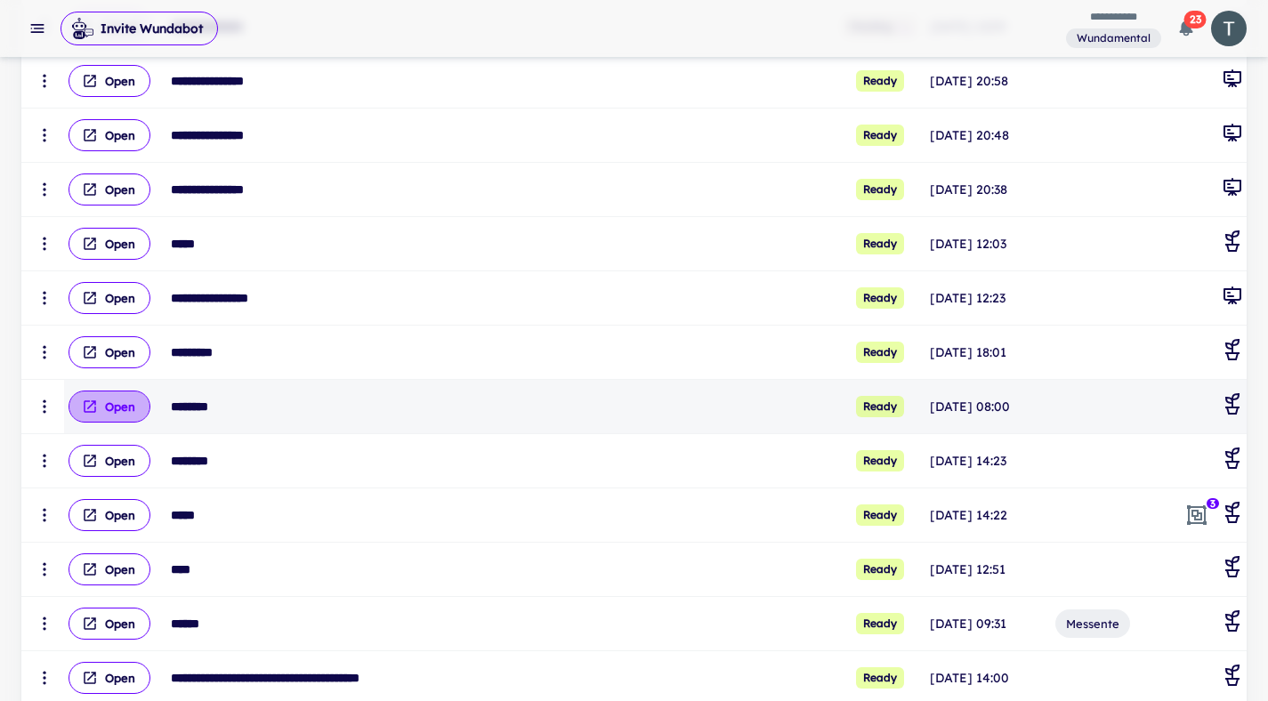
click at [109, 405] on button "Open" at bounding box center [109, 407] width 82 height 32
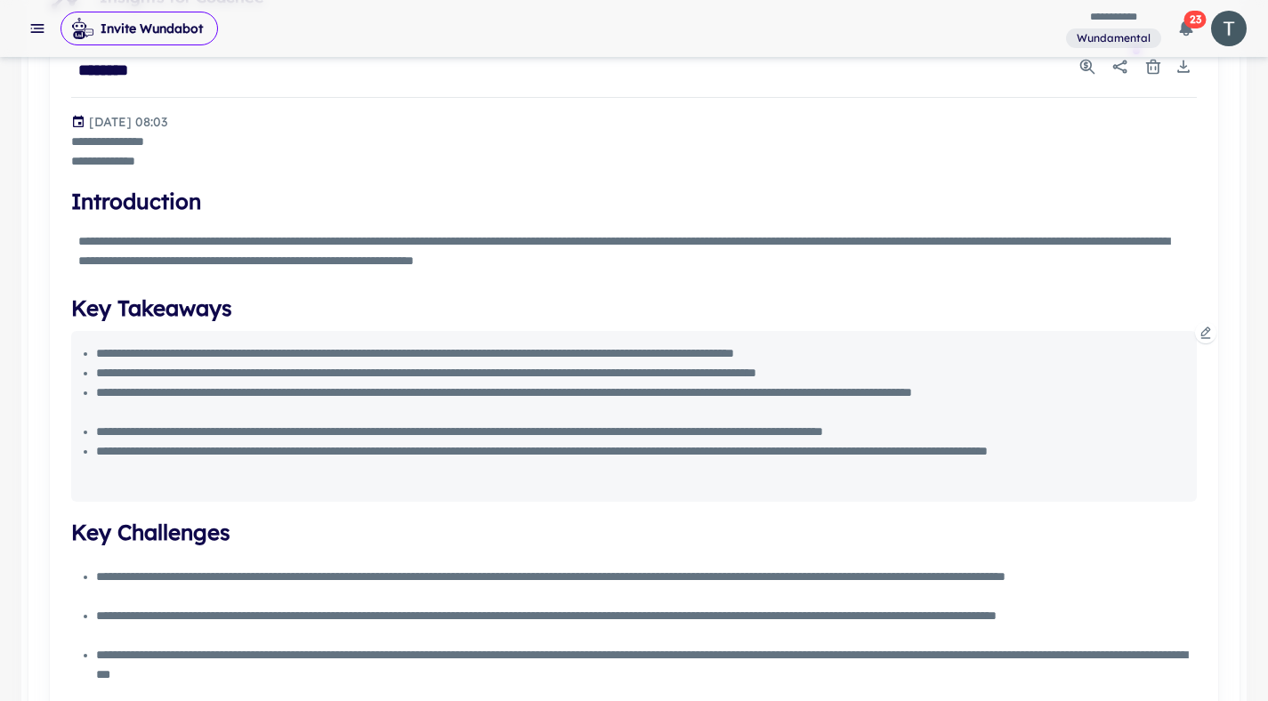
scroll to position [887, 0]
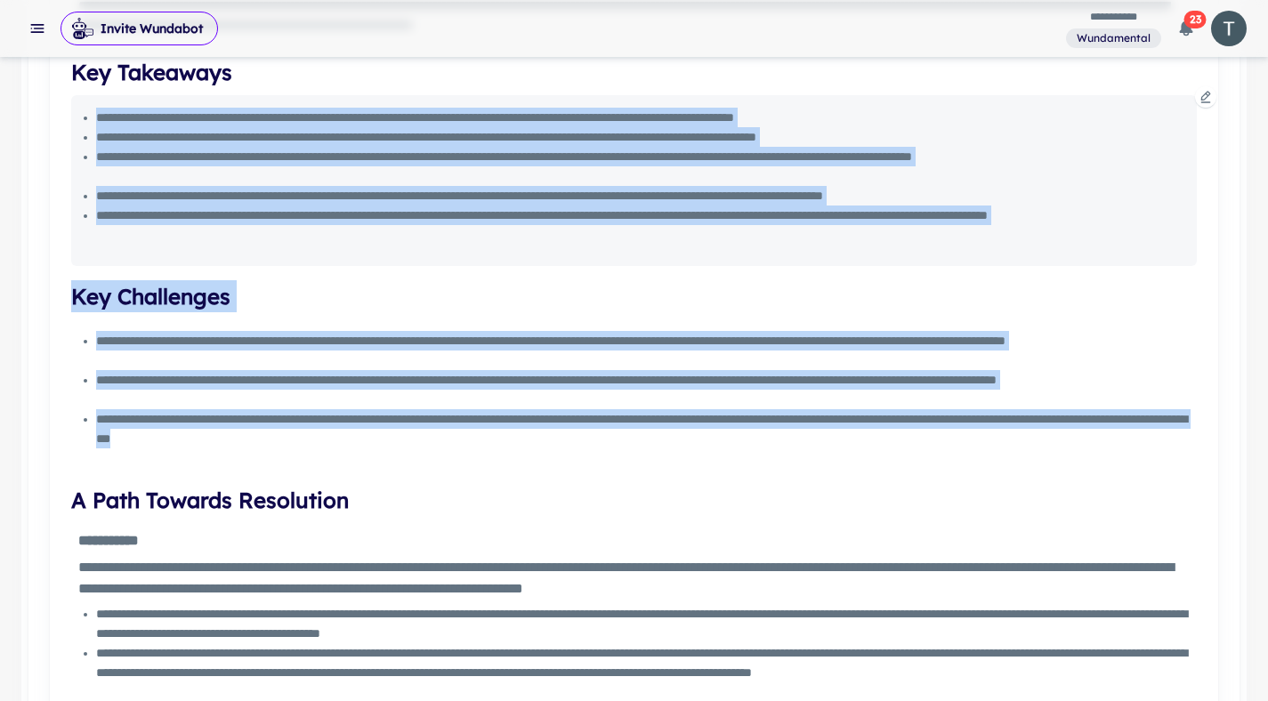
drag, startPoint x: 592, startPoint y: 436, endPoint x: 121, endPoint y: 124, distance: 564.7
click at [76, 100] on div "**********" at bounding box center [633, 620] width 1125 height 1639
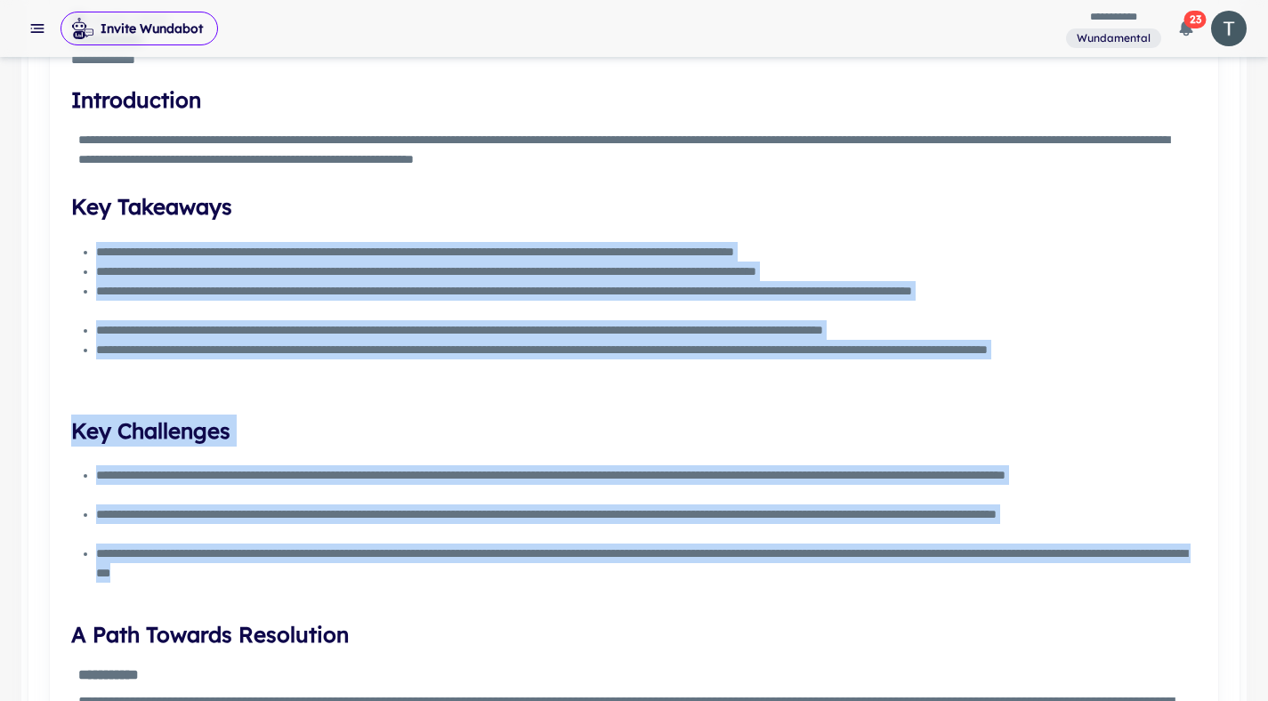
scroll to position [0, 0]
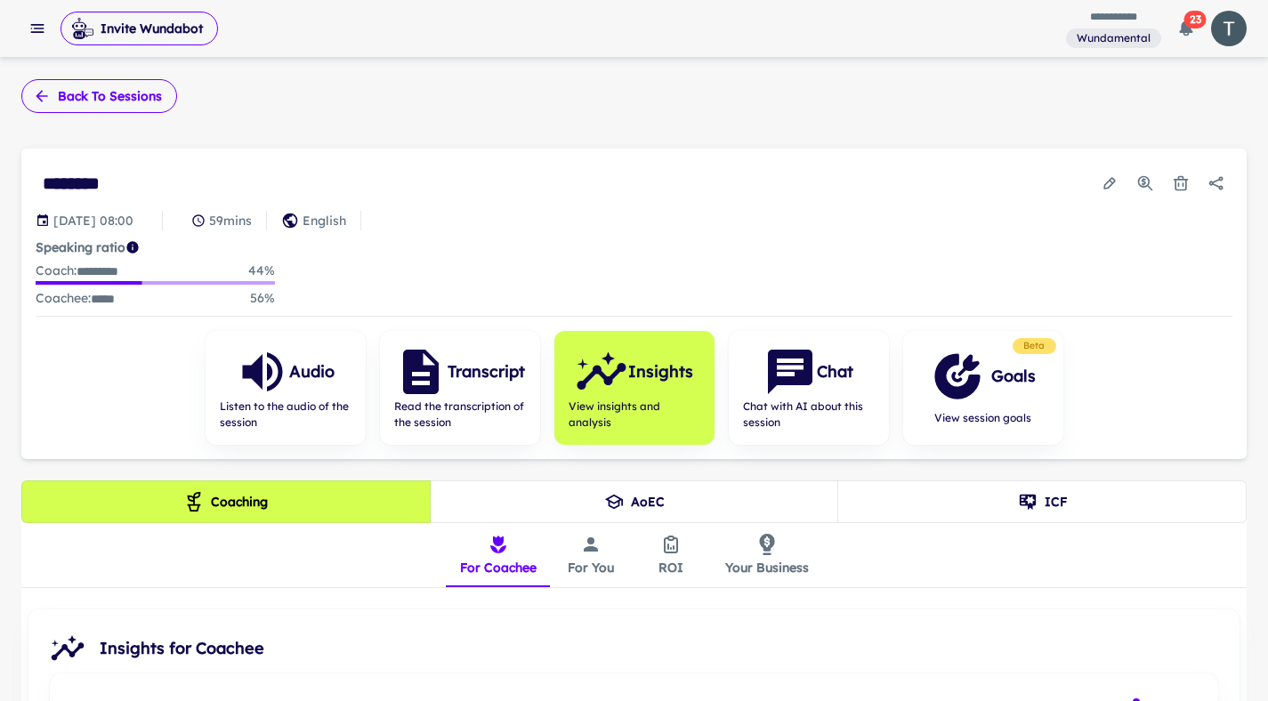
click at [129, 91] on button "Back to sessions" at bounding box center [99, 96] width 156 height 34
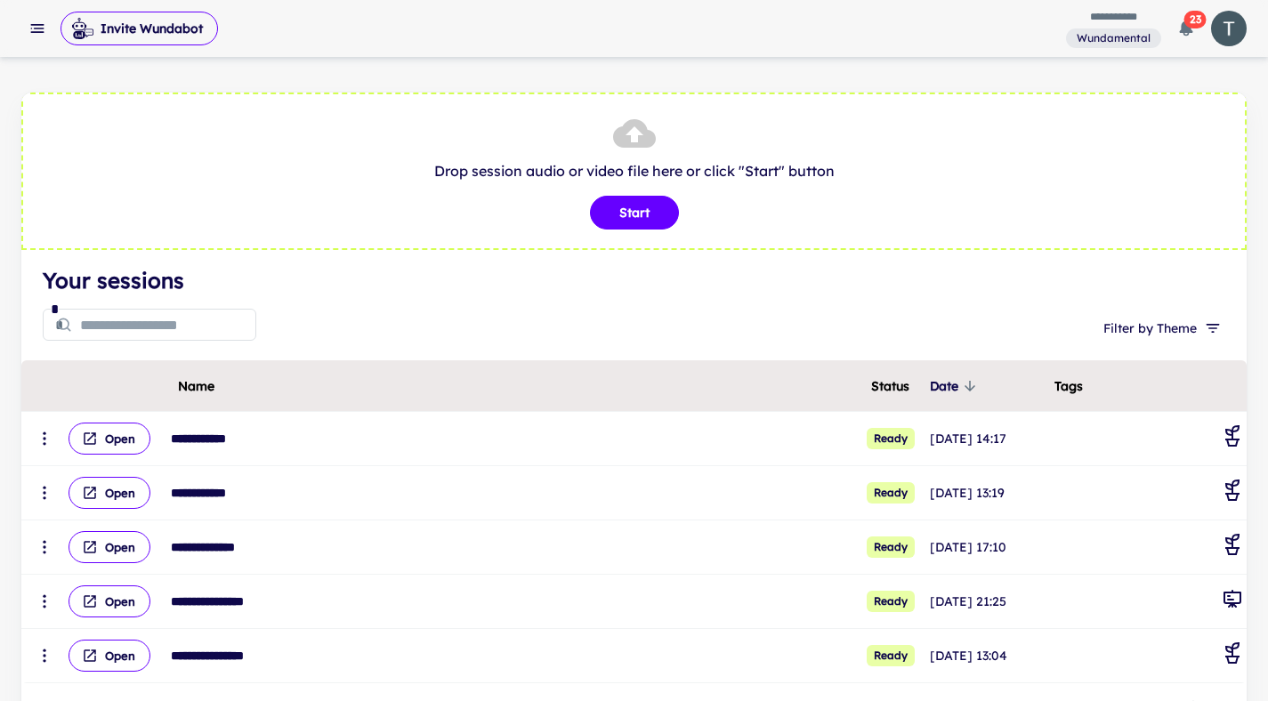
scroll to position [544, 0]
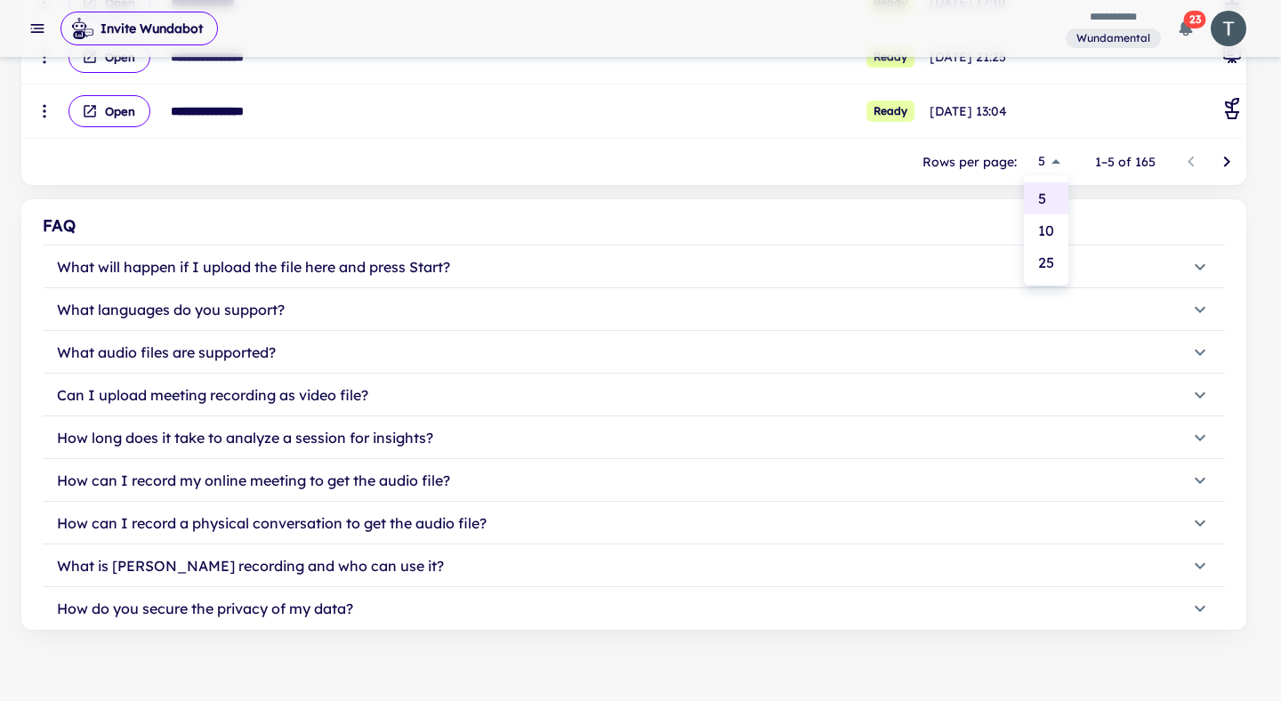
click at [1057, 260] on li "25" at bounding box center [1046, 262] width 44 height 32
type input "**"
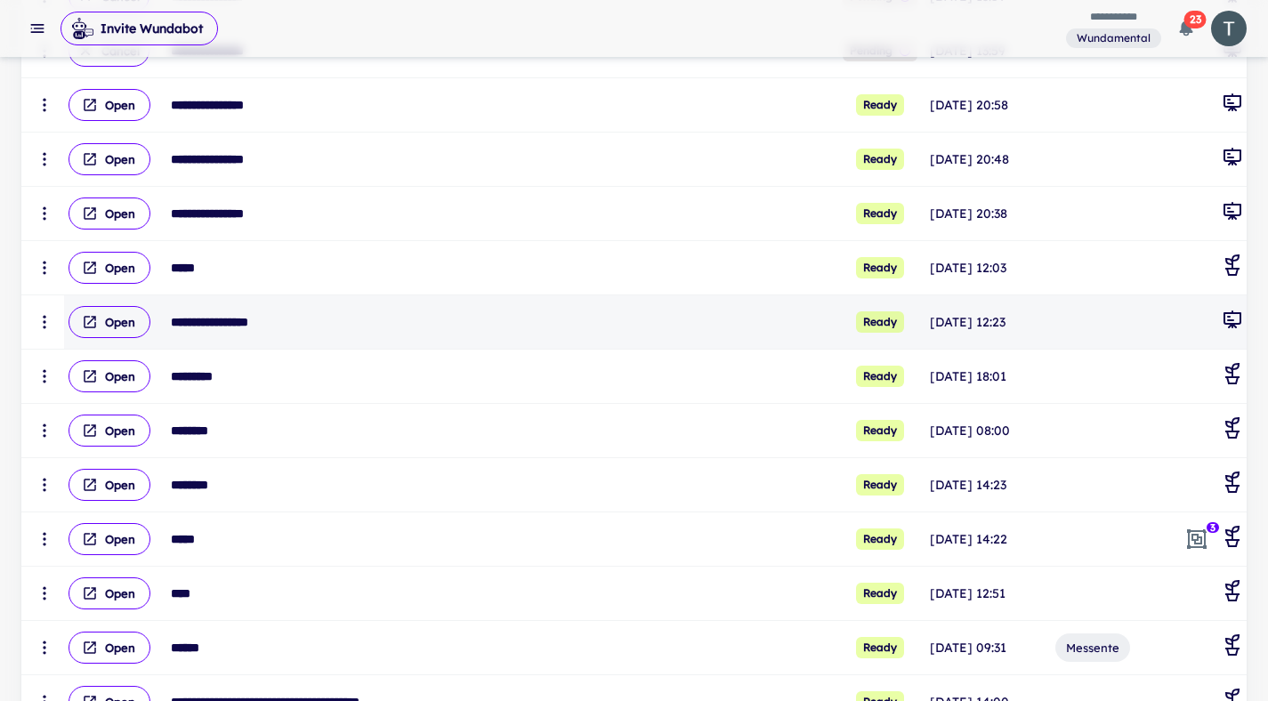
scroll to position [930, 0]
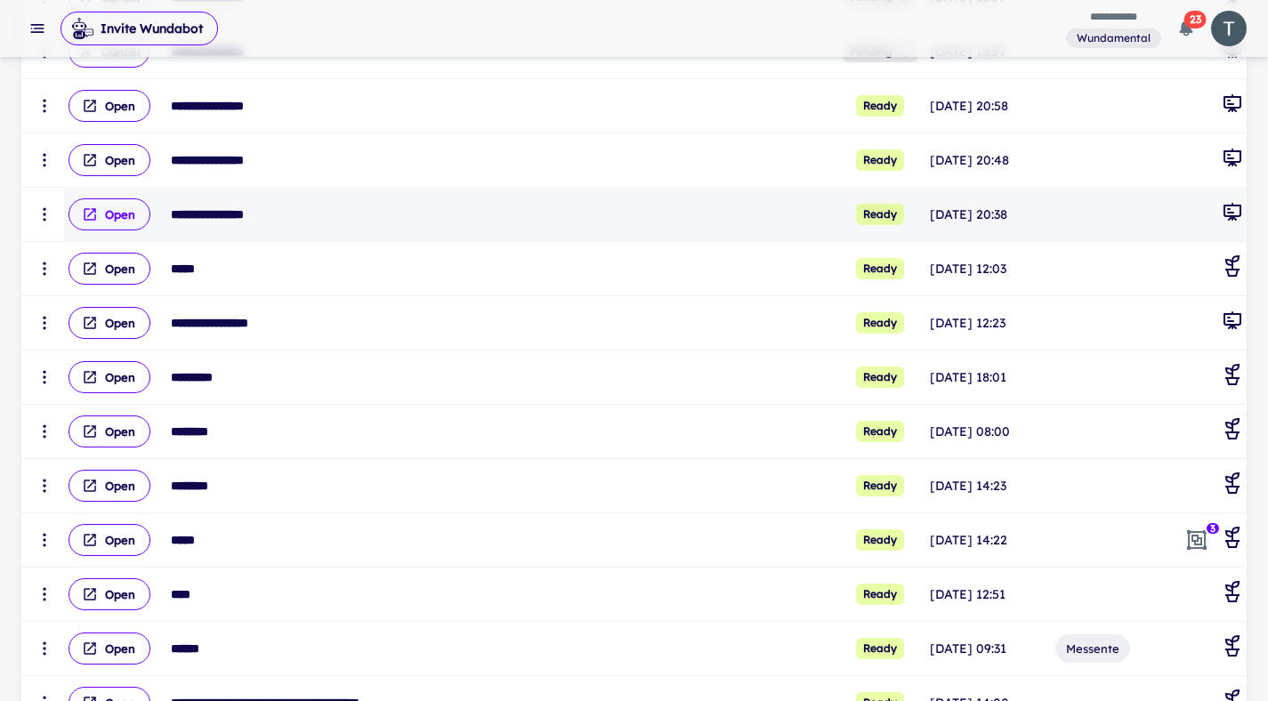
click at [105, 219] on button "Open" at bounding box center [109, 214] width 82 height 32
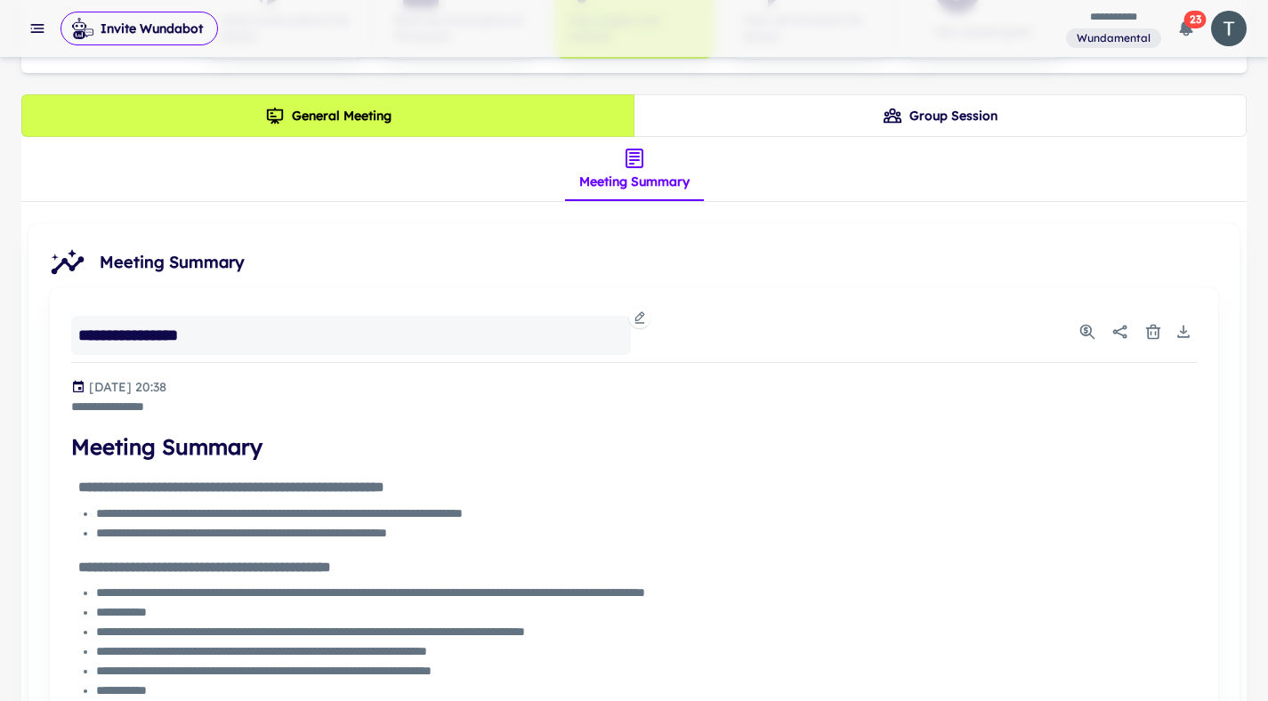
scroll to position [373, 0]
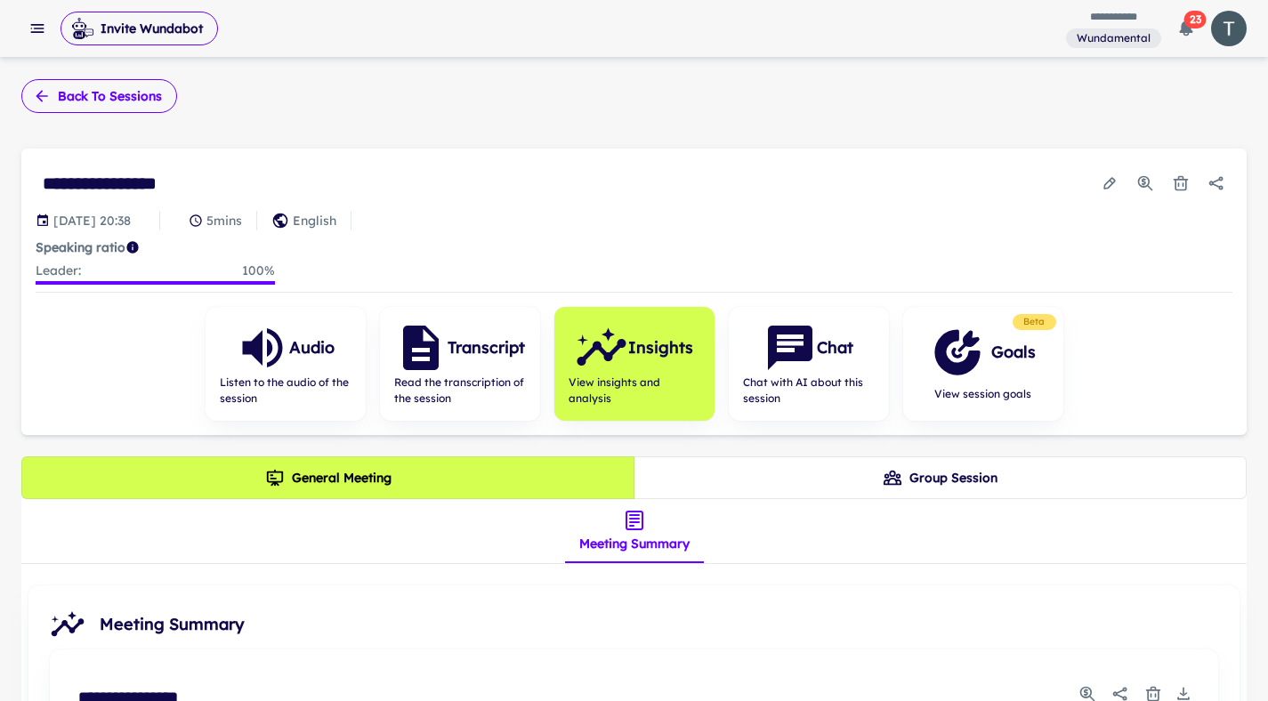
click at [109, 88] on button "Back to sessions" at bounding box center [99, 96] width 156 height 34
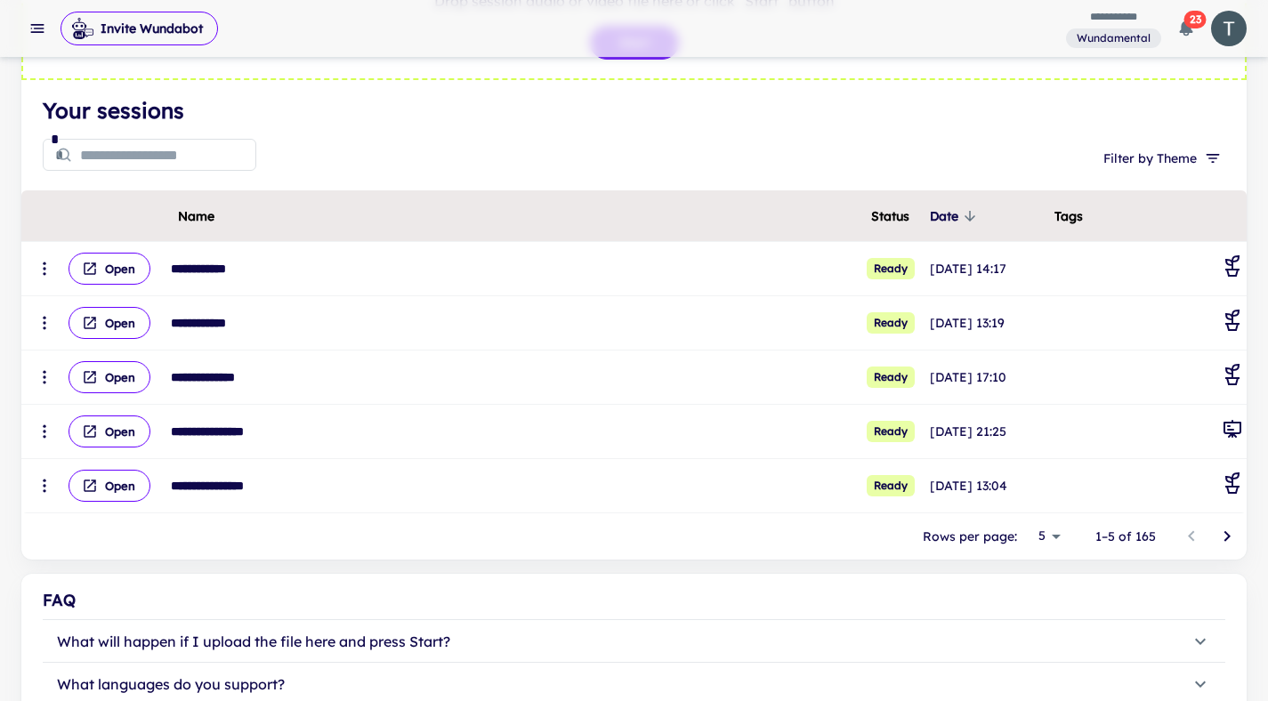
scroll to position [315, 0]
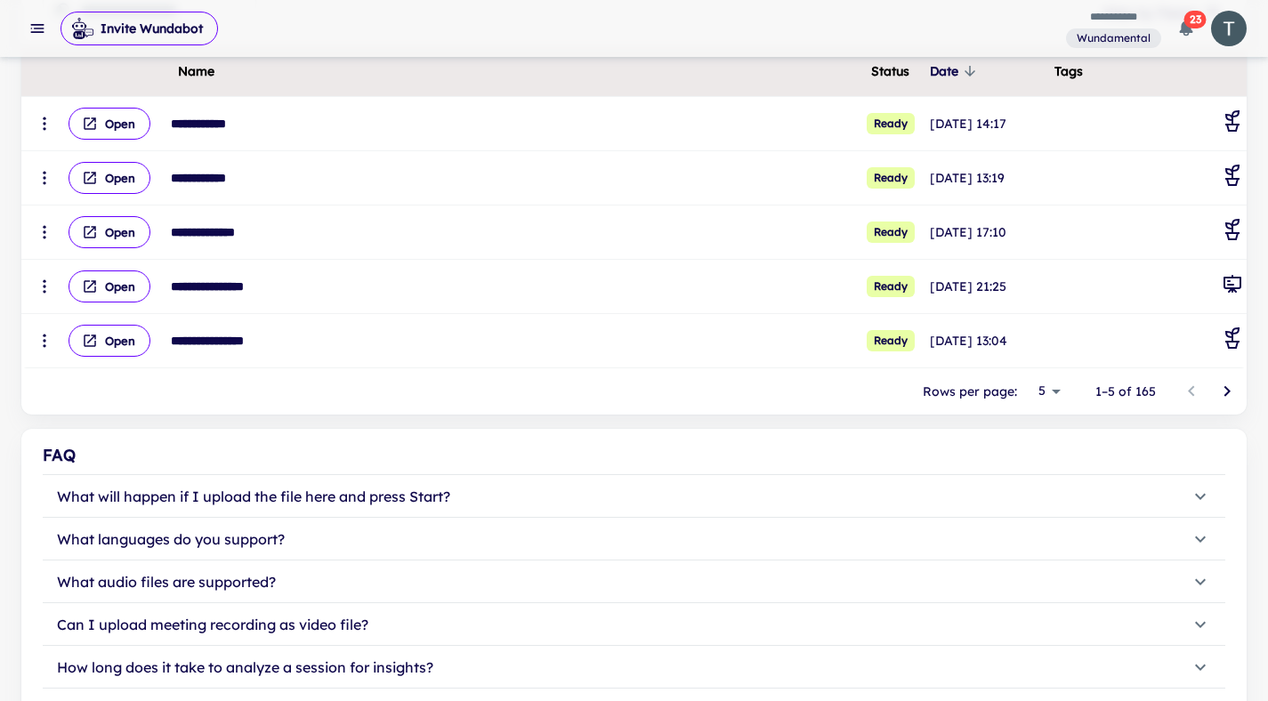
click at [1043, 386] on body "**********" at bounding box center [634, 35] width 1268 height 701
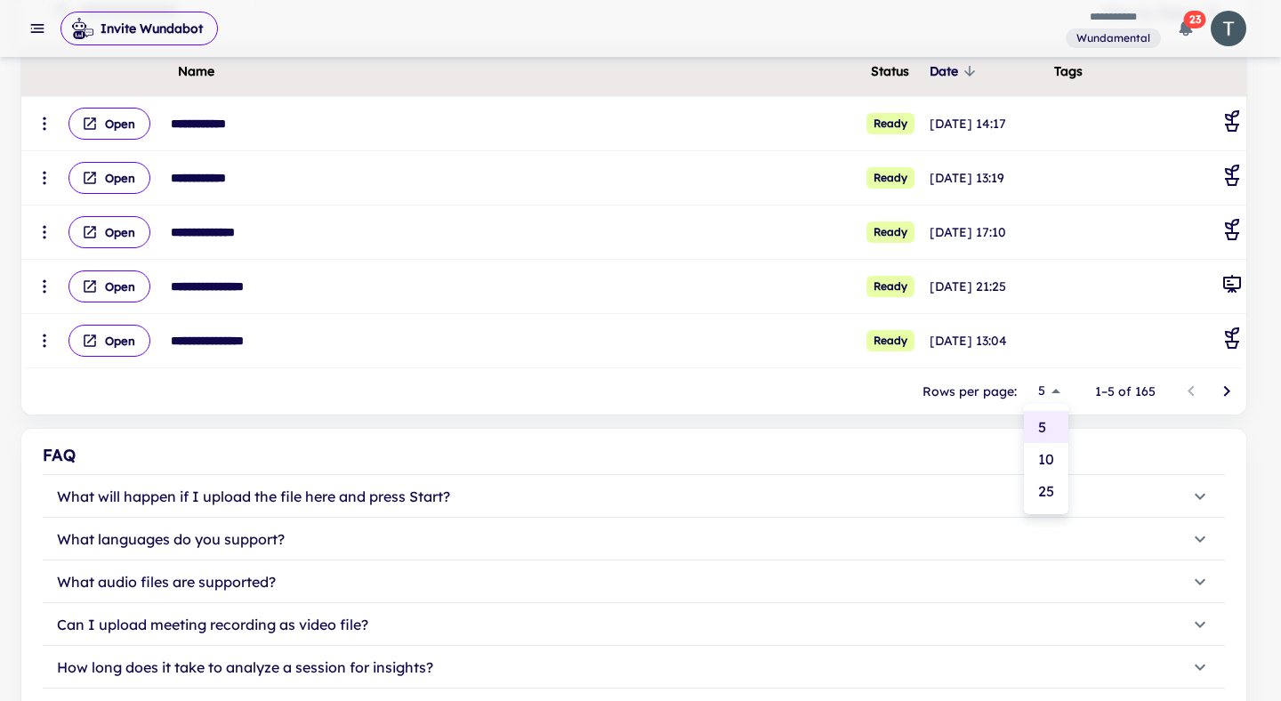
click at [1046, 492] on li "25" at bounding box center [1046, 491] width 44 height 32
type input "**"
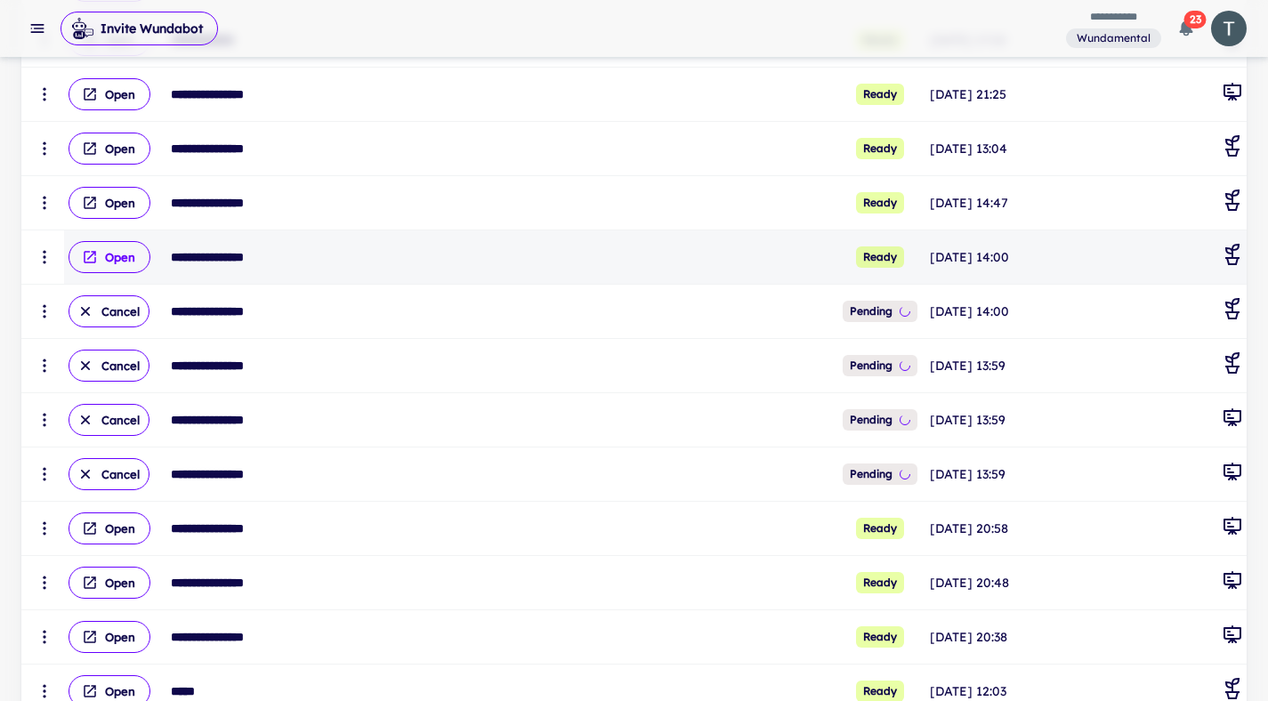
scroll to position [505, 0]
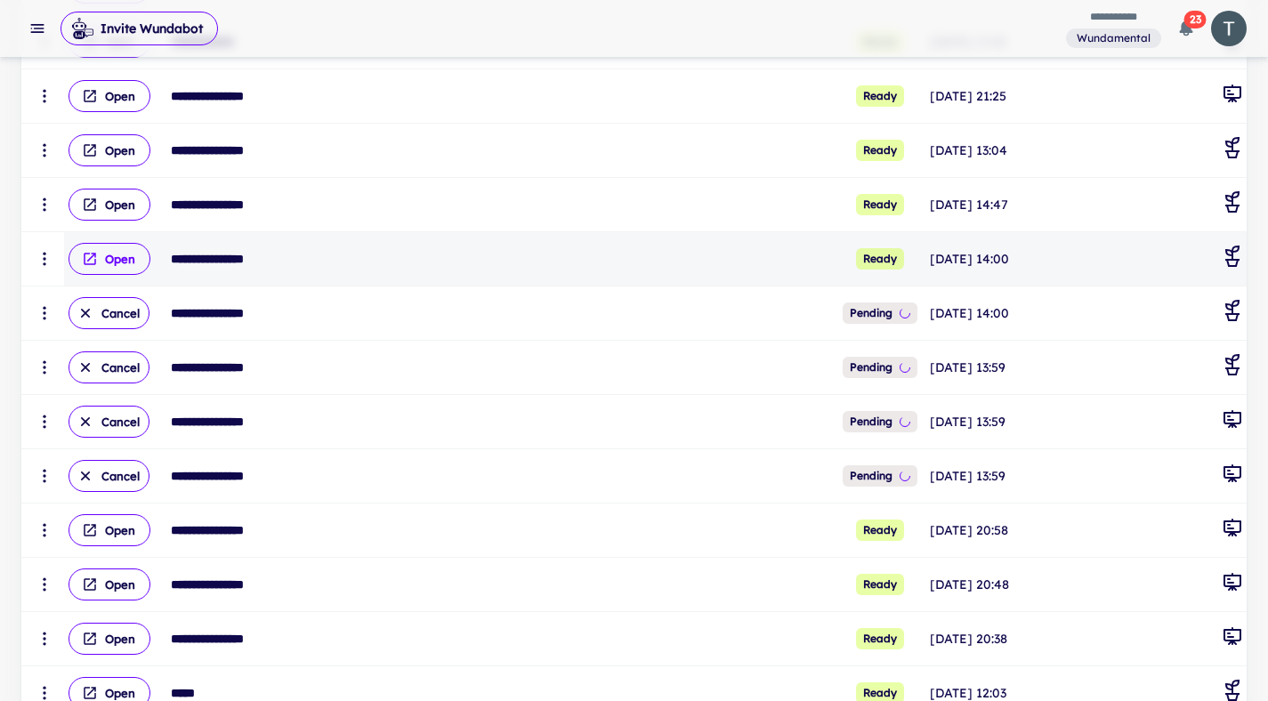
click at [119, 257] on button "Open" at bounding box center [109, 259] width 82 height 32
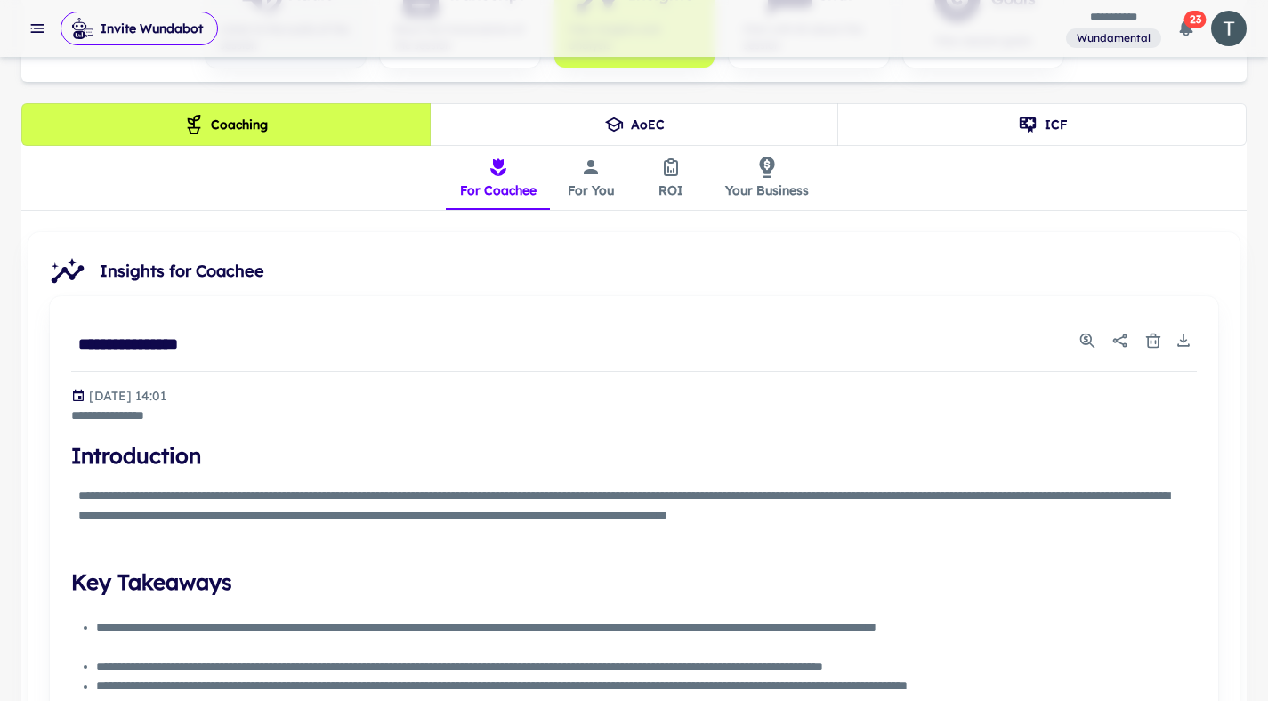
scroll to position [734, 0]
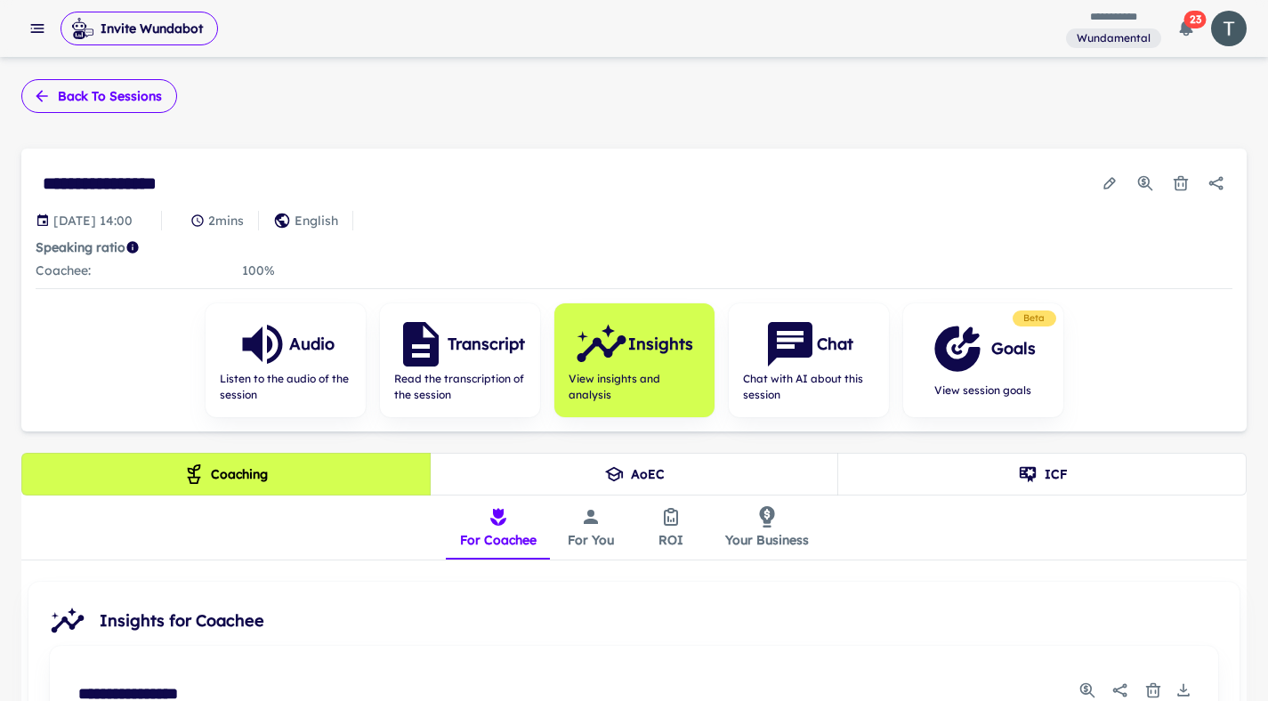
click at [114, 109] on button "Back to sessions" at bounding box center [99, 96] width 156 height 34
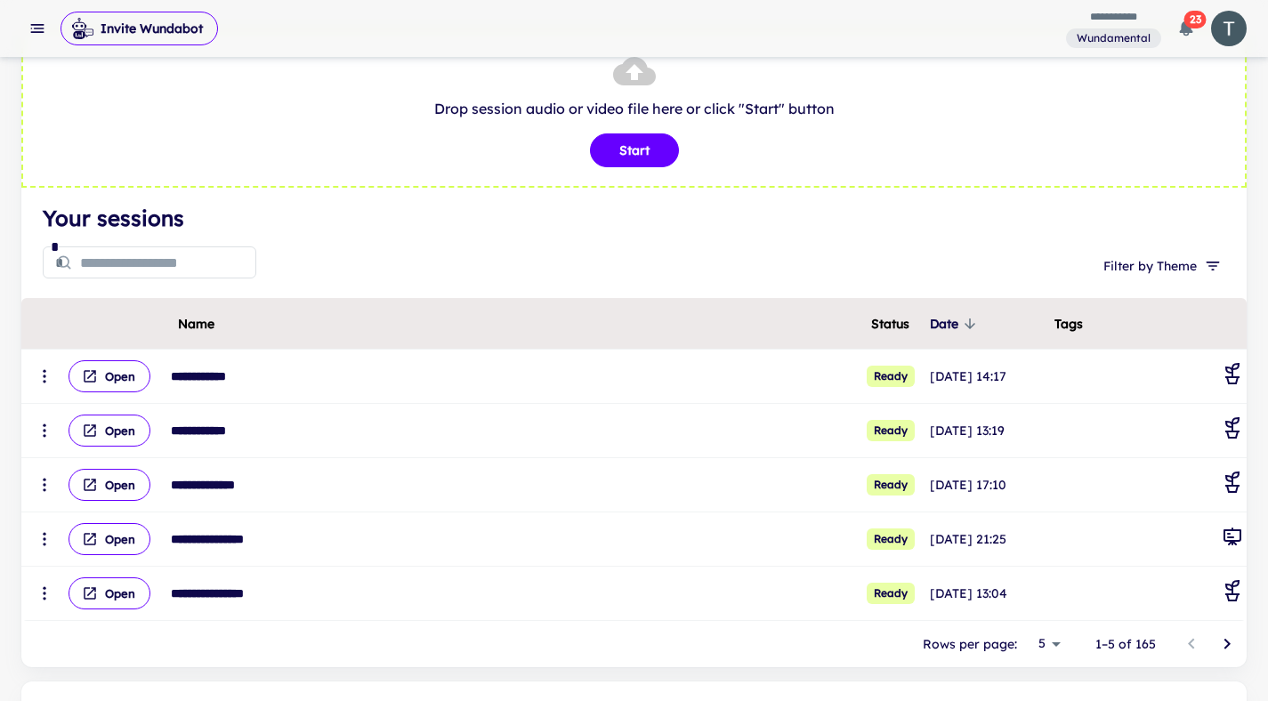
scroll to position [66, 0]
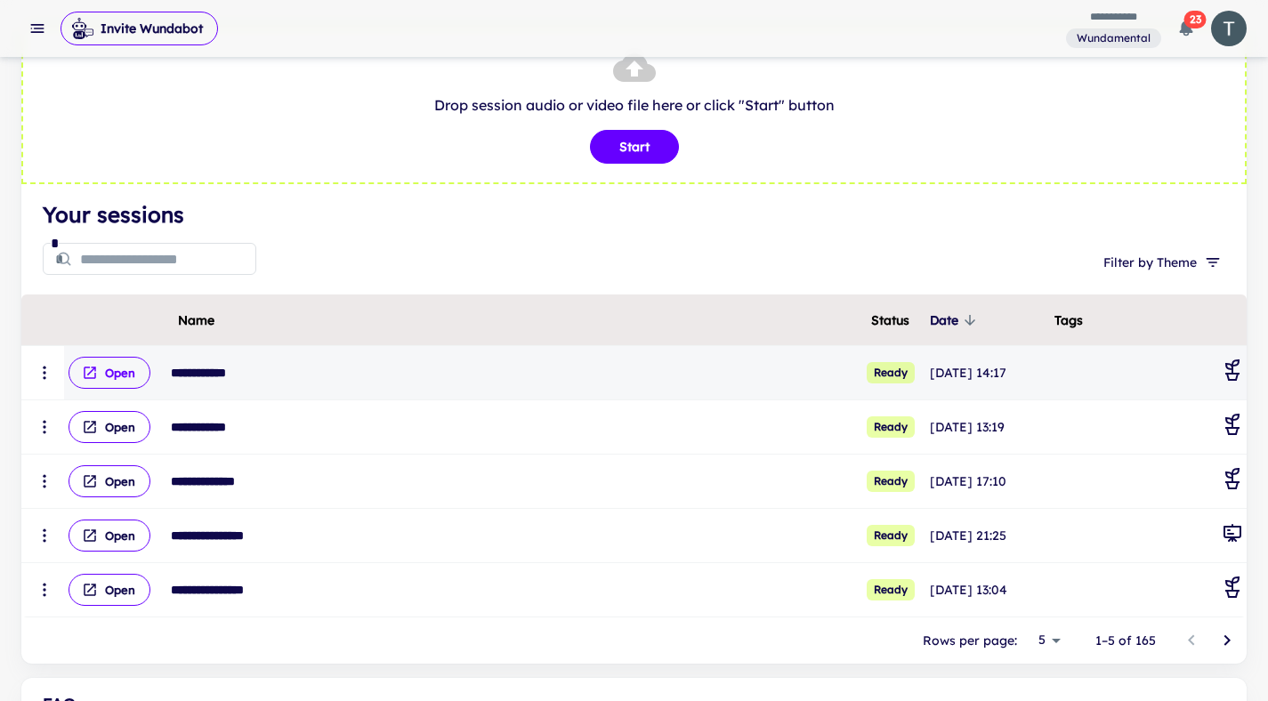
click at [112, 377] on button "Open" at bounding box center [109, 373] width 82 height 32
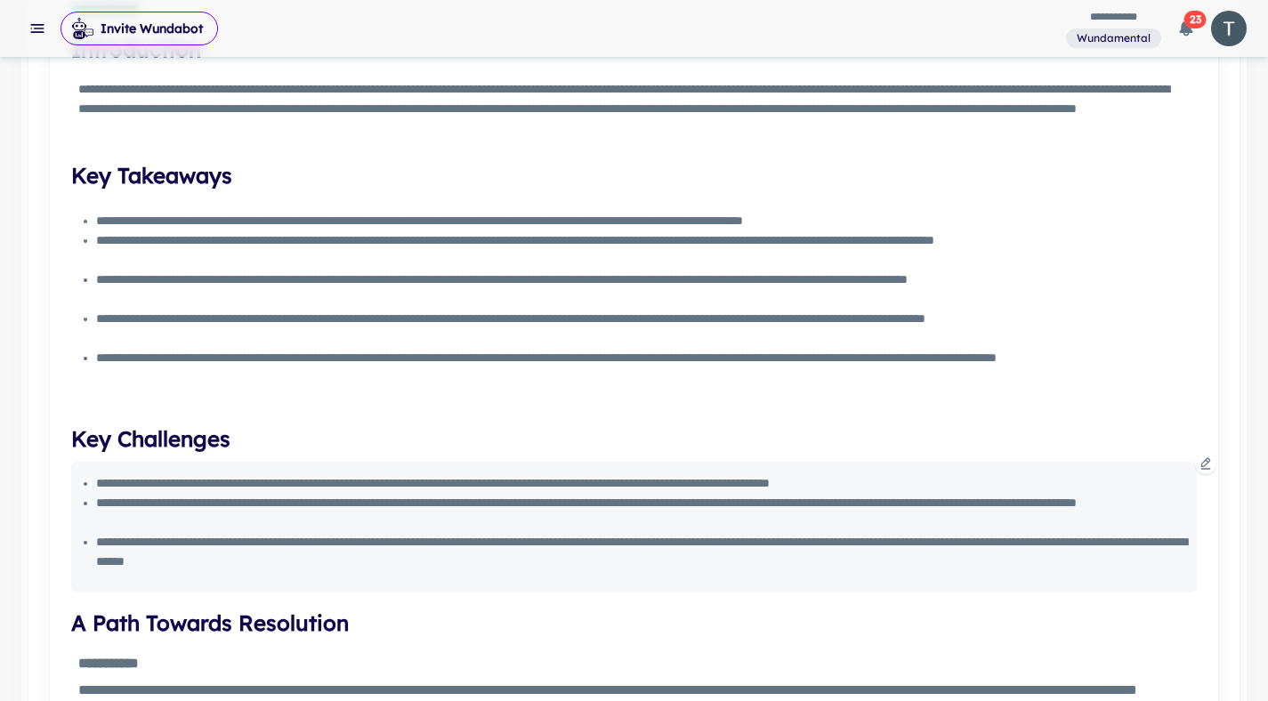
scroll to position [806, 0]
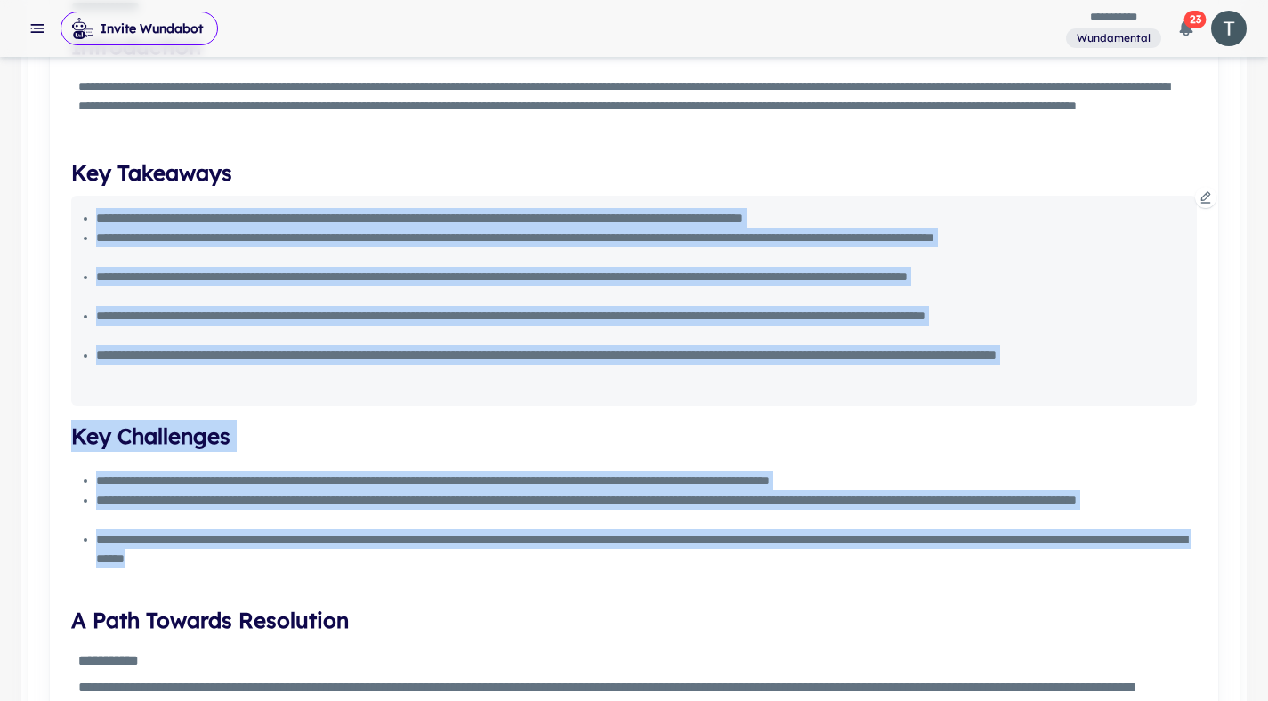
drag, startPoint x: 592, startPoint y: 555, endPoint x: 92, endPoint y: 208, distance: 609.3
click at [92, 208] on div "**********" at bounding box center [633, 681] width 1125 height 1598
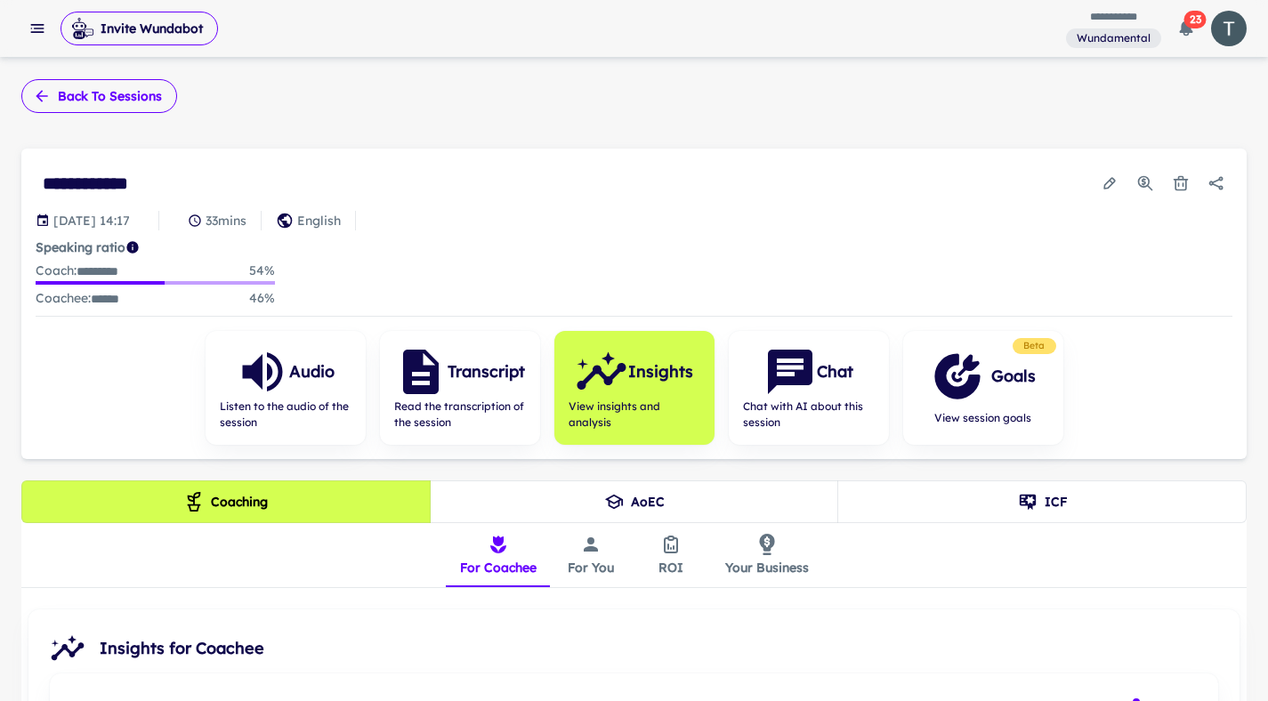
click at [132, 106] on button "Back to sessions" at bounding box center [99, 96] width 156 height 34
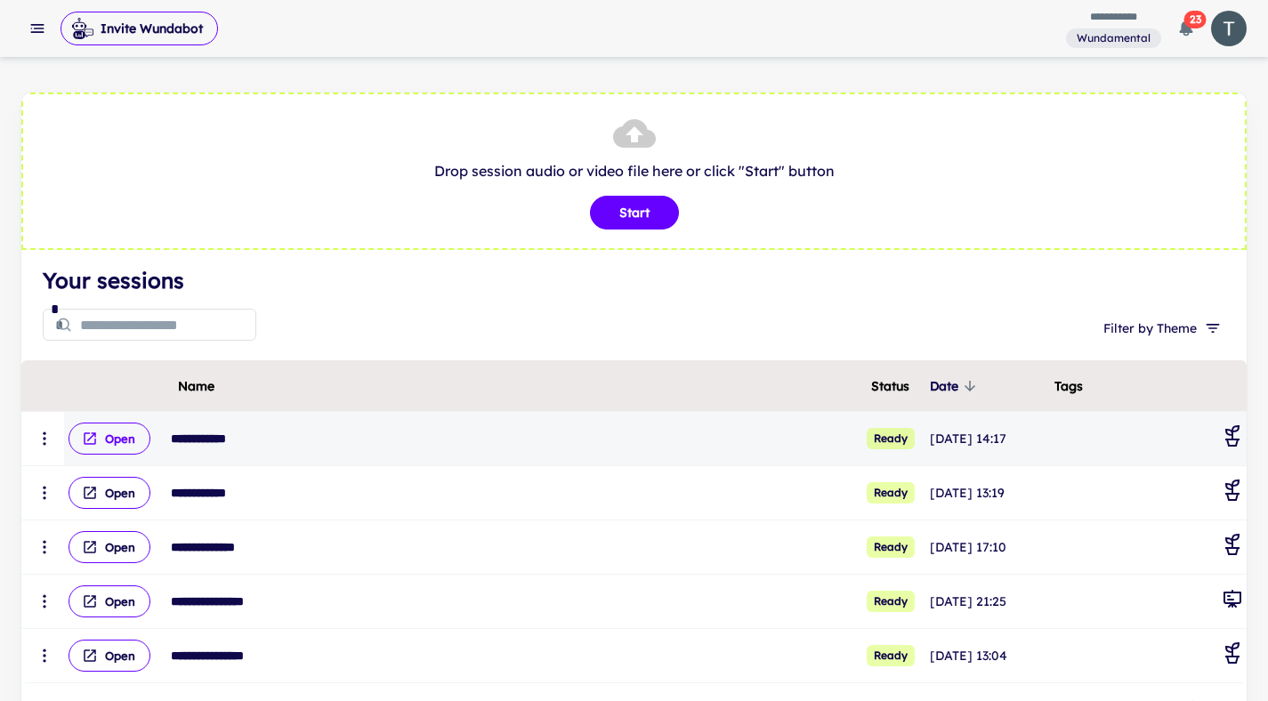
click at [125, 443] on button "Open" at bounding box center [109, 439] width 82 height 32
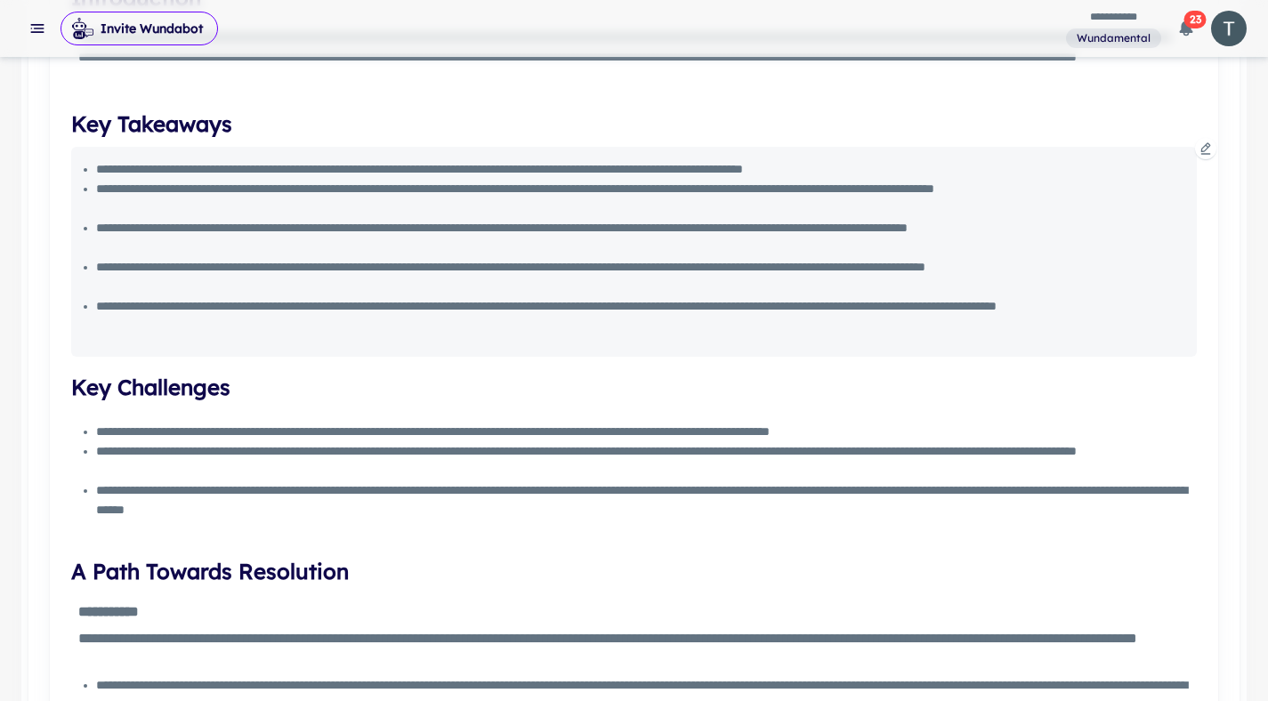
scroll to position [839, 0]
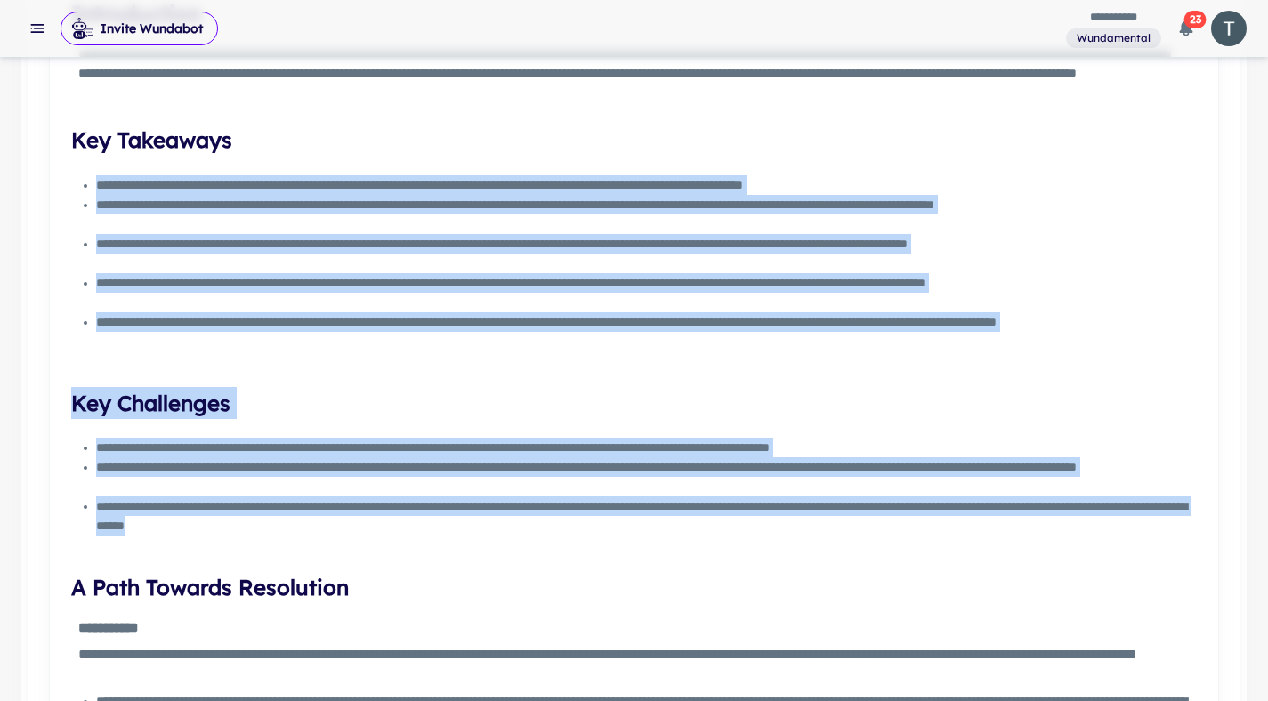
drag, startPoint x: 580, startPoint y: 522, endPoint x: 52, endPoint y: 197, distance: 619.9
click at [28, 184] on main "**********" at bounding box center [633, 658] width 1211 height 1647
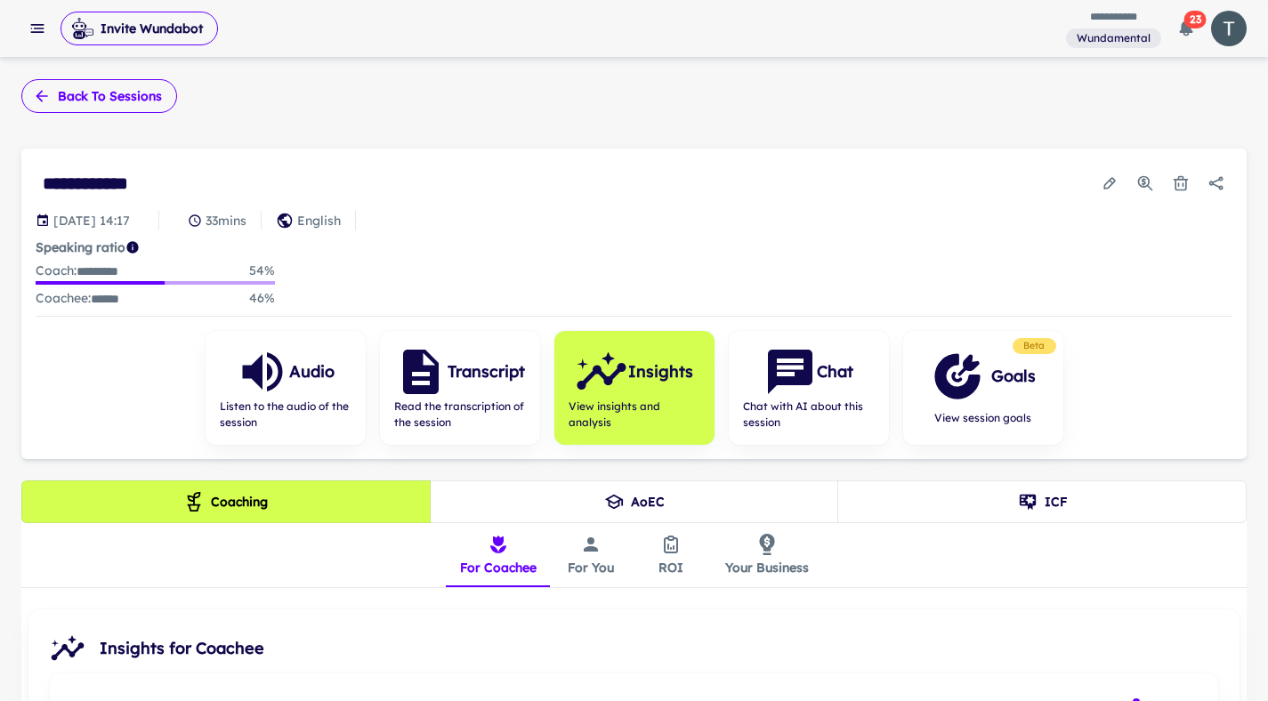
click at [79, 92] on button "Back to sessions" at bounding box center [99, 96] width 156 height 34
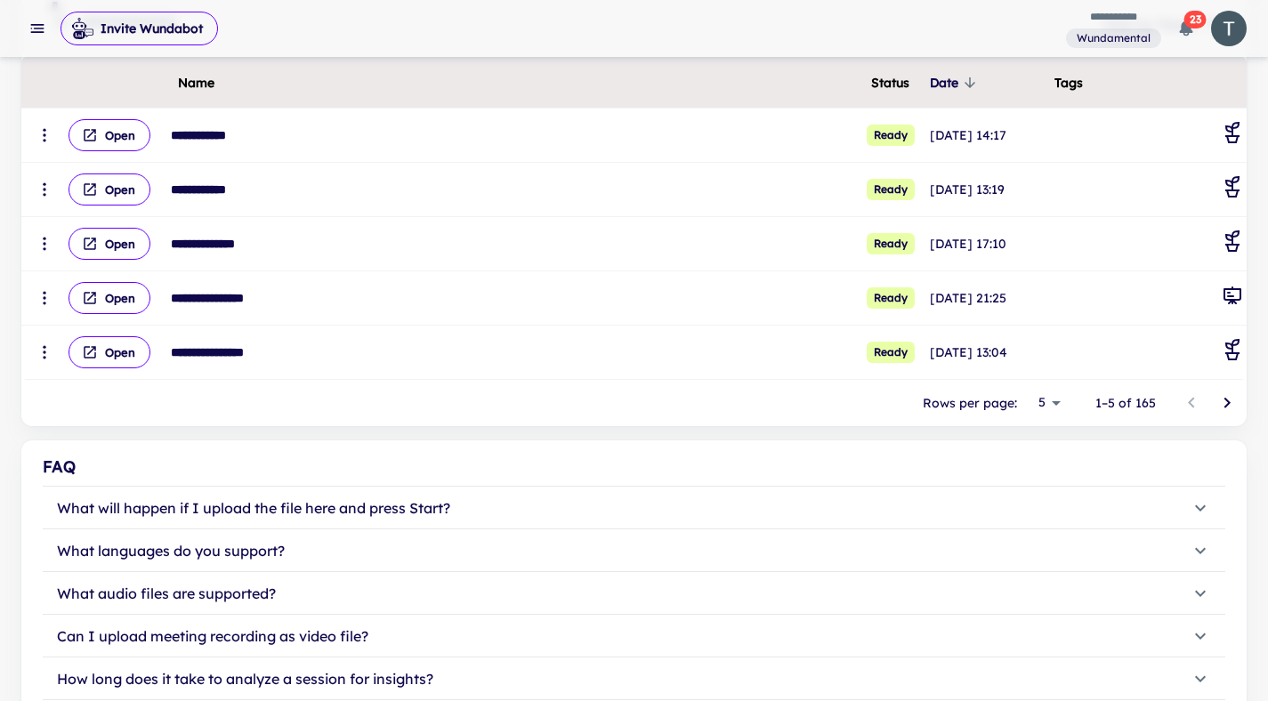
scroll to position [270, 0]
